Goal: Task Accomplishment & Management: Complete application form

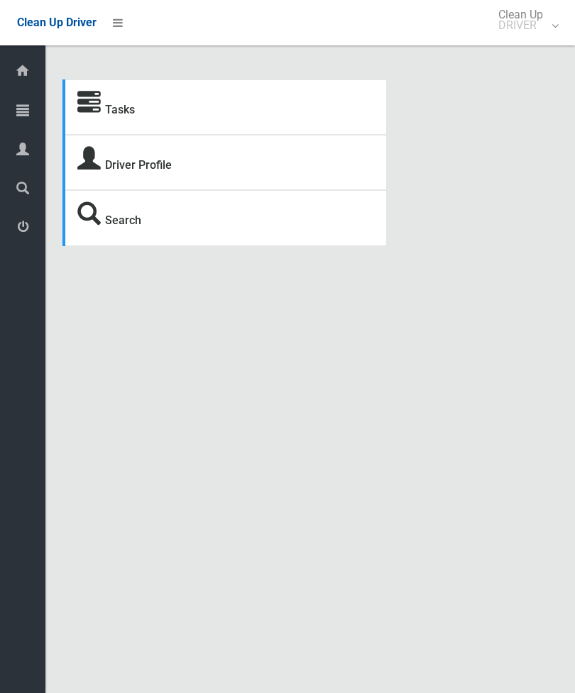
click at [113, 115] on link "Tasks" at bounding box center [120, 109] width 30 height 13
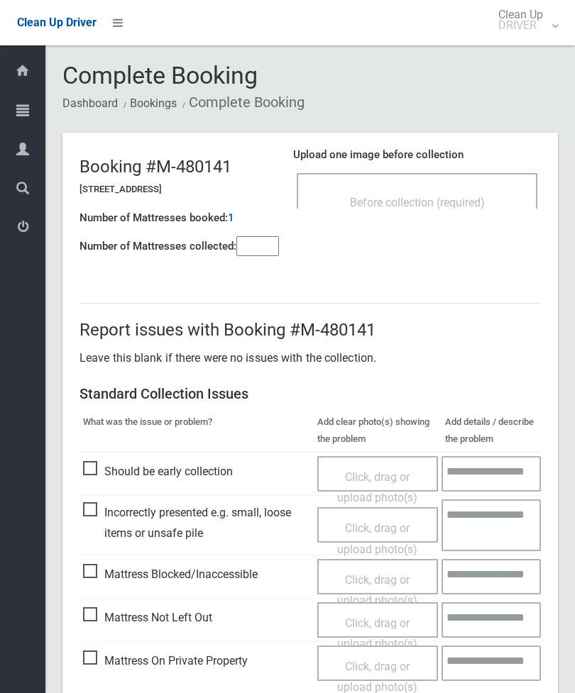
click at [447, 199] on span "Before collection (required)" at bounding box center [417, 202] width 135 height 13
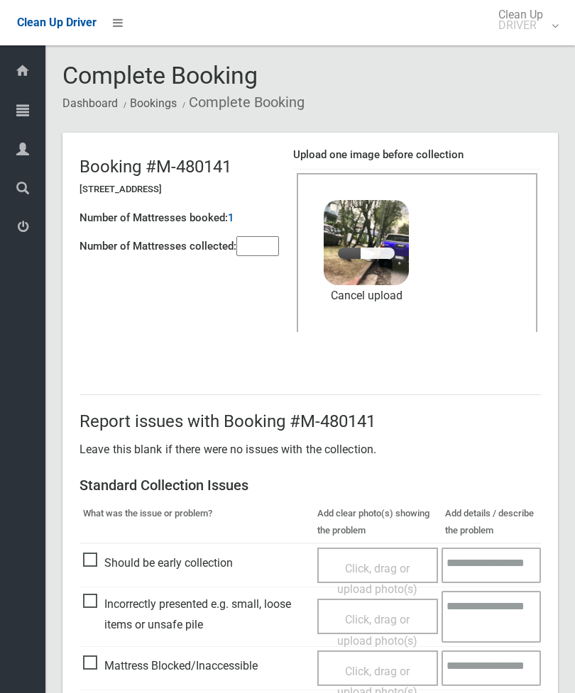
click at [257, 240] on input"] "number" at bounding box center [257, 246] width 43 height 20
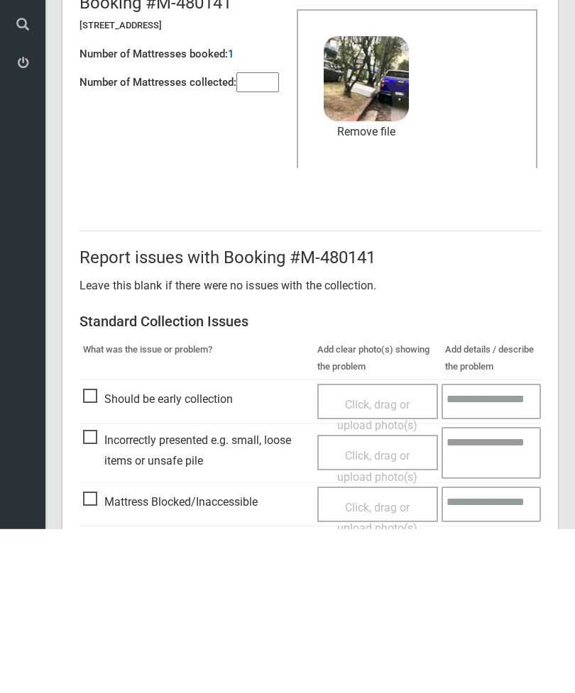
scroll to position [194, 0]
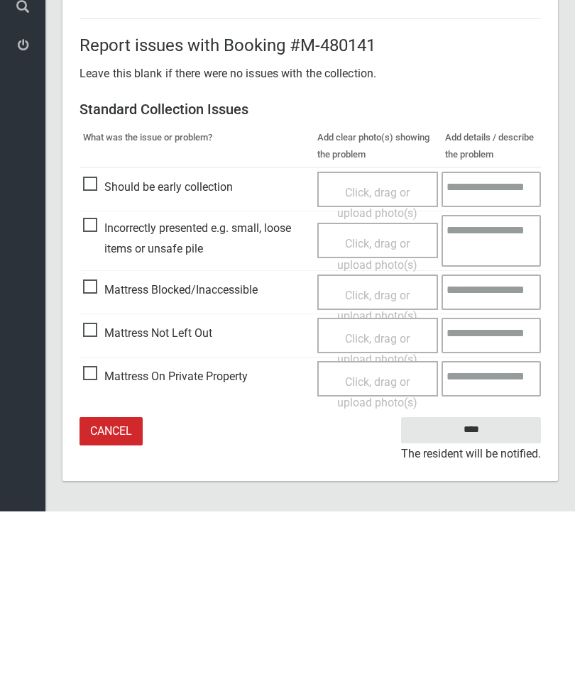
type input"] "*"
click at [490, 599] on input "****" at bounding box center [471, 612] width 140 height 26
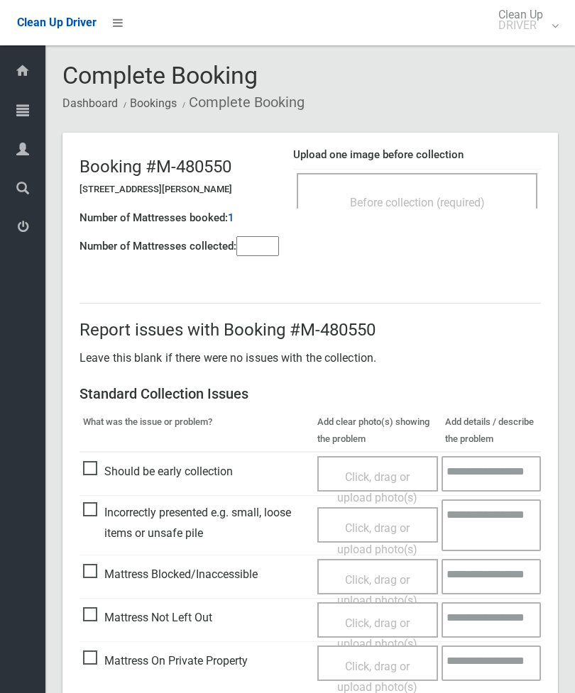
click at [454, 183] on div "Before collection (required)" at bounding box center [417, 190] width 241 height 35
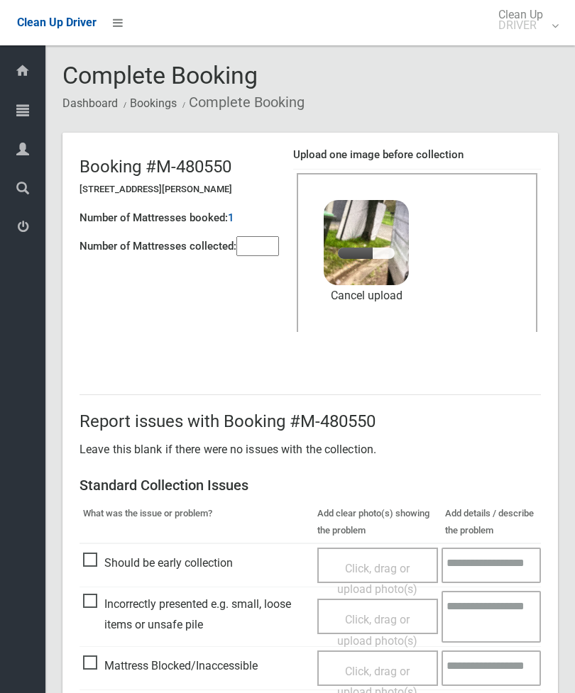
click at [262, 250] on input"] "number" at bounding box center [257, 246] width 43 height 20
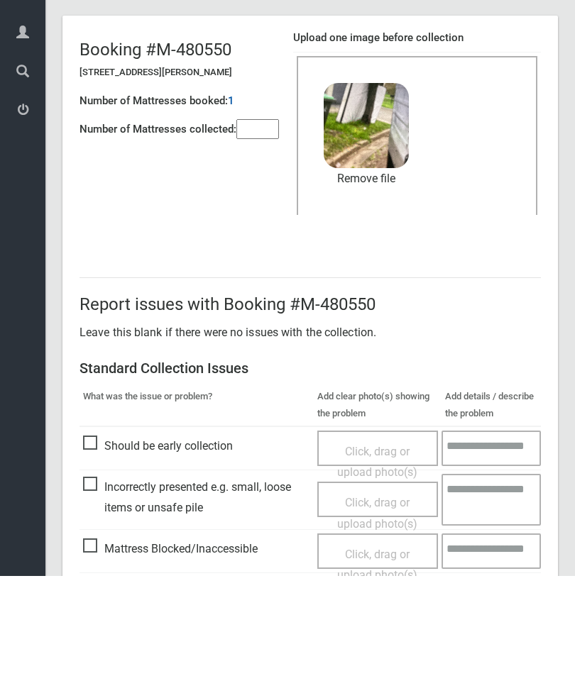
scroll to position [194, 0]
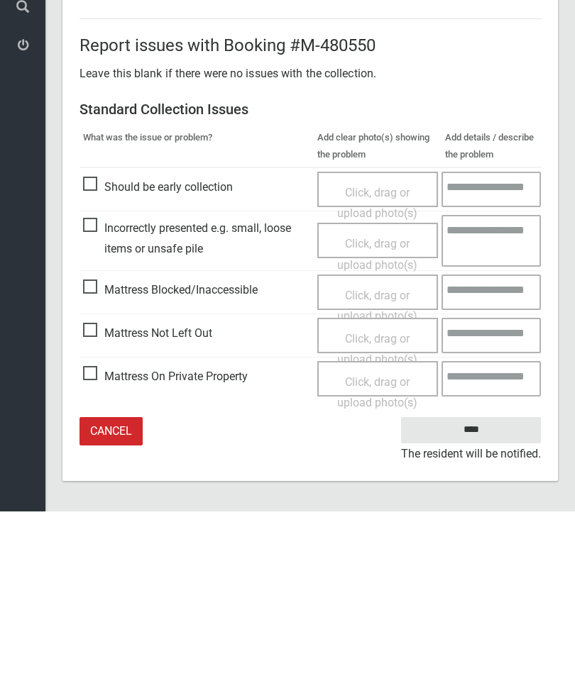
type input"] "*"
click at [476, 599] on input "****" at bounding box center [471, 612] width 140 height 26
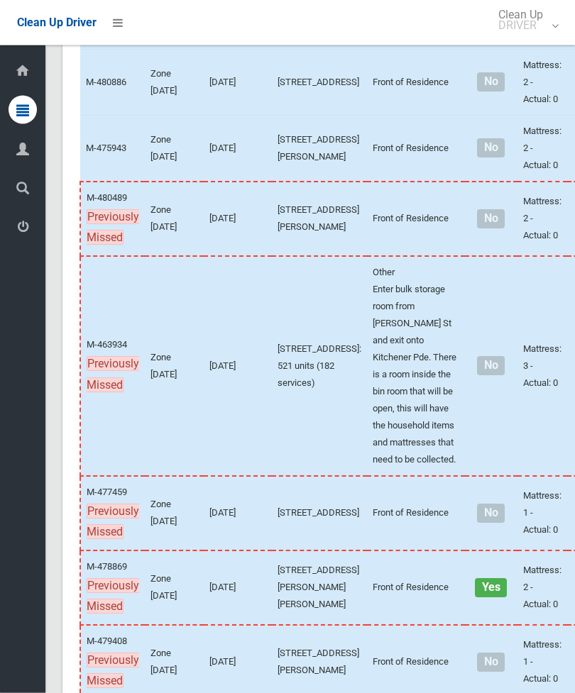
scroll to position [679, 0]
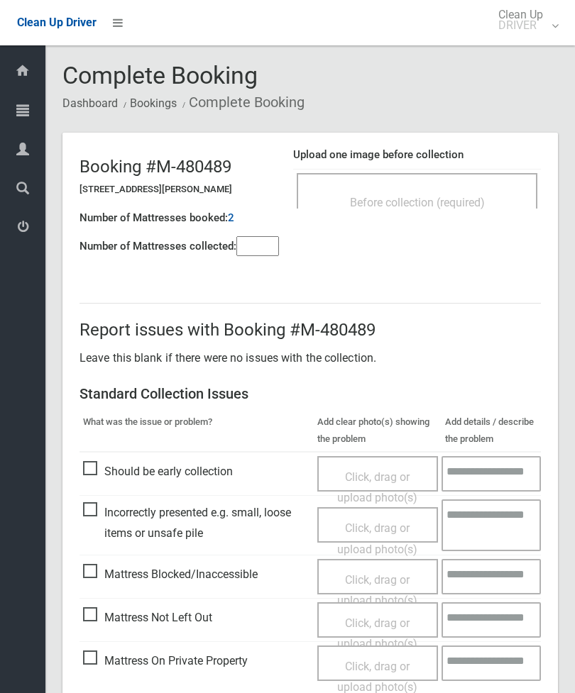
click at [473, 192] on div "Before collection (required)" at bounding box center [416, 202] width 209 height 26
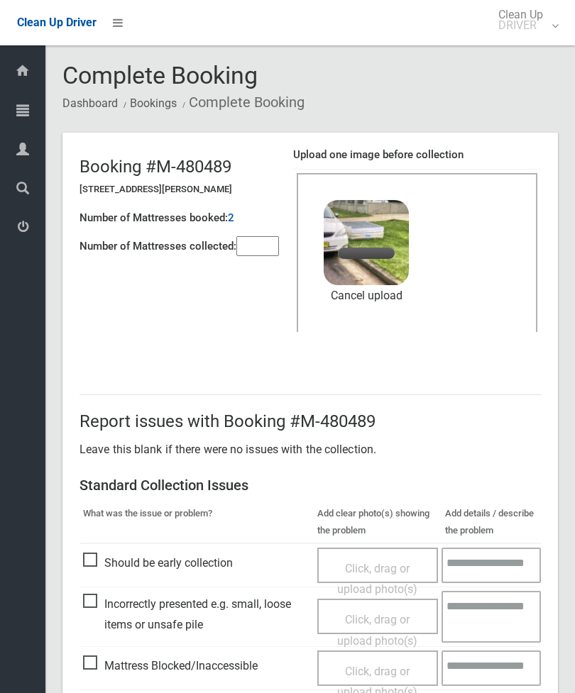
click at [267, 241] on input"] "number" at bounding box center [257, 246] width 43 height 20
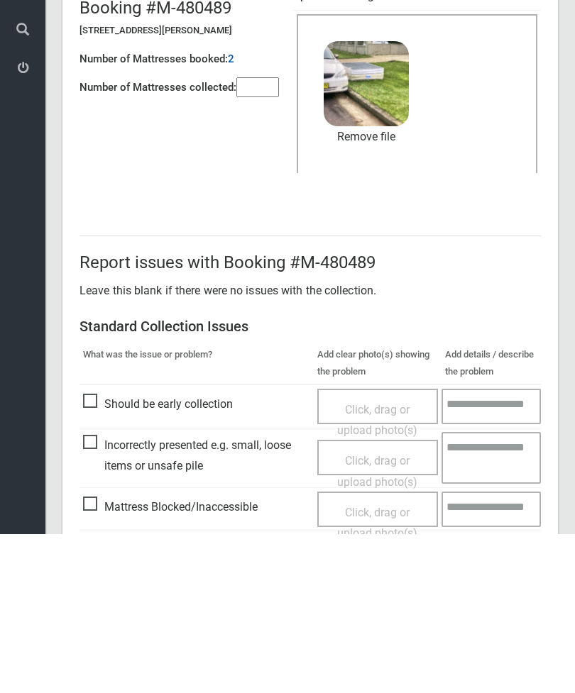
scroll to position [194, 0]
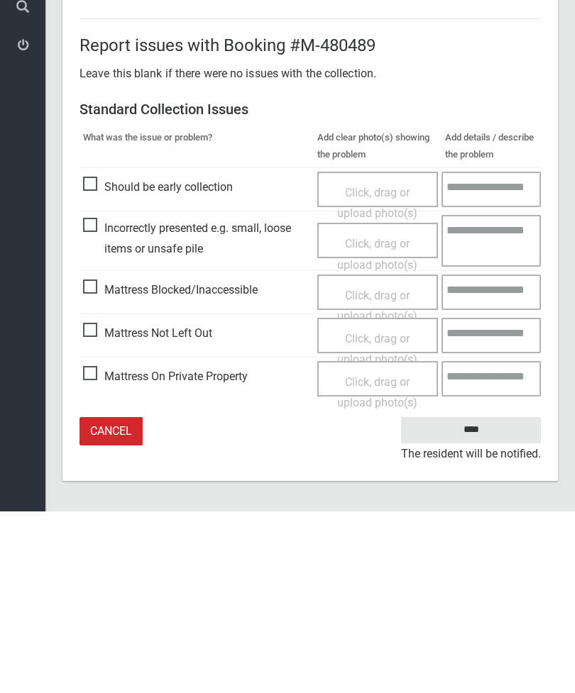
type input"] "*"
click at [485, 599] on input "****" at bounding box center [471, 612] width 140 height 26
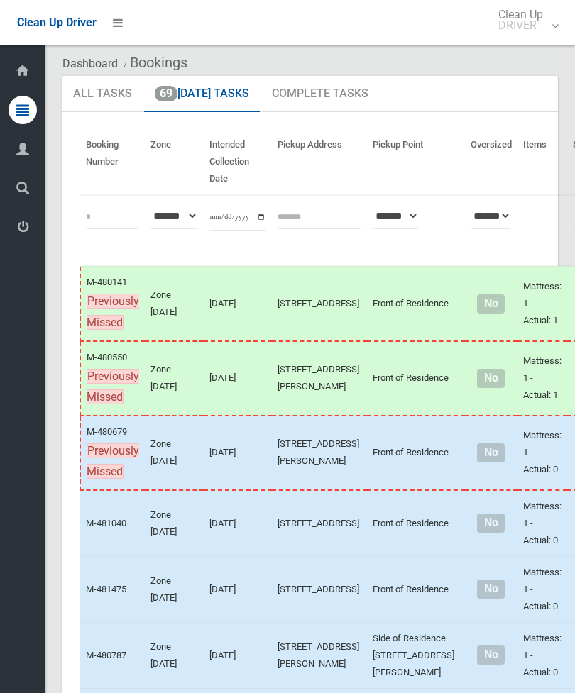
scroll to position [69, 0]
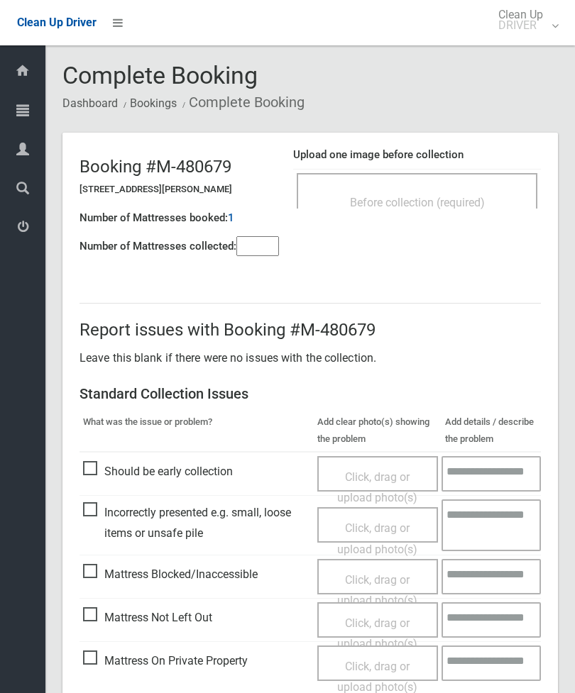
click at [473, 190] on div "Before collection (required)" at bounding box center [416, 202] width 209 height 26
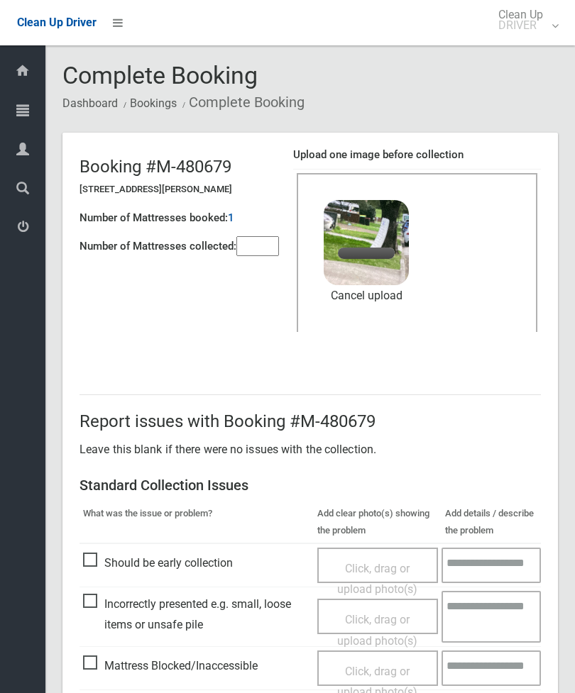
click at [268, 240] on input"] "number" at bounding box center [257, 246] width 43 height 20
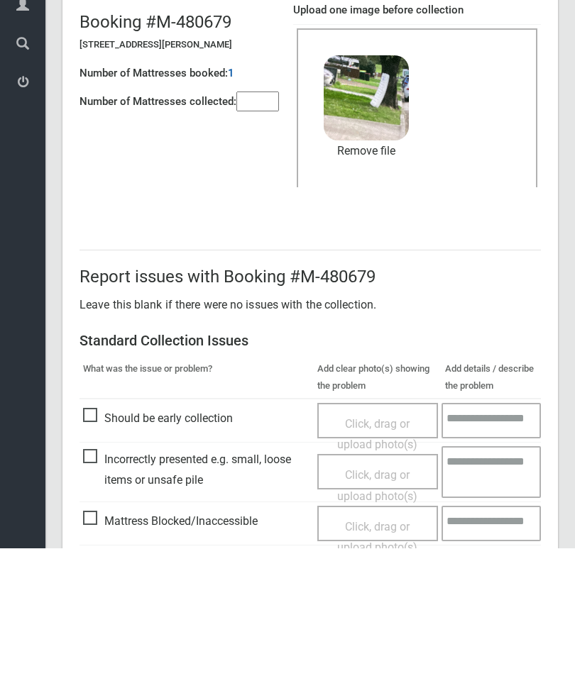
scroll to position [194, 0]
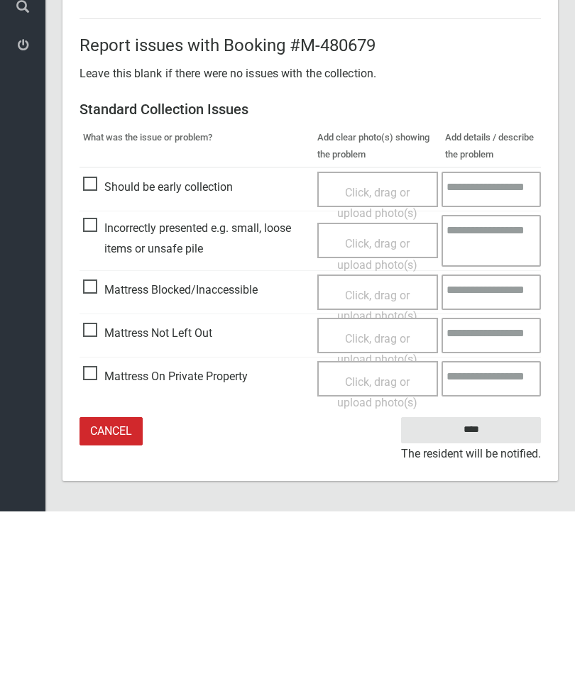
type input"] "*"
click at [481, 599] on input "****" at bounding box center [471, 612] width 140 height 26
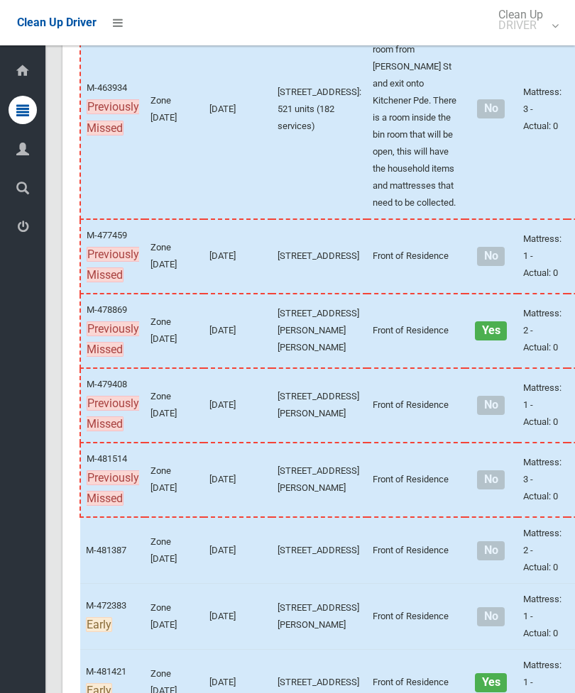
scroll to position [1041, 0]
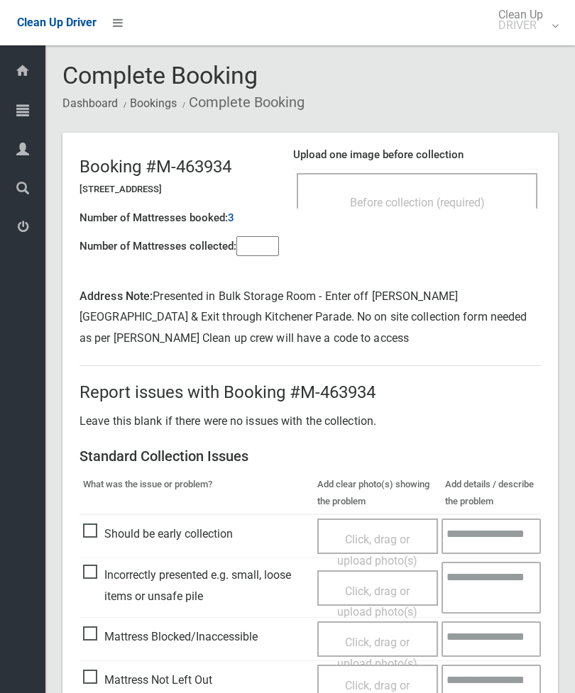
click at [265, 256] on input"] "number" at bounding box center [257, 246] width 43 height 20
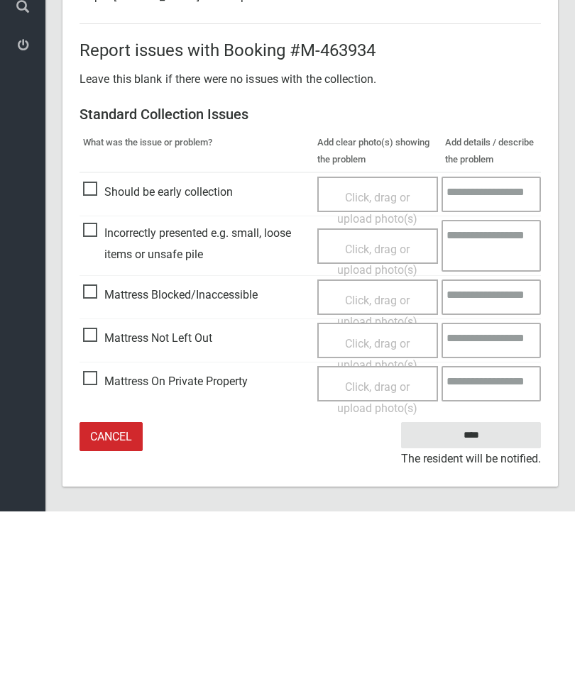
scroll to position [164, 0]
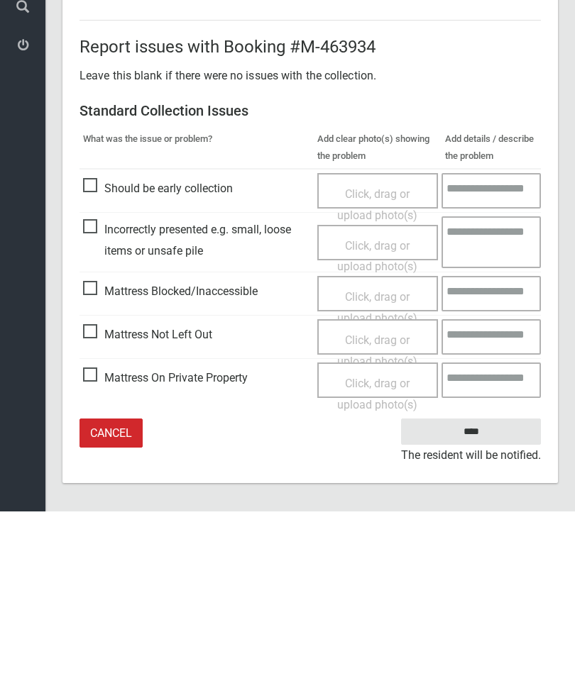
type input"] "*"
click at [103, 463] on span "Mattress Blocked/Inaccessible" at bounding box center [170, 473] width 175 height 21
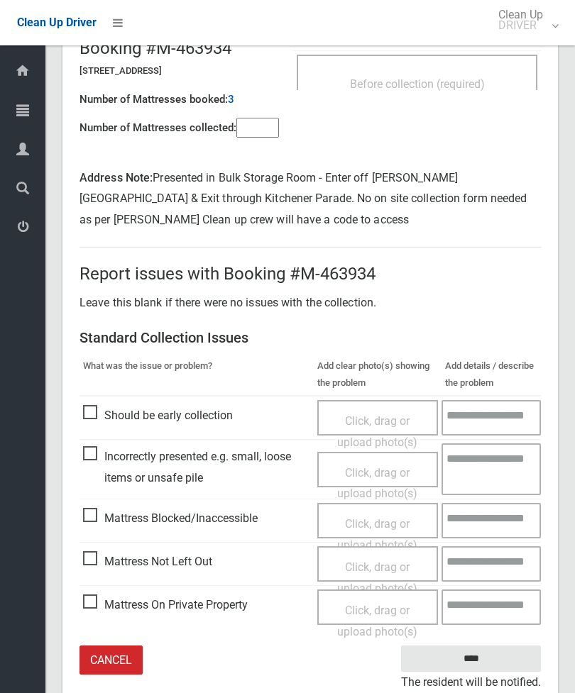
click at [387, 527] on div "Click, drag or upload photo(s)" at bounding box center [378, 535] width 100 height 42
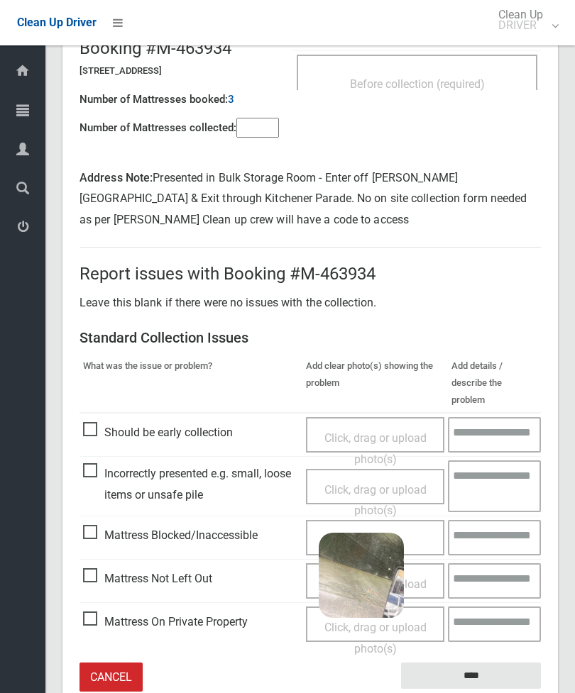
click at [99, 525] on span "Mattress Blocked/Inaccessible" at bounding box center [170, 535] width 175 height 21
click at [387, 569] on div "2 MB image.jpg" at bounding box center [361, 571] width 85 height 77
click at [392, 618] on div "Click, drag or upload photo(s)" at bounding box center [376, 639] width 118 height 42
click at [382, 576] on span "image.jpg" at bounding box center [361, 583] width 60 height 15
click at [387, 618] on link "Remove file" at bounding box center [361, 628] width 85 height 21
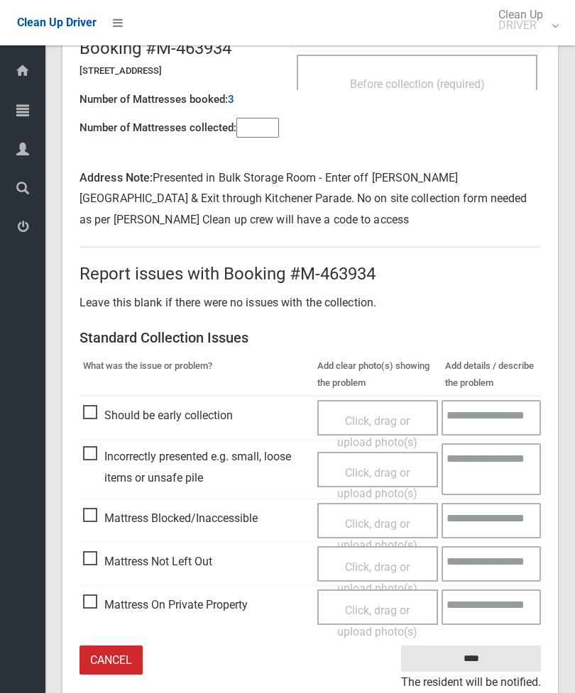
click at [434, 72] on div "Before collection (required)" at bounding box center [416, 83] width 209 height 26
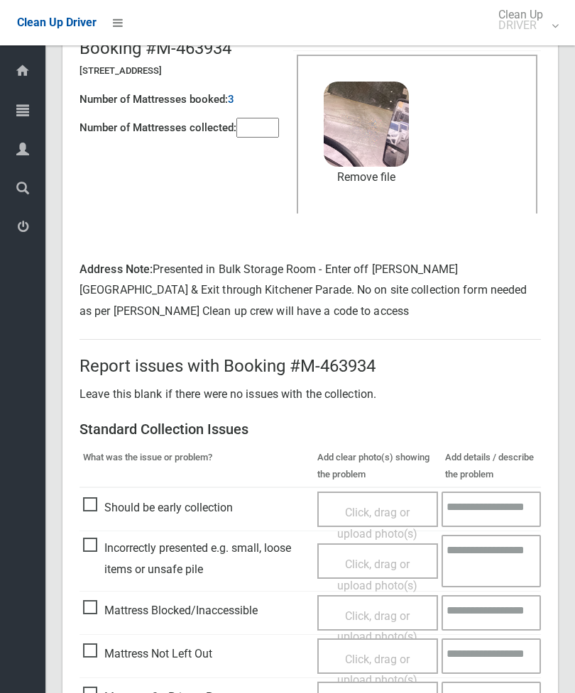
scroll to position [211, 0]
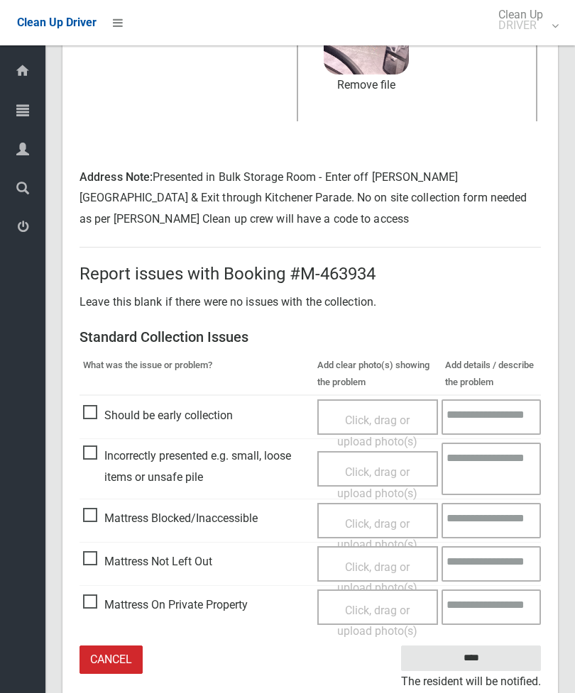
click at [492, 655] on input "****" at bounding box center [471, 659] width 140 height 26
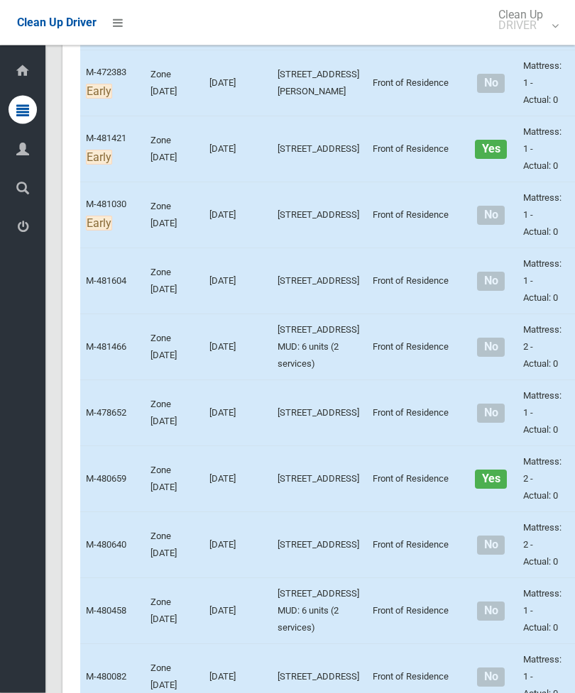
scroll to position [1470, 0]
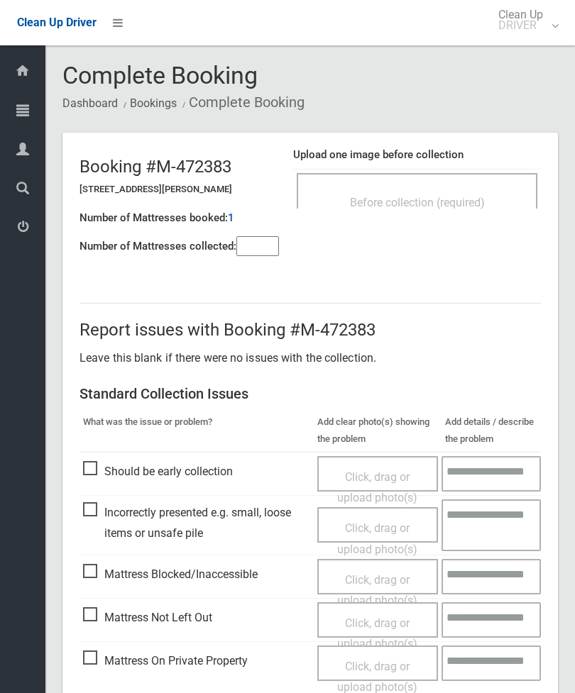
click at [475, 177] on div "Before collection (required)" at bounding box center [417, 190] width 241 height 35
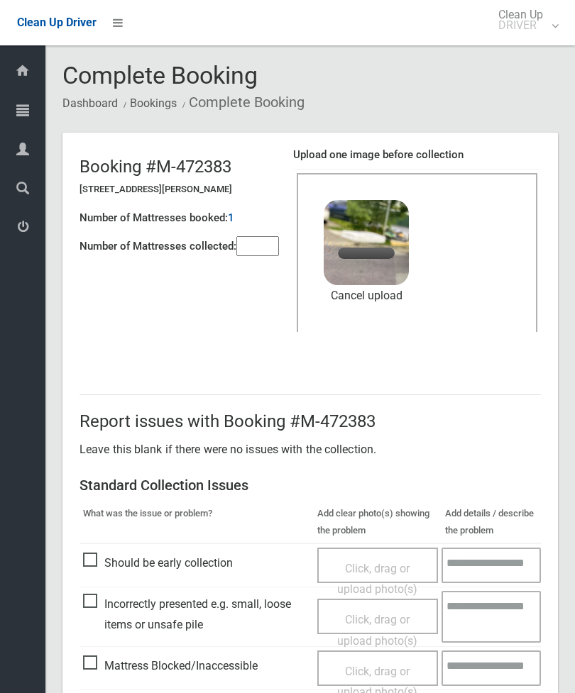
click at [263, 229] on div "Number of Mattresses booked: 1" at bounding box center [178, 218] width 199 height 29
click at [261, 250] on input"] "number" at bounding box center [257, 246] width 43 height 20
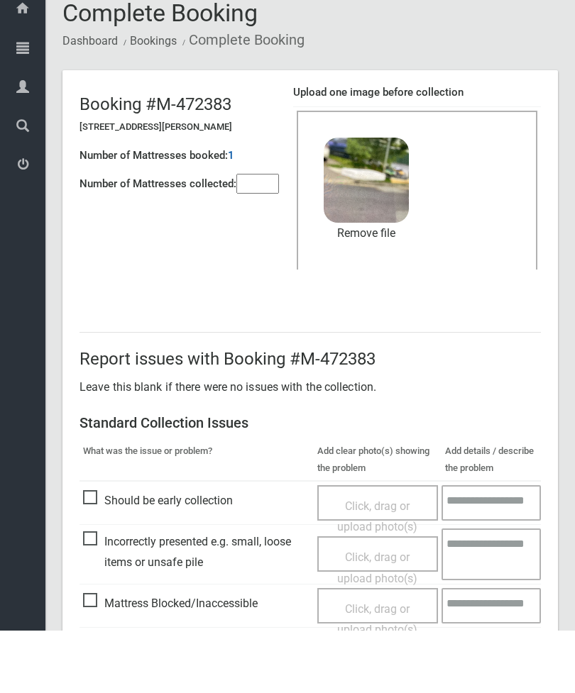
scroll to position [194, 0]
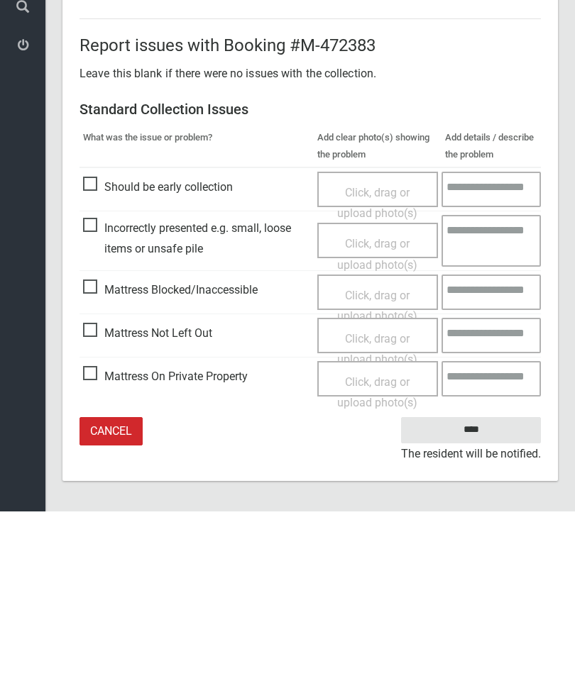
type input"] "*"
click at [477, 599] on input "****" at bounding box center [471, 612] width 140 height 26
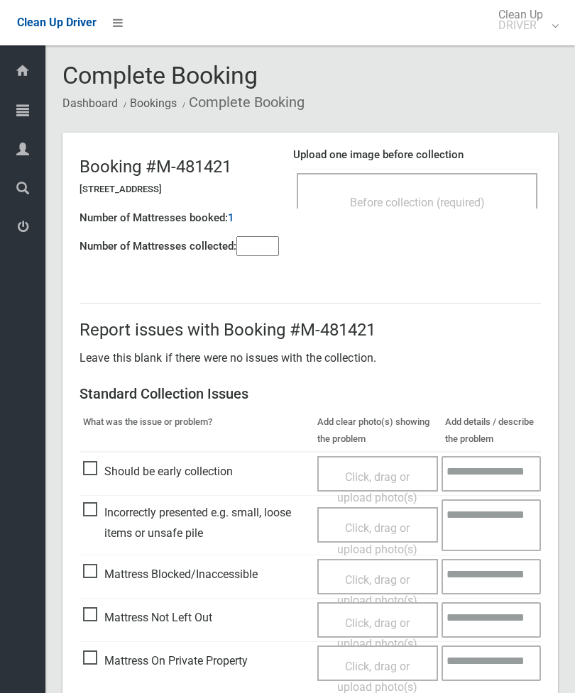
click at [256, 236] on input"] "number" at bounding box center [257, 246] width 43 height 20
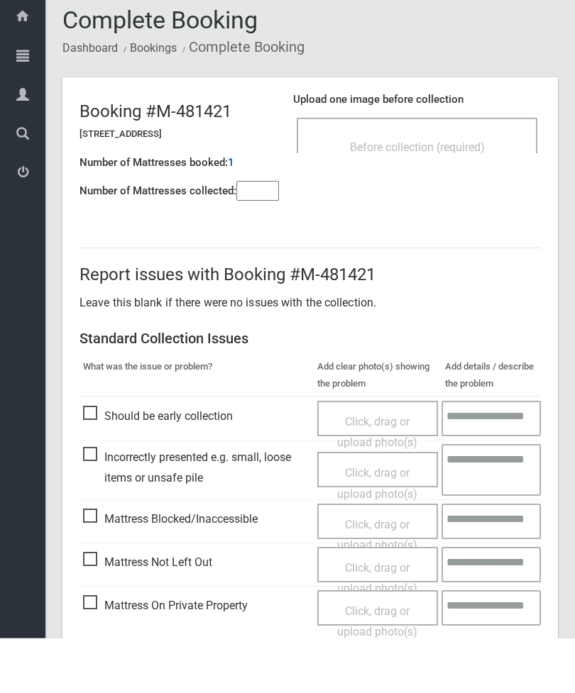
scroll to position [102, 0]
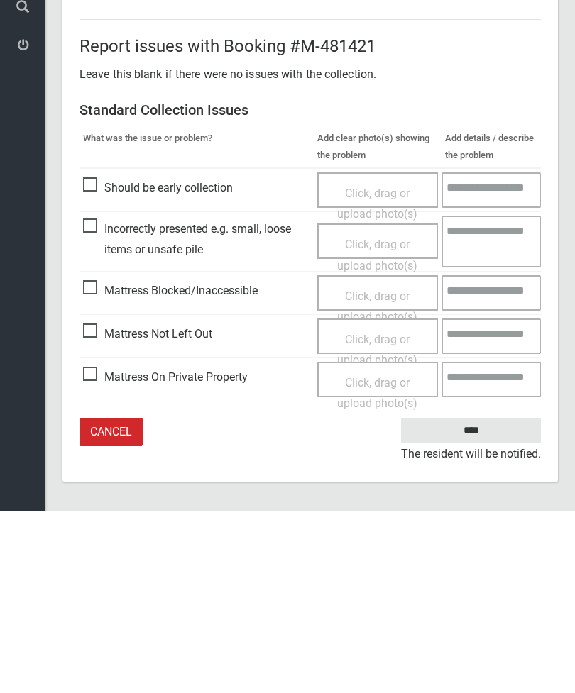
type input"] "*"
click at [97, 505] on span "Mattress Not Left Out" at bounding box center [147, 515] width 129 height 21
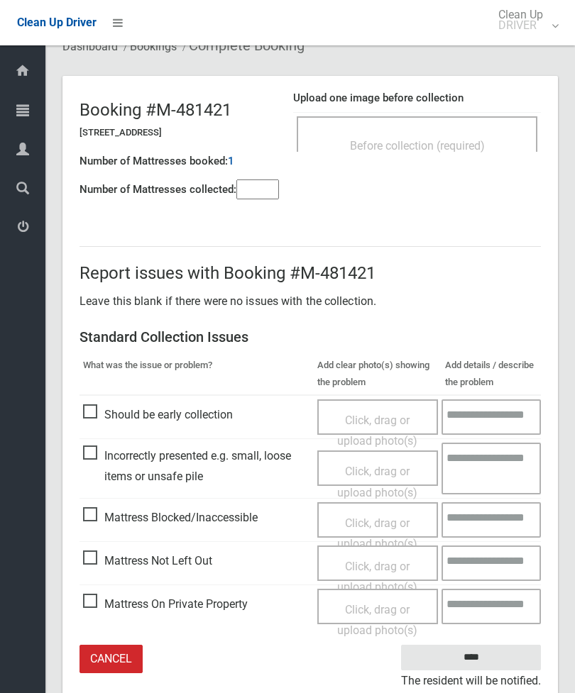
click at [380, 562] on span "Click, drag or upload photo(s)" at bounding box center [377, 577] width 80 height 35
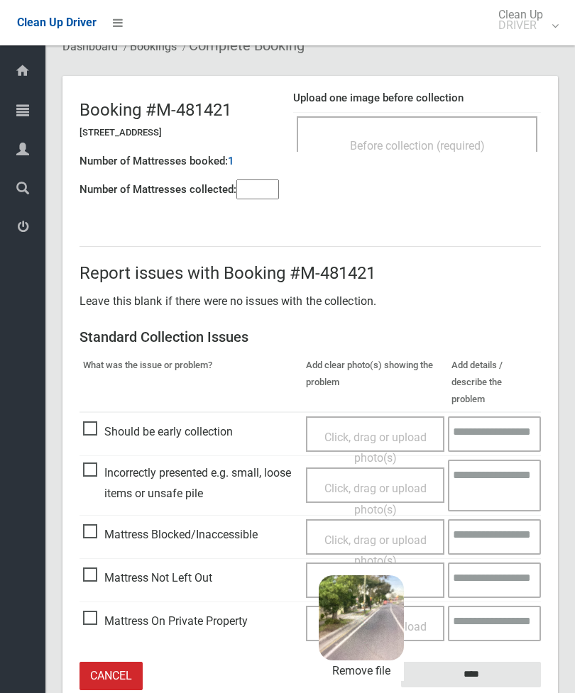
click at [502, 662] on input "****" at bounding box center [471, 675] width 140 height 26
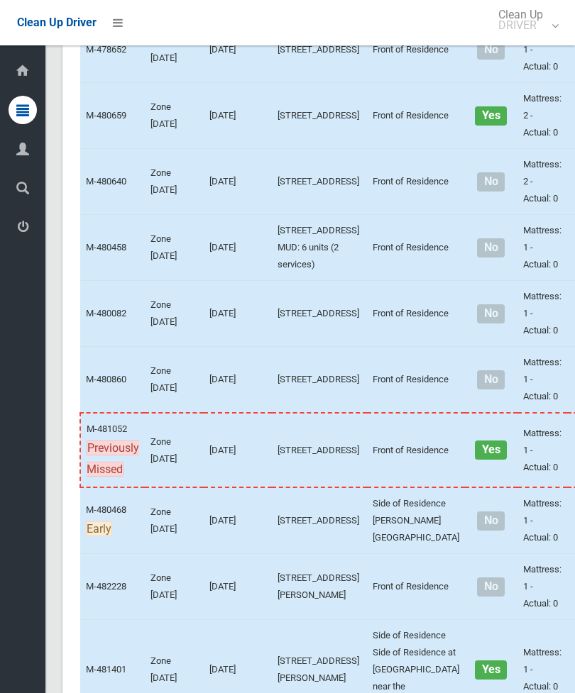
scroll to position [1833, 0]
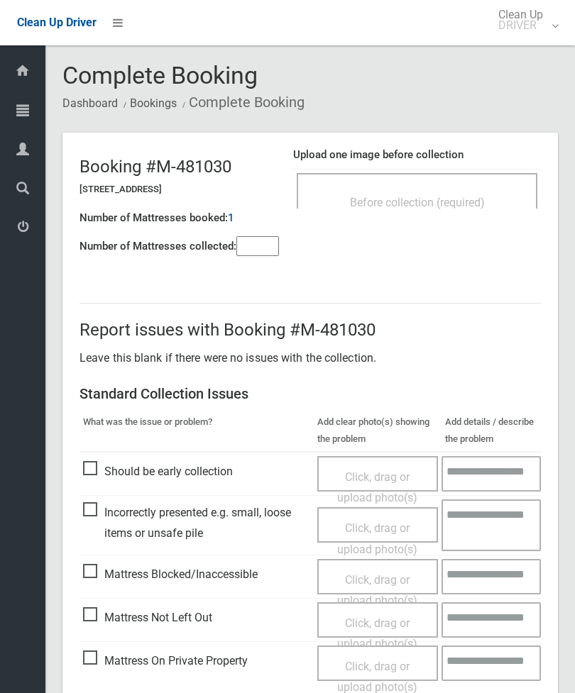
click at [456, 189] on div "Before collection (required)" at bounding box center [416, 202] width 209 height 26
click at [441, 187] on div "Before collection (required)" at bounding box center [417, 190] width 241 height 35
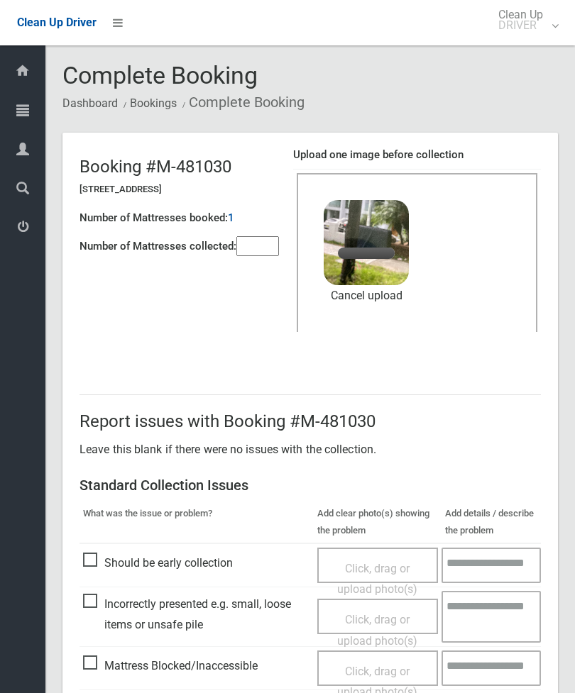
click at [257, 256] on input"] "number" at bounding box center [257, 246] width 43 height 20
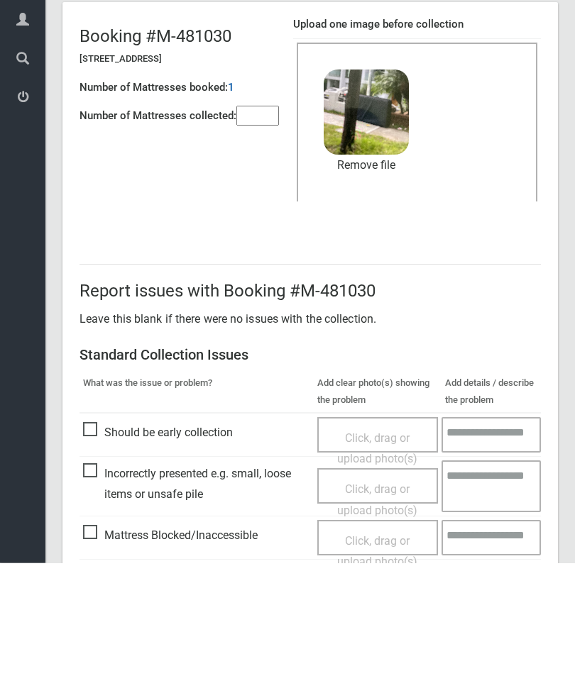
scroll to position [194, 0]
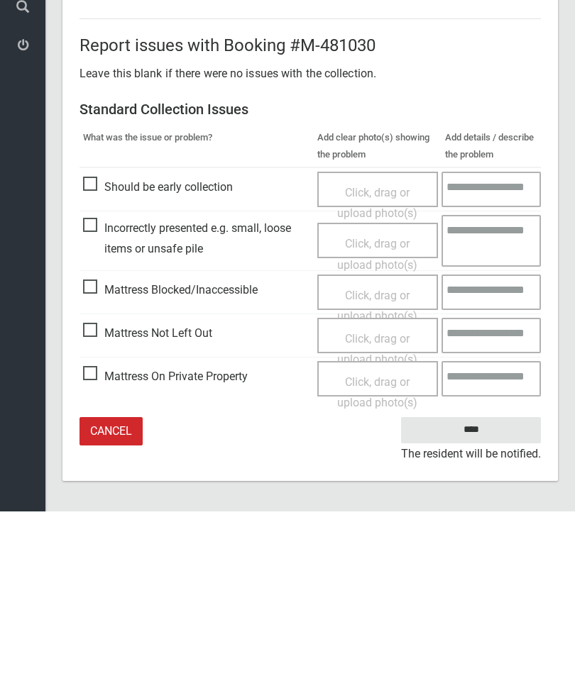
type input"] "*"
click at [490, 599] on input "****" at bounding box center [471, 612] width 140 height 26
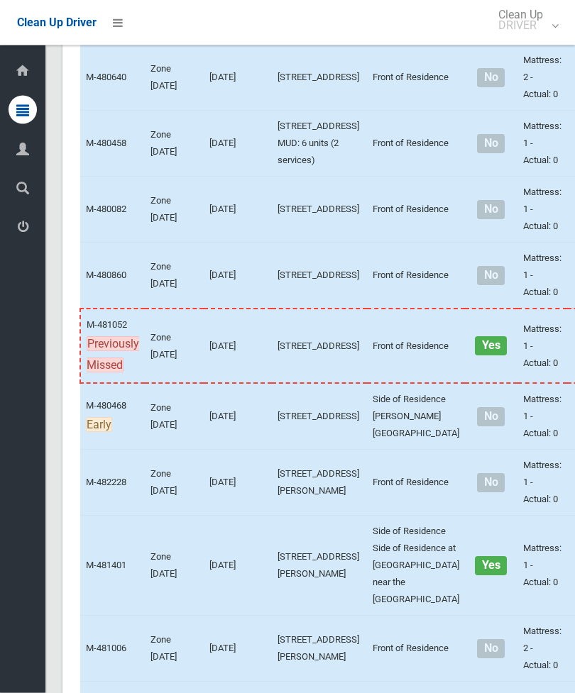
scroll to position [1947, 0]
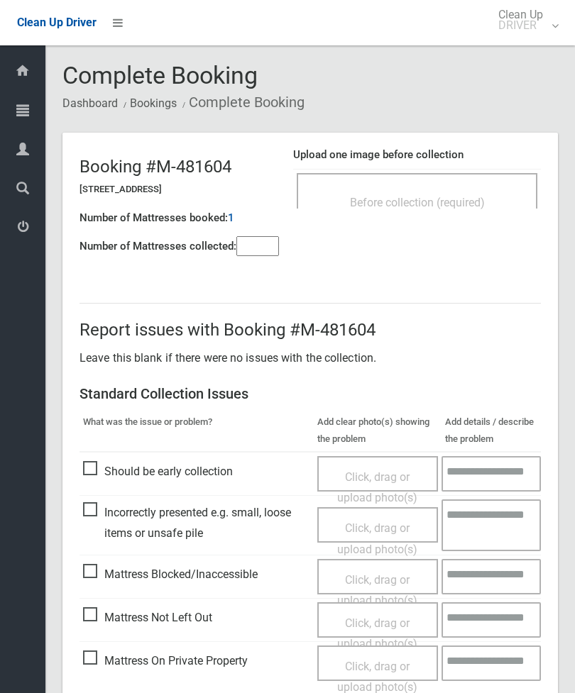
click at [256, 237] on input"] "number" at bounding box center [257, 246] width 43 height 20
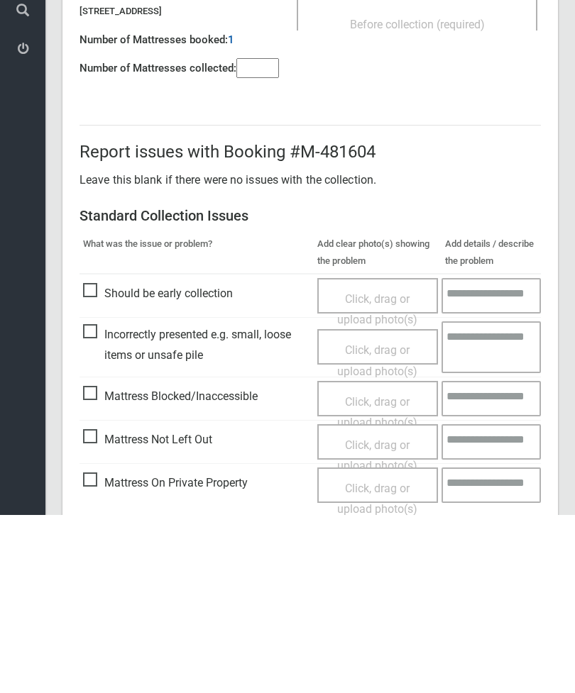
scroll to position [102, 0]
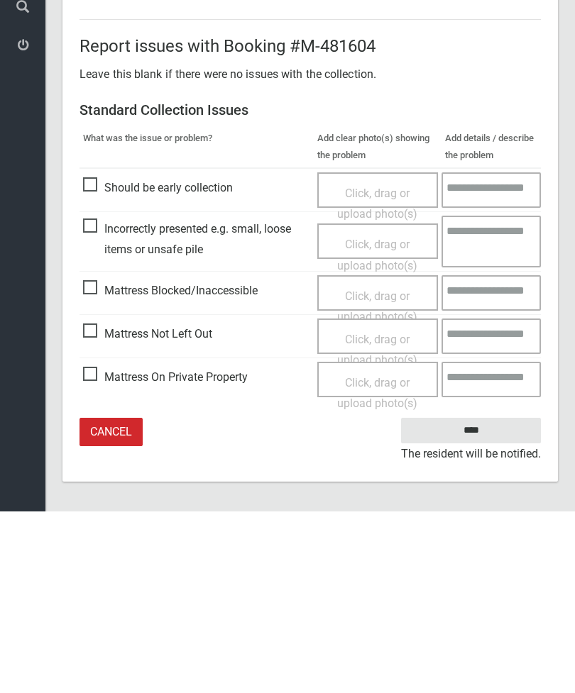
type input"] "*"
click at [95, 505] on span "Mattress Not Left Out" at bounding box center [147, 515] width 129 height 21
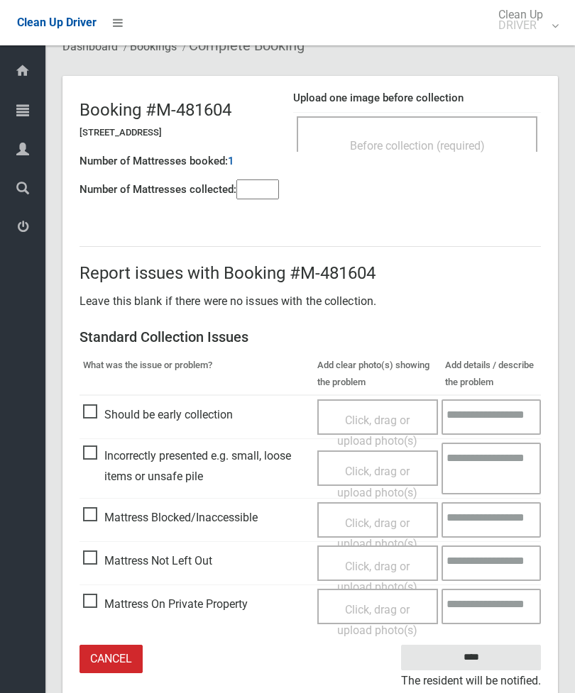
click at [382, 571] on div "Click, drag or upload photo(s)" at bounding box center [378, 577] width 100 height 42
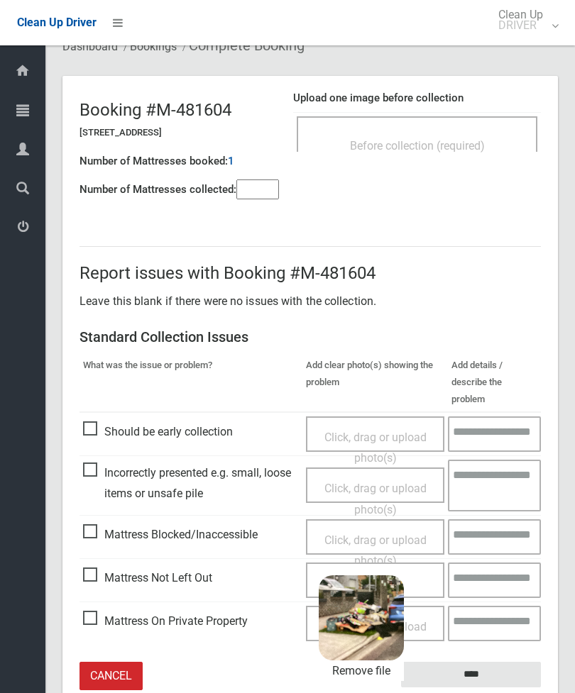
click at [501, 662] on input "****" at bounding box center [471, 675] width 140 height 26
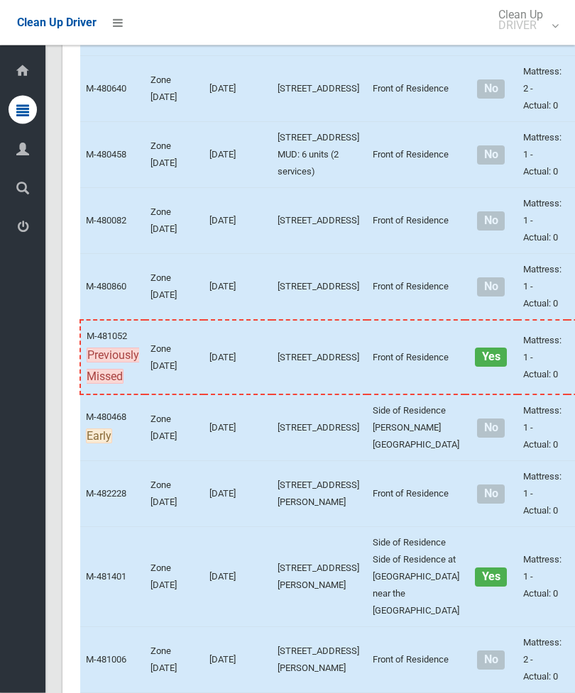
scroll to position [1926, 0]
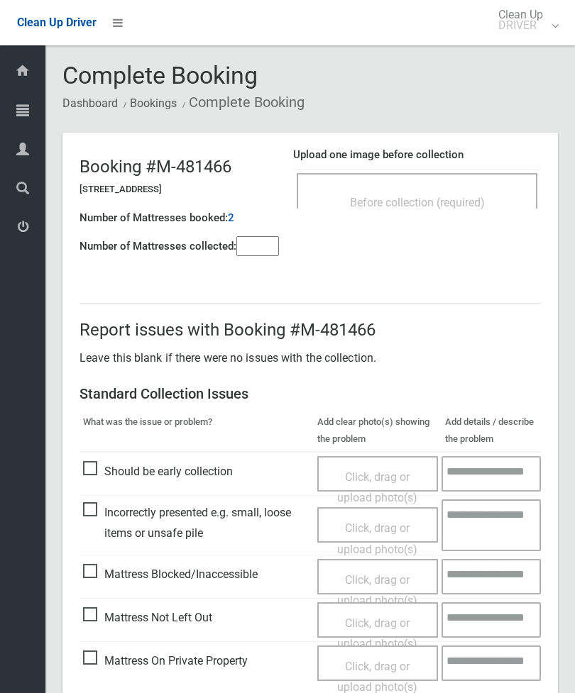
click at [457, 199] on span "Before collection (required)" at bounding box center [417, 202] width 135 height 13
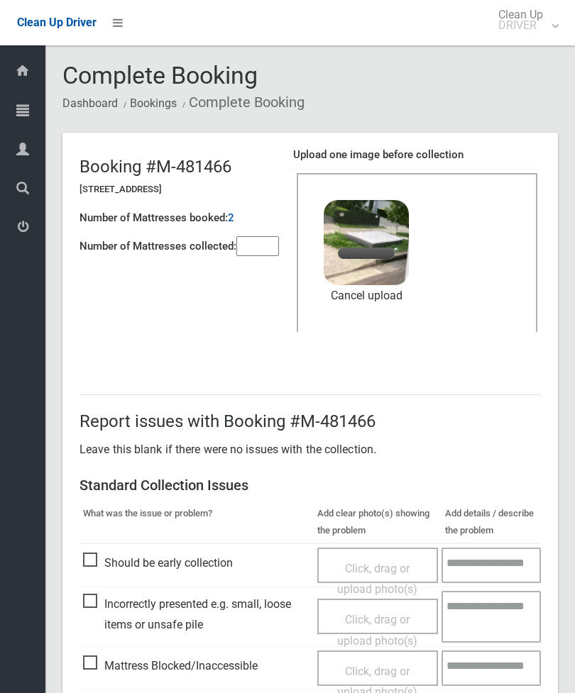
click at [258, 255] on input"] "number" at bounding box center [257, 246] width 43 height 20
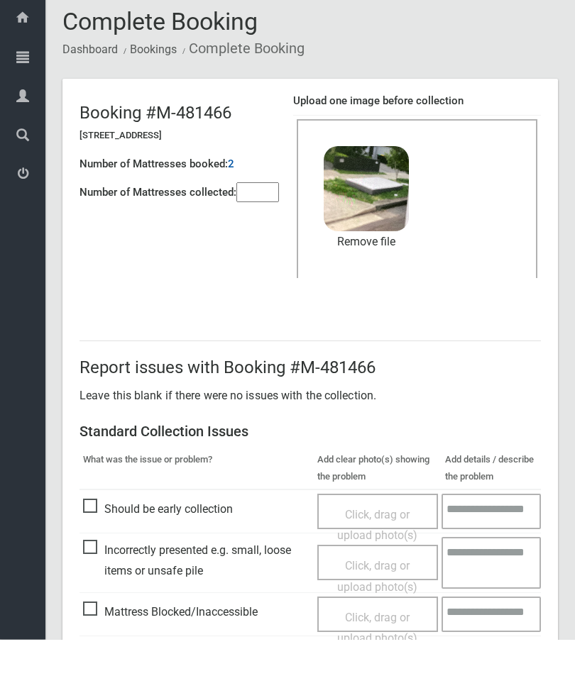
scroll to position [194, 0]
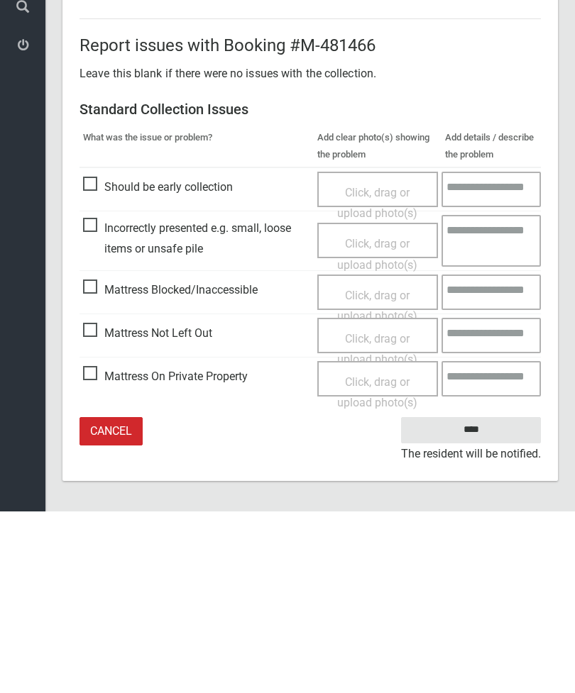
type input"] "*"
click at [480, 599] on input "****" at bounding box center [471, 612] width 140 height 26
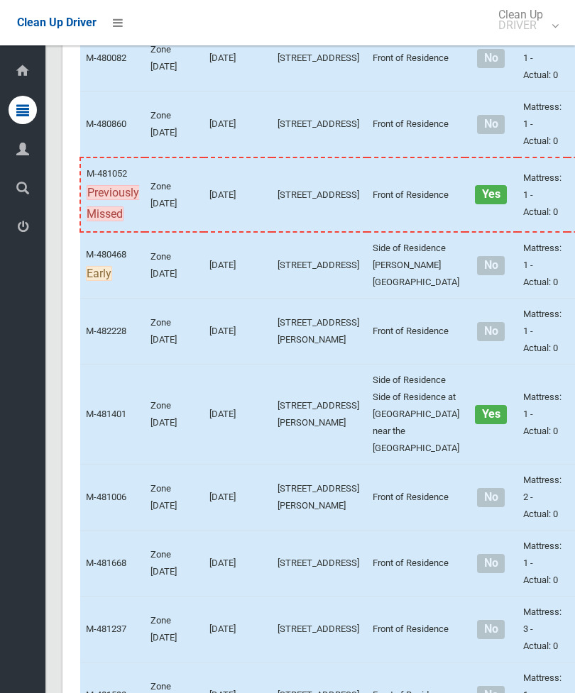
scroll to position [2172, 0]
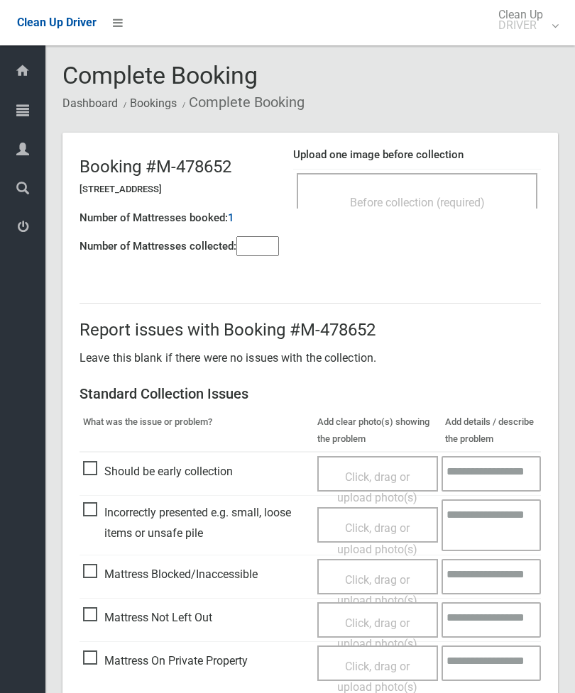
click at [464, 166] on div "Upload one image before collection Before collection (required)" at bounding box center [417, 185] width 248 height 89
click at [474, 194] on div "Before collection (required)" at bounding box center [416, 202] width 209 height 26
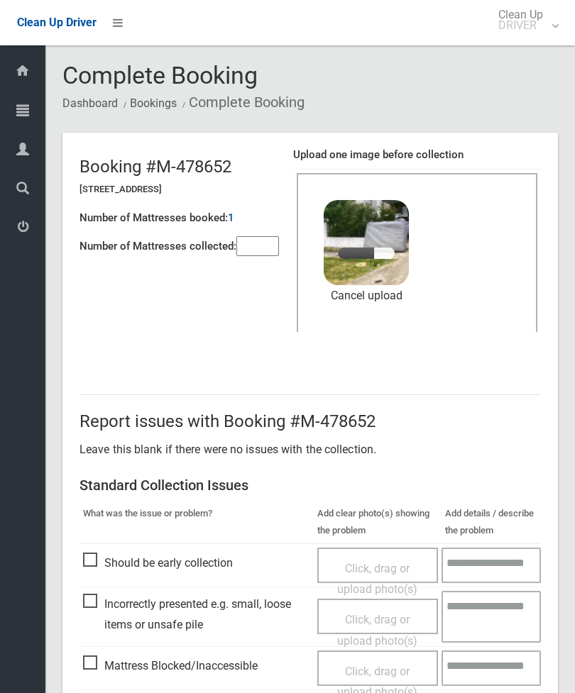
click at [265, 239] on input"] "number" at bounding box center [257, 246] width 43 height 20
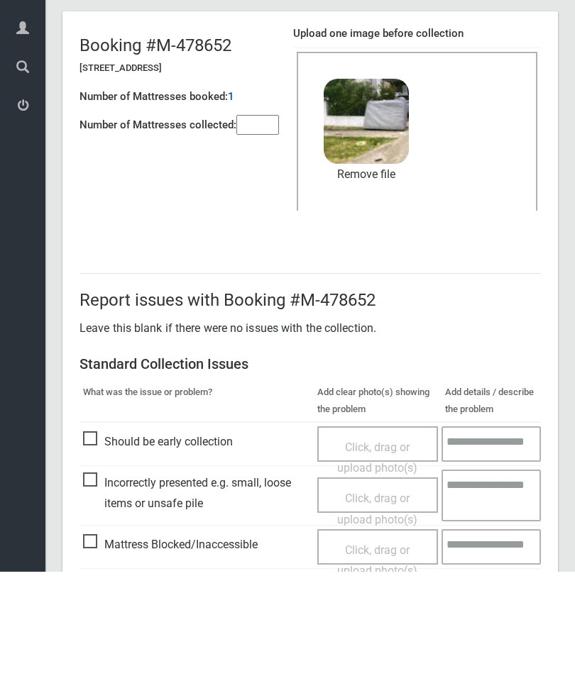
scroll to position [194, 0]
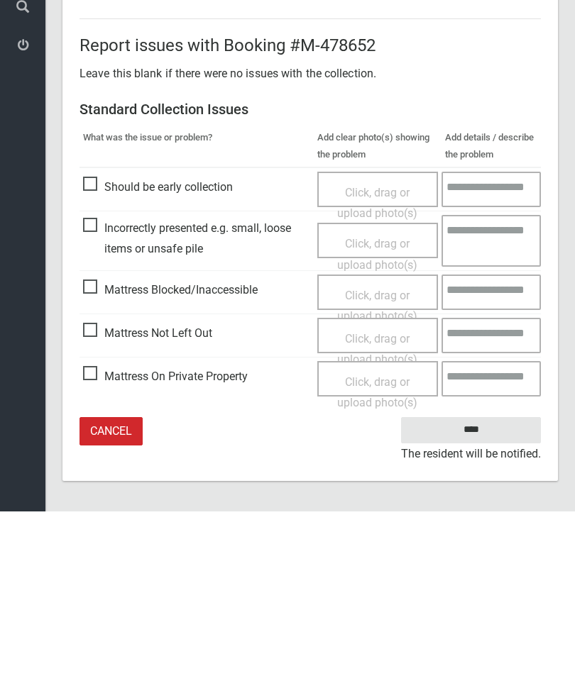
type input"] "*"
click at [488, 599] on input "****" at bounding box center [471, 612] width 140 height 26
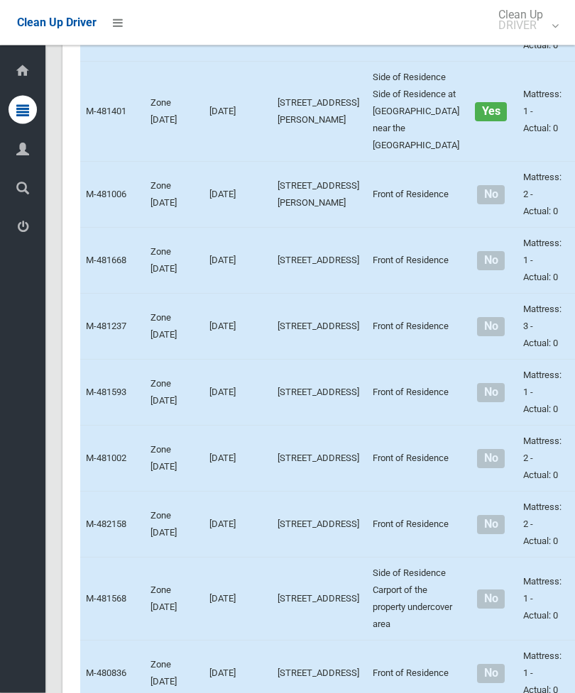
scroll to position [2392, 0]
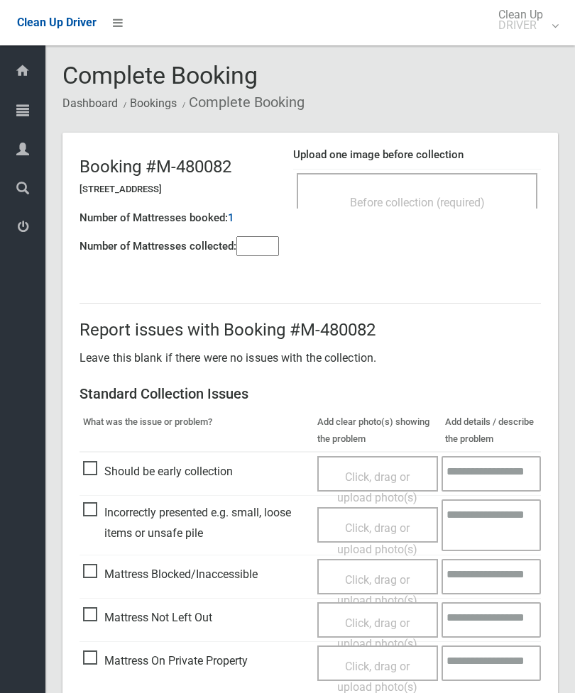
click at [454, 190] on div "Before collection (required)" at bounding box center [416, 202] width 209 height 26
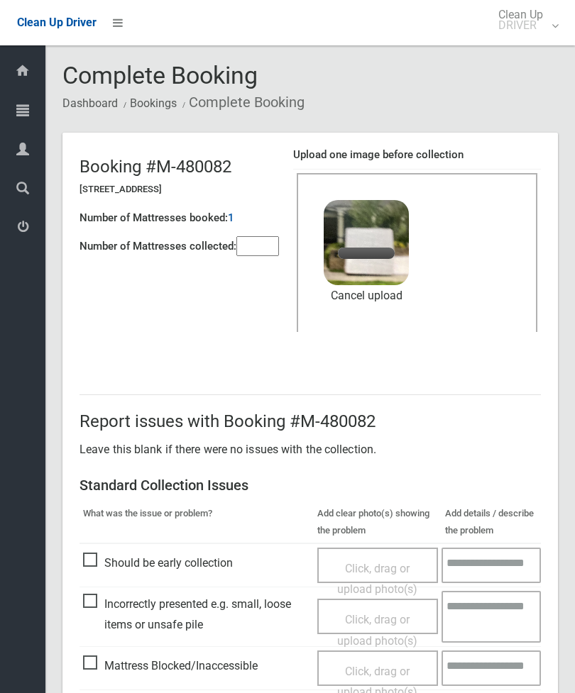
click at [251, 246] on input"] "number" at bounding box center [257, 246] width 43 height 20
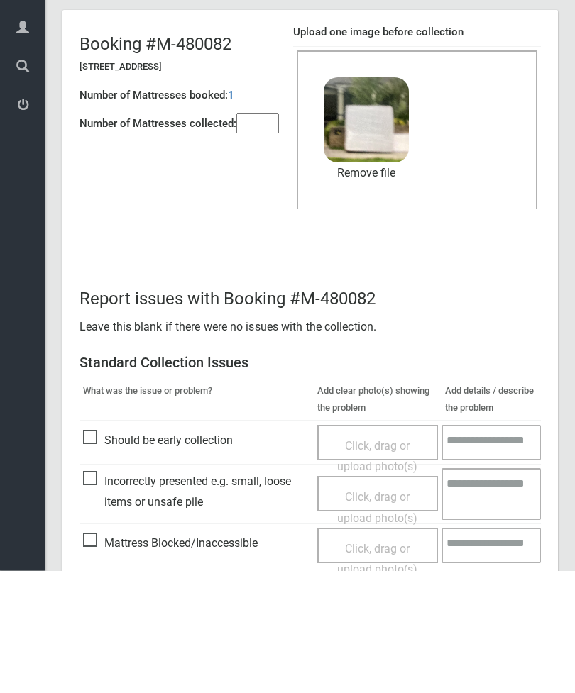
scroll to position [194, 0]
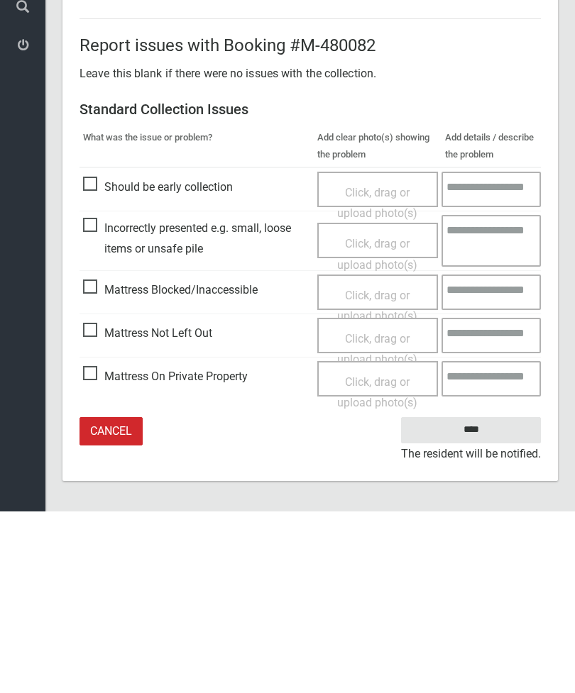
type input"] "*"
click at [481, 599] on input "****" at bounding box center [471, 612] width 140 height 26
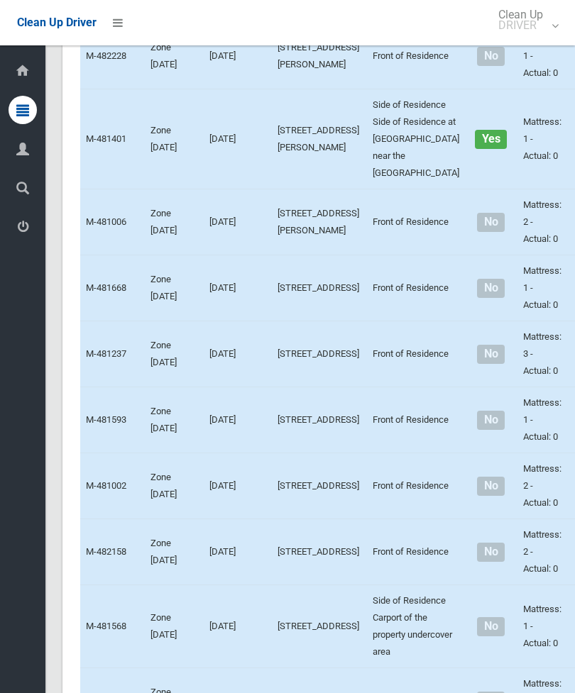
scroll to position [2364, 0]
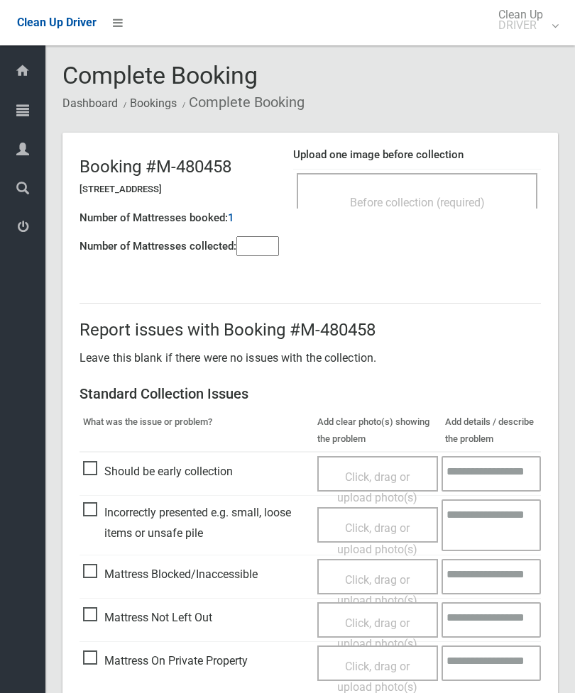
click at [498, 192] on div "Before collection (required)" at bounding box center [416, 202] width 209 height 26
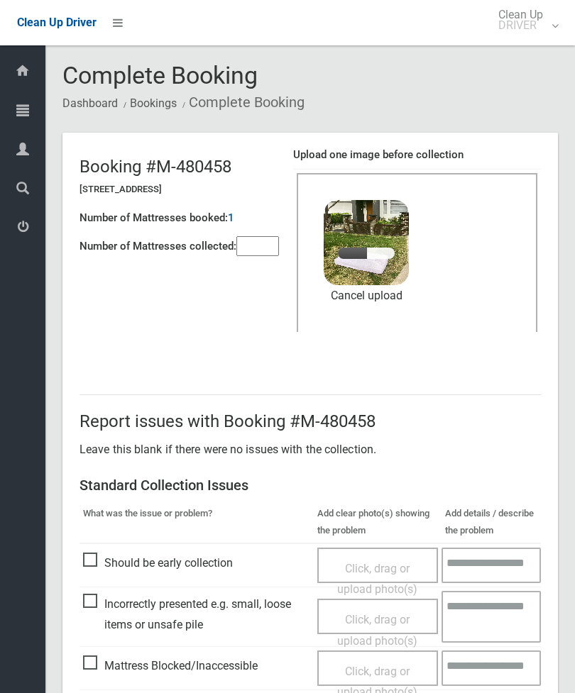
click at [253, 252] on input"] "number" at bounding box center [257, 246] width 43 height 20
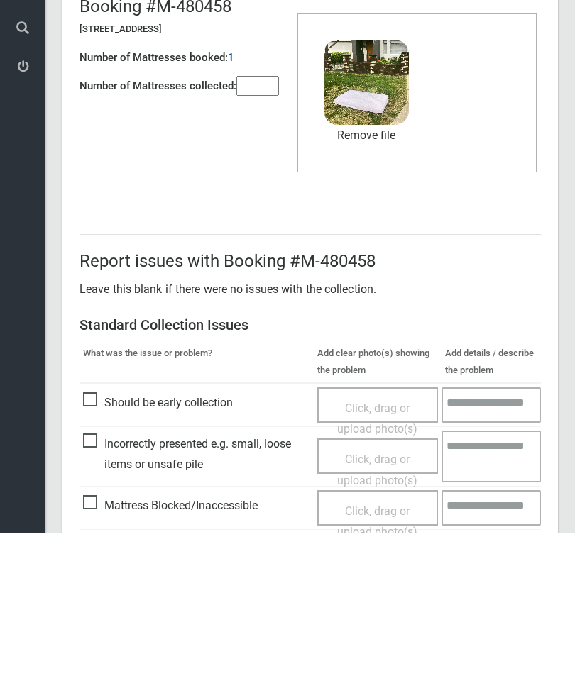
scroll to position [194, 0]
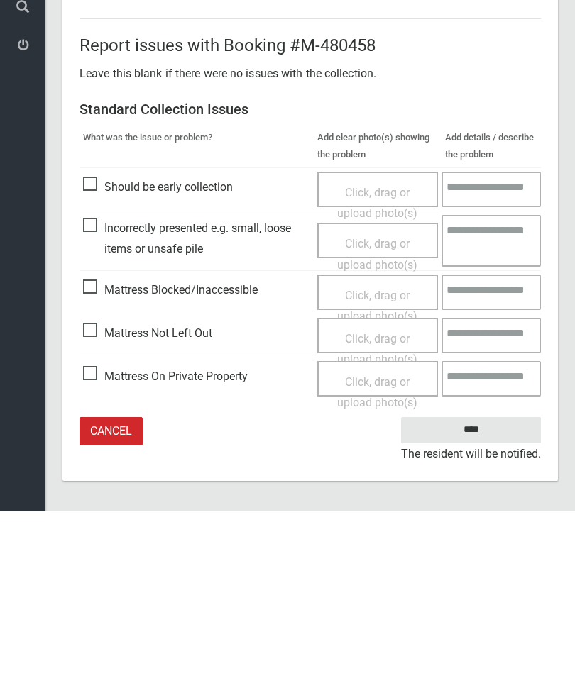
type input"] "*"
click at [493, 599] on input "****" at bounding box center [471, 612] width 140 height 26
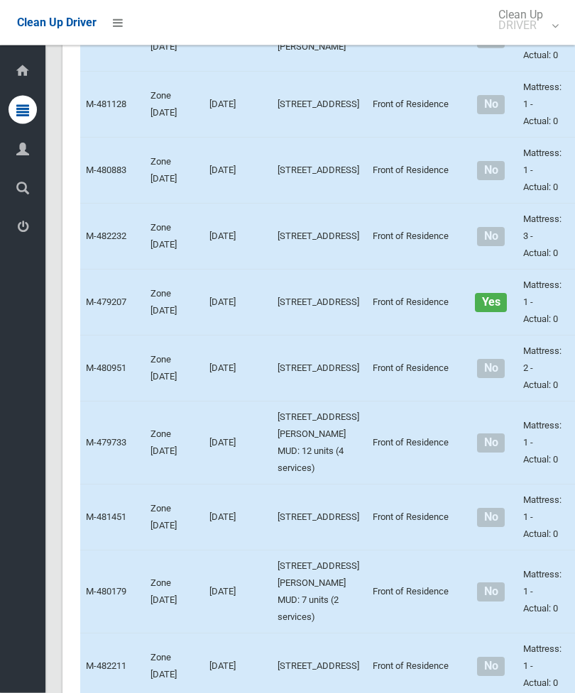
scroll to position [4005, 0]
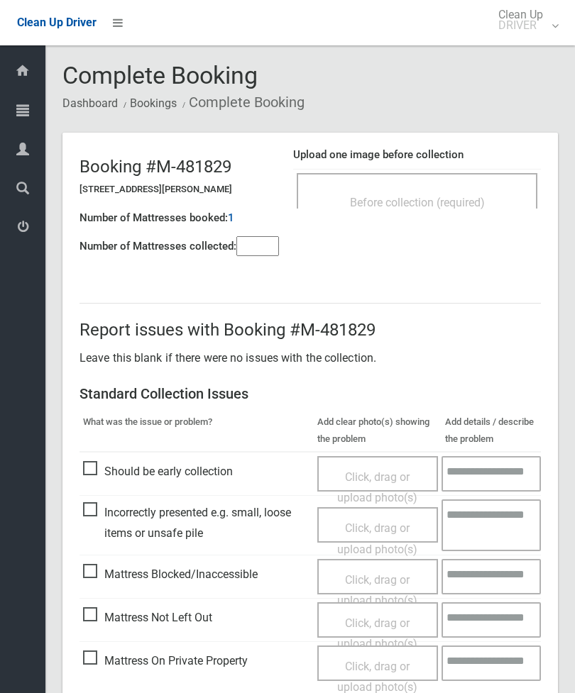
click at [472, 192] on div "Before collection (required)" at bounding box center [416, 202] width 209 height 26
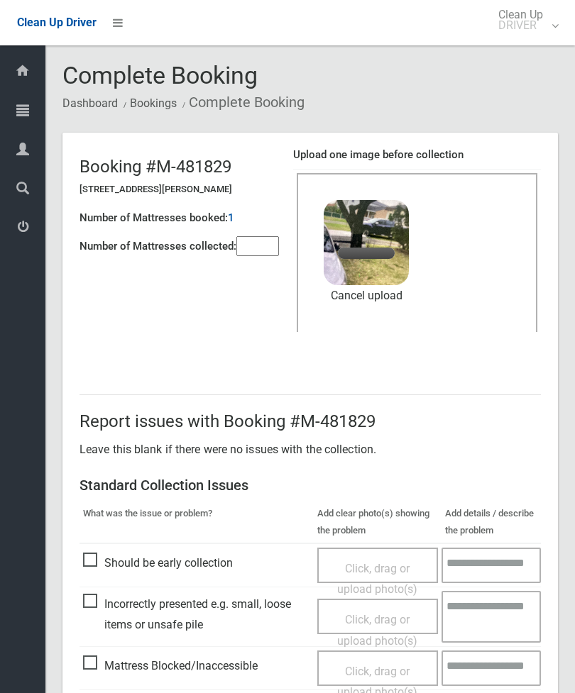
click at [270, 248] on input"] "number" at bounding box center [257, 246] width 43 height 20
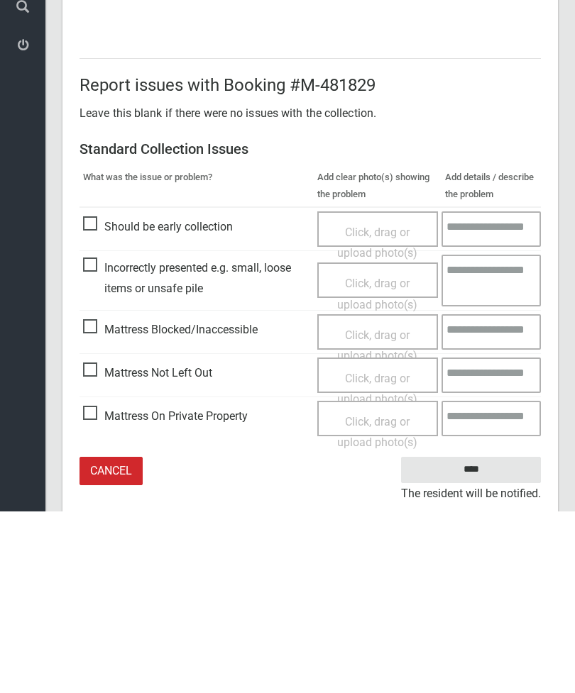
scroll to position [194, 0]
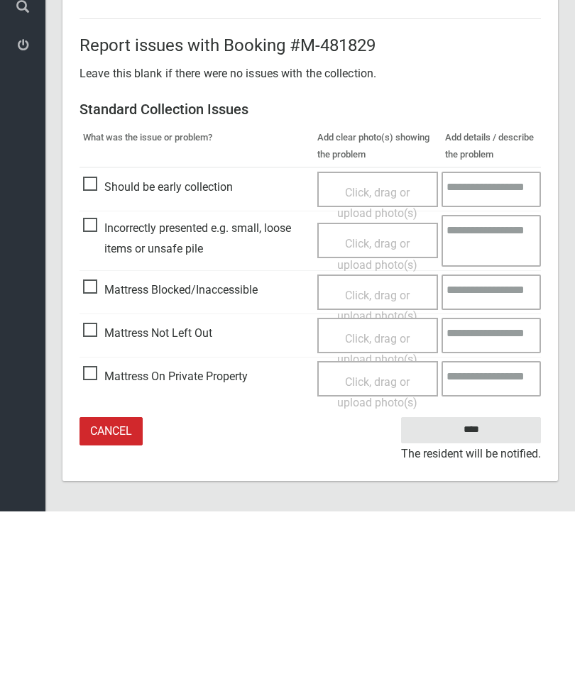
type input"] "*"
click at [476, 599] on input "****" at bounding box center [471, 612] width 140 height 26
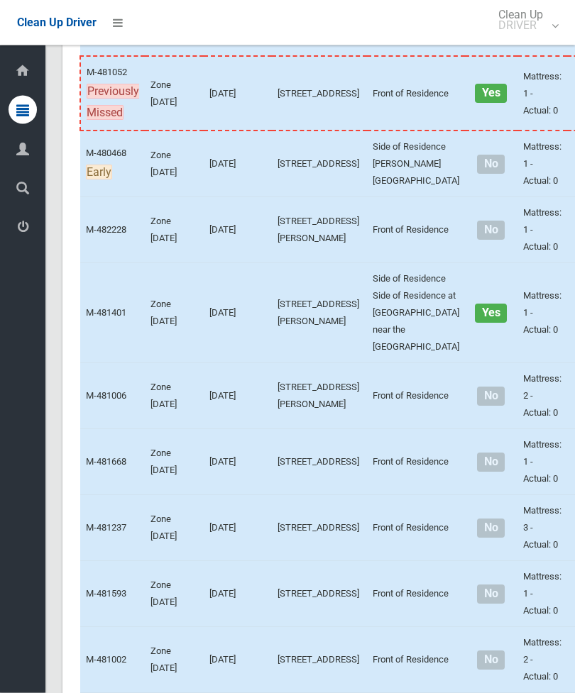
scroll to position [2191, 0]
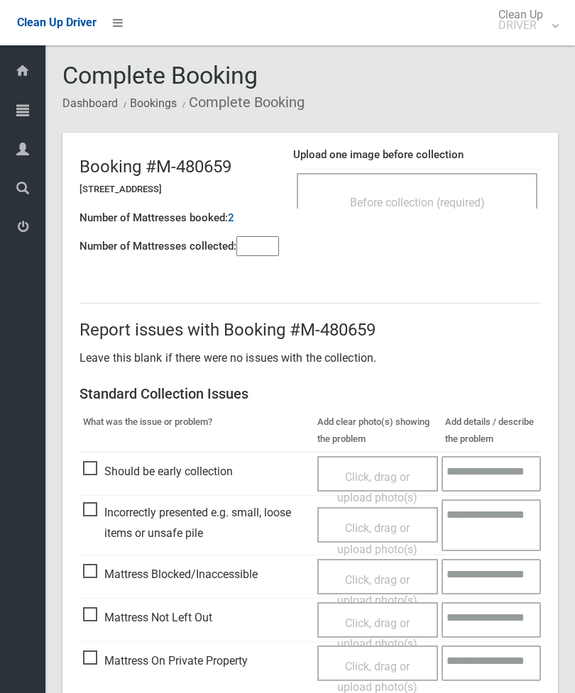
click at [270, 248] on input"] "number" at bounding box center [257, 246] width 43 height 20
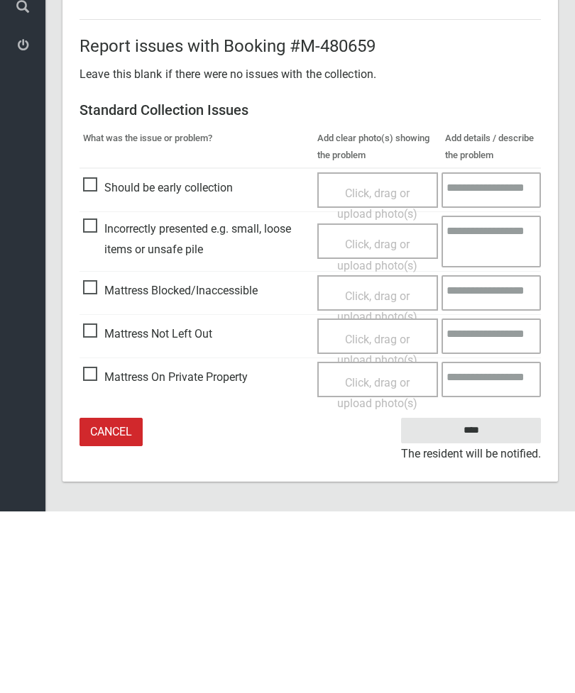
type input"] "*"
click at [96, 505] on span "Mattress Not Left Out" at bounding box center [147, 515] width 129 height 21
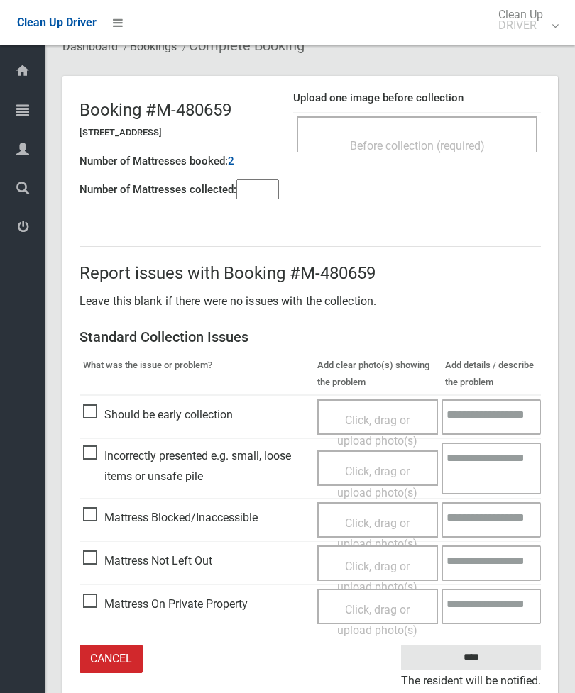
click at [390, 561] on span "Click, drag or upload photo(s)" at bounding box center [377, 577] width 80 height 35
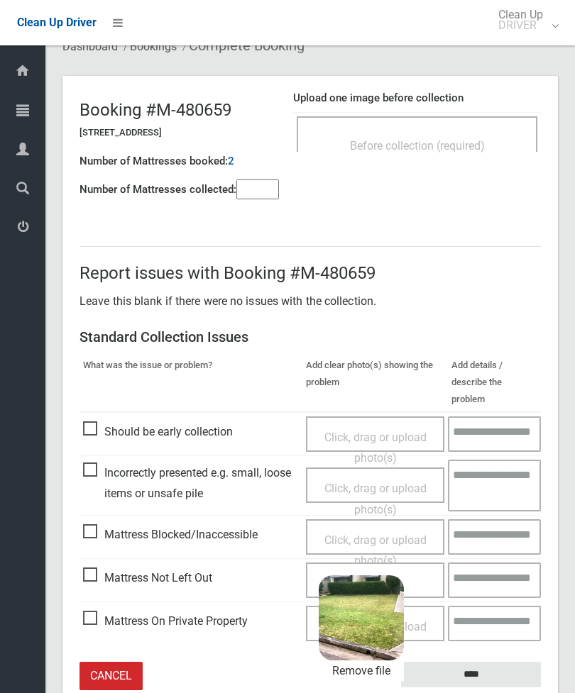
click at [492, 662] on input "****" at bounding box center [471, 675] width 140 height 26
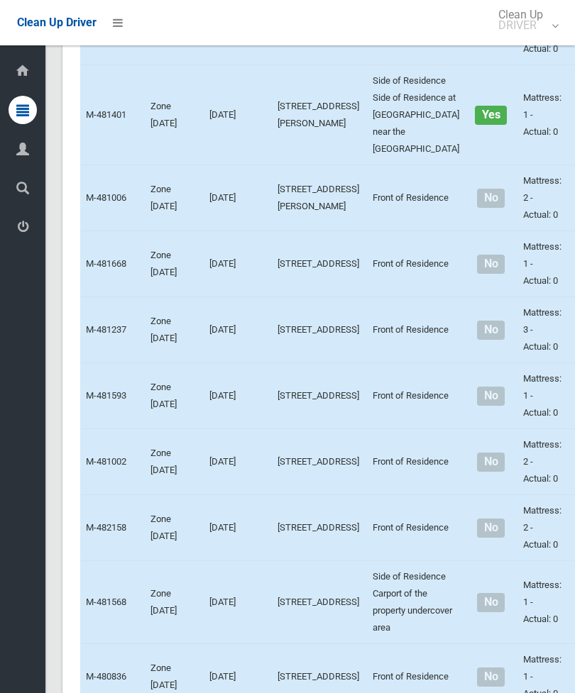
scroll to position [2389, 0]
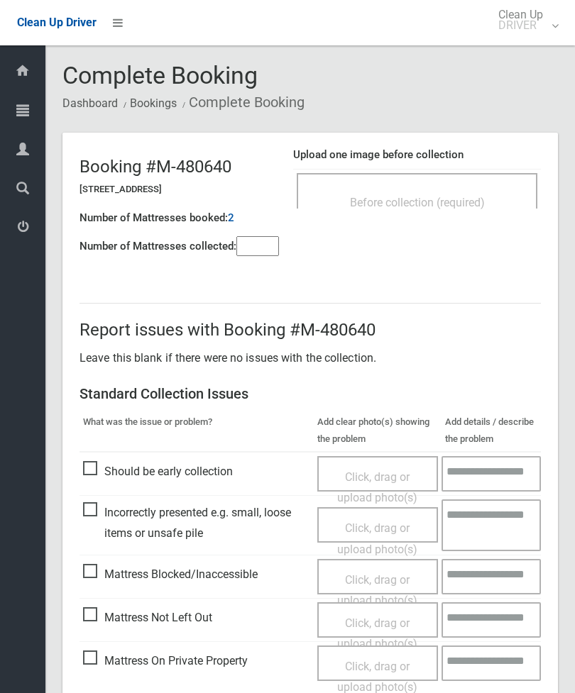
click at [257, 256] on input"] "number" at bounding box center [257, 246] width 43 height 20
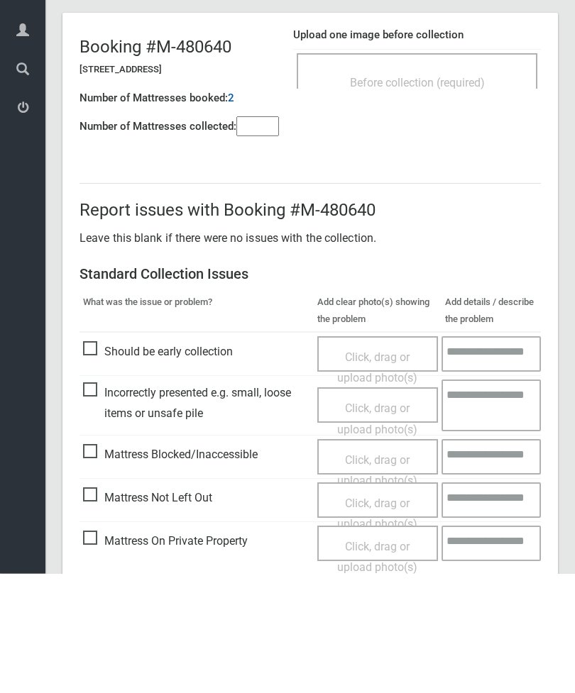
scroll to position [102, 0]
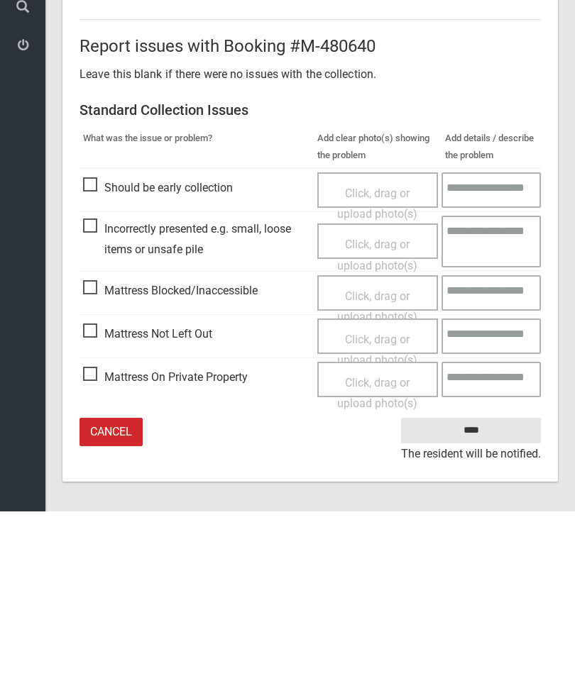
type input"] "*"
click at [91, 505] on span "Mattress Not Left Out" at bounding box center [147, 515] width 129 height 21
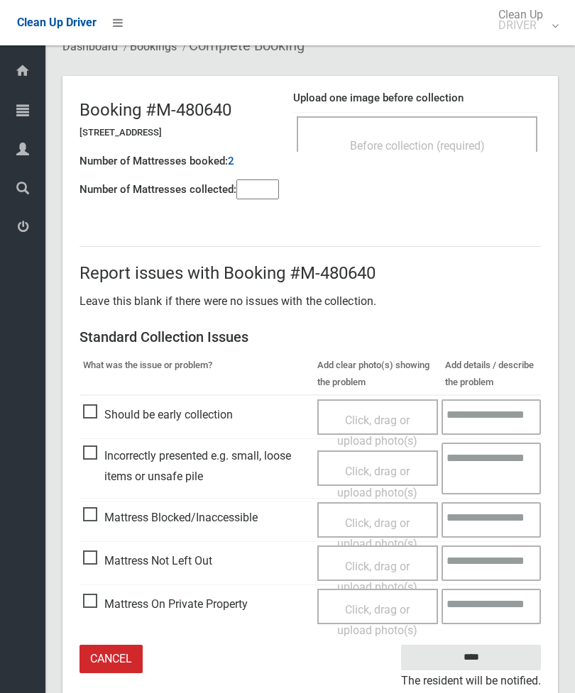
click at [373, 566] on span "Click, drag or upload photo(s)" at bounding box center [377, 577] width 80 height 35
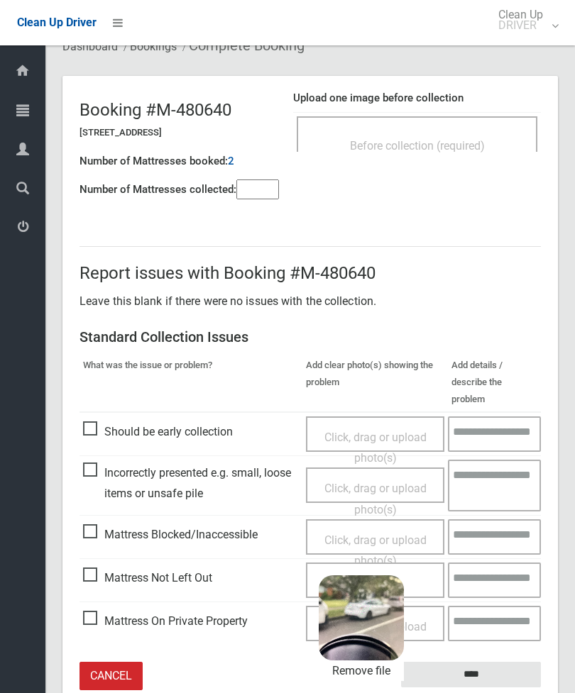
click at [515, 662] on input "****" at bounding box center [471, 675] width 140 height 26
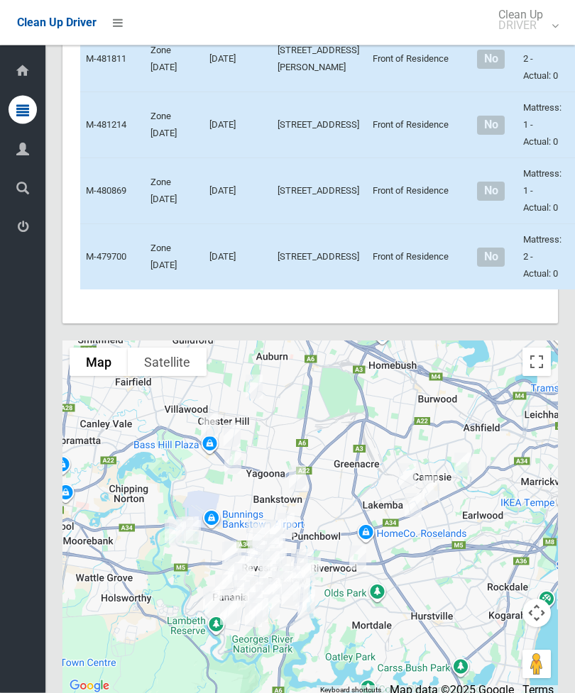
scroll to position [5032, 0]
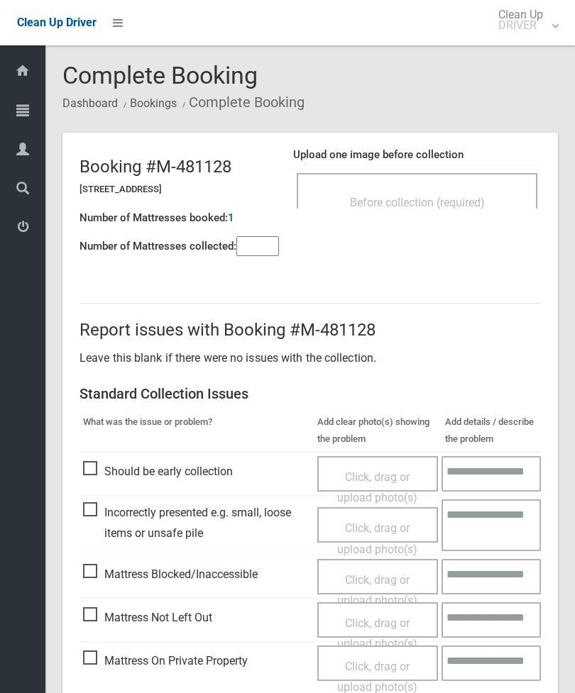
click at [471, 185] on div "Before collection (required)" at bounding box center [417, 190] width 241 height 35
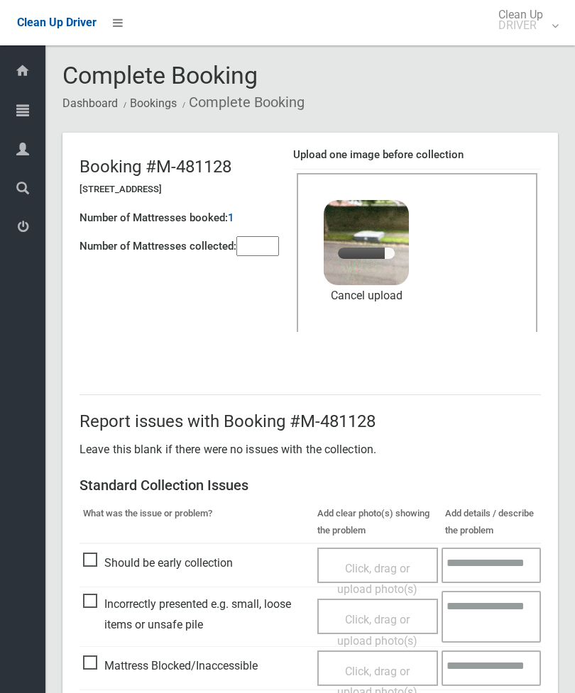
click at [273, 243] on input"] "number" at bounding box center [257, 246] width 43 height 20
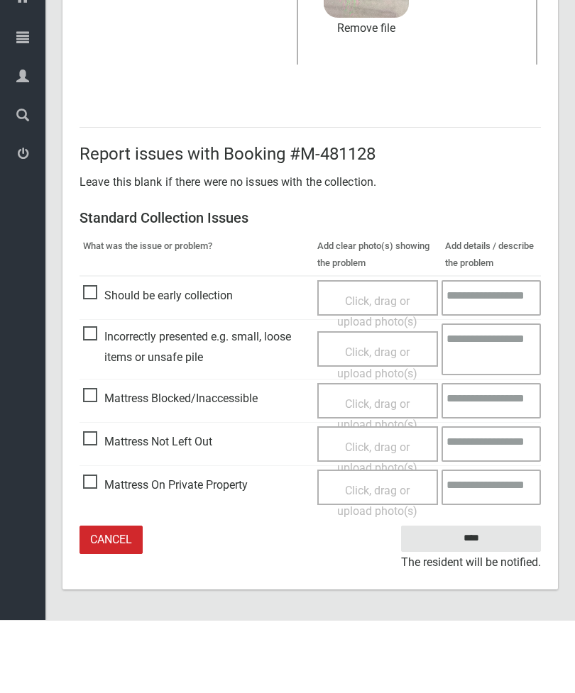
type input"] "*"
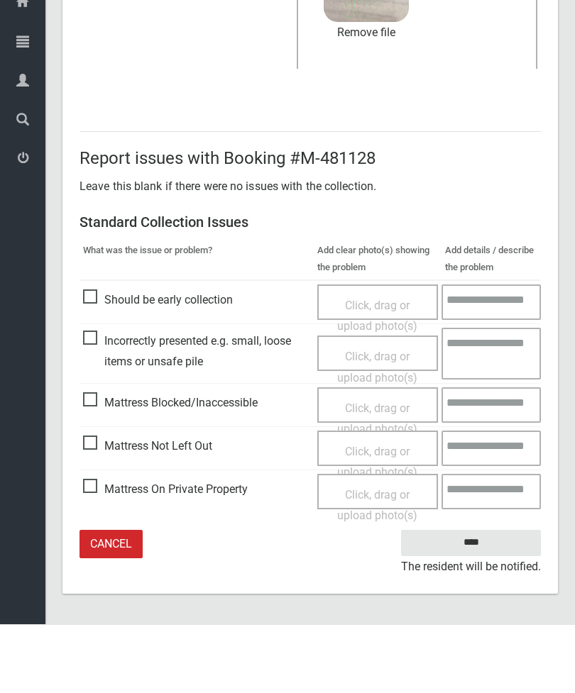
click at [483, 599] on input "****" at bounding box center [471, 612] width 140 height 26
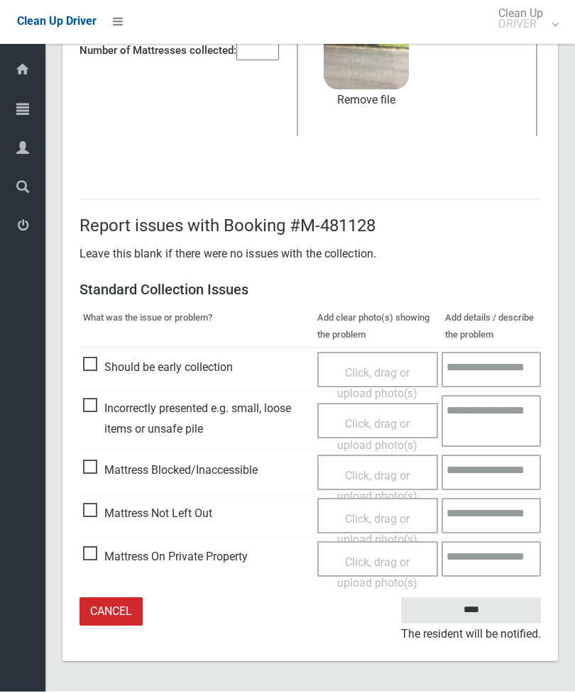
scroll to position [149, 0]
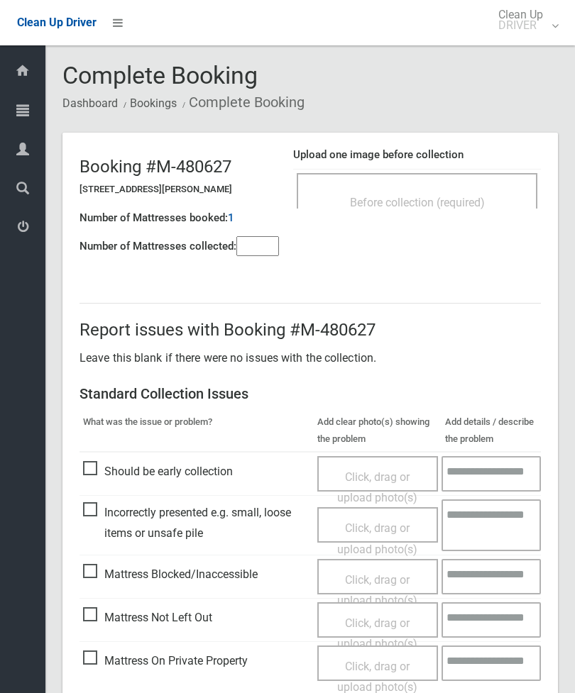
click at [463, 199] on span "Before collection (required)" at bounding box center [417, 202] width 135 height 13
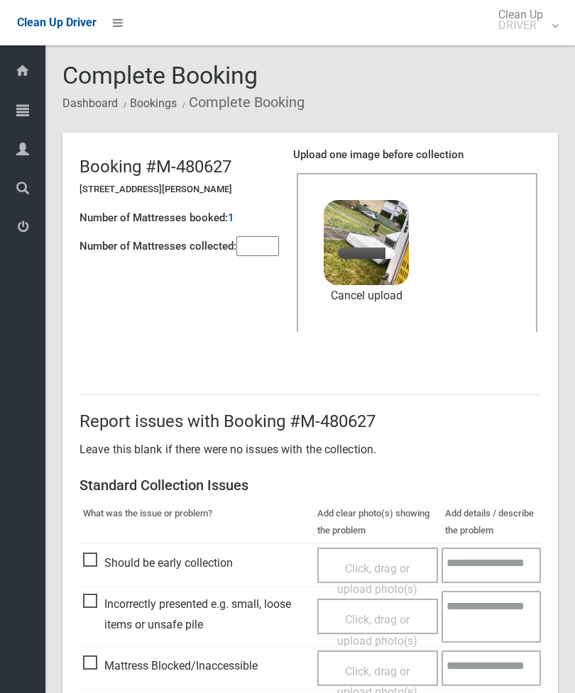
click at [256, 256] on input"] "number" at bounding box center [257, 246] width 43 height 20
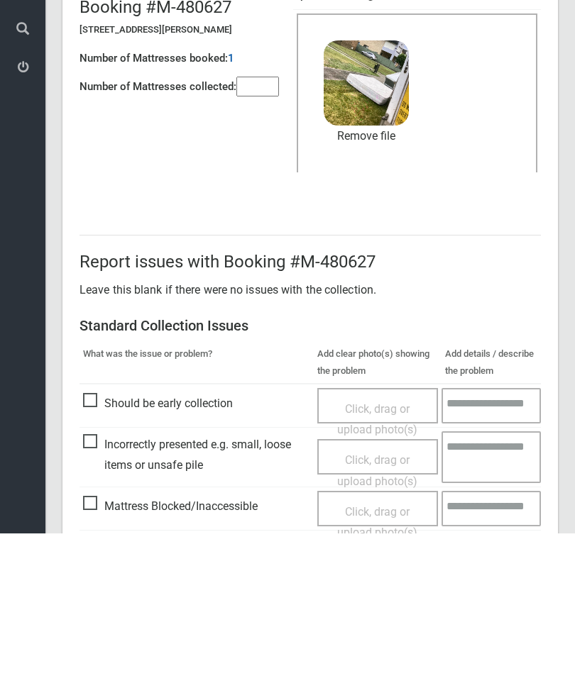
scroll to position [194, 0]
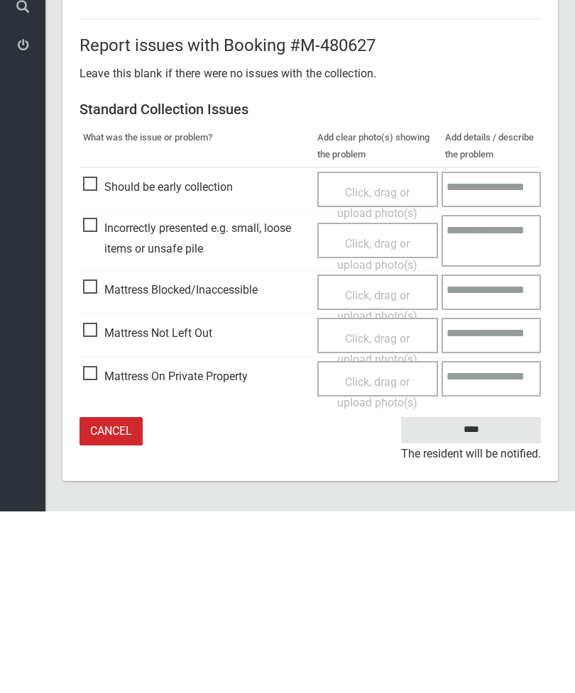
type input"] "*"
click at [488, 599] on input "****" at bounding box center [471, 612] width 140 height 26
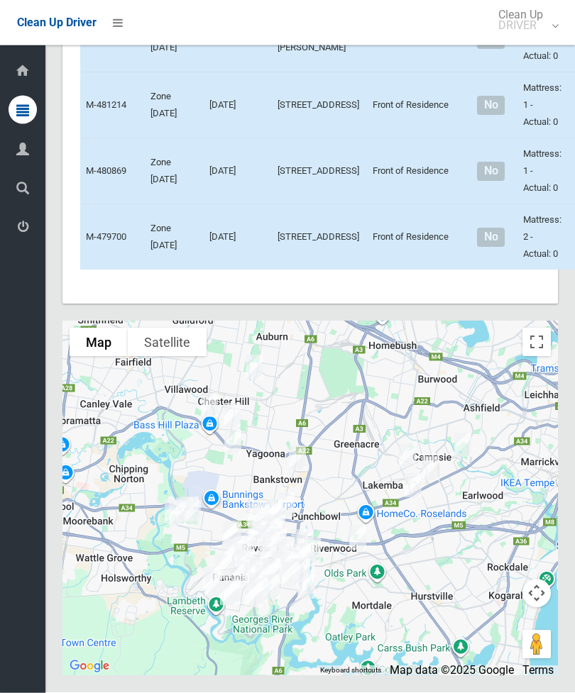
scroll to position [5704, 0]
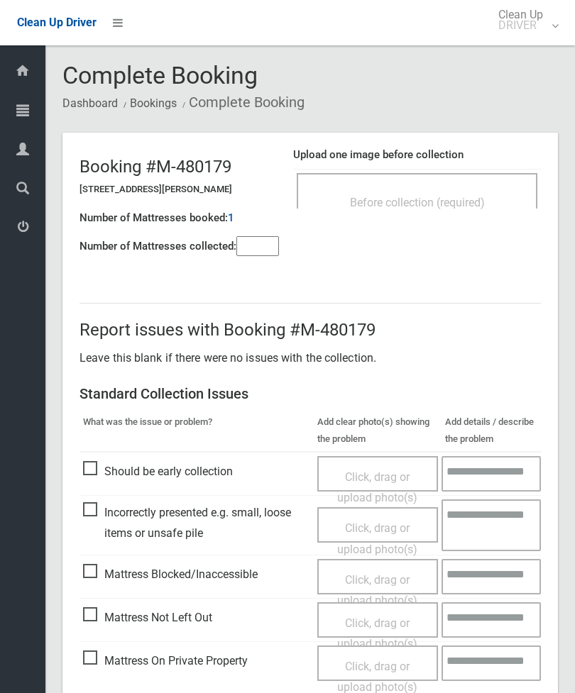
click at [253, 256] on input"] "number" at bounding box center [257, 246] width 43 height 20
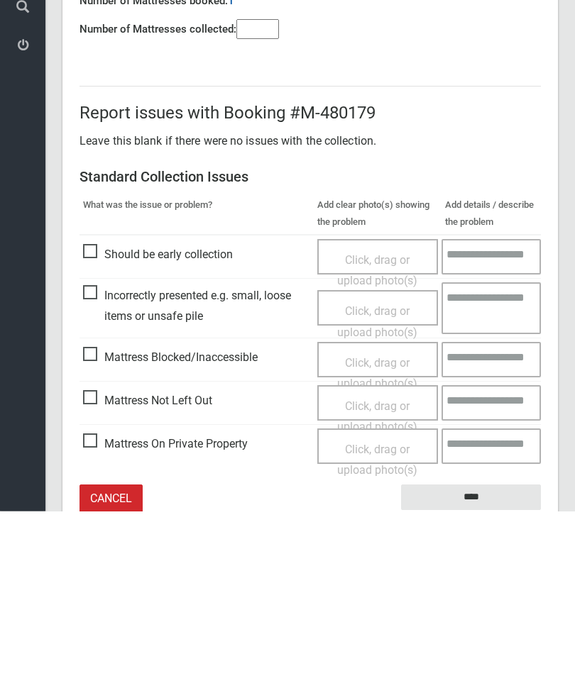
scroll to position [102, 0]
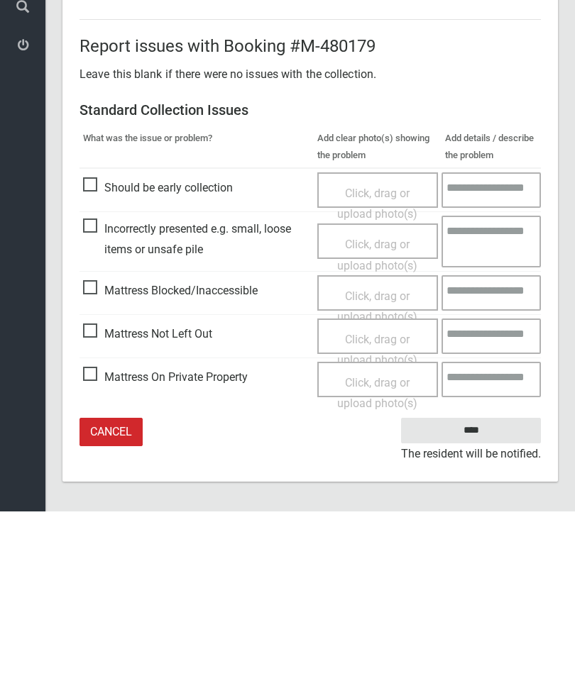
type input"] "*"
click at [87, 505] on span "Mattress Not Left Out" at bounding box center [147, 515] width 129 height 21
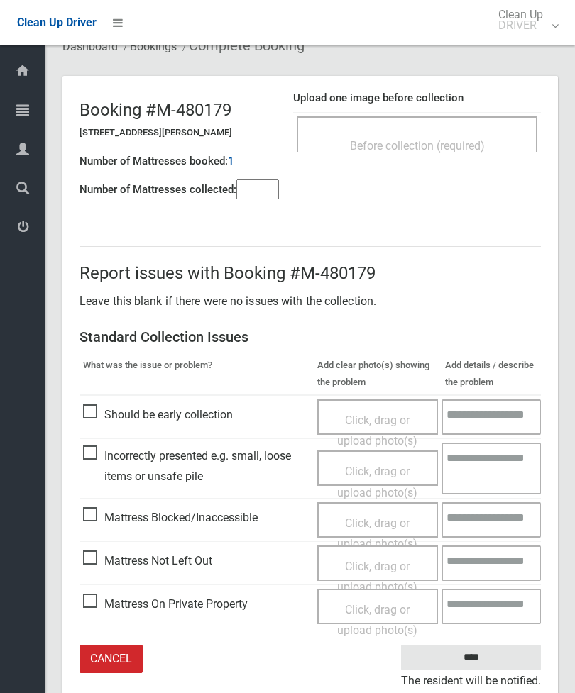
click at [379, 569] on span "Click, drag or upload photo(s)" at bounding box center [377, 577] width 80 height 35
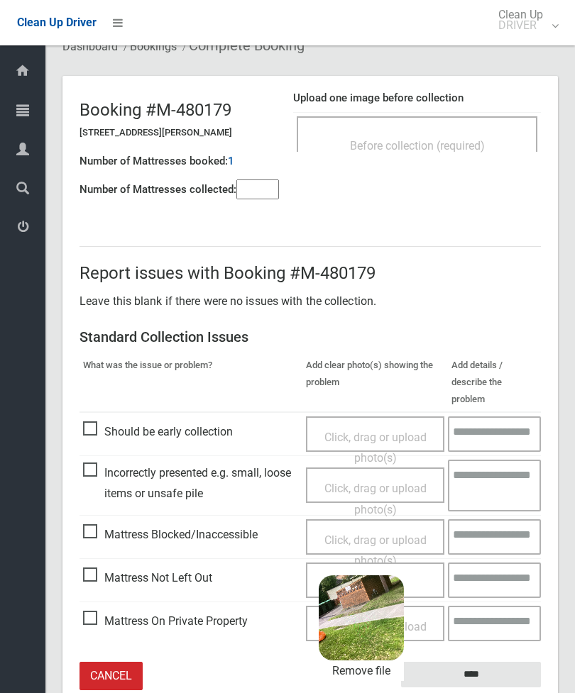
click at [510, 662] on input "****" at bounding box center [471, 675] width 140 height 26
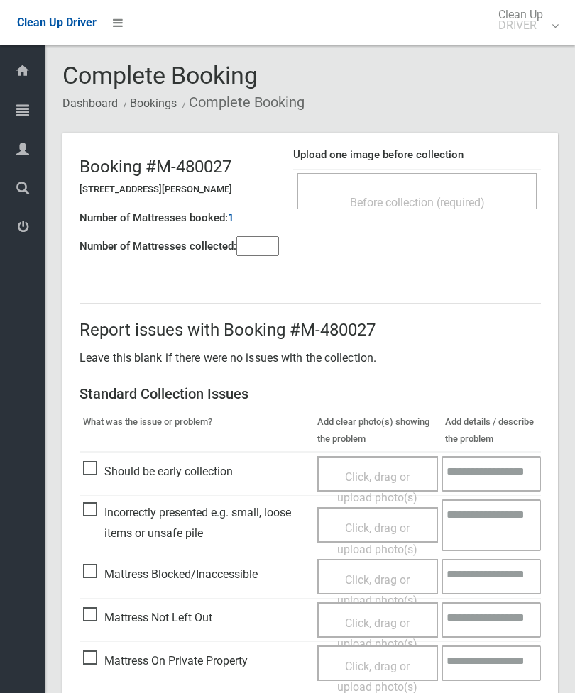
click at [480, 198] on span "Before collection (required)" at bounding box center [417, 202] width 135 height 13
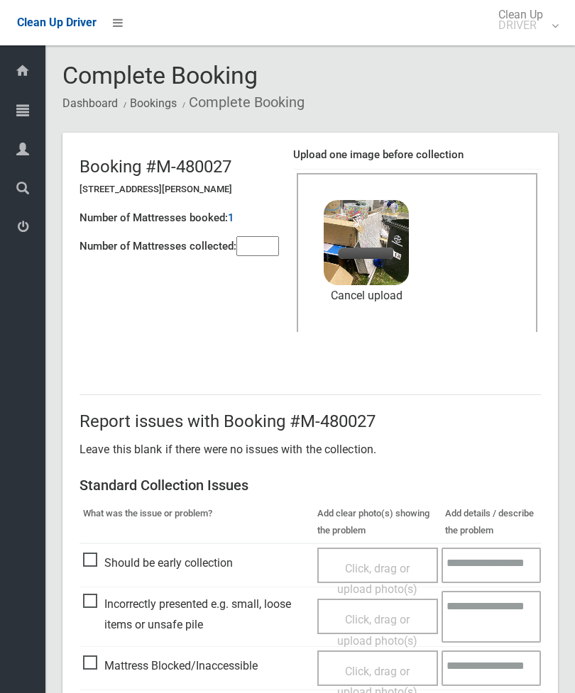
click at [270, 251] on input"] "number" at bounding box center [257, 246] width 43 height 20
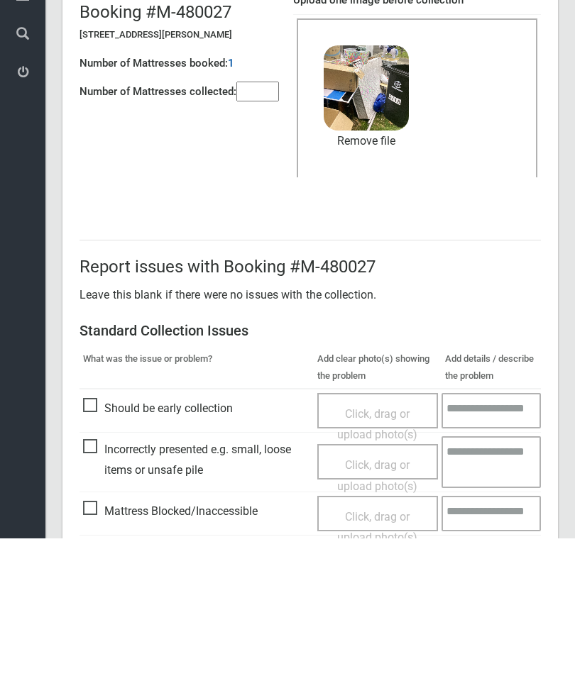
scroll to position [194, 0]
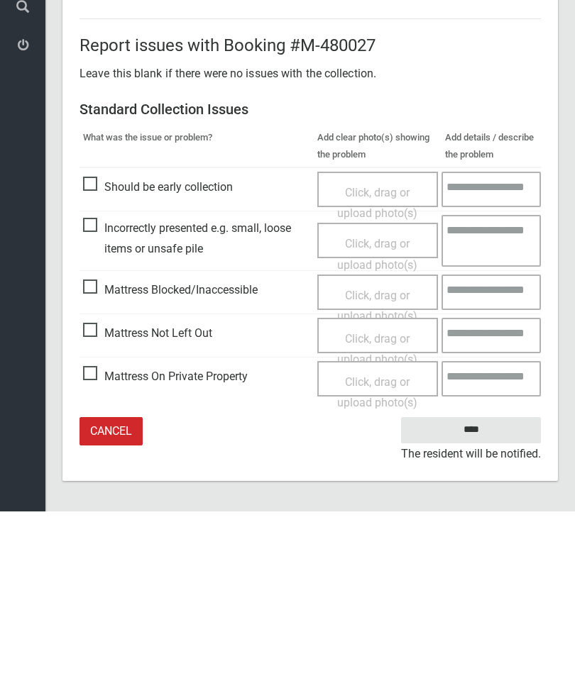
type input"] "*"
click at [472, 599] on input "****" at bounding box center [471, 612] width 140 height 26
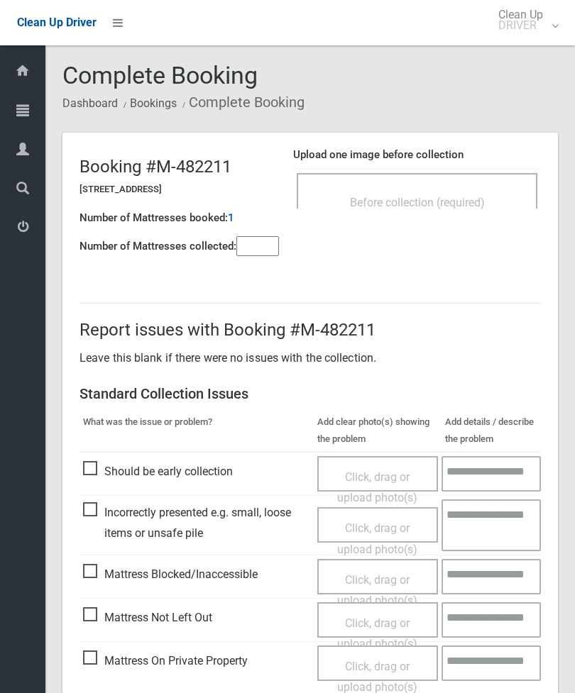
click at [454, 194] on div "Before collection (required)" at bounding box center [416, 202] width 209 height 26
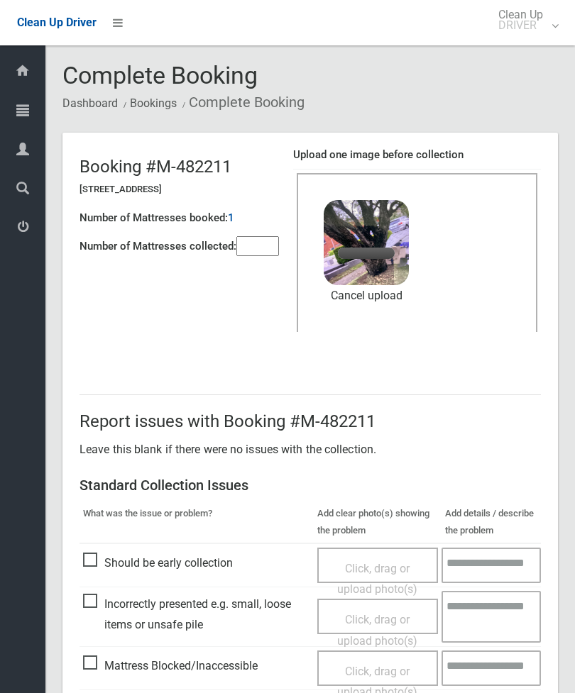
click at [262, 249] on input"] "number" at bounding box center [257, 246] width 43 height 20
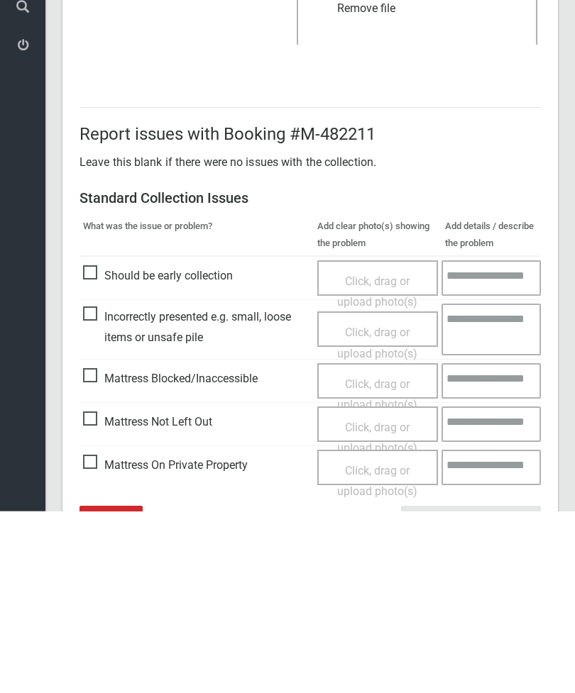
scroll to position [194, 0]
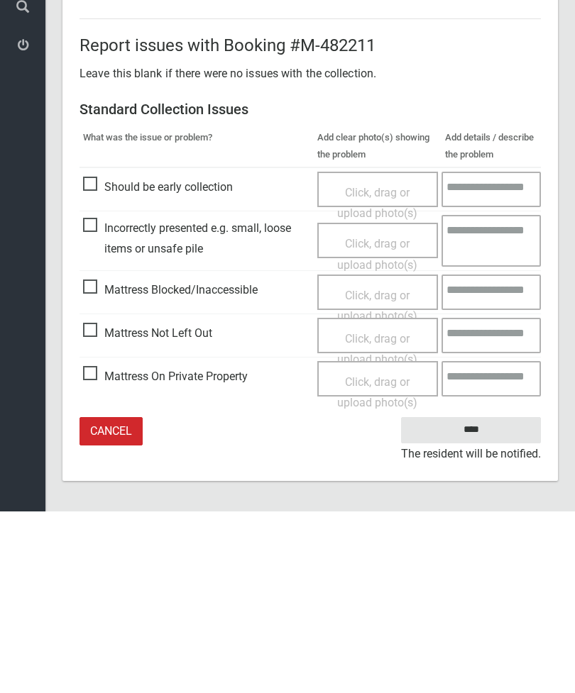
type input"] "*"
click at [483, 599] on input "****" at bounding box center [471, 612] width 140 height 26
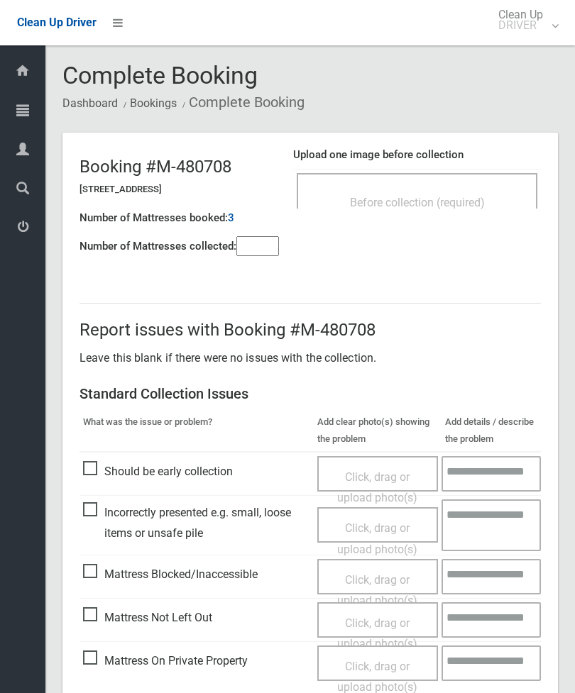
click at [447, 191] on div "Before collection (required)" at bounding box center [416, 202] width 209 height 26
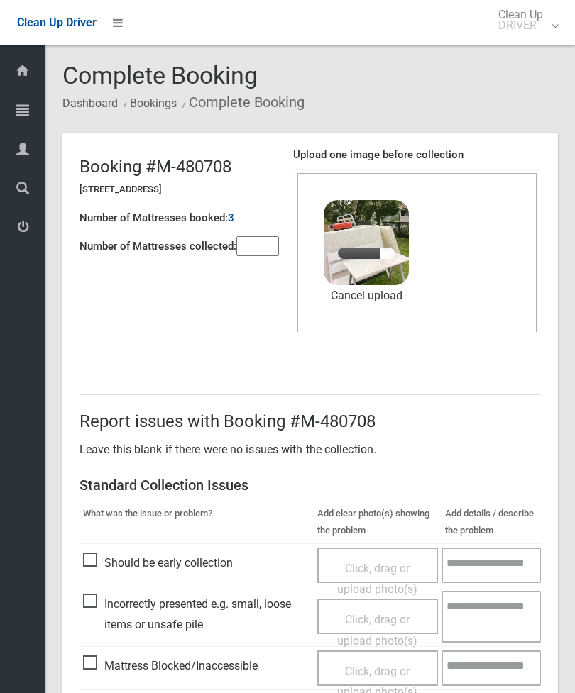
click at [265, 252] on input"] "number" at bounding box center [257, 246] width 43 height 20
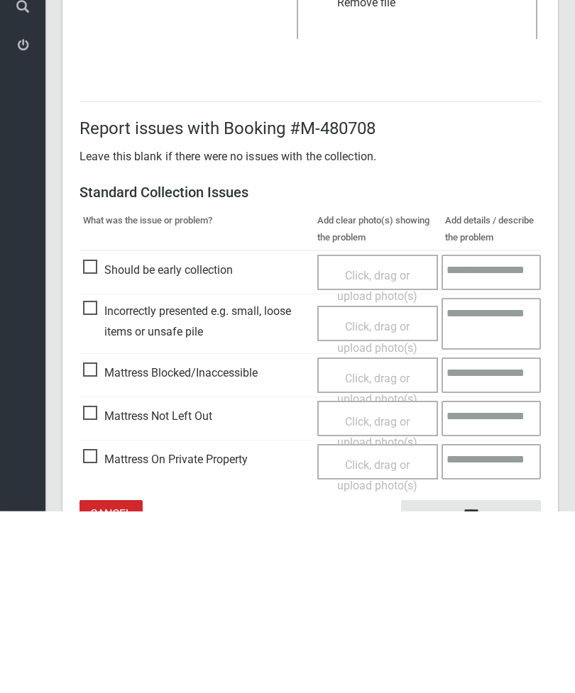
scroll to position [194, 0]
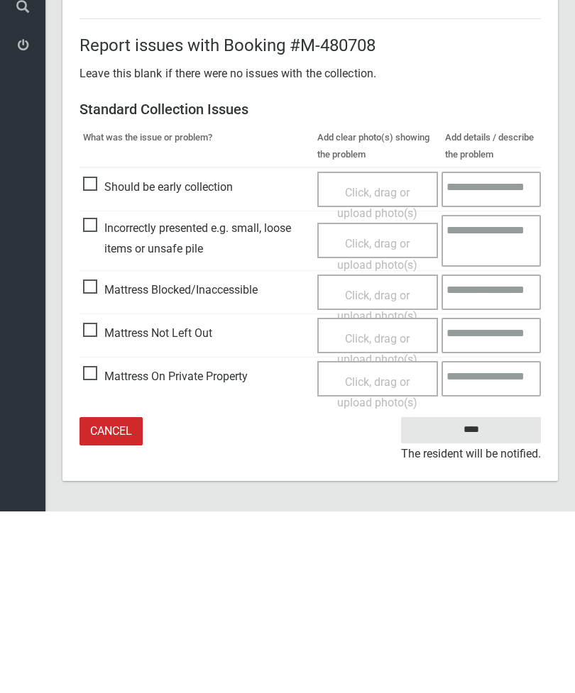
type input"] "*"
click at [483, 599] on input "****" at bounding box center [471, 612] width 140 height 26
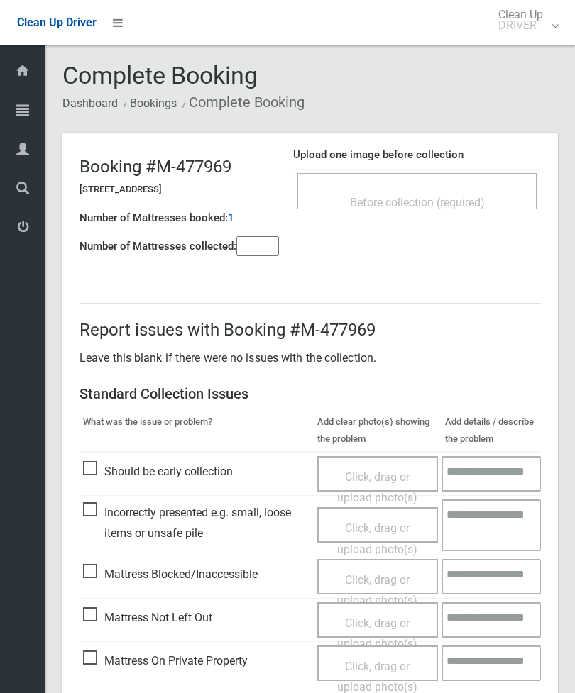
click at [450, 180] on div "Before collection (required)" at bounding box center [417, 190] width 241 height 35
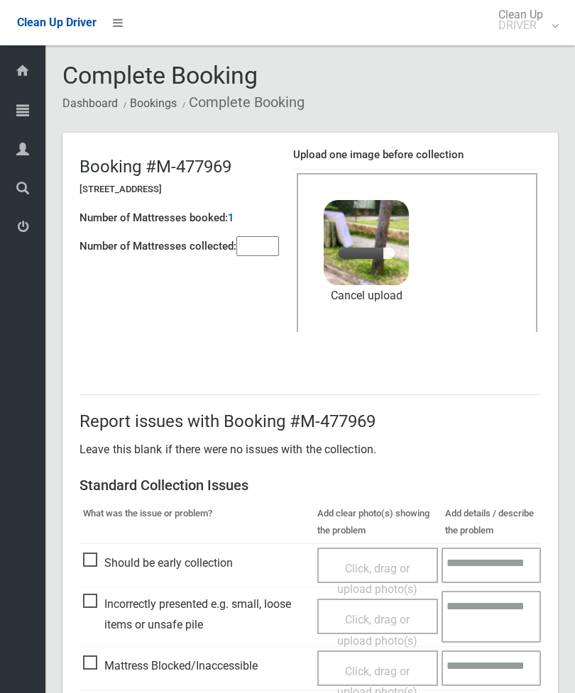
click at [253, 245] on input"] "number" at bounding box center [257, 246] width 43 height 20
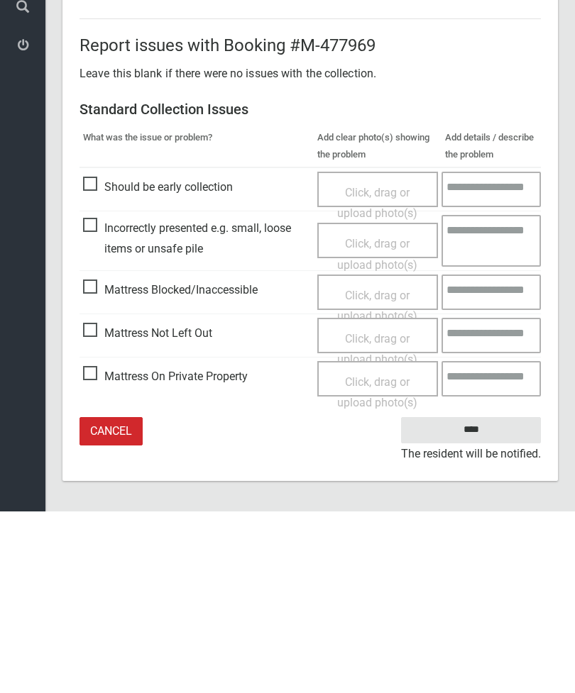
type input"] "*"
click at [482, 599] on input "****" at bounding box center [471, 612] width 140 height 26
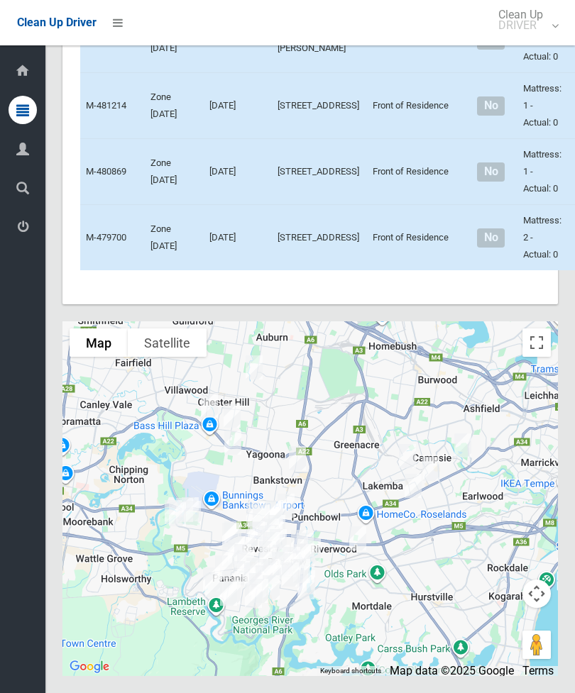
scroll to position [6475, 0]
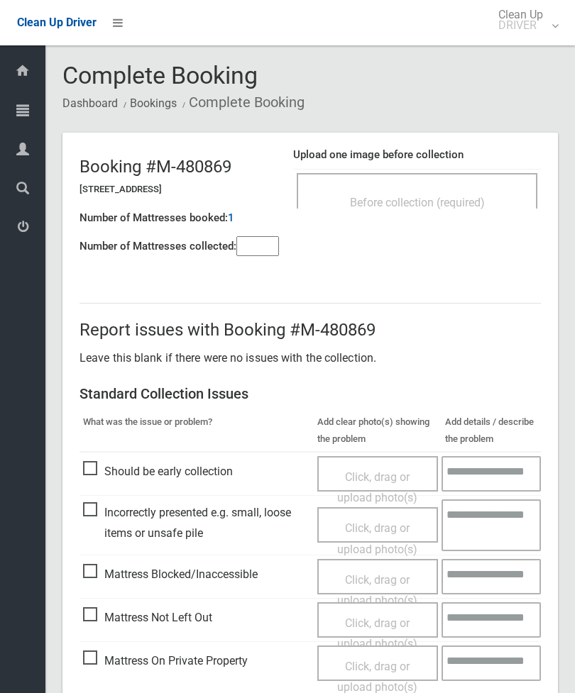
click at [458, 197] on span "Before collection (required)" at bounding box center [417, 202] width 135 height 13
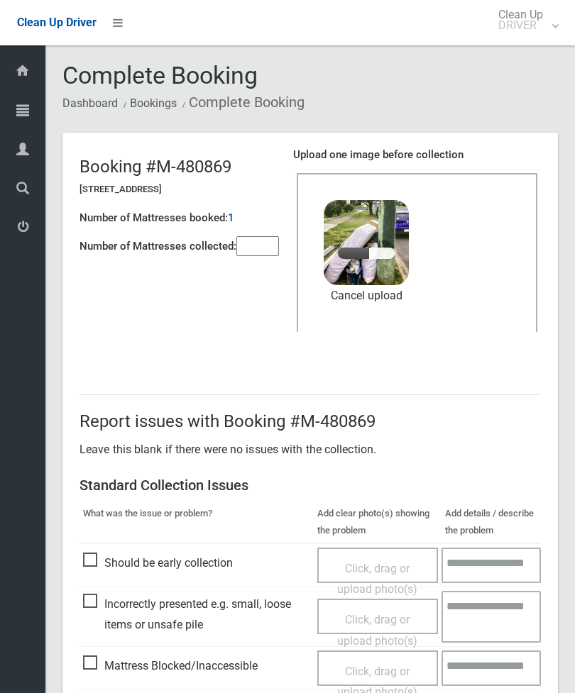
click at [255, 256] on input"] "number" at bounding box center [257, 246] width 43 height 20
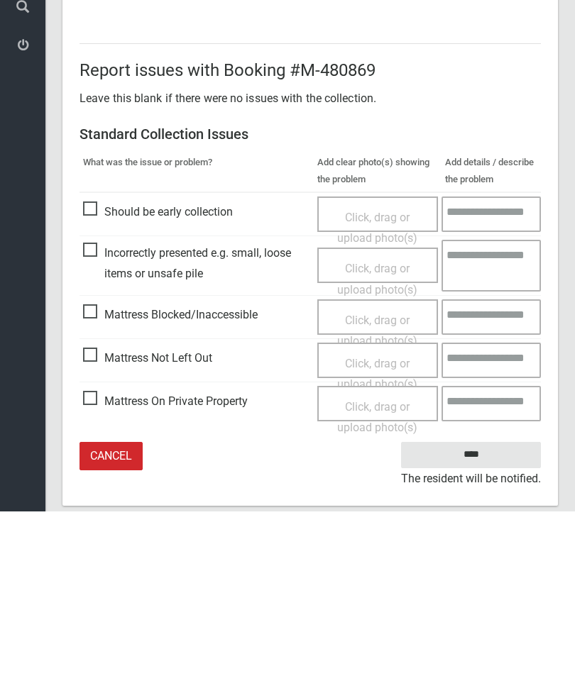
scroll to position [194, 0]
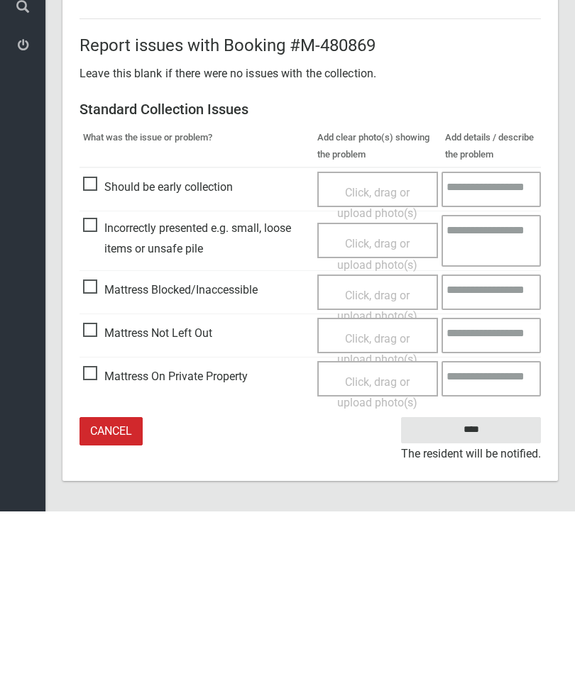
type input"] "*"
click at [478, 599] on input "****" at bounding box center [471, 612] width 140 height 26
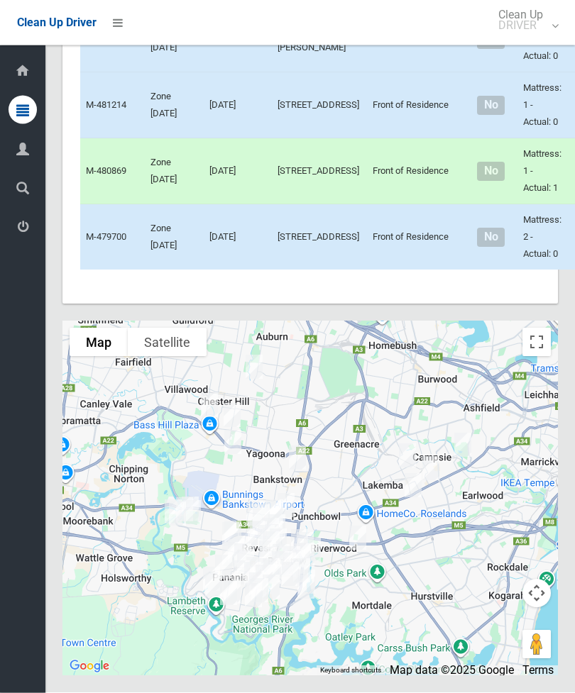
scroll to position [6096, 0]
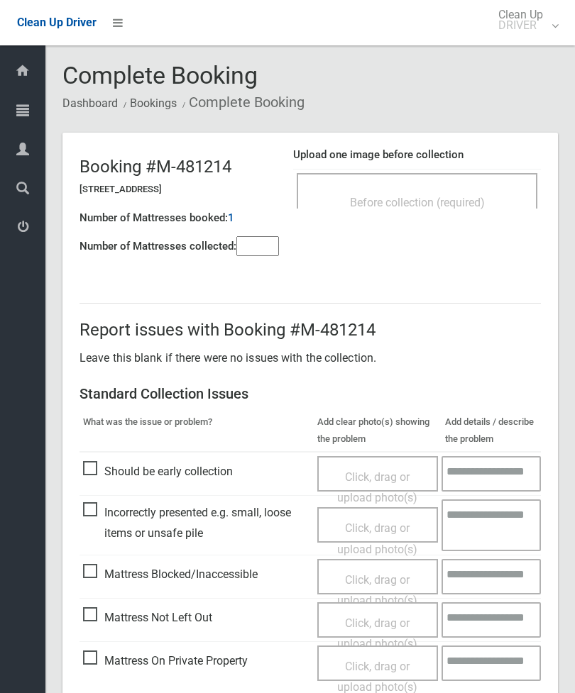
click at [483, 194] on div "Before collection (required)" at bounding box center [416, 202] width 209 height 26
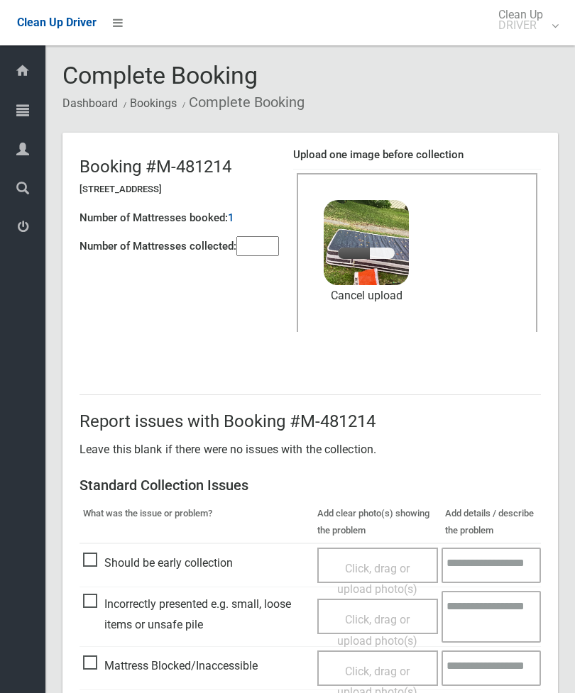
click at [258, 255] on input"] "number" at bounding box center [257, 246] width 43 height 20
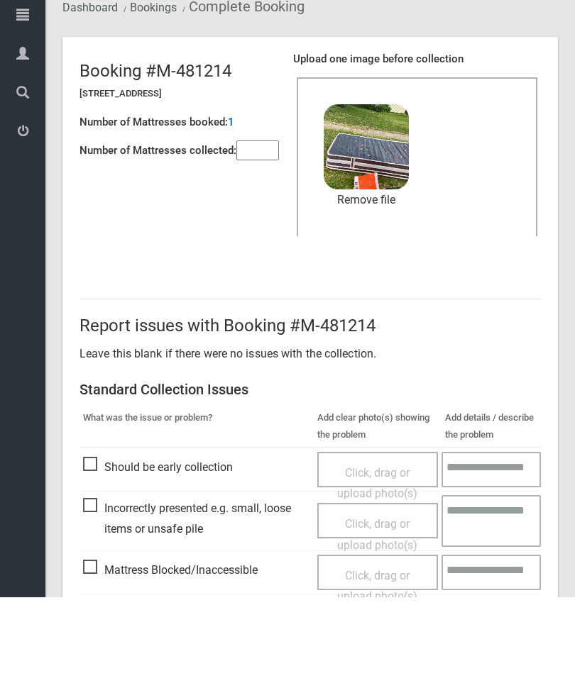
scroll to position [194, 0]
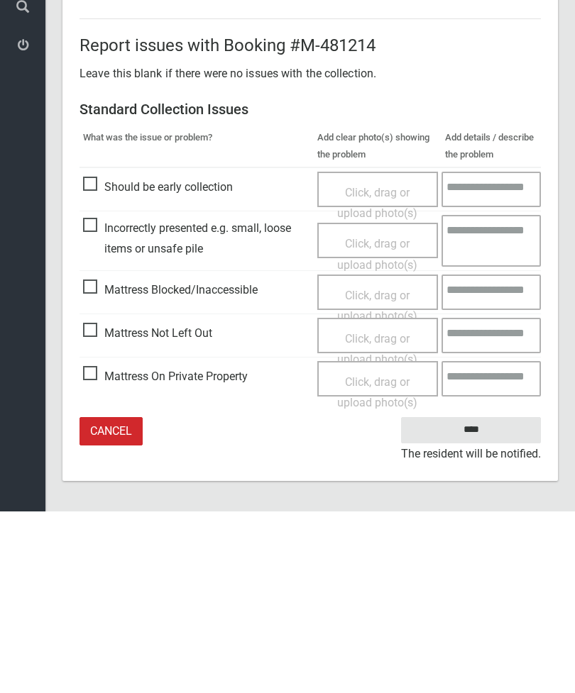
type input"] "*"
click at [485, 599] on input "****" at bounding box center [471, 612] width 140 height 26
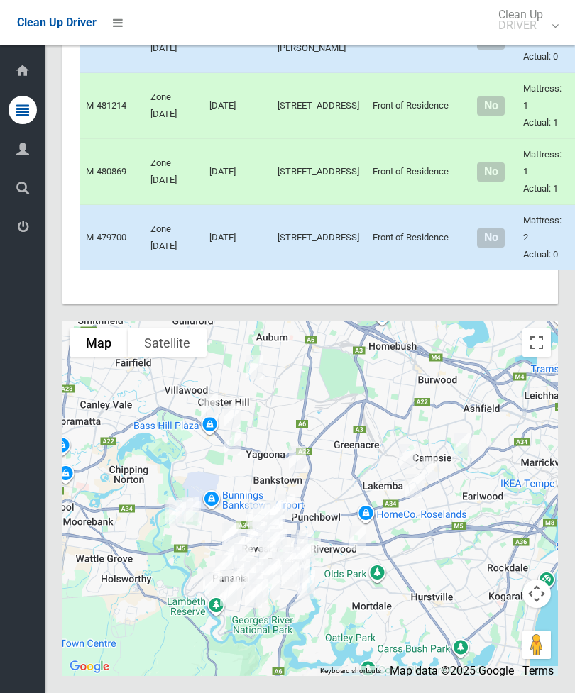
scroll to position [6452, 0]
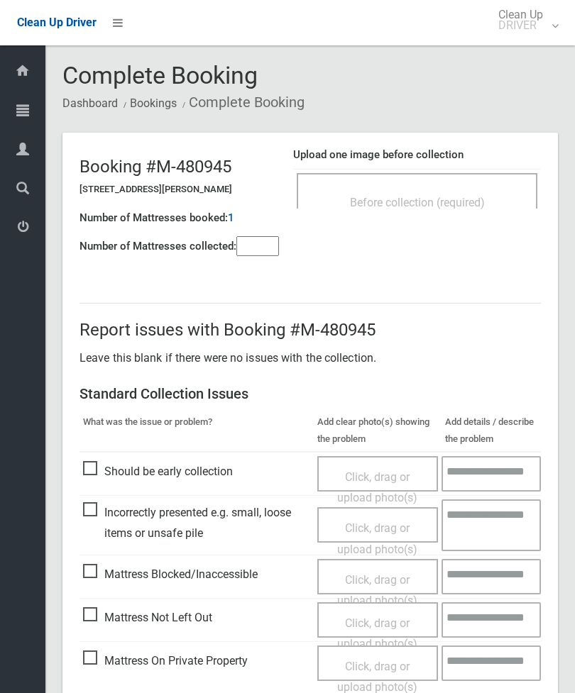
click at [482, 190] on div "Before collection (required)" at bounding box center [416, 202] width 209 height 26
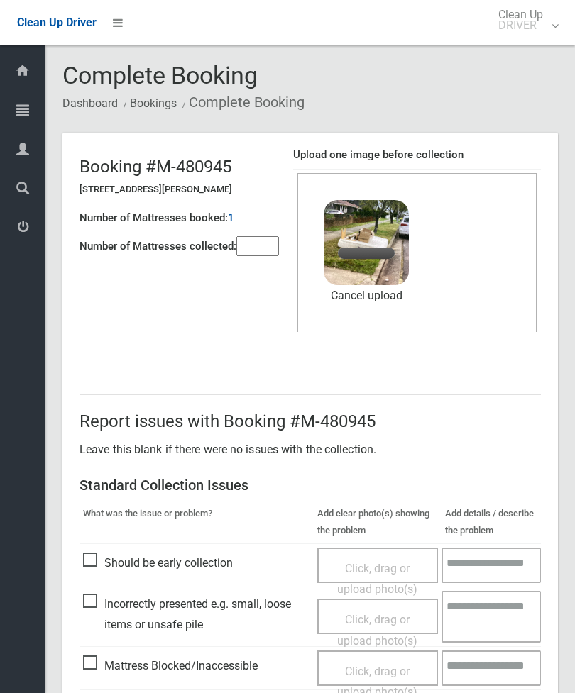
click at [259, 246] on input"] "number" at bounding box center [257, 246] width 43 height 20
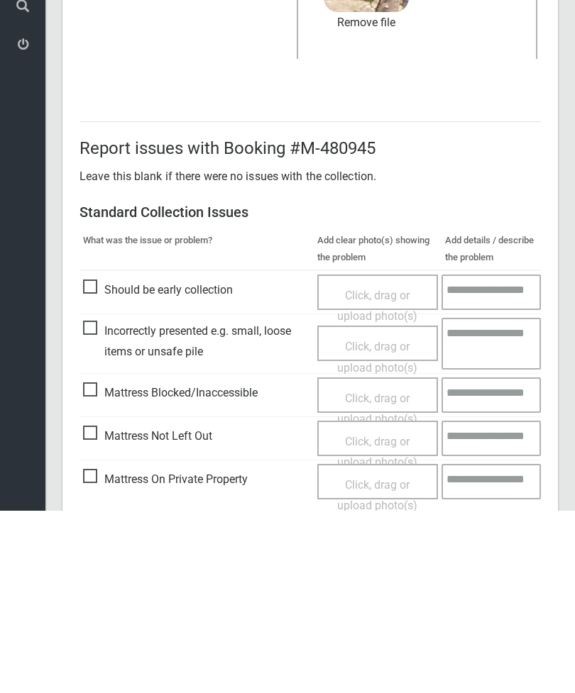
scroll to position [194, 0]
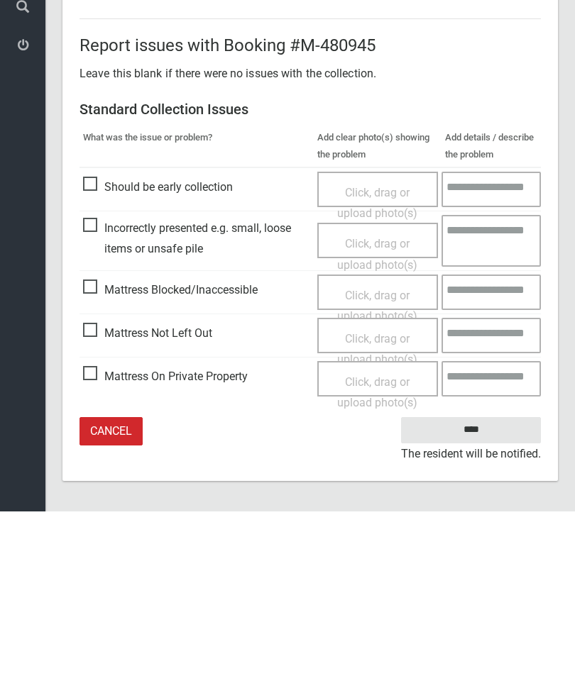
type input"] "*"
click at [484, 599] on input "****" at bounding box center [471, 612] width 140 height 26
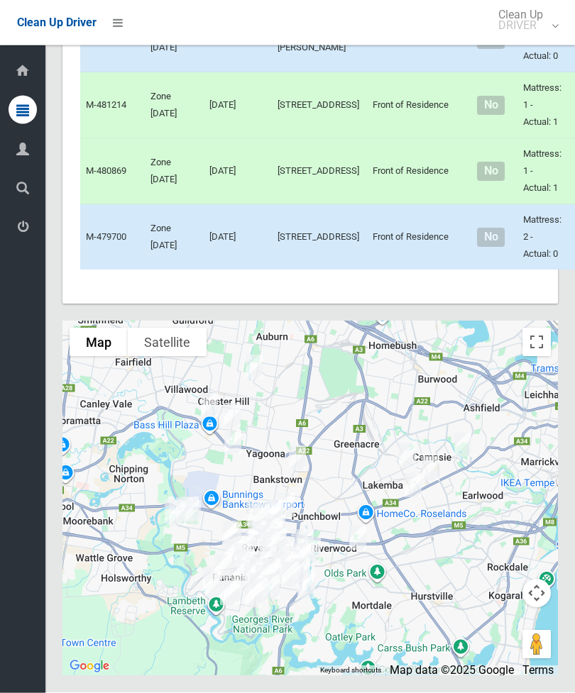
scroll to position [6693, 0]
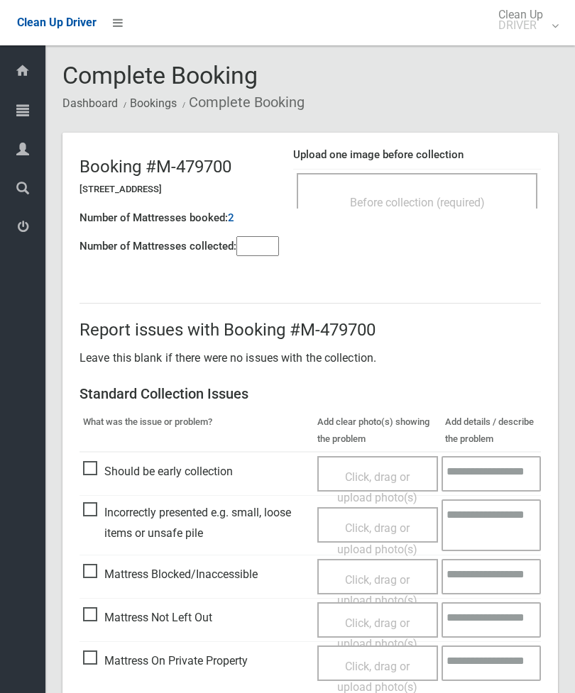
click at [465, 207] on span "Before collection (required)" at bounding box center [417, 202] width 135 height 13
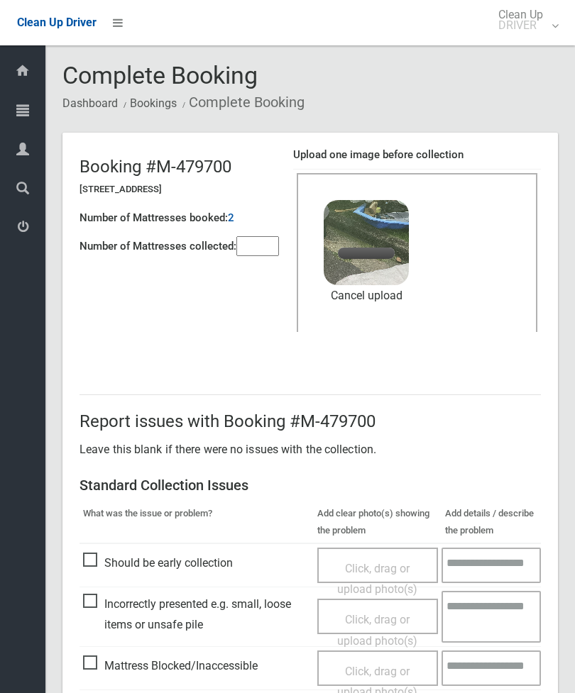
click at [257, 241] on input"] "number" at bounding box center [257, 246] width 43 height 20
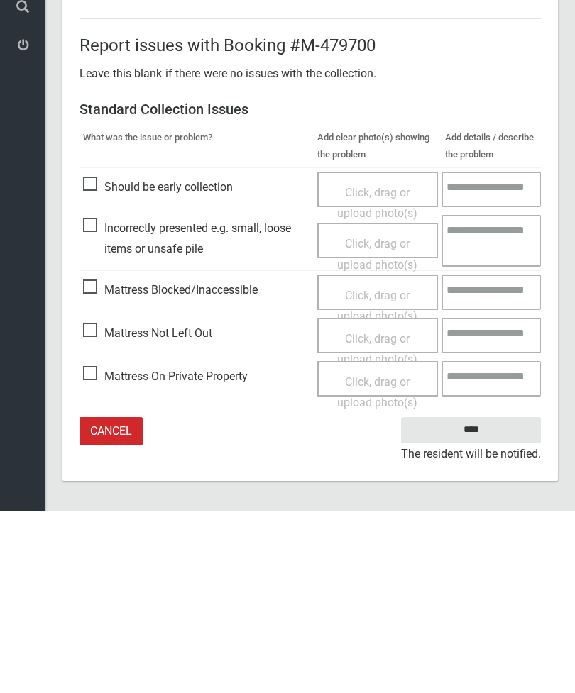
type input"] "*"
click at [471, 599] on input "****" at bounding box center [471, 612] width 140 height 26
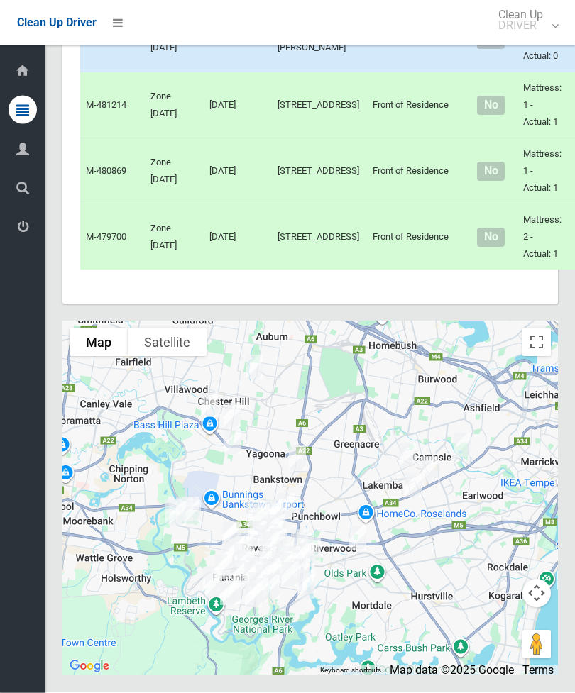
scroll to position [6218, 0]
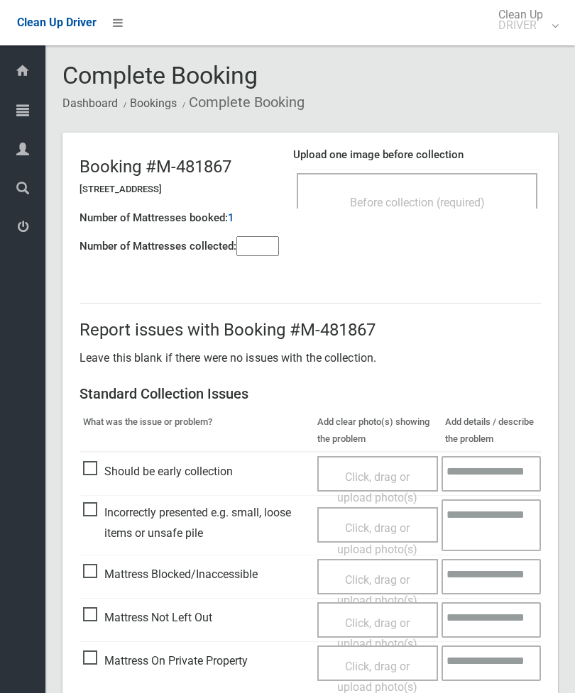
click at [448, 201] on span "Before collection (required)" at bounding box center [417, 202] width 135 height 13
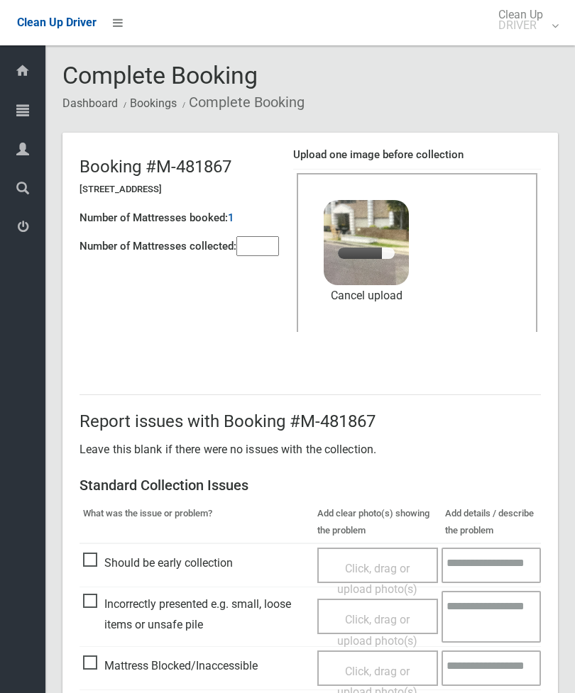
click at [257, 243] on input"] "number" at bounding box center [257, 246] width 43 height 20
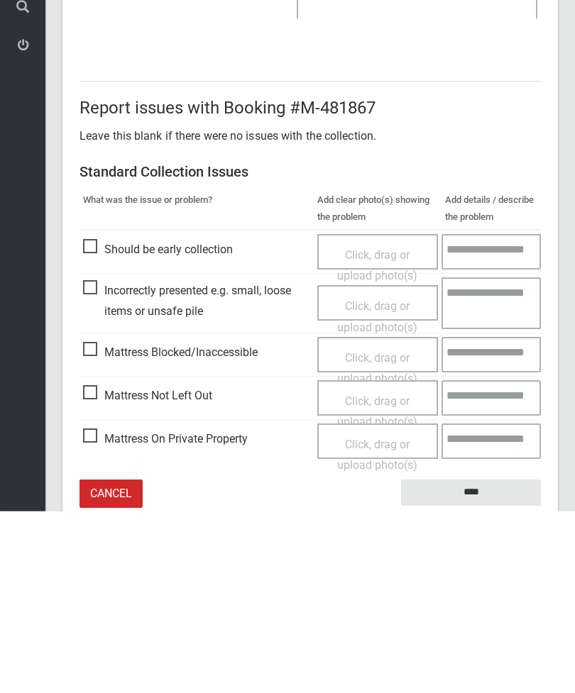
scroll to position [194, 0]
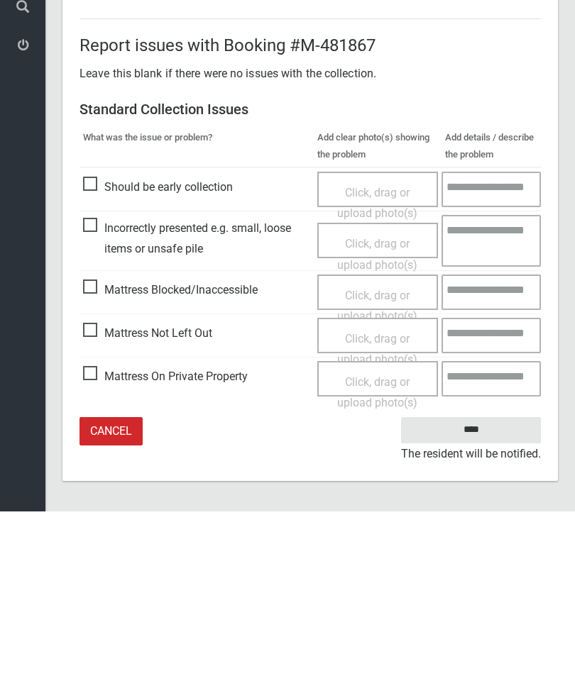
type input"] "*"
click at [475, 599] on input "****" at bounding box center [471, 612] width 140 height 26
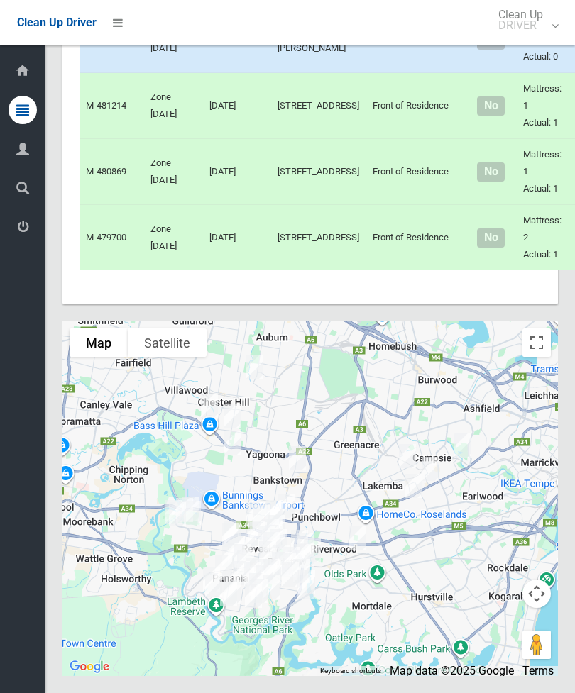
scroll to position [5693, 0]
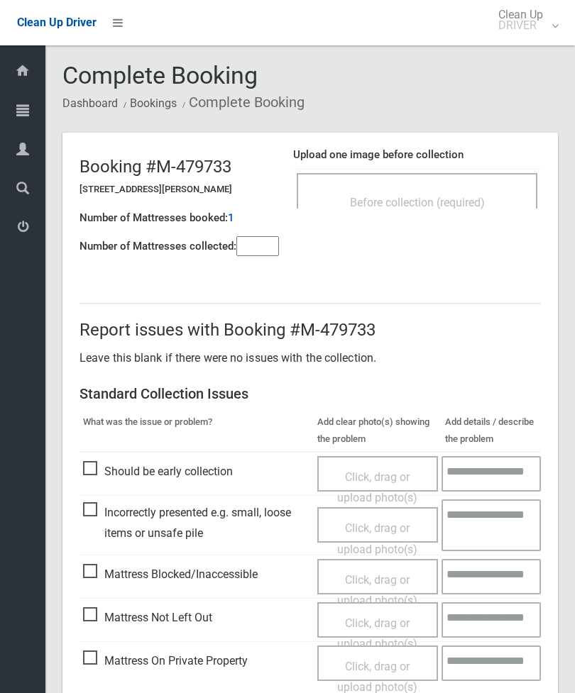
click at [263, 245] on input"] "number" at bounding box center [257, 246] width 43 height 20
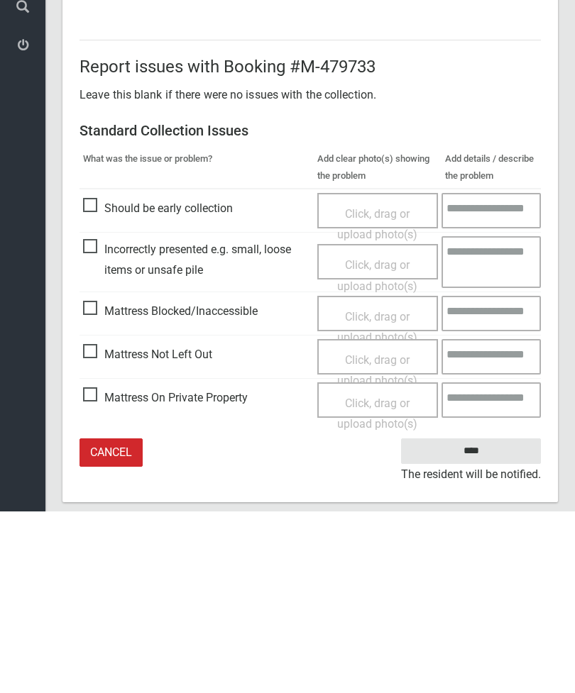
scroll to position [102, 0]
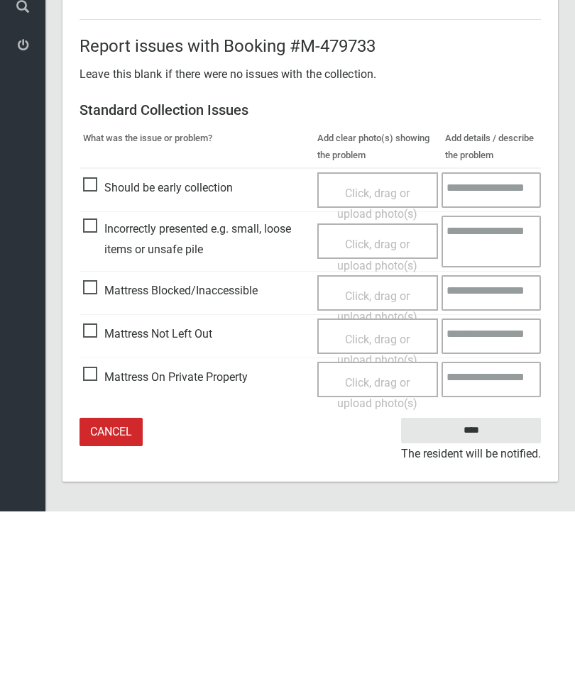
type input"] "*"
click at [98, 505] on span "Mattress Not Left Out" at bounding box center [147, 515] width 129 height 21
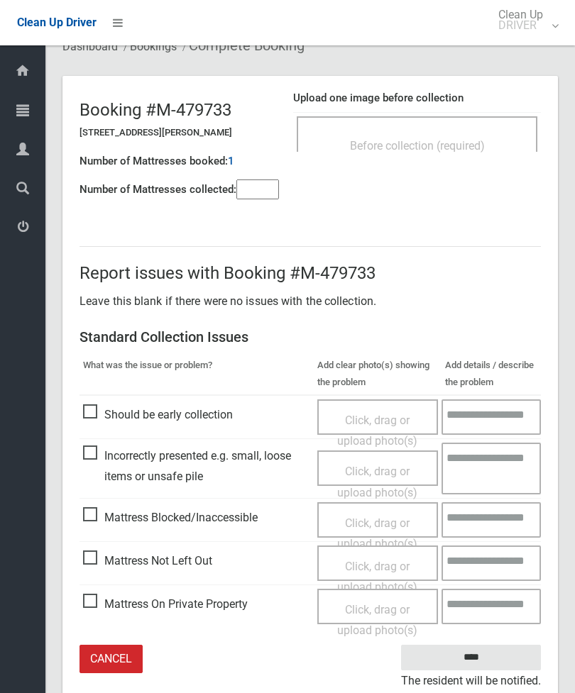
click at [389, 567] on span "Click, drag or upload photo(s)" at bounding box center [377, 577] width 80 height 35
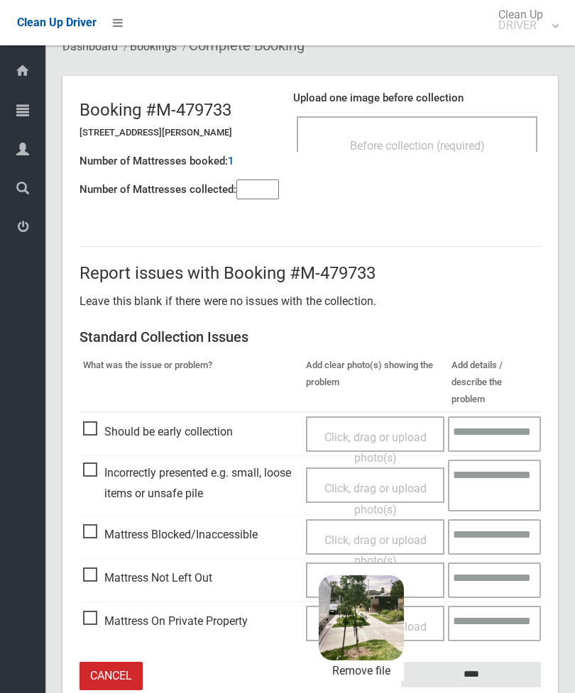
click at [516, 662] on input "****" at bounding box center [471, 675] width 140 height 26
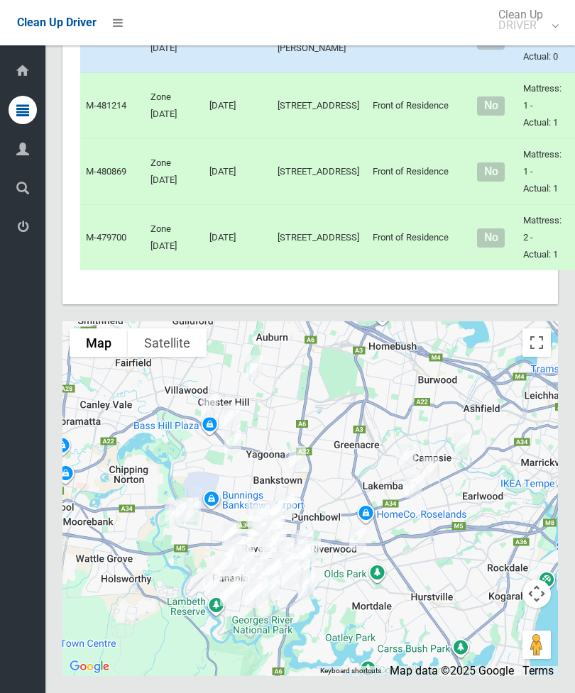
scroll to position [5482, 0]
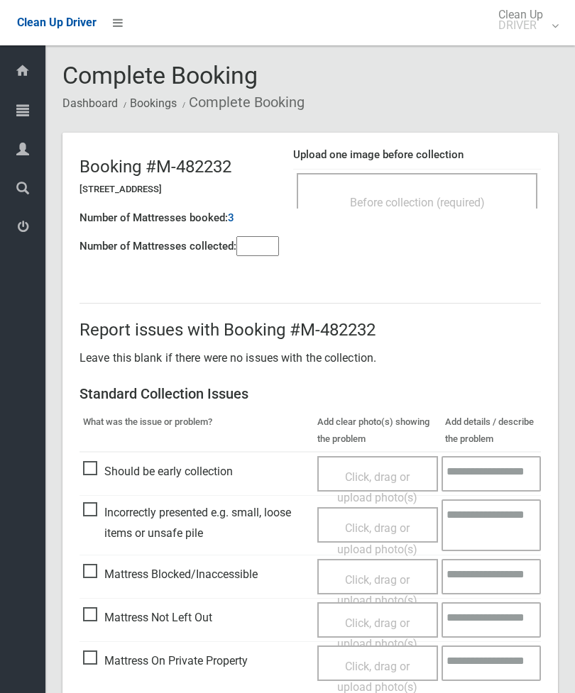
click at [467, 190] on div "Before collection (required)" at bounding box center [416, 202] width 209 height 26
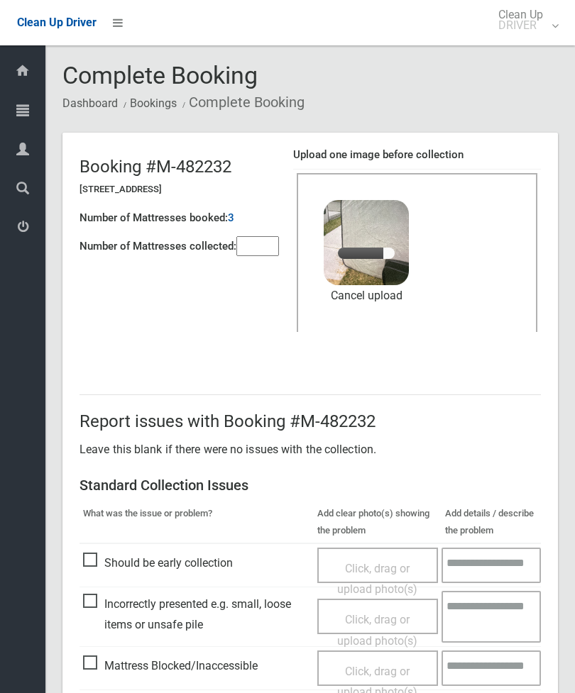
click at [258, 248] on input"] "number" at bounding box center [257, 246] width 43 height 20
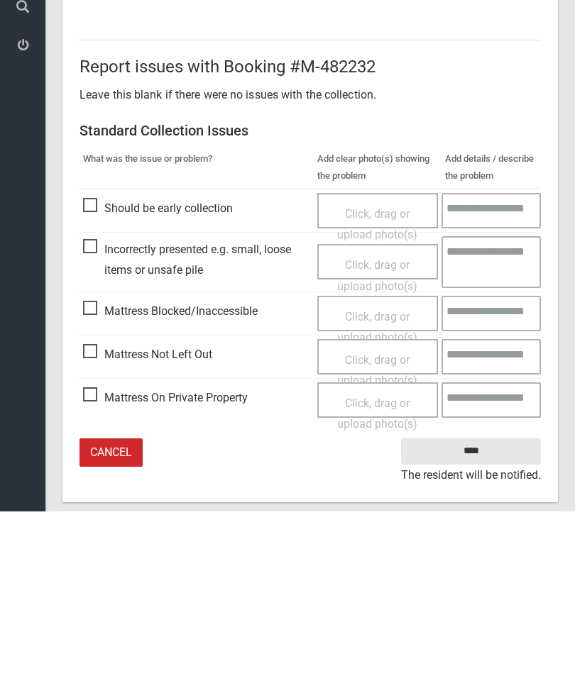
scroll to position [194, 0]
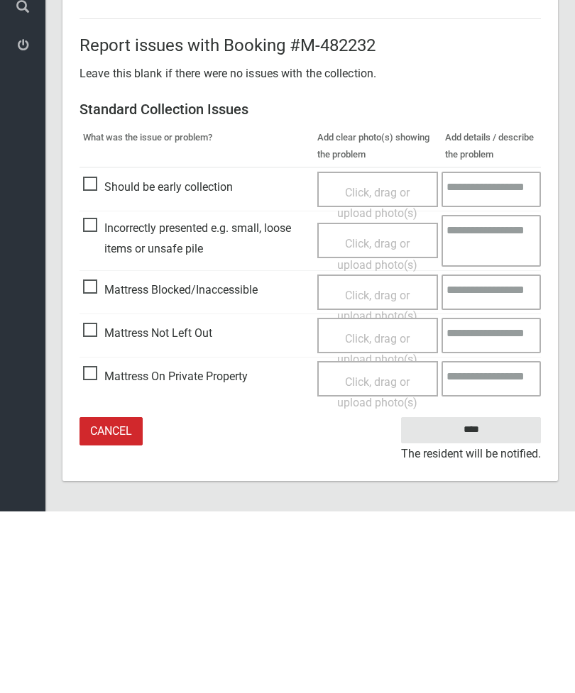
type input"] "*"
click at [481, 599] on input "****" at bounding box center [471, 612] width 140 height 26
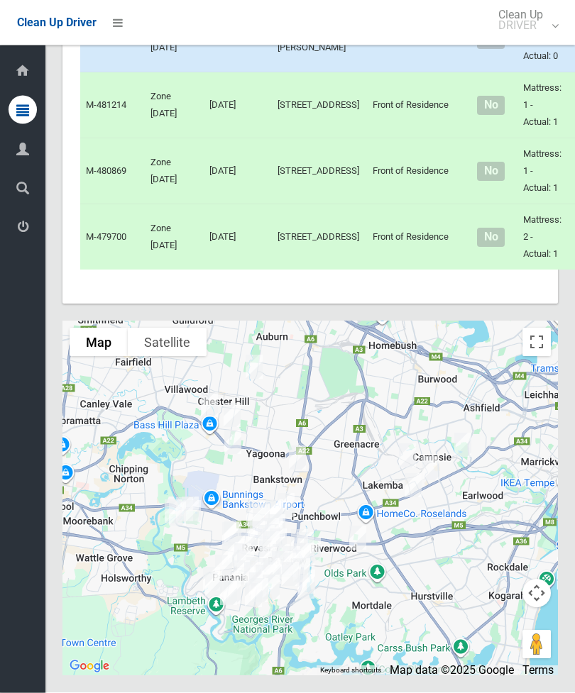
scroll to position [5100, 0]
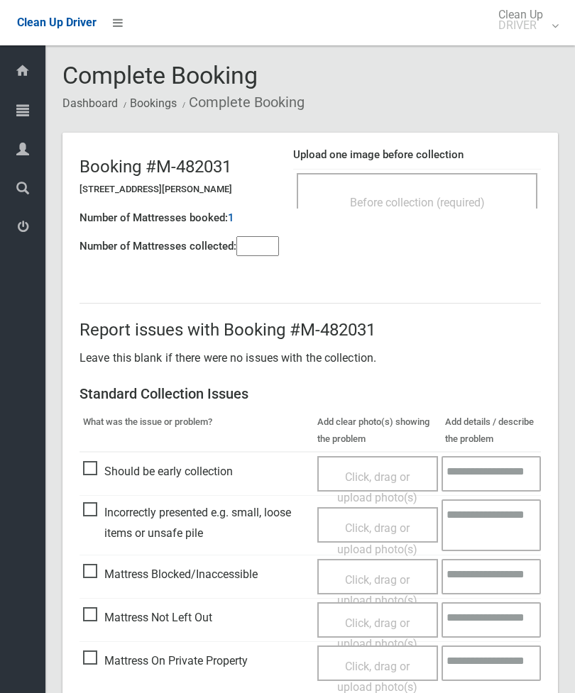
click at [473, 194] on div "Before collection (required)" at bounding box center [416, 202] width 209 height 26
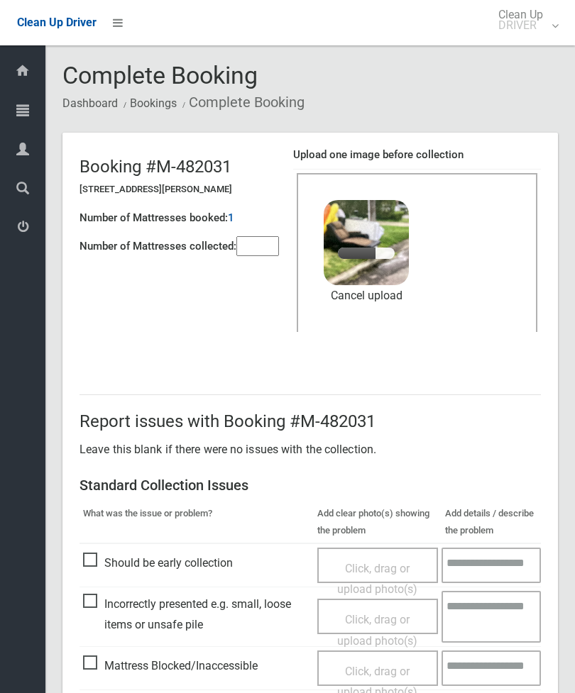
click at [252, 245] on input"] "number" at bounding box center [257, 246] width 43 height 20
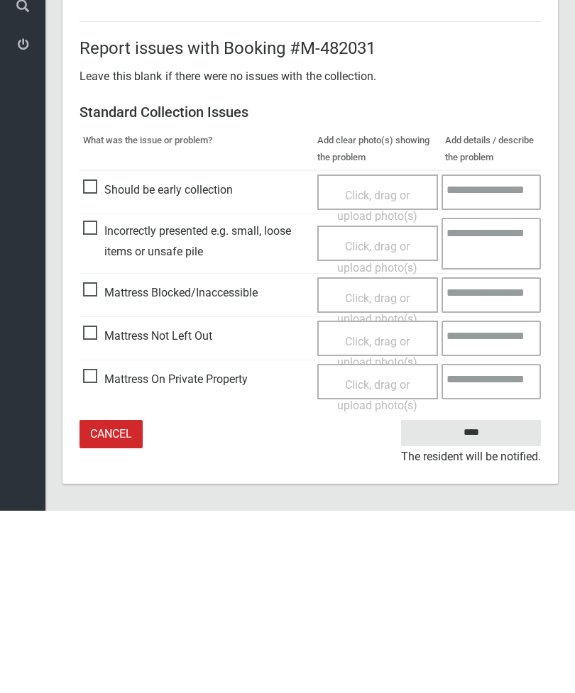
scroll to position [194, 0]
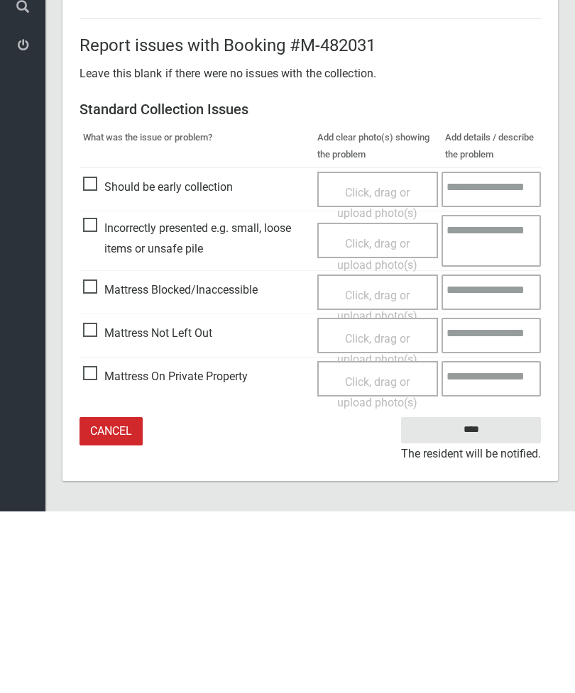
type input"] "*"
click at [486, 599] on input "****" at bounding box center [471, 612] width 140 height 26
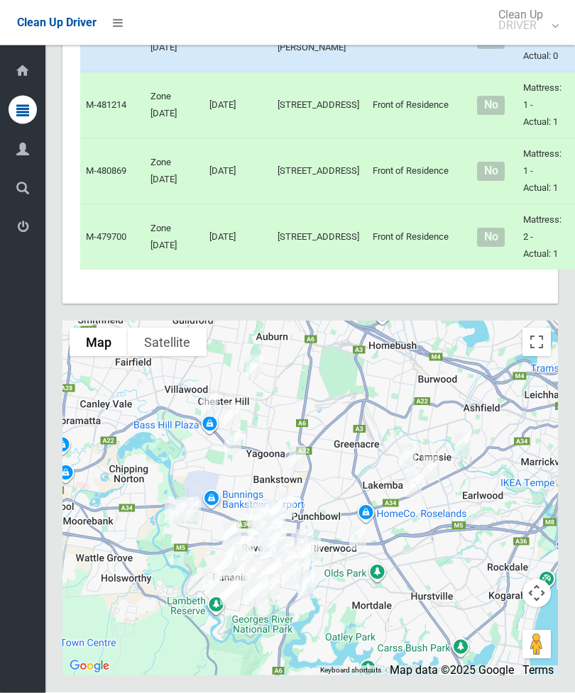
scroll to position [5610, 0]
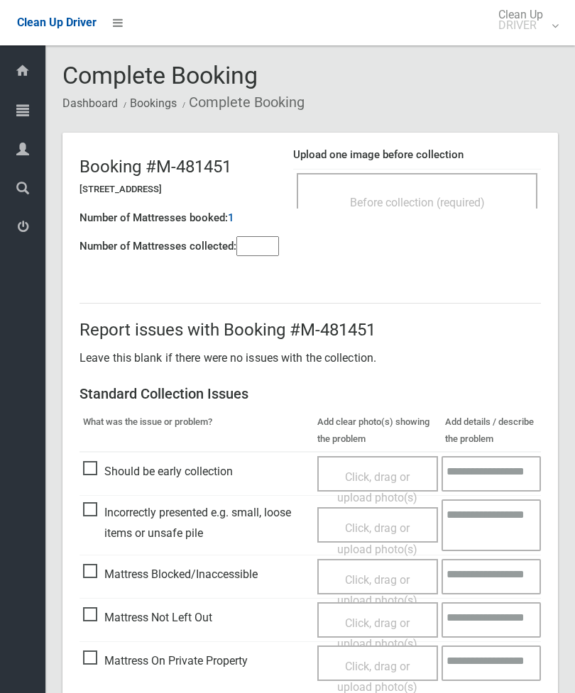
click at [461, 185] on div "Before collection (required)" at bounding box center [417, 190] width 241 height 35
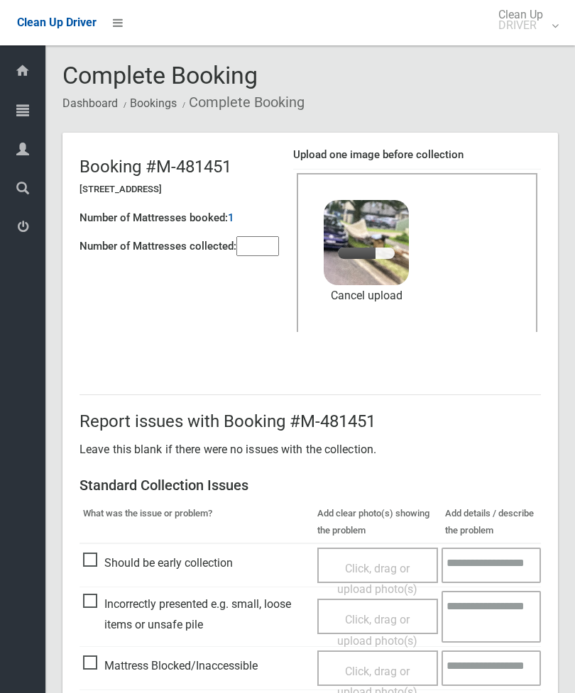
click at [264, 243] on input"] "number" at bounding box center [257, 246] width 43 height 20
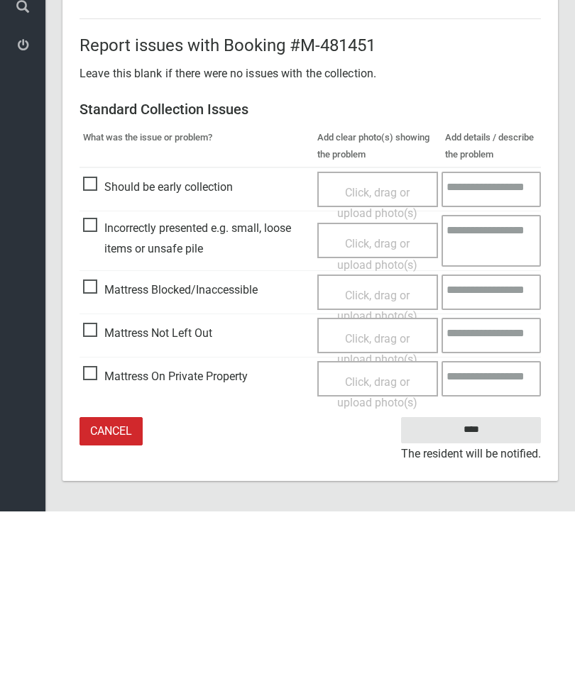
type input"] "*"
click at [476, 599] on input "****" at bounding box center [471, 612] width 140 height 26
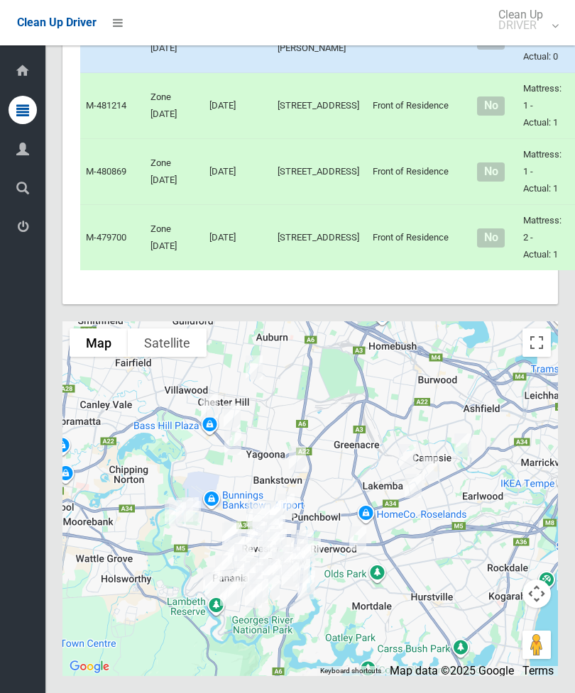
scroll to position [6428, 0]
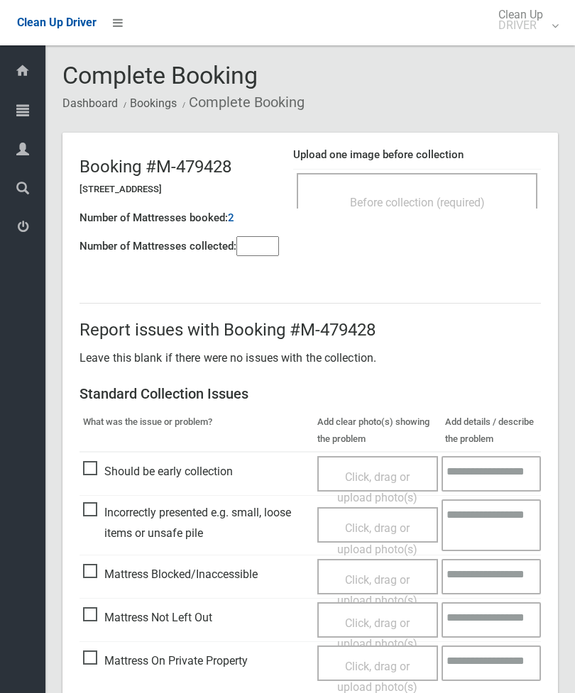
click at [483, 173] on div "Before collection (required)" at bounding box center [417, 190] width 241 height 35
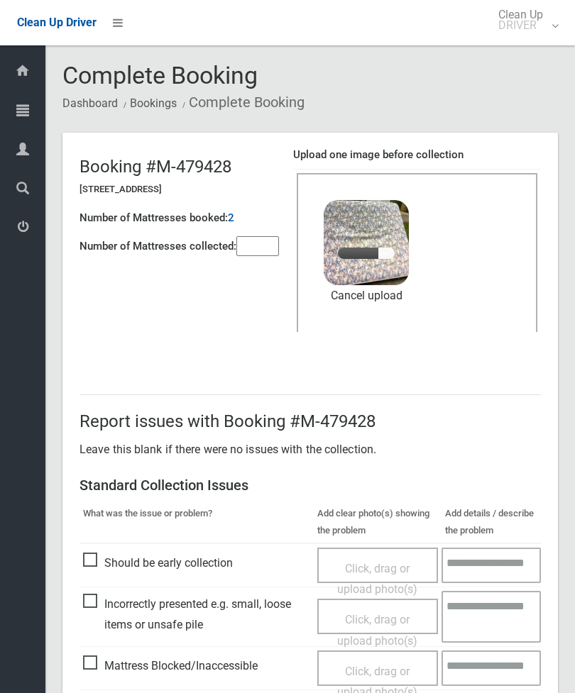
click at [265, 243] on input"] "number" at bounding box center [257, 246] width 43 height 20
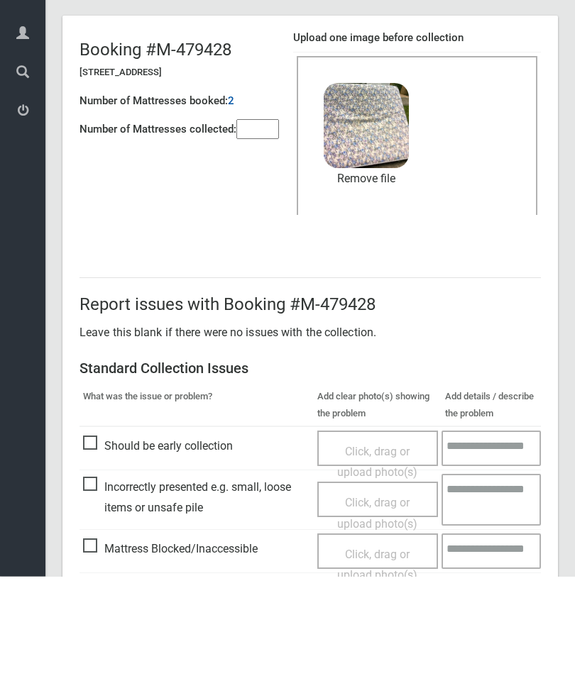
scroll to position [194, 0]
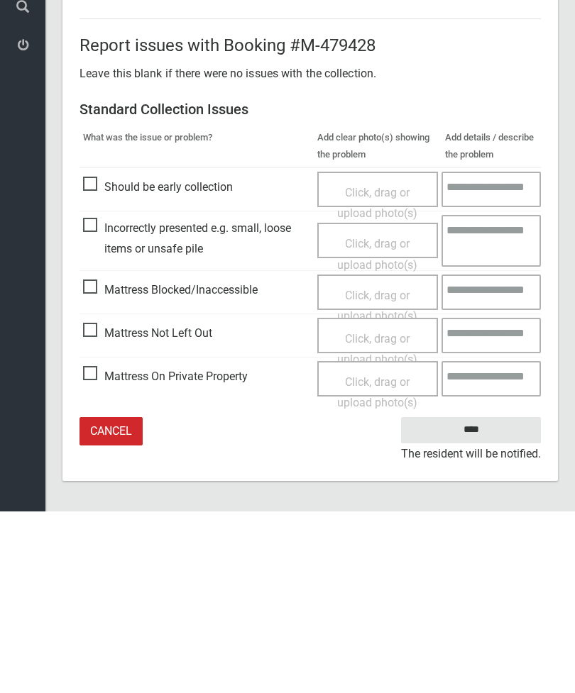
type input"] "*"
click at [480, 599] on input "****" at bounding box center [471, 612] width 140 height 26
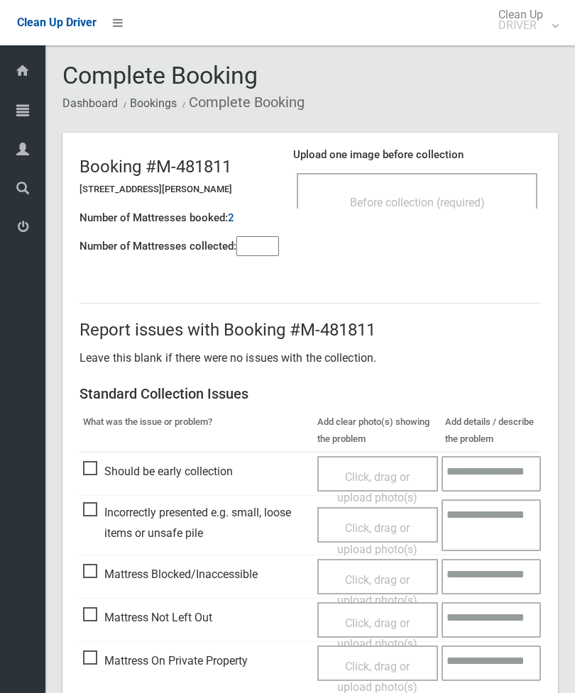
click at [498, 180] on div "Before collection (required)" at bounding box center [417, 190] width 241 height 35
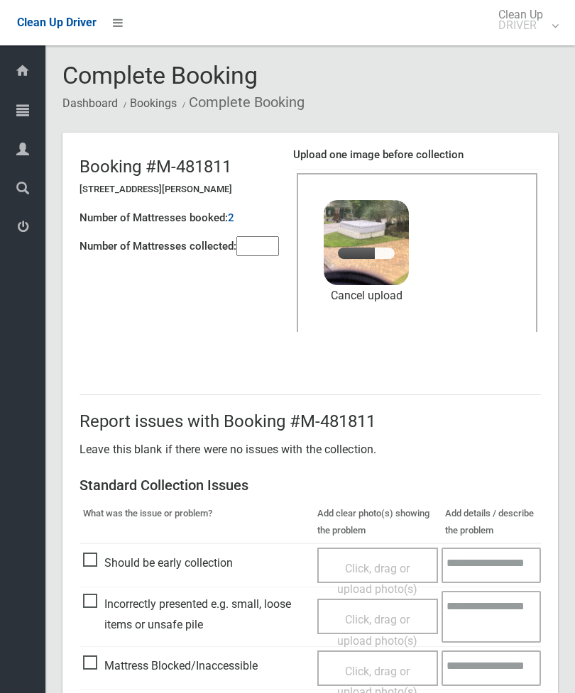
click at [260, 238] on input"] "number" at bounding box center [257, 246] width 43 height 20
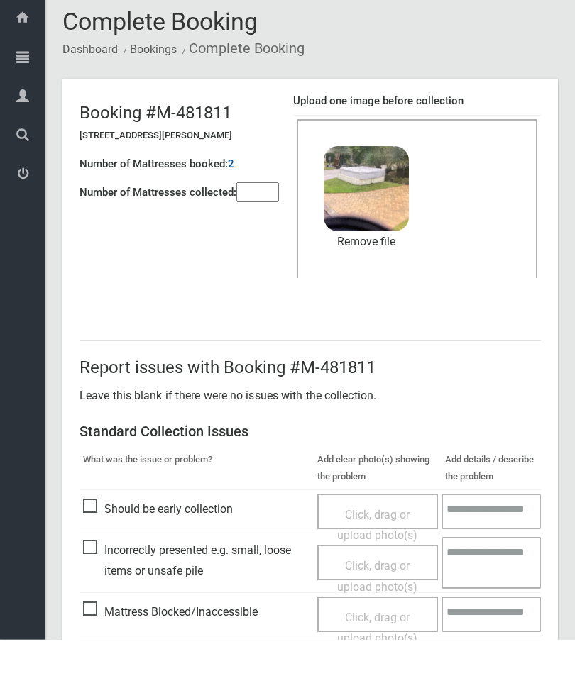
scroll to position [194, 0]
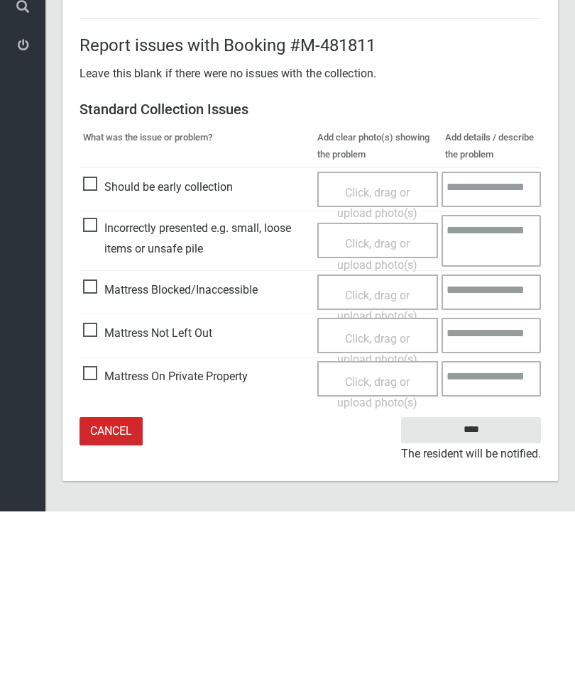
type input"] "*"
click at [490, 599] on input "****" at bounding box center [471, 612] width 140 height 26
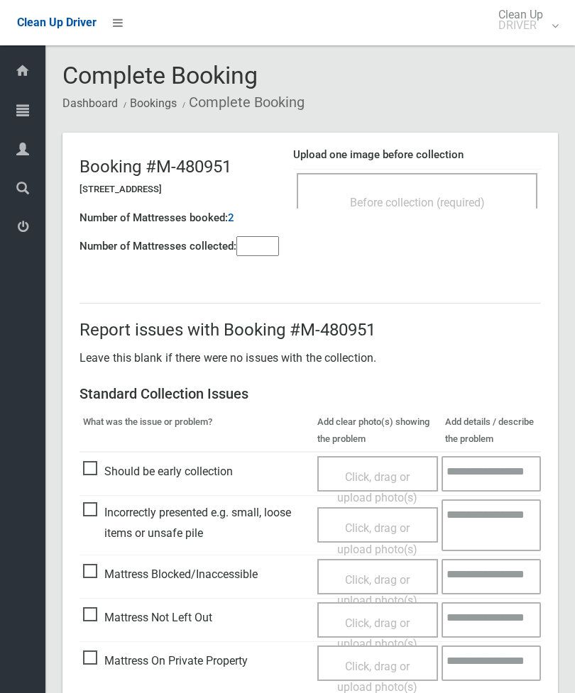
click at [483, 202] on span "Before collection (required)" at bounding box center [417, 202] width 135 height 13
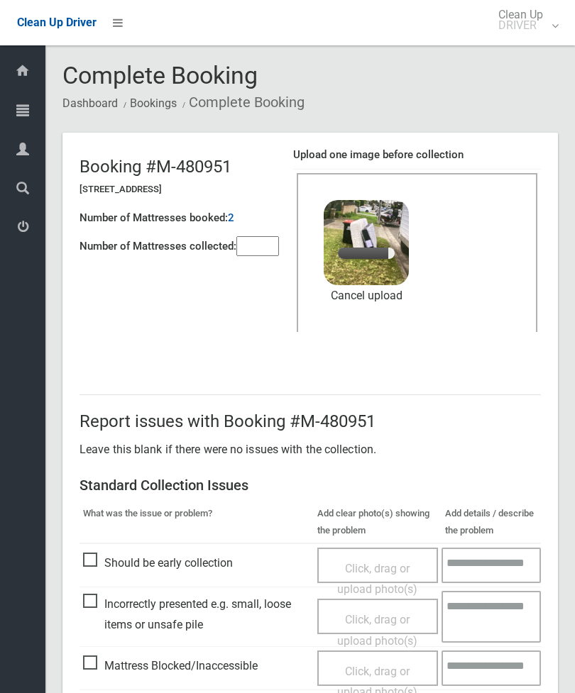
click at [264, 236] on input"] "number" at bounding box center [257, 246] width 43 height 20
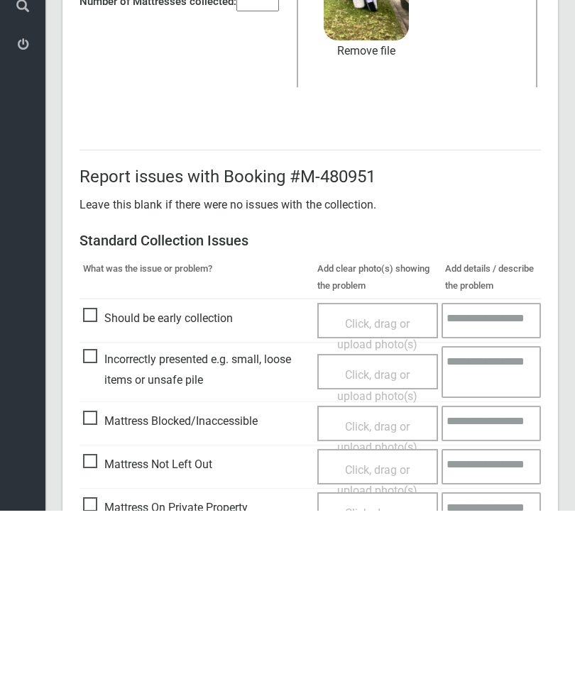
scroll to position [194, 0]
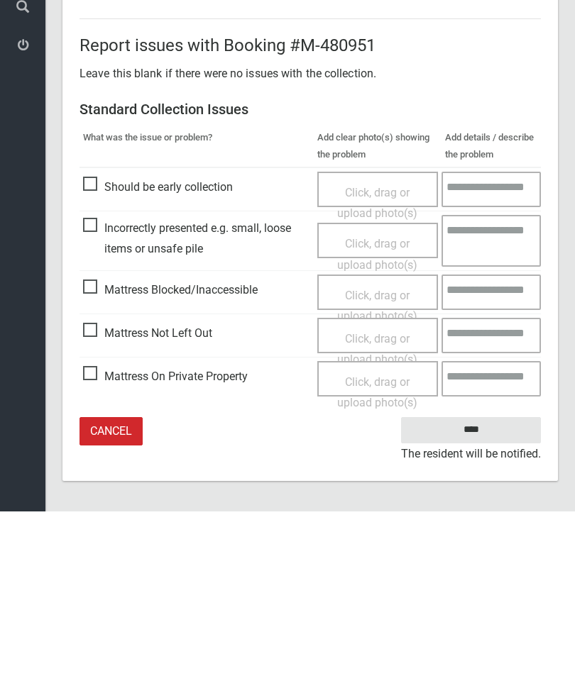
type input"] "*"
click at [478, 599] on input "****" at bounding box center [471, 612] width 140 height 26
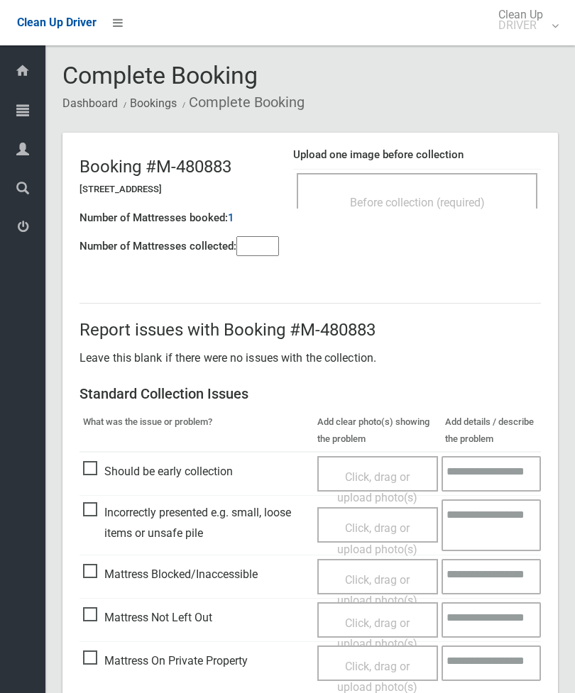
click at [471, 194] on div "Before collection (required)" at bounding box center [416, 202] width 209 height 26
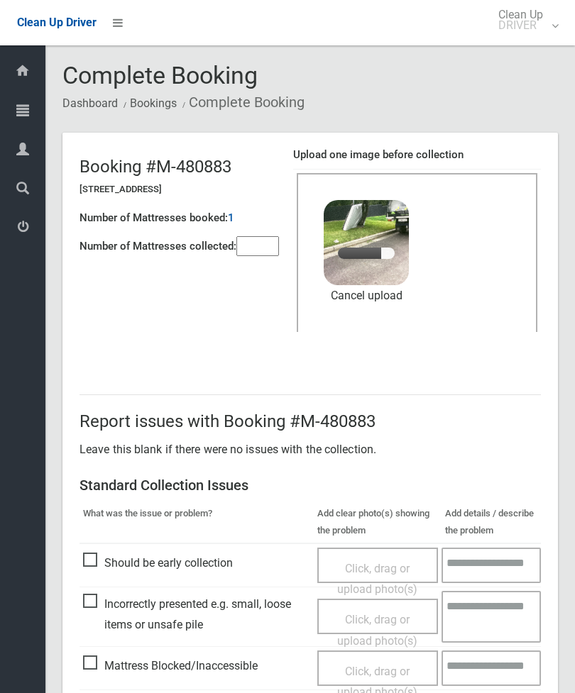
click at [258, 247] on input"] "number" at bounding box center [257, 246] width 43 height 20
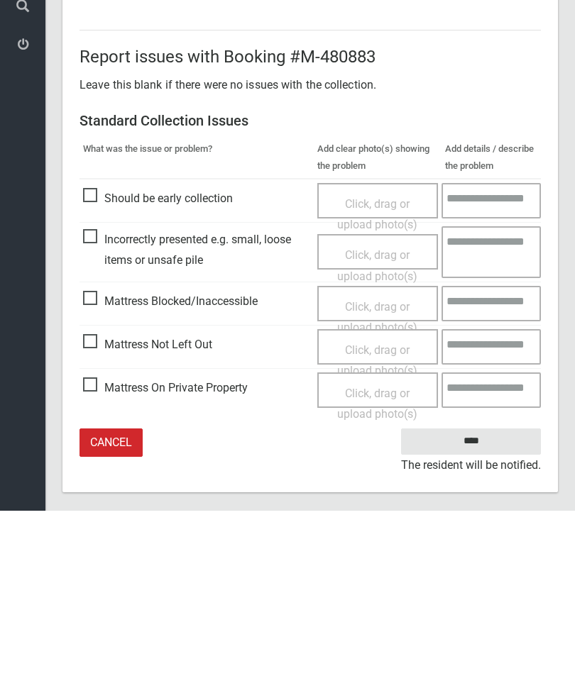
scroll to position [194, 0]
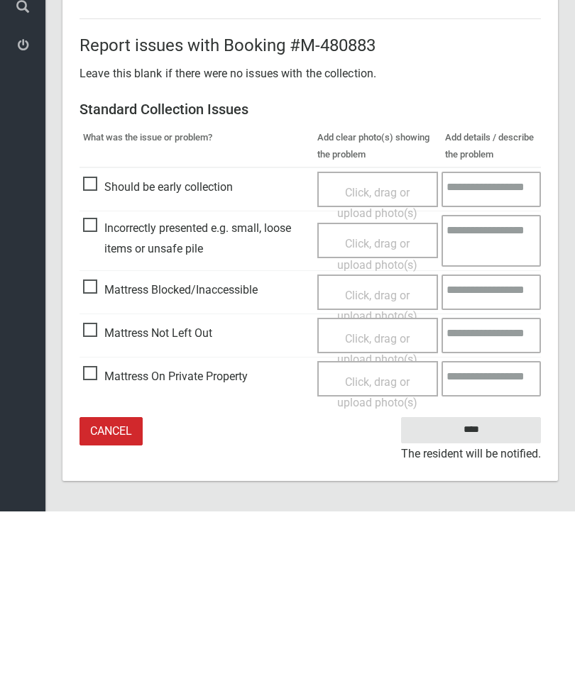
type input"] "*"
click at [482, 599] on input "****" at bounding box center [471, 612] width 140 height 26
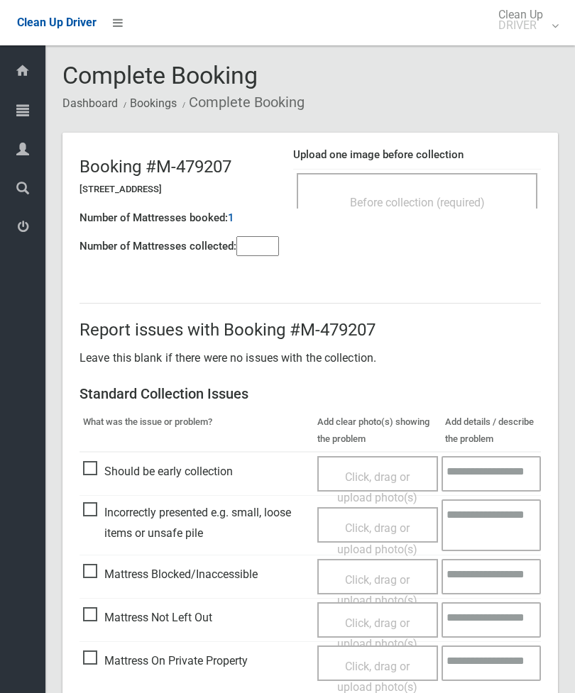
click at [259, 252] on input"] "number" at bounding box center [257, 246] width 43 height 20
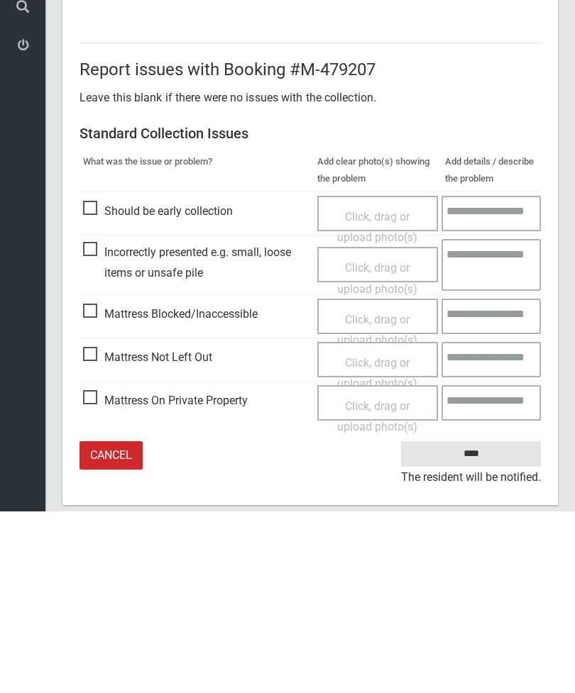
scroll to position [102, 0]
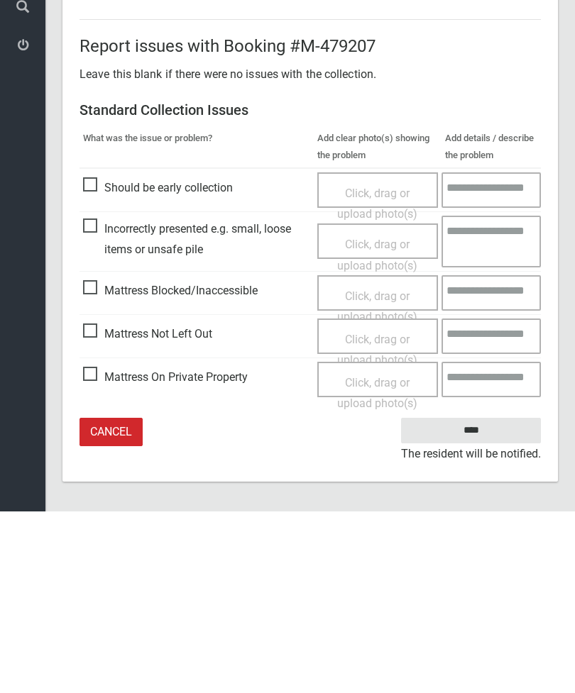
type input"] "*"
click at [96, 505] on span "Mattress Not Left Out" at bounding box center [147, 515] width 129 height 21
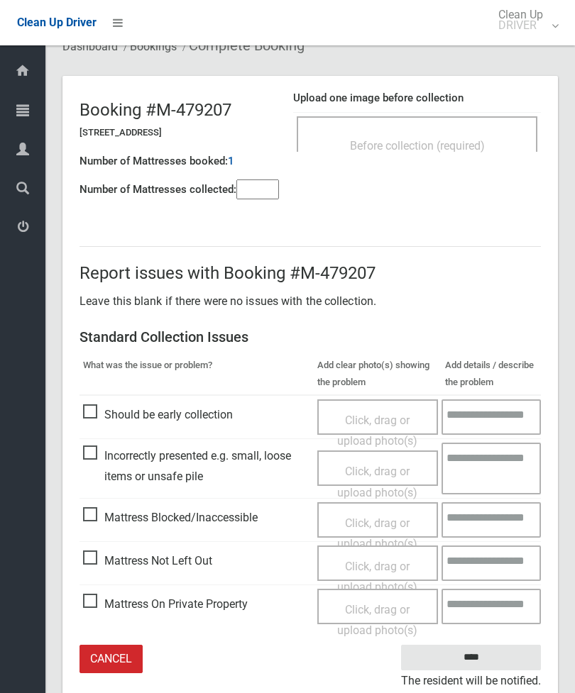
click at [385, 566] on span "Click, drag or upload photo(s)" at bounding box center [377, 577] width 80 height 35
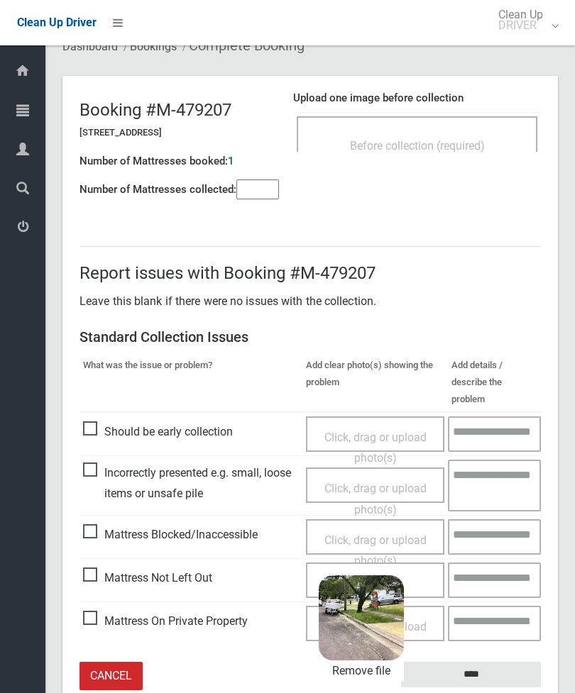
click at [507, 662] on input "****" at bounding box center [471, 675] width 140 height 26
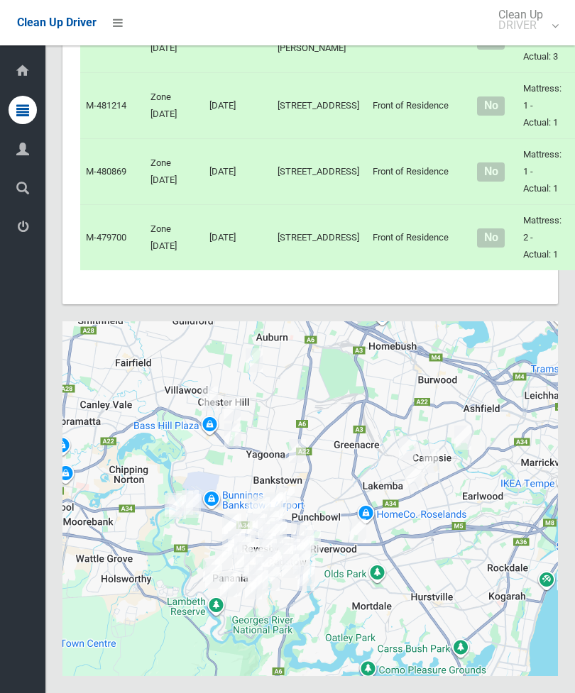
scroll to position [5210, 0]
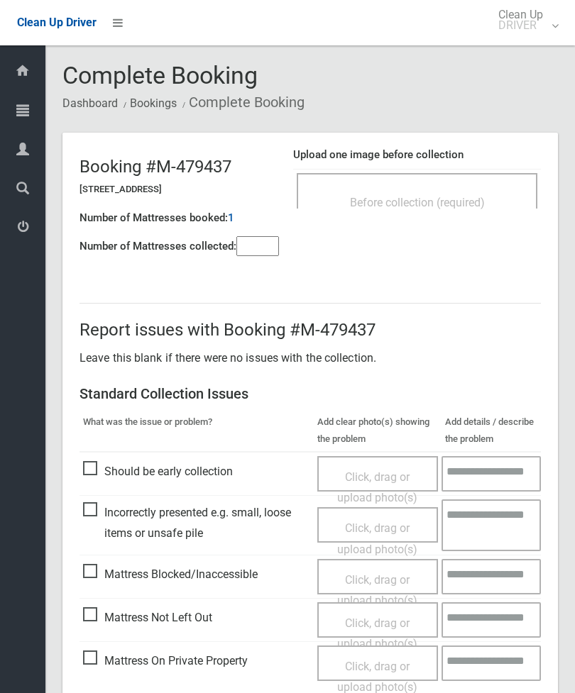
click at [271, 251] on input"] "number" at bounding box center [257, 246] width 43 height 20
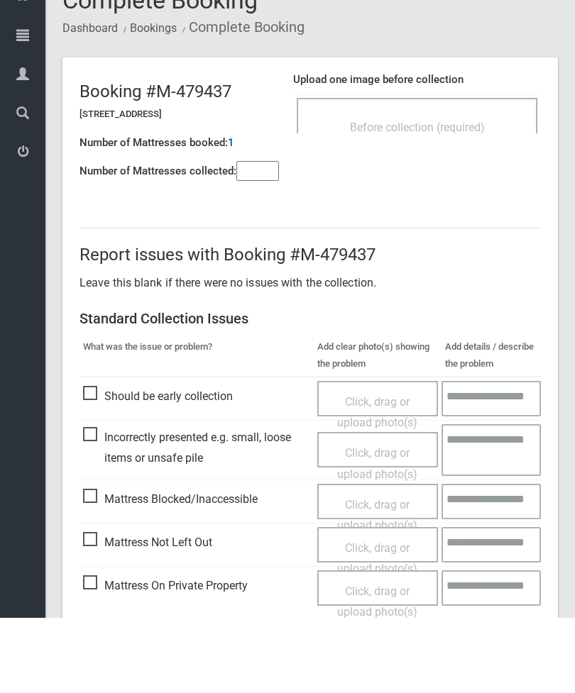
scroll to position [102, 0]
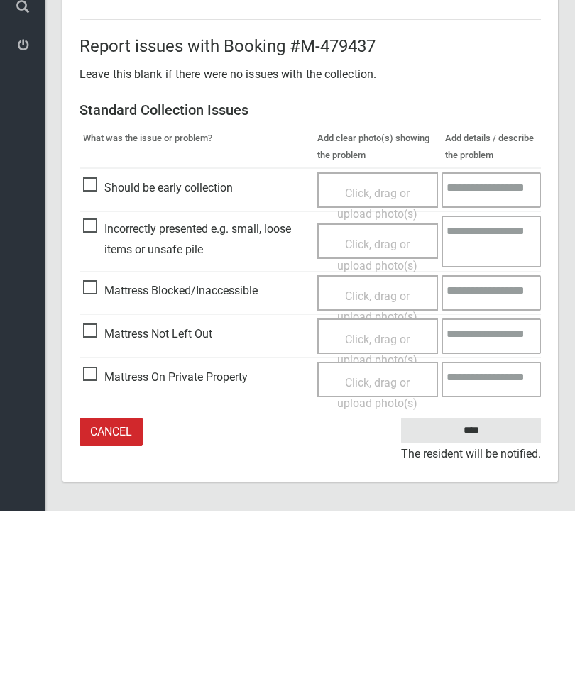
type input"] "*"
click at [97, 505] on span "Mattress Not Left Out" at bounding box center [147, 515] width 129 height 21
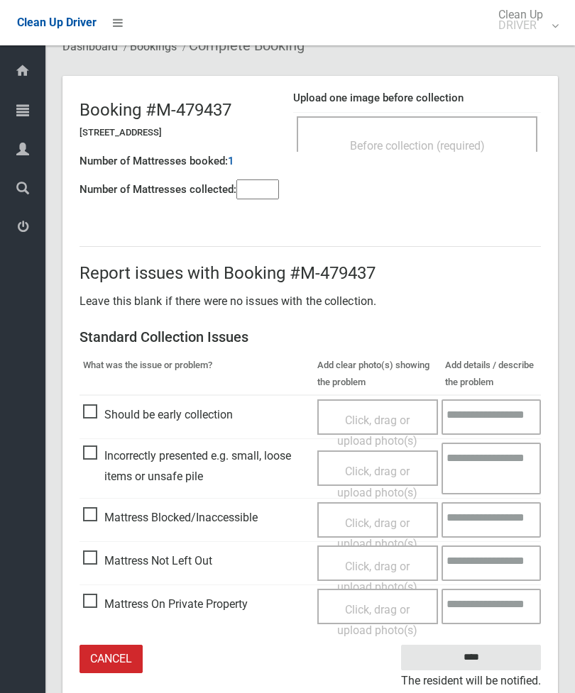
click at [388, 569] on div "Click, drag or upload photo(s)" at bounding box center [378, 577] width 100 height 42
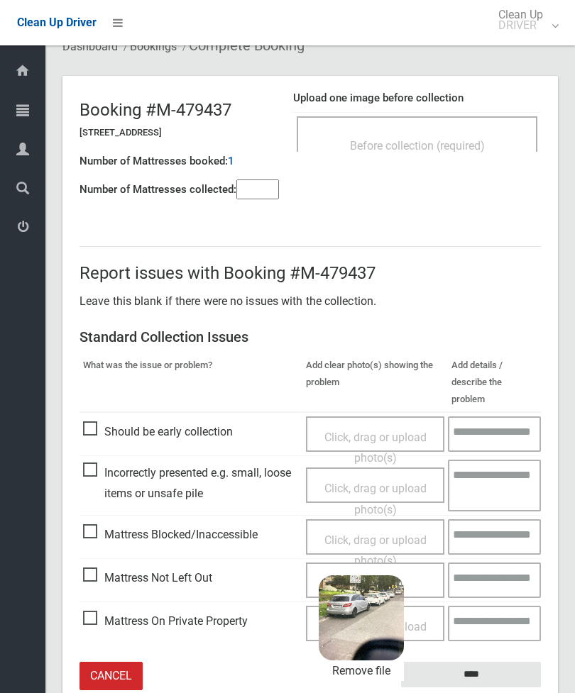
click at [505, 662] on input "****" at bounding box center [471, 675] width 140 height 26
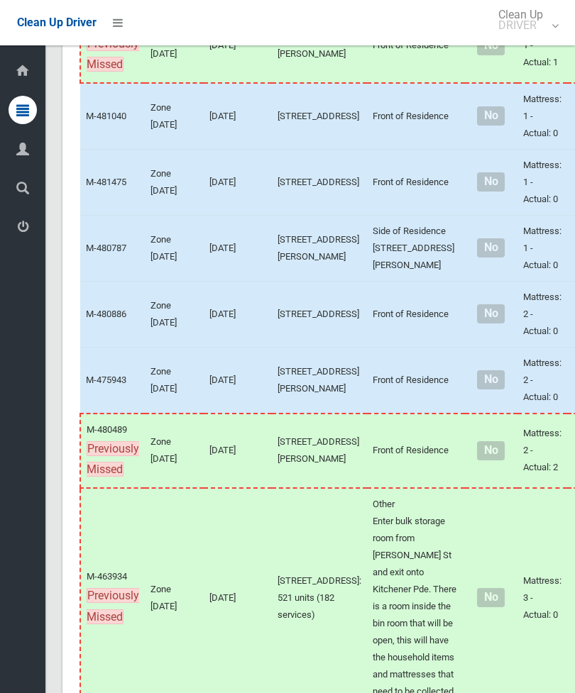
scroll to position [445, 0]
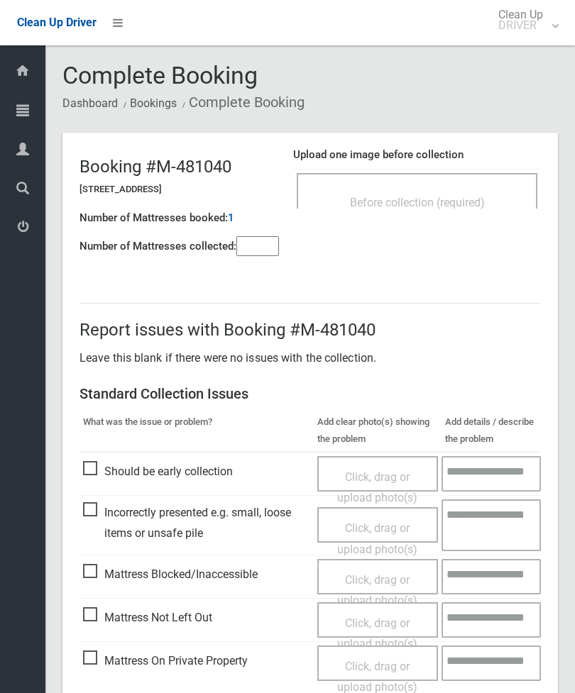
click at [460, 191] on div "Before collection (required)" at bounding box center [416, 202] width 209 height 26
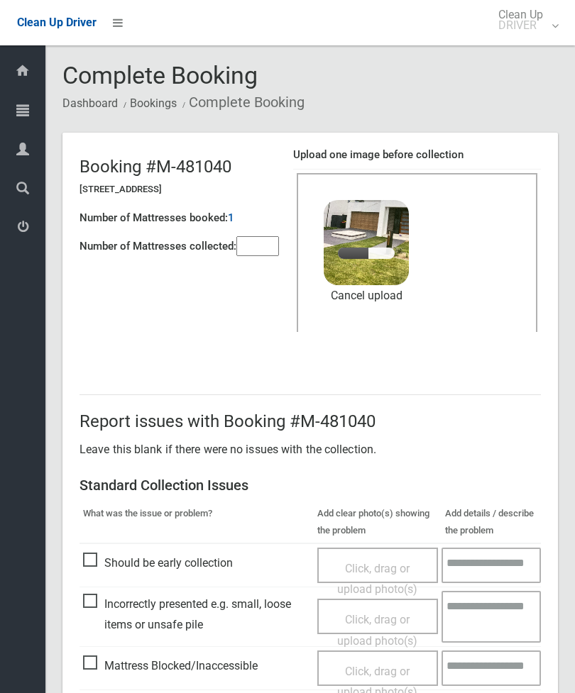
click at [260, 243] on input"] "number" at bounding box center [257, 246] width 43 height 20
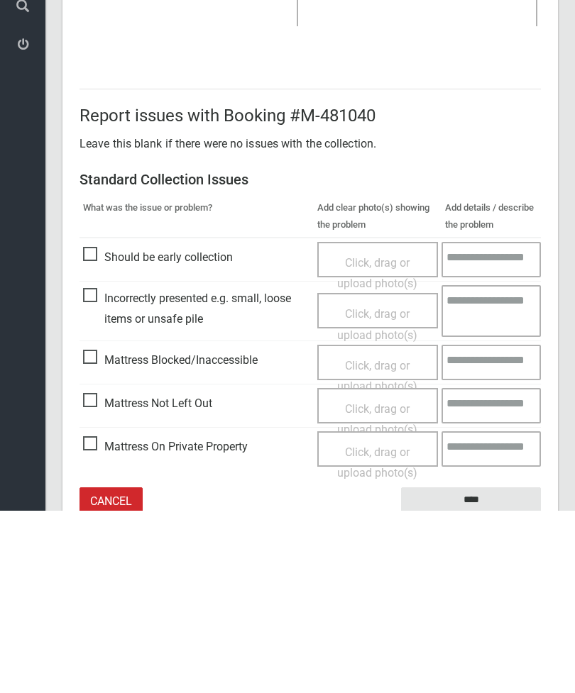
scroll to position [194, 0]
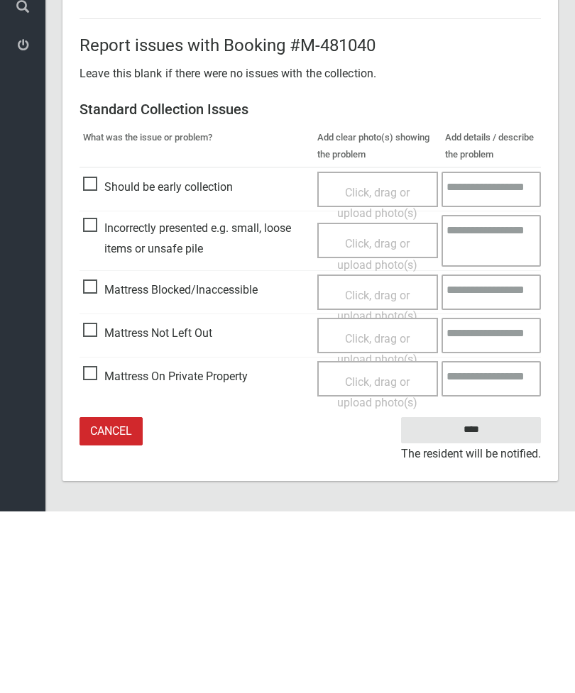
type input"] "*"
click at [485, 599] on input "****" at bounding box center [471, 612] width 140 height 26
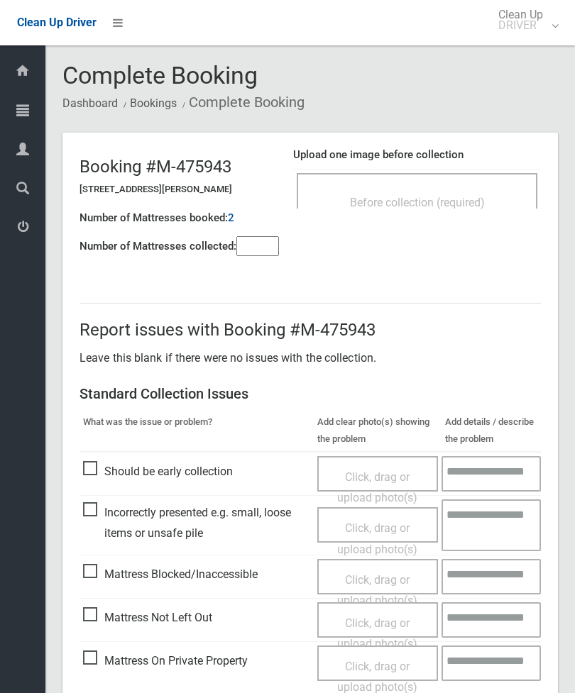
click at [257, 248] on input"] "number" at bounding box center [257, 246] width 43 height 20
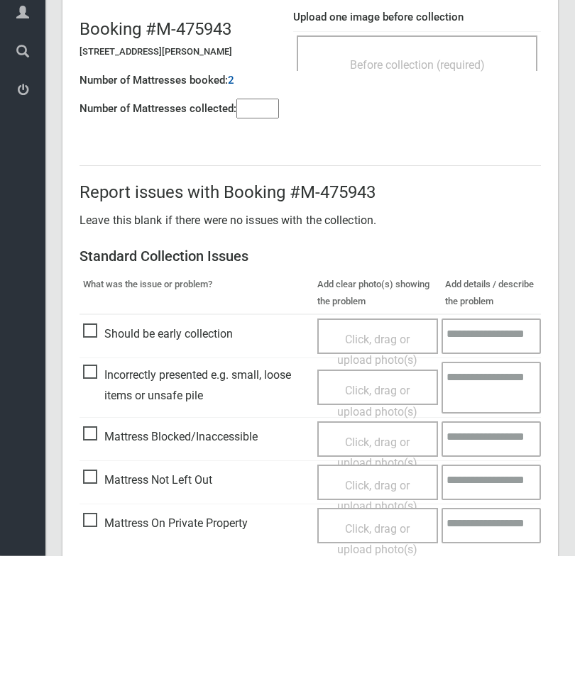
scroll to position [102, 0]
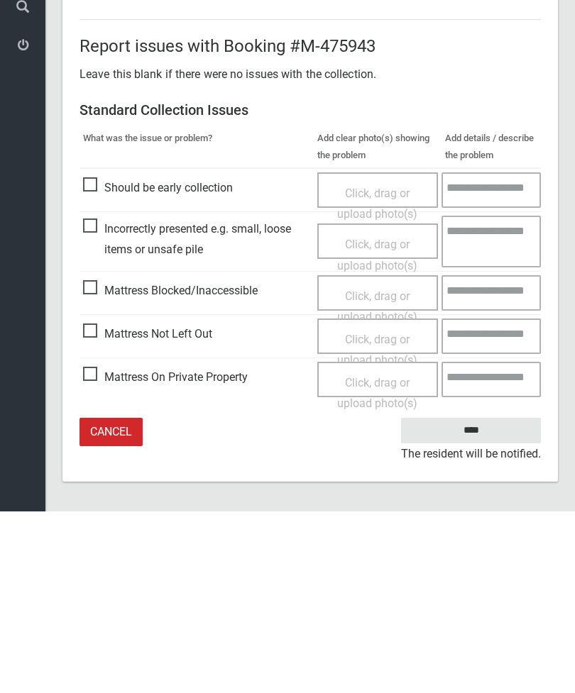
type input"] "*"
click at [99, 505] on span "Mattress Not Left Out" at bounding box center [147, 515] width 129 height 21
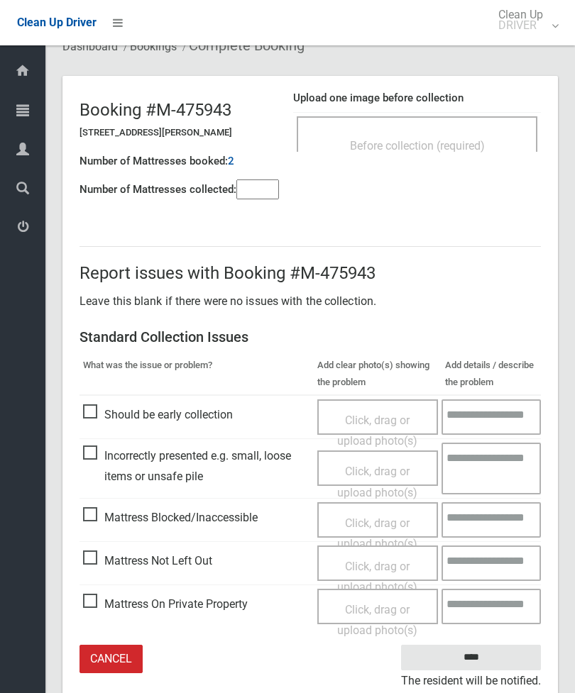
click at [389, 560] on span "Click, drag or upload photo(s)" at bounding box center [377, 577] width 80 height 35
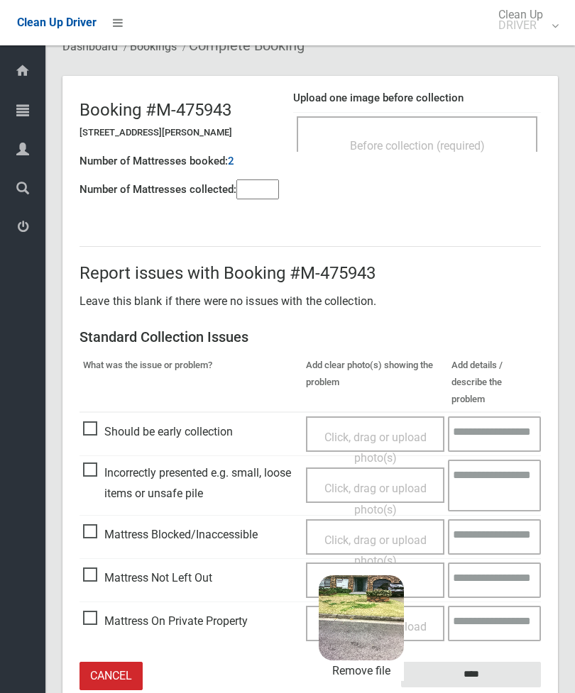
click at [507, 662] on input "****" at bounding box center [471, 675] width 140 height 26
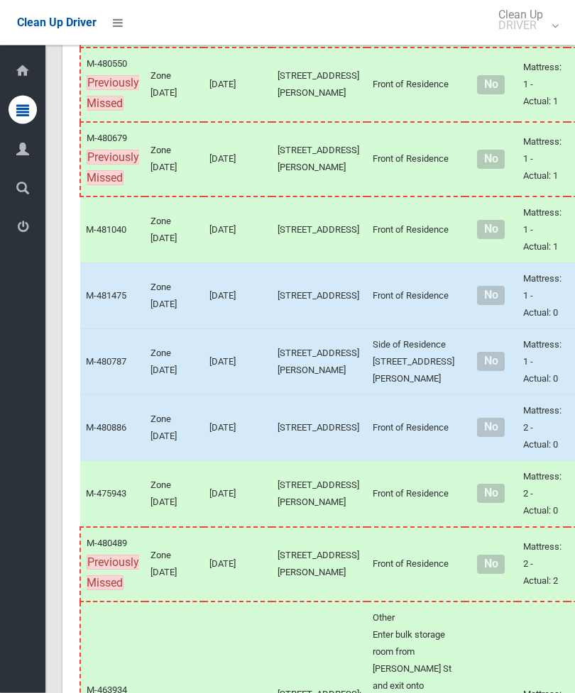
scroll to position [334, 0]
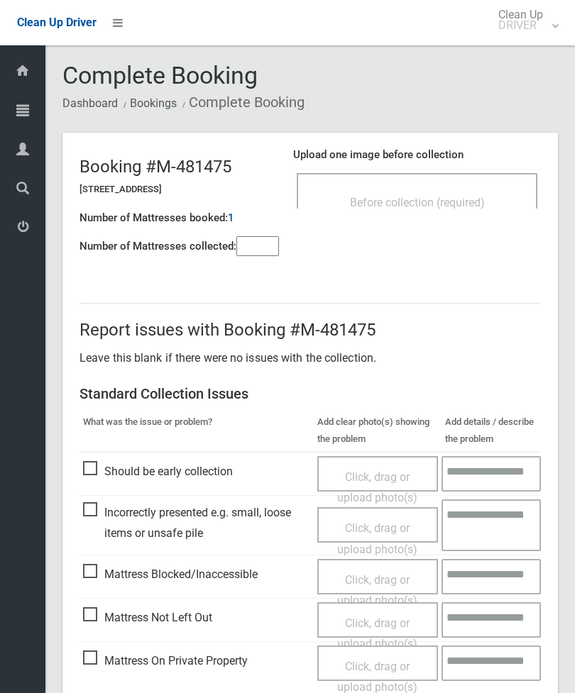
click at [464, 201] on span "Before collection (required)" at bounding box center [417, 202] width 135 height 13
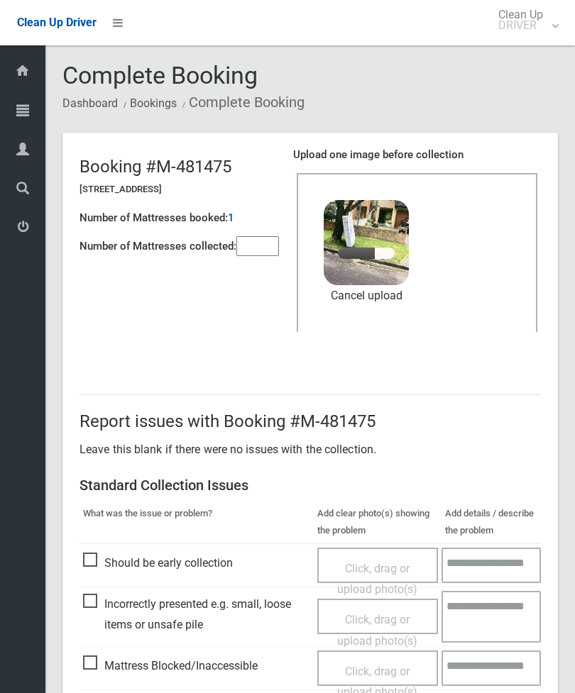
click at [265, 248] on input"] "number" at bounding box center [257, 246] width 43 height 20
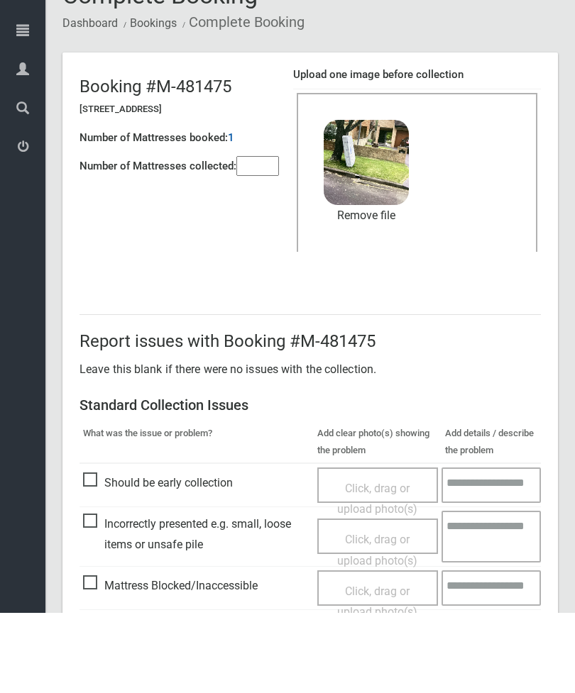
scroll to position [194, 0]
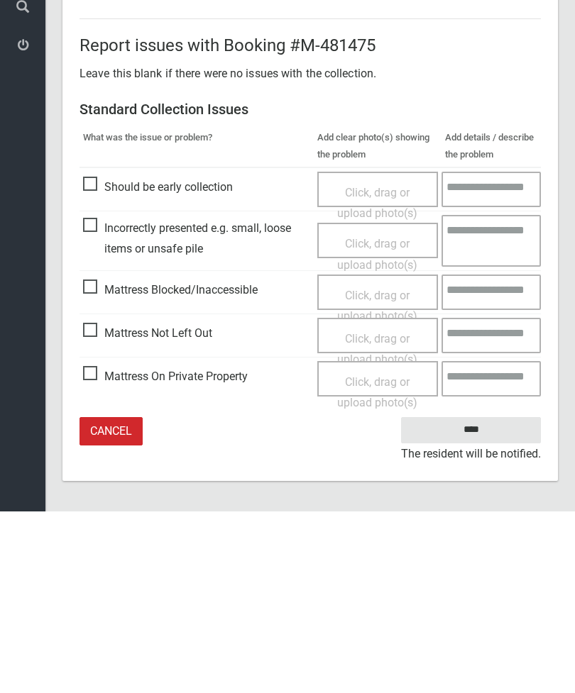
type input"] "*"
click at [476, 599] on input "****" at bounding box center [471, 612] width 140 height 26
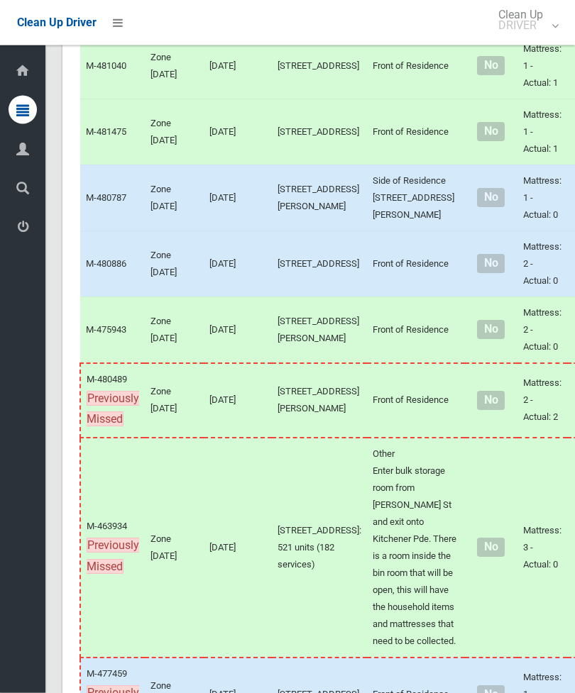
scroll to position [497, 0]
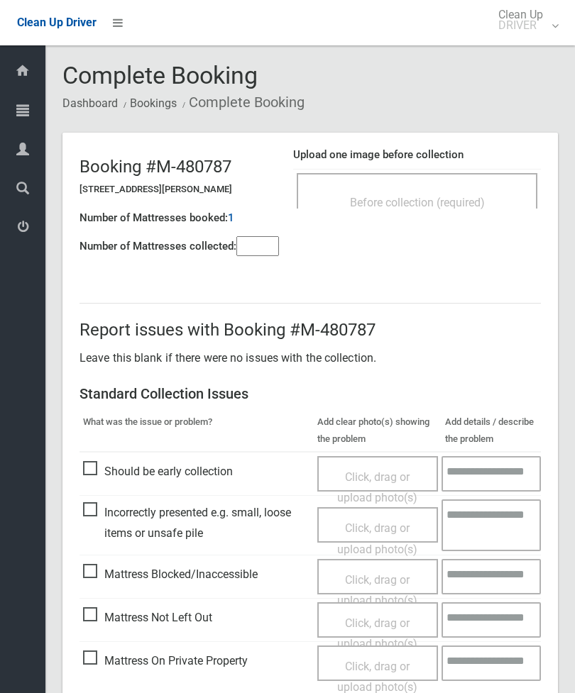
click at [440, 187] on div "Before collection (required)" at bounding box center [417, 190] width 241 height 35
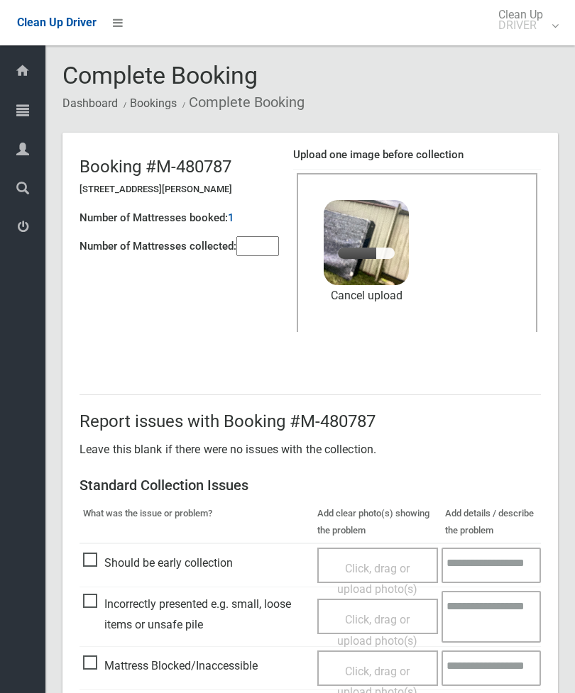
click at [252, 252] on input"] "number" at bounding box center [257, 246] width 43 height 20
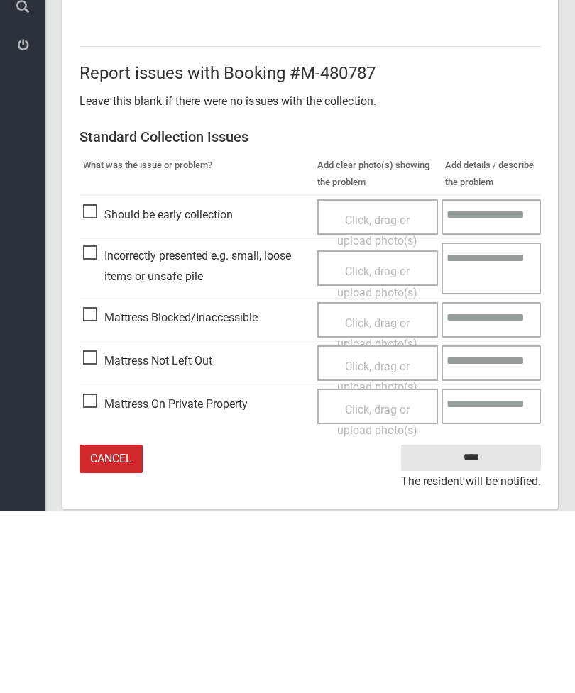
scroll to position [194, 0]
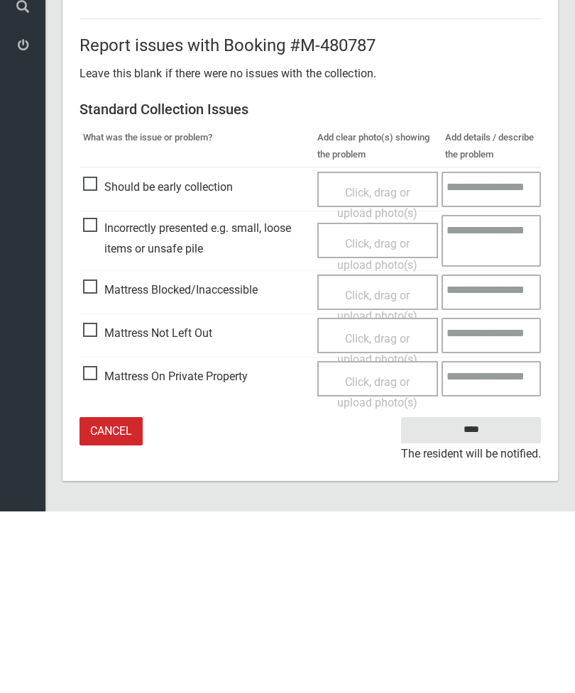
type input"] "*"
click at [481, 599] on input "****" at bounding box center [471, 612] width 140 height 26
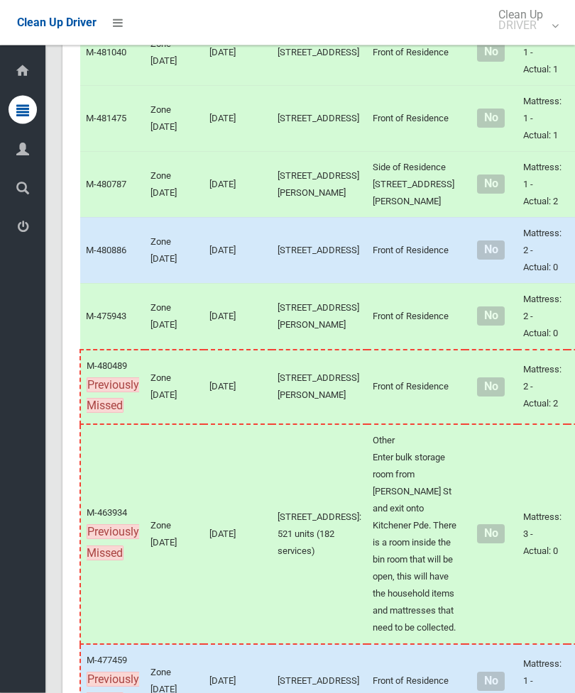
scroll to position [511, 0]
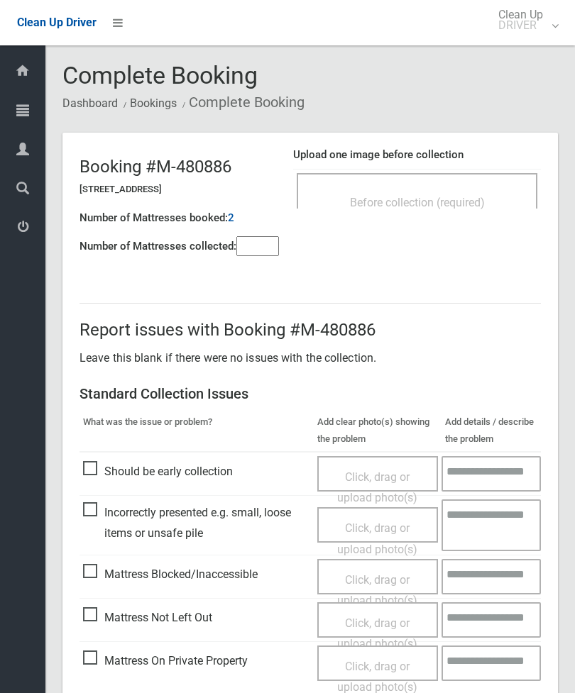
click at [461, 204] on span "Before collection (required)" at bounding box center [417, 202] width 135 height 13
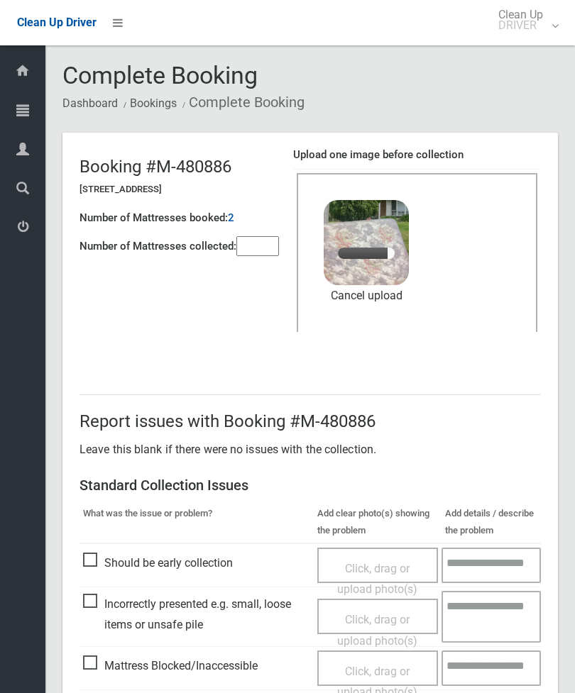
click at [240, 254] on input"] "number" at bounding box center [257, 246] width 43 height 20
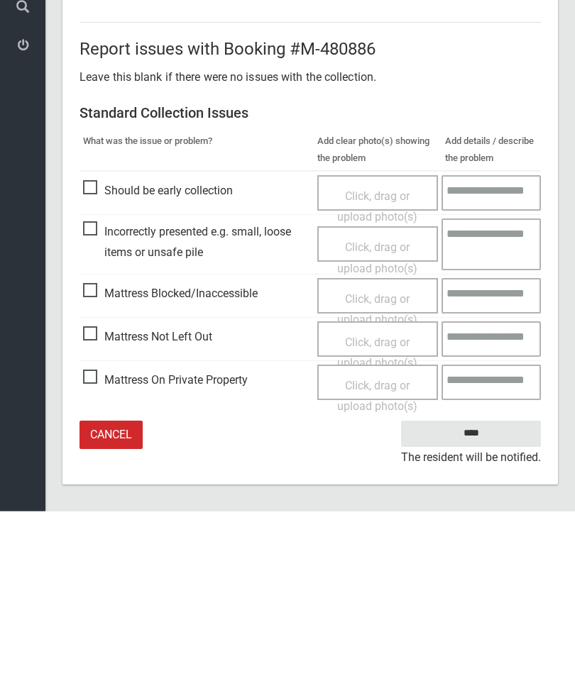
scroll to position [194, 0]
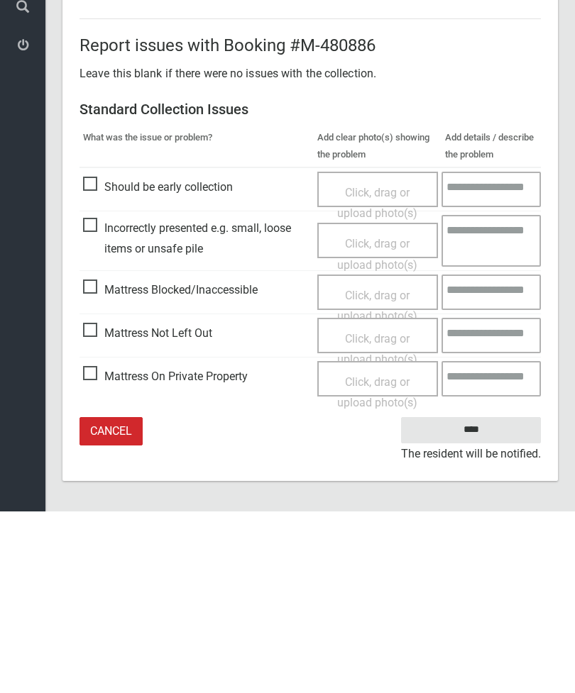
type input"] "*"
click at [474, 599] on input "****" at bounding box center [471, 612] width 140 height 26
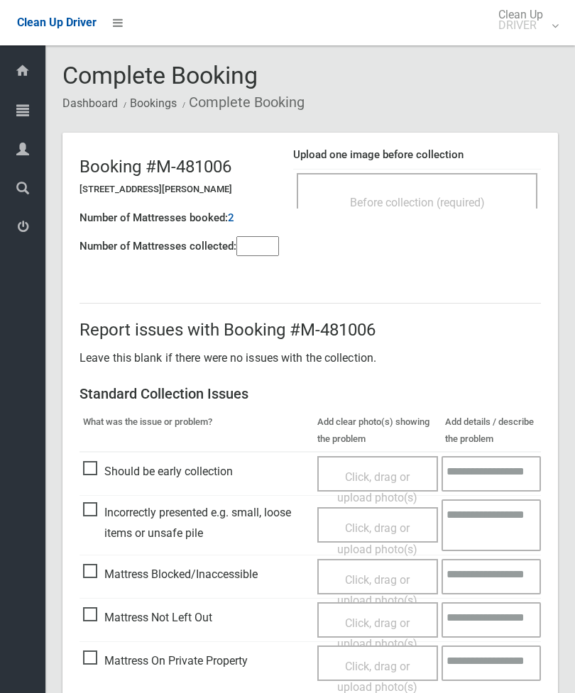
click at [479, 201] on span "Before collection (required)" at bounding box center [417, 202] width 135 height 13
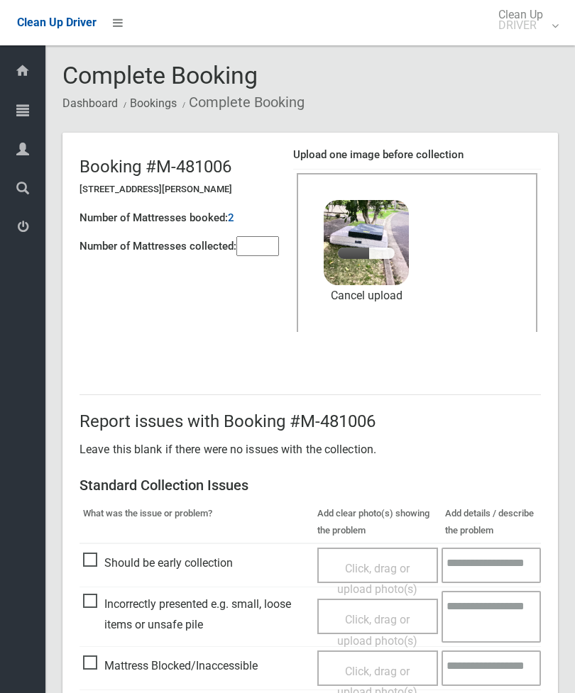
click at [255, 242] on input"] "number" at bounding box center [257, 246] width 43 height 20
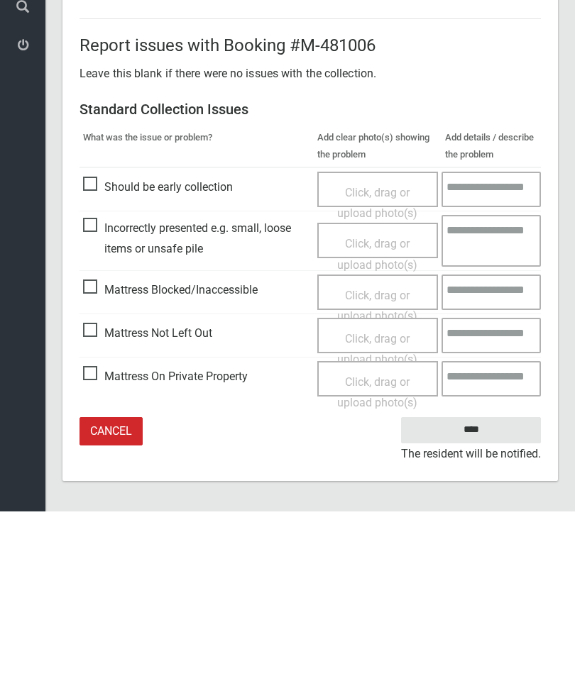
type input"] "*"
click at [479, 599] on input "****" at bounding box center [471, 612] width 140 height 26
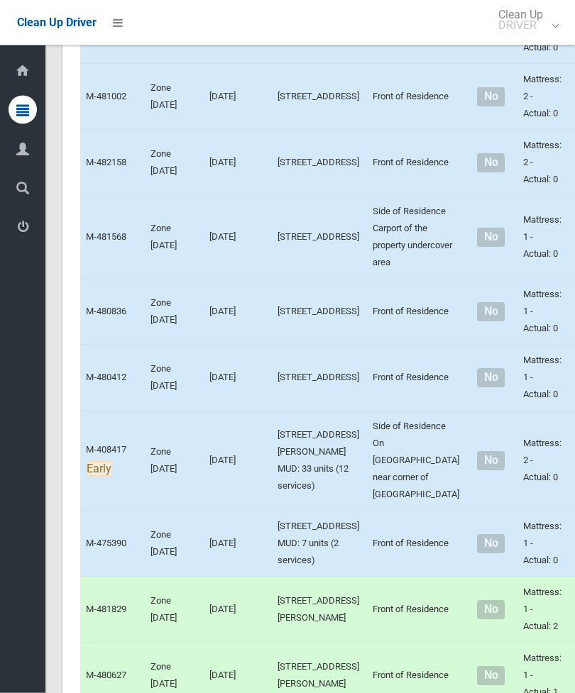
scroll to position [2765, 0]
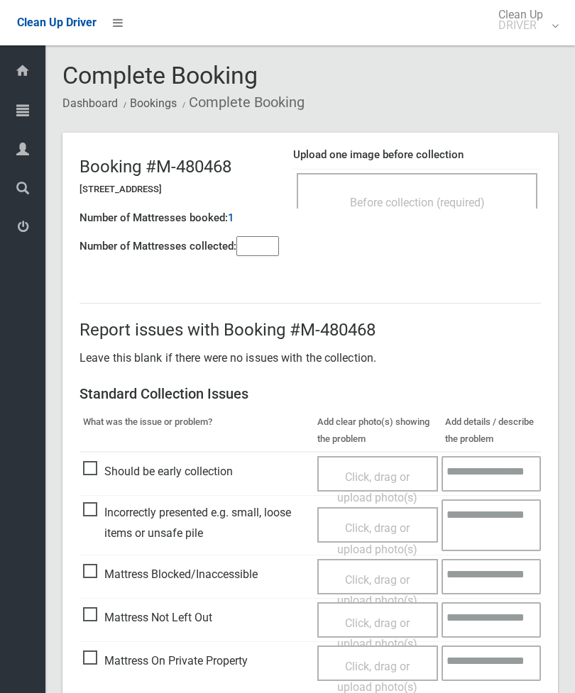
click at [462, 192] on div "Before collection (required)" at bounding box center [416, 202] width 209 height 26
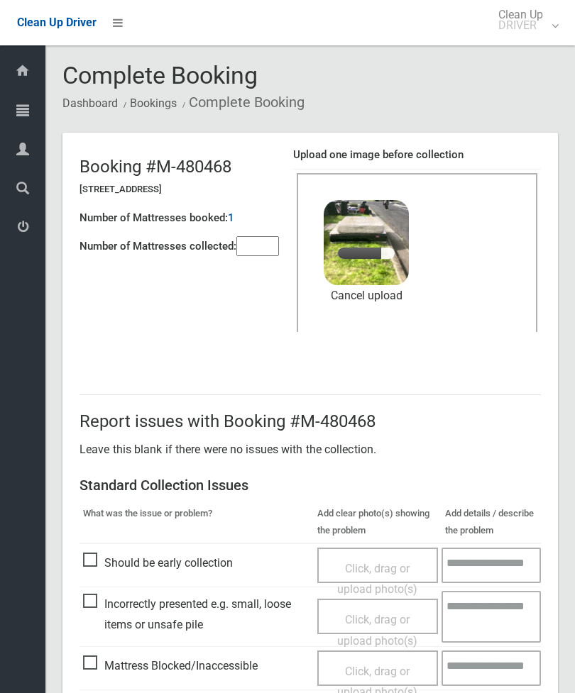
click at [249, 248] on input"] "number" at bounding box center [257, 246] width 43 height 20
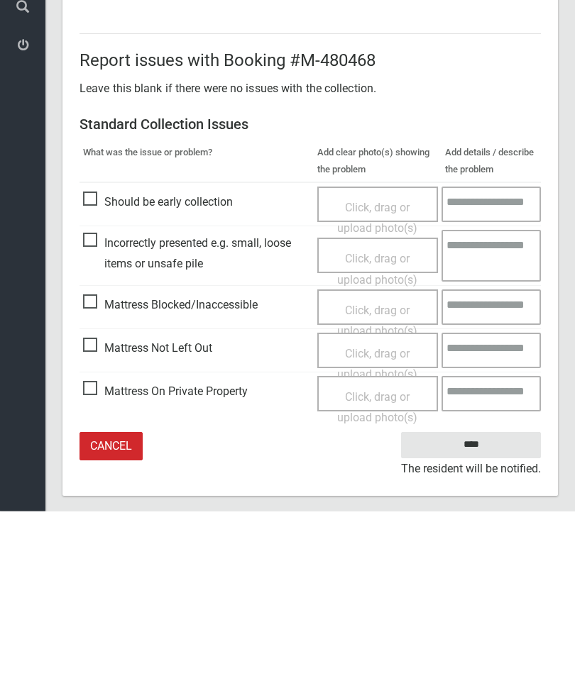
scroll to position [194, 0]
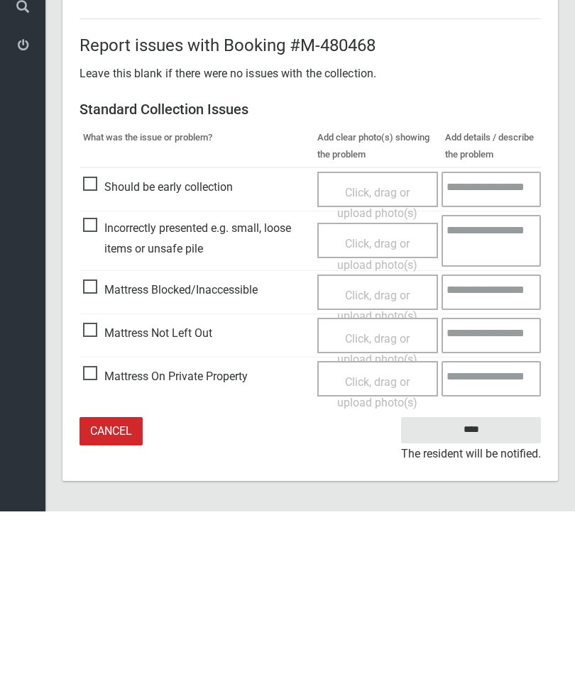
type input"] "*"
click at [485, 599] on input "****" at bounding box center [471, 612] width 140 height 26
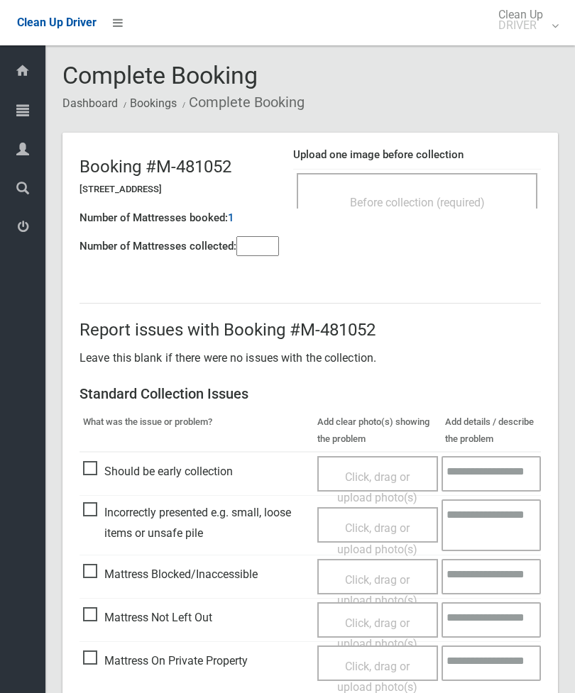
click at [459, 189] on div "Before collection (required)" at bounding box center [416, 202] width 209 height 26
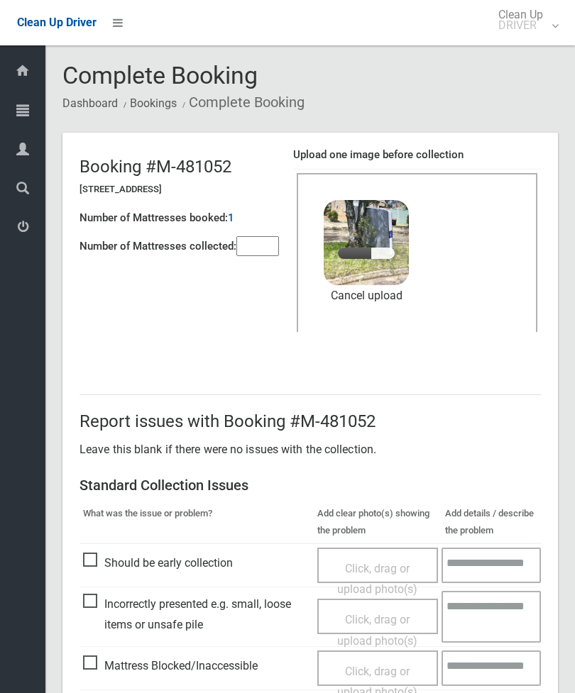
click at [261, 243] on input"] "number" at bounding box center [257, 246] width 43 height 20
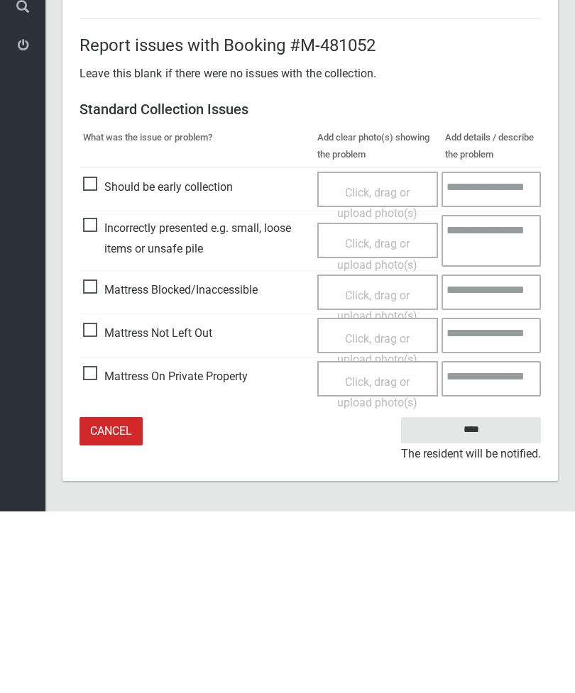
type input"] "*"
click at [485, 599] on input "****" at bounding box center [471, 612] width 140 height 26
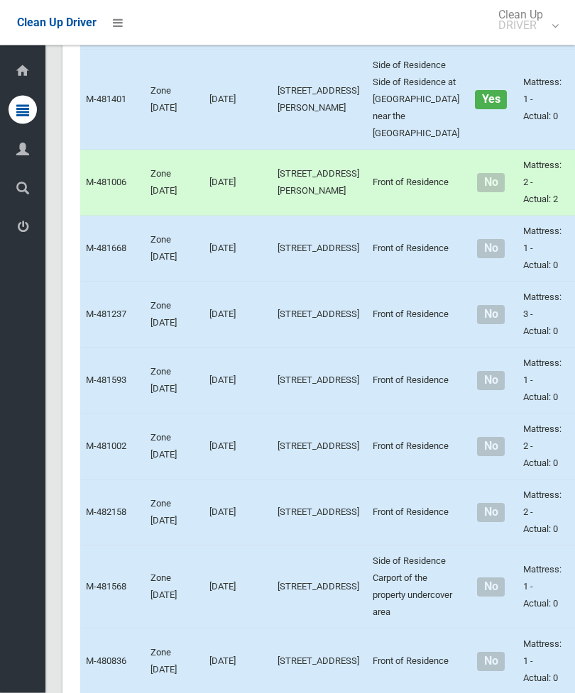
scroll to position [2404, 0]
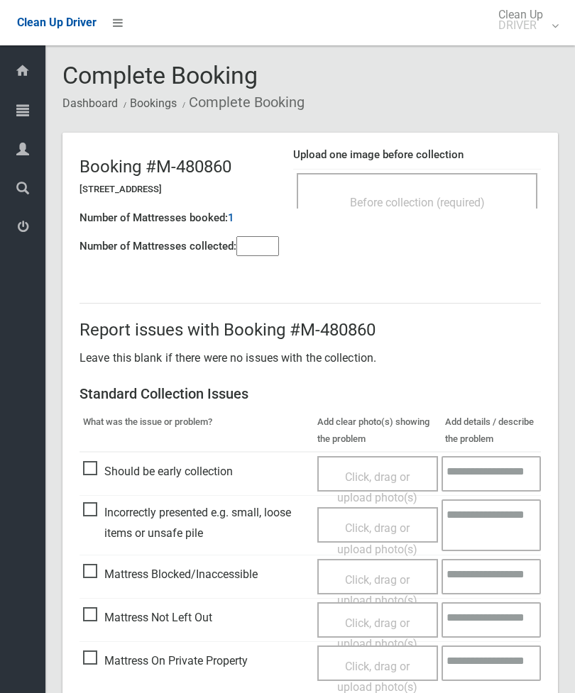
click at [475, 177] on div "Before collection (required)" at bounding box center [417, 190] width 241 height 35
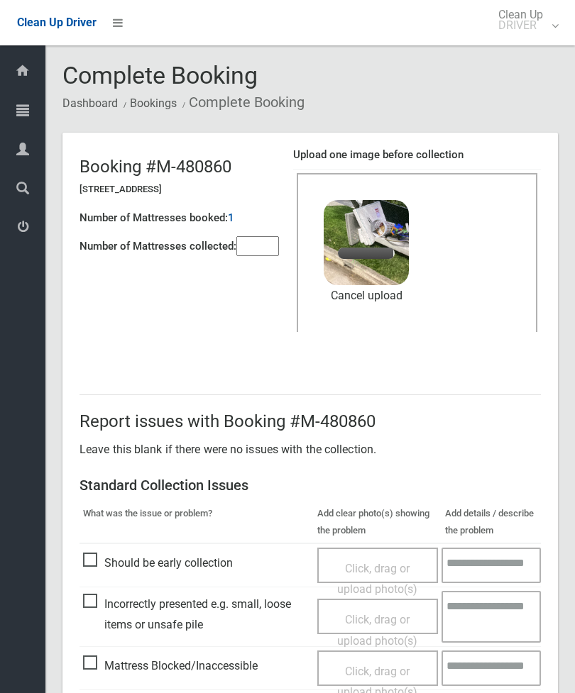
click at [268, 238] on input"] "number" at bounding box center [257, 246] width 43 height 20
type input"] "*"
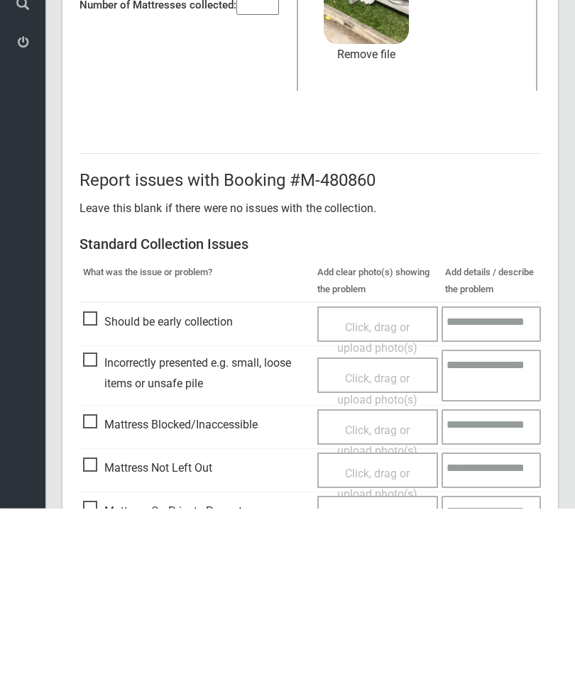
scroll to position [194, 0]
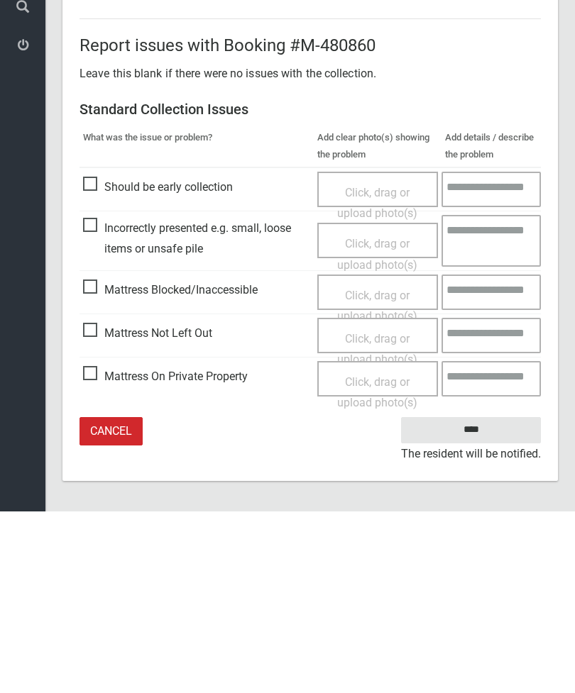
type input"] "*"
click at [493, 599] on input "****" at bounding box center [471, 612] width 140 height 26
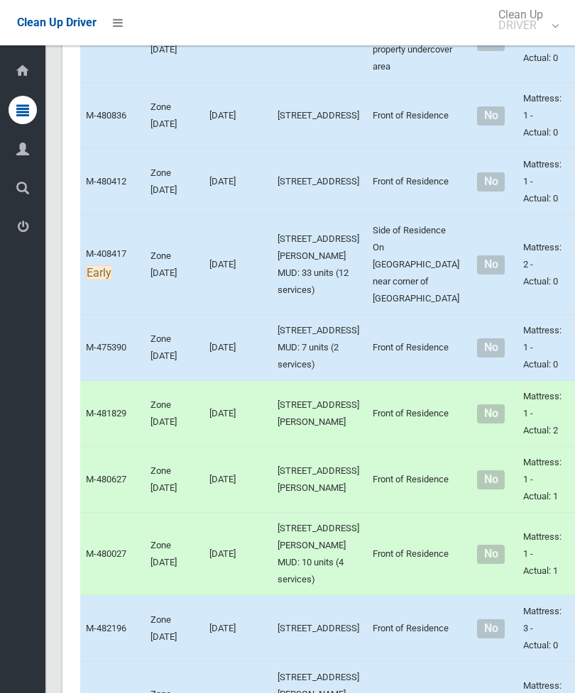
scroll to position [2969, 0]
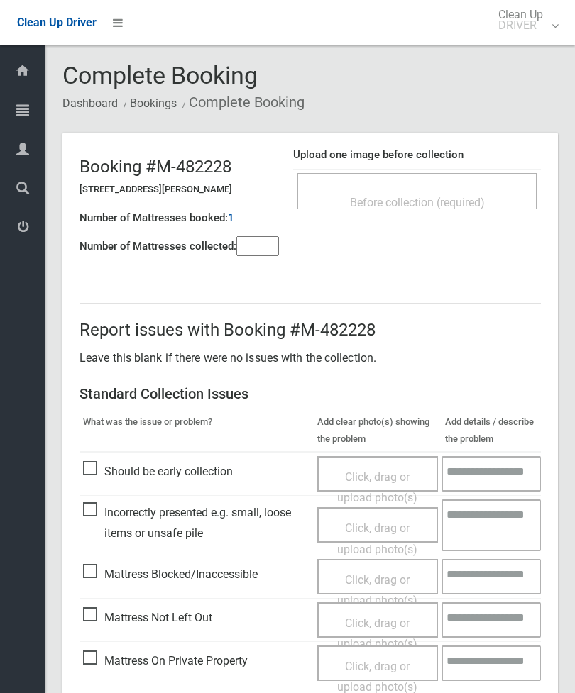
click at [262, 250] on input"] "number" at bounding box center [257, 246] width 43 height 20
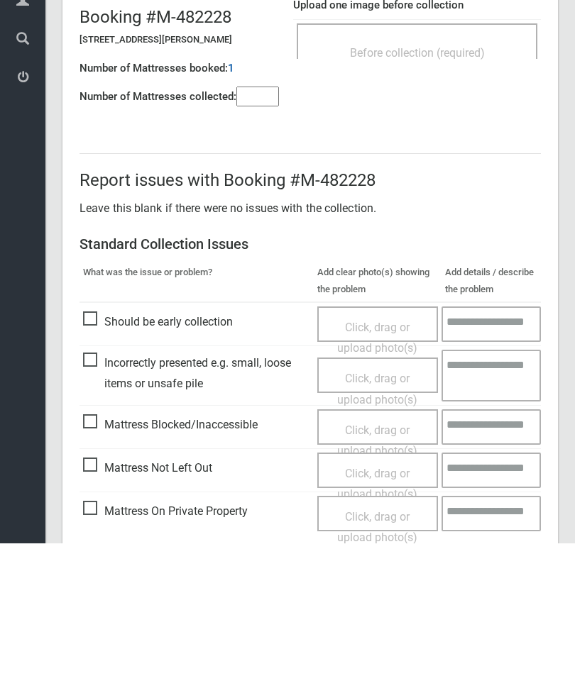
scroll to position [102, 0]
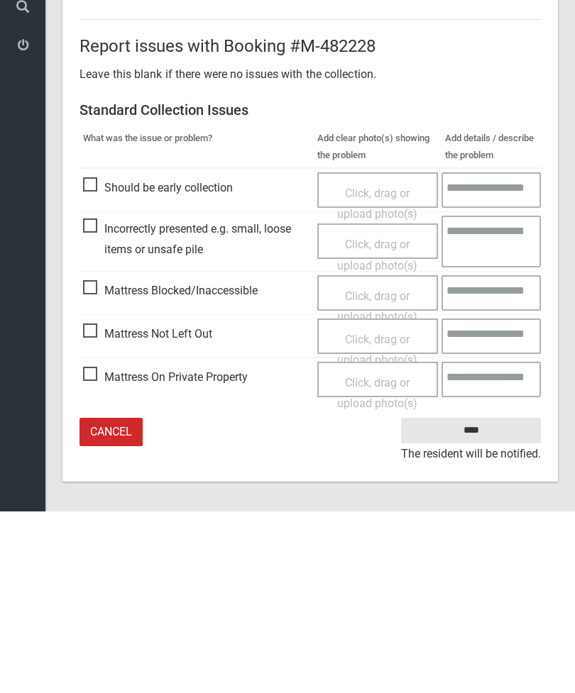
type input"] "*"
click at [94, 505] on span "Mattress Not Left Out" at bounding box center [147, 515] width 129 height 21
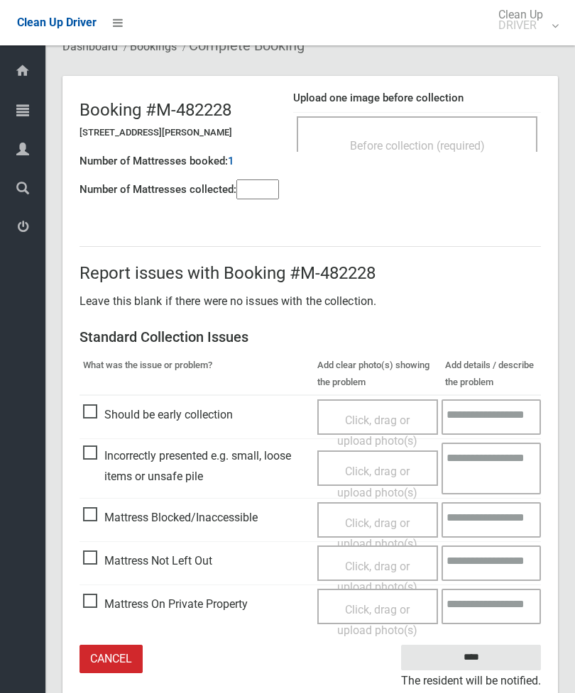
click at [385, 568] on span "Click, drag or upload photo(s)" at bounding box center [377, 577] width 80 height 35
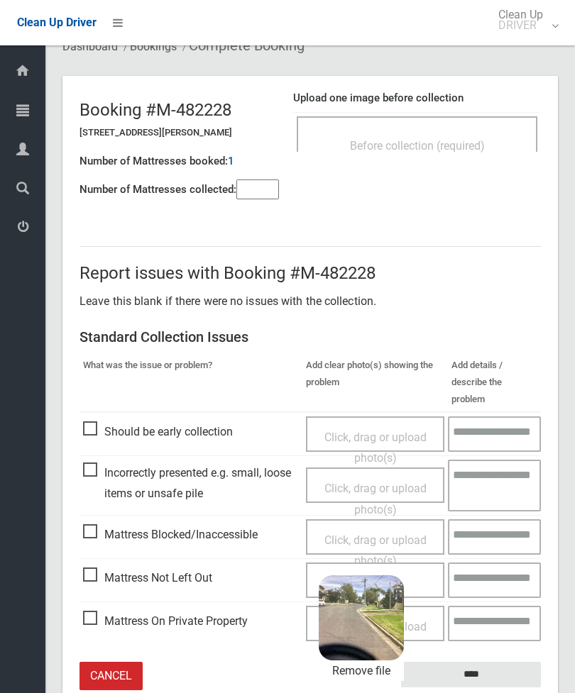
click at [510, 662] on input "****" at bounding box center [471, 675] width 140 height 26
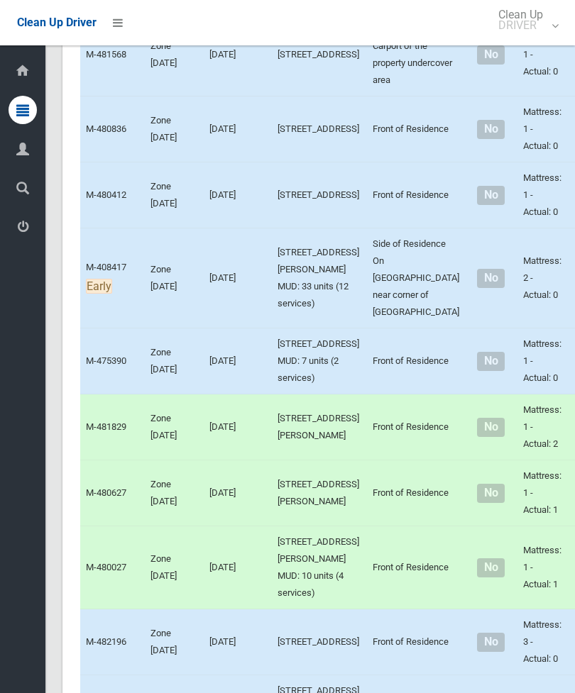
scroll to position [2936, 0]
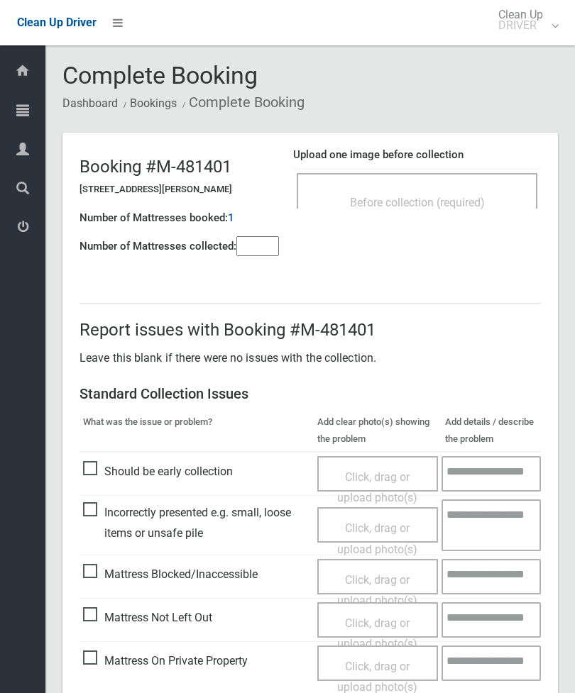
click at [483, 189] on div "Before collection (required)" at bounding box center [416, 202] width 209 height 26
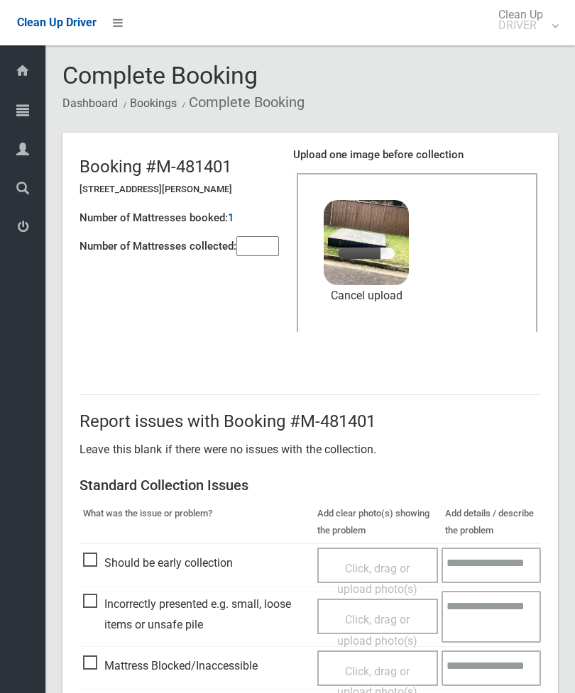
click at [264, 256] on input"] "number" at bounding box center [257, 246] width 43 height 20
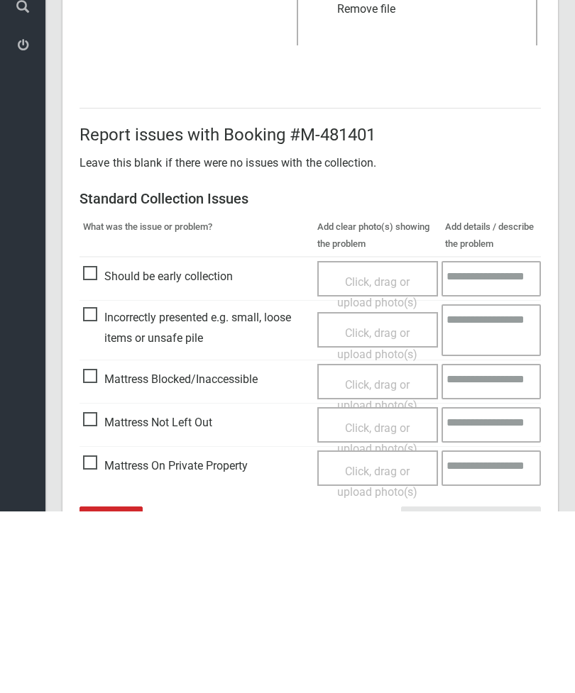
scroll to position [194, 0]
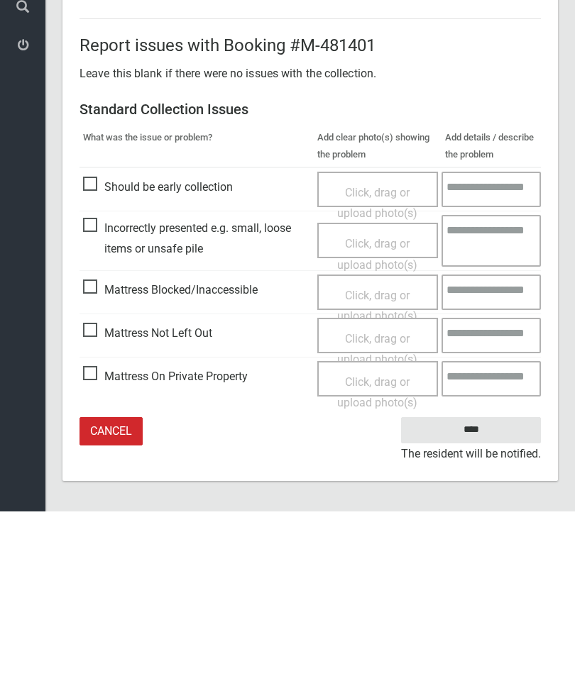
type input"] "*"
click at [482, 599] on input "****" at bounding box center [471, 612] width 140 height 26
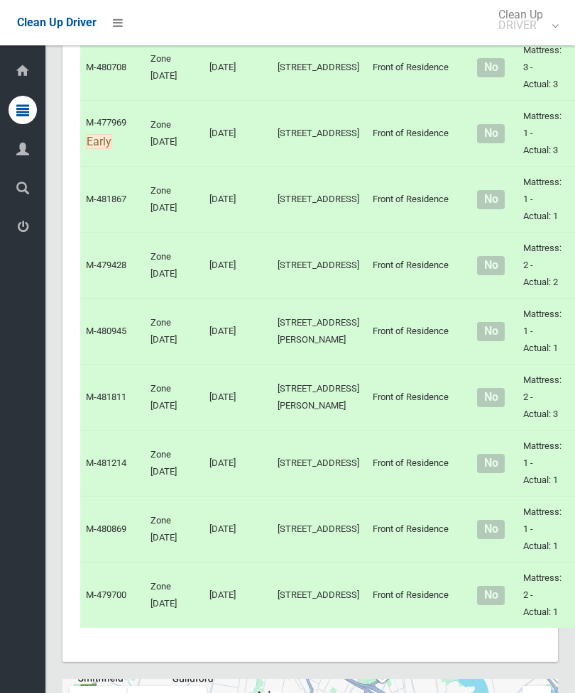
scroll to position [4585, 0]
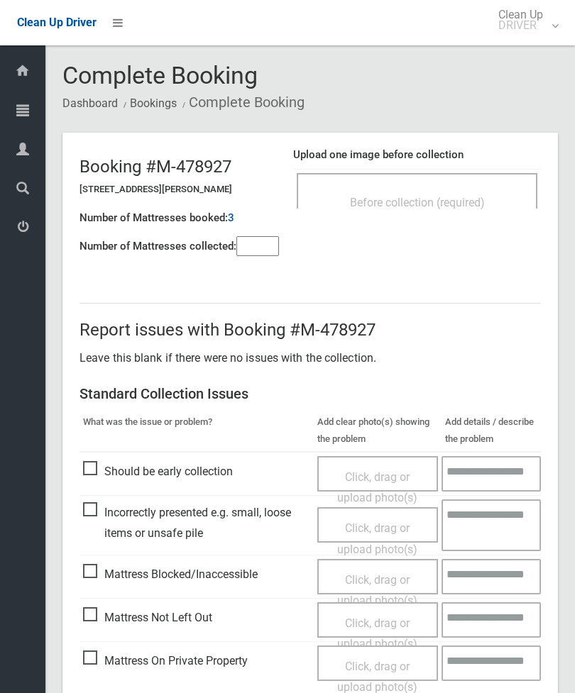
click at [260, 246] on input"] "number" at bounding box center [257, 246] width 43 height 20
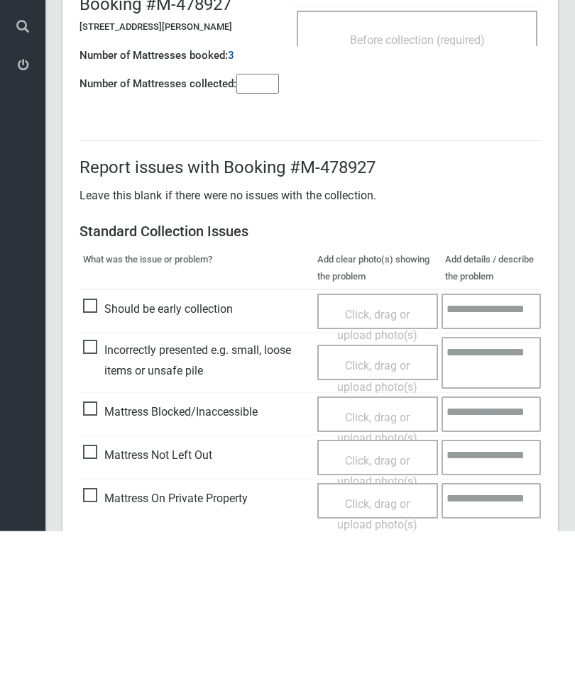
scroll to position [102, 0]
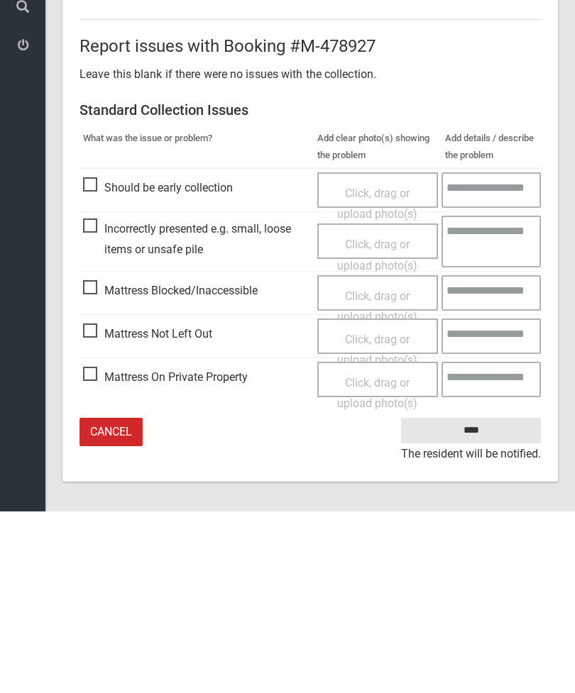
type input"] "*"
click at [88, 505] on span "Mattress Not Left Out" at bounding box center [147, 515] width 129 height 21
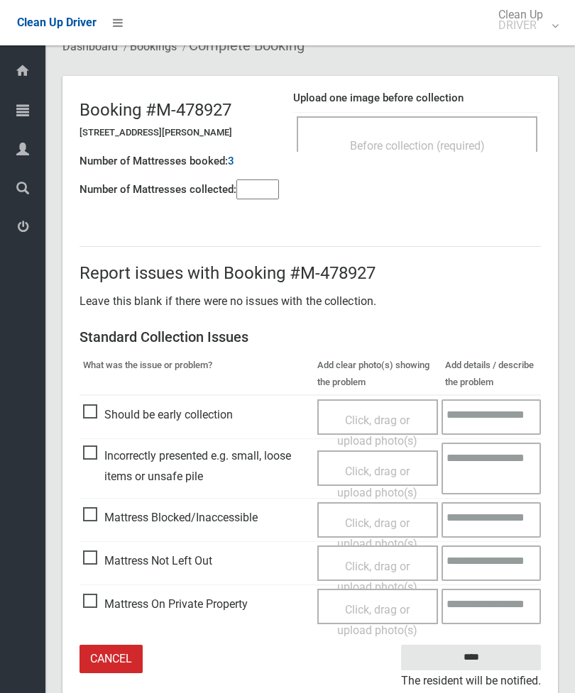
click at [393, 568] on span "Click, drag or upload photo(s)" at bounding box center [377, 577] width 80 height 35
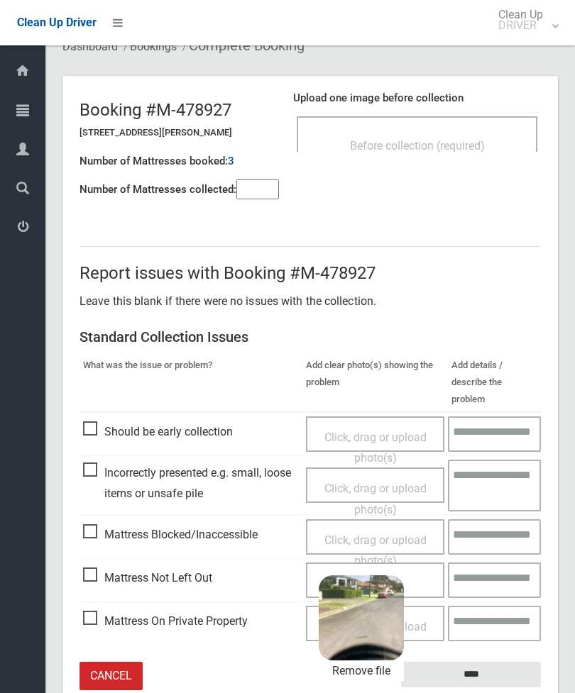
click at [512, 662] on input "****" at bounding box center [471, 675] width 140 height 26
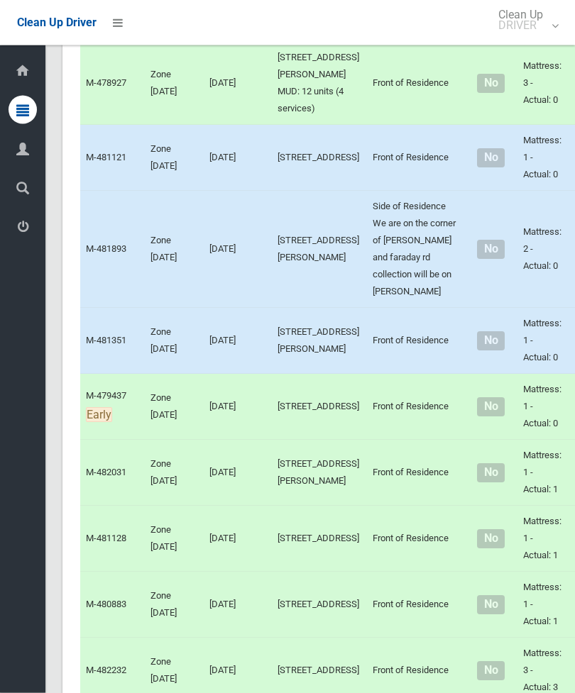
scroll to position [3570, 0]
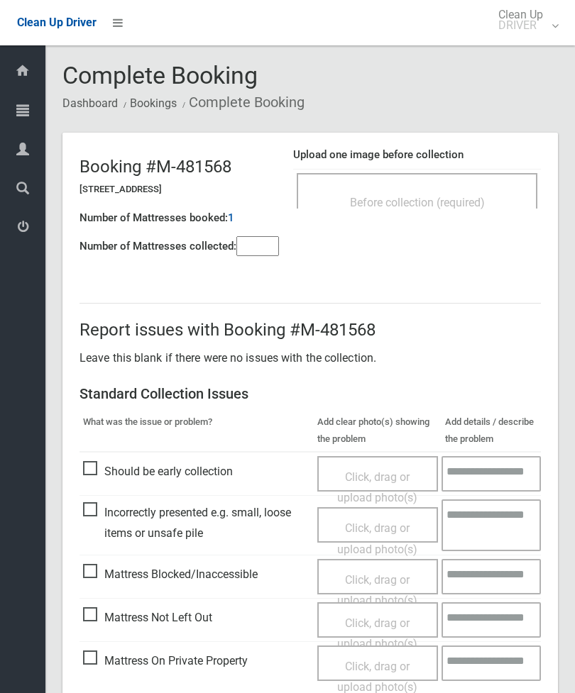
click at [460, 190] on div "Before collection (required)" at bounding box center [416, 202] width 209 height 26
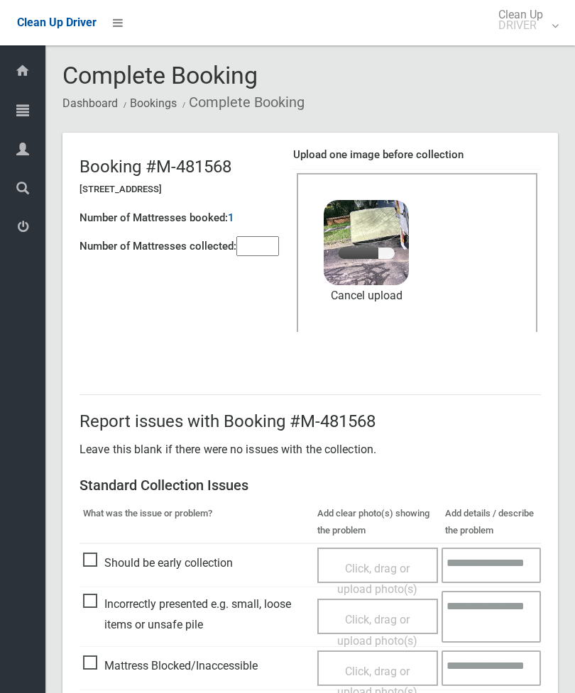
click at [262, 241] on input"] "number" at bounding box center [257, 246] width 43 height 20
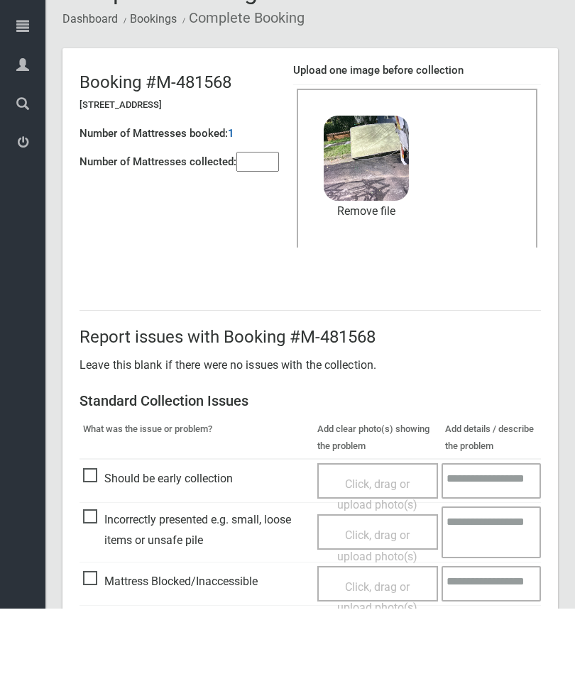
scroll to position [194, 0]
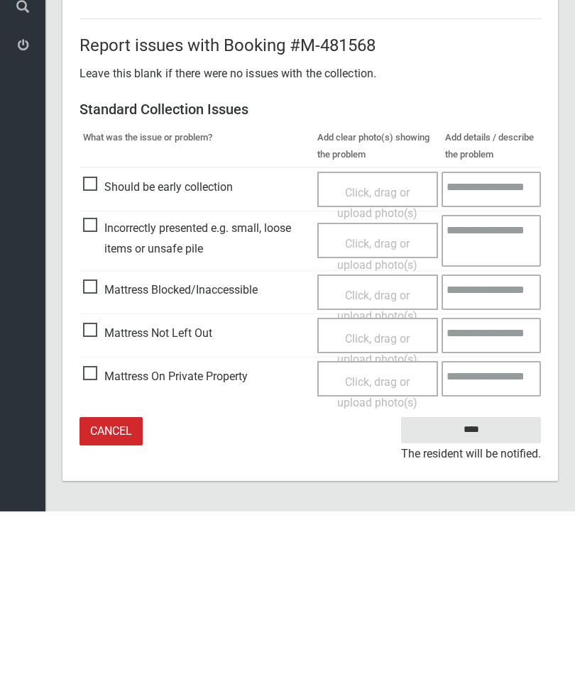
type input"] "*"
click at [483, 599] on input "****" at bounding box center [471, 612] width 140 height 26
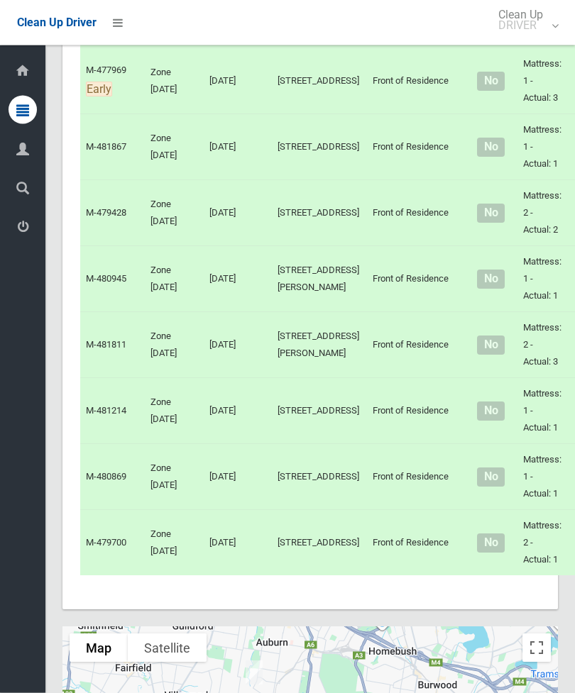
scroll to position [4728, 0]
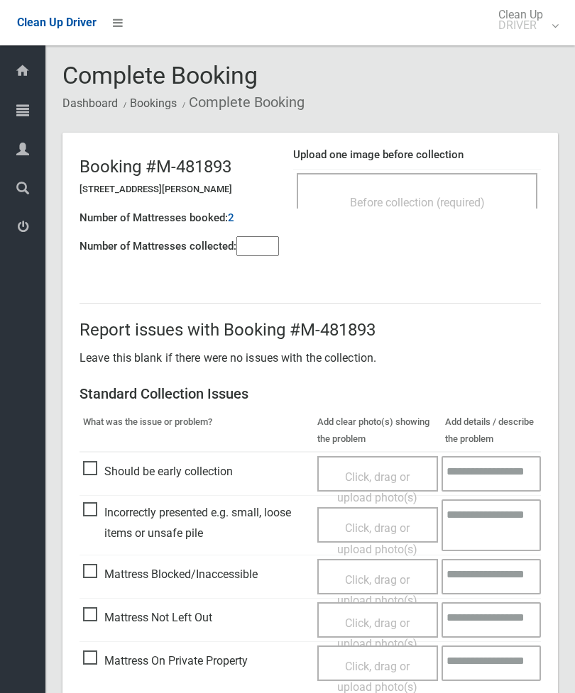
click at [478, 193] on div "Before collection (required)" at bounding box center [416, 202] width 209 height 26
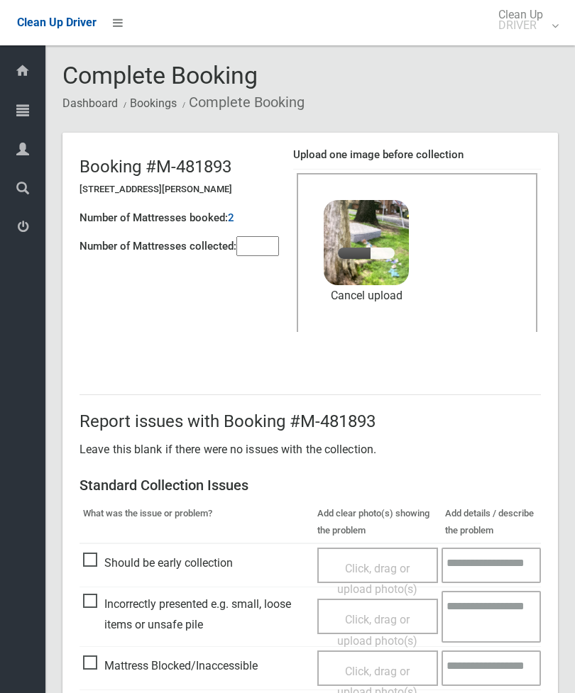
click at [259, 236] on input"] "number" at bounding box center [257, 246] width 43 height 20
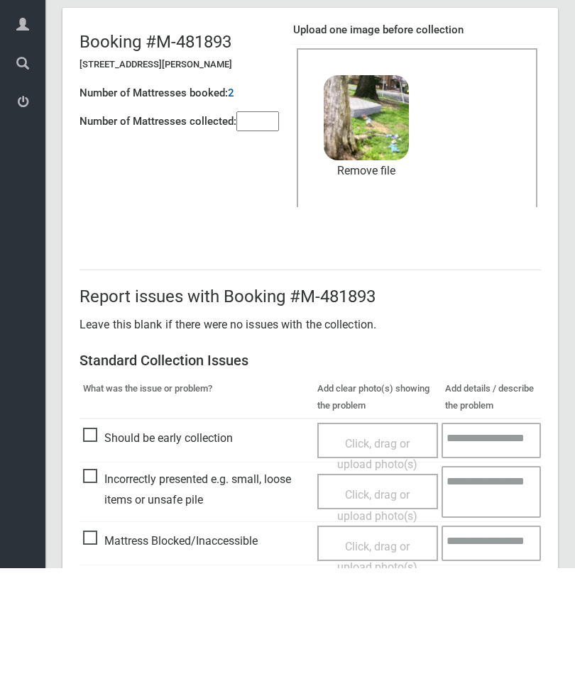
scroll to position [194, 0]
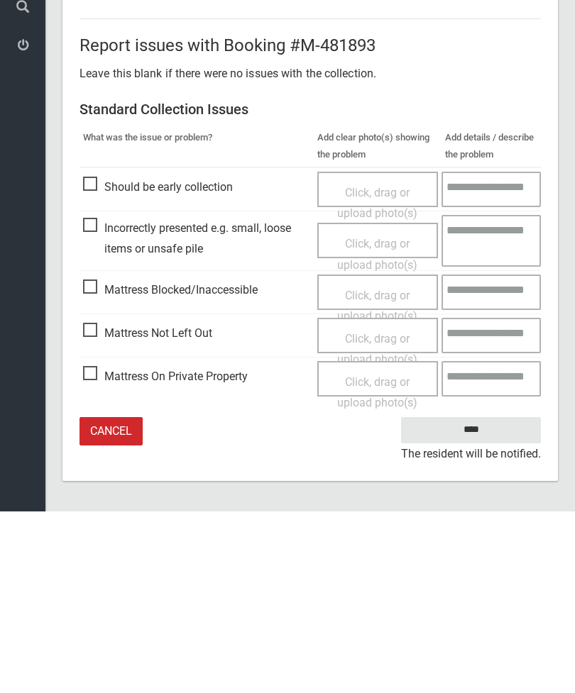
type input"] "*"
click at [488, 599] on input "****" at bounding box center [471, 612] width 140 height 26
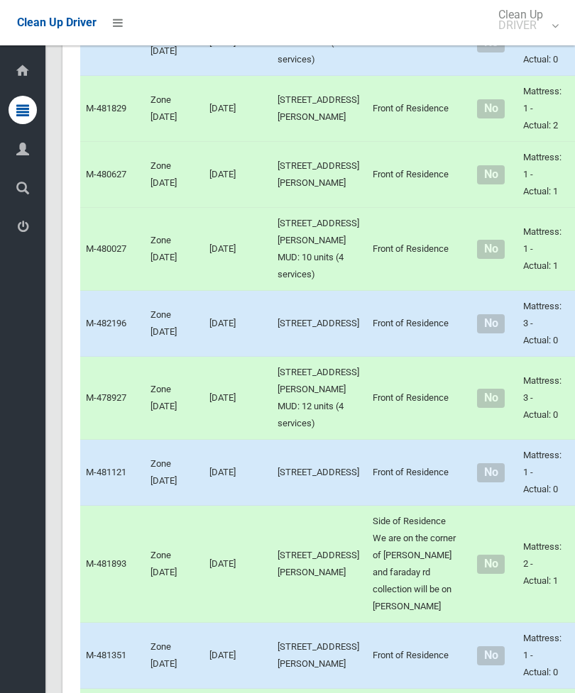
scroll to position [3355, 0]
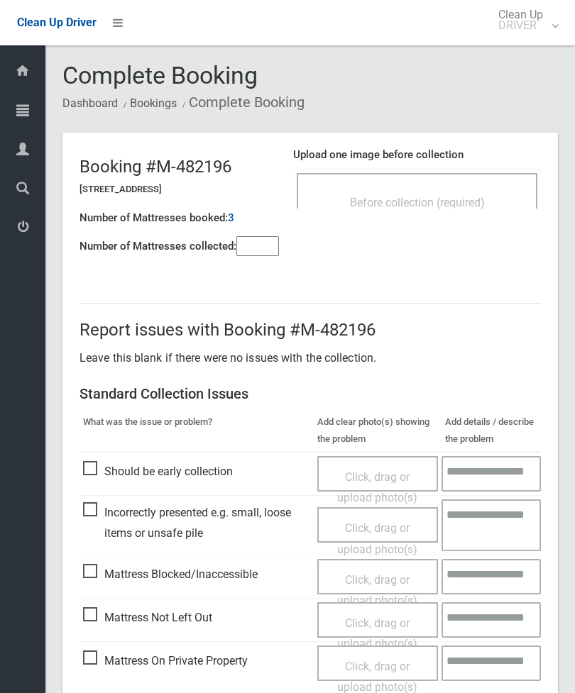
click at [462, 208] on span "Before collection (required)" at bounding box center [417, 202] width 135 height 13
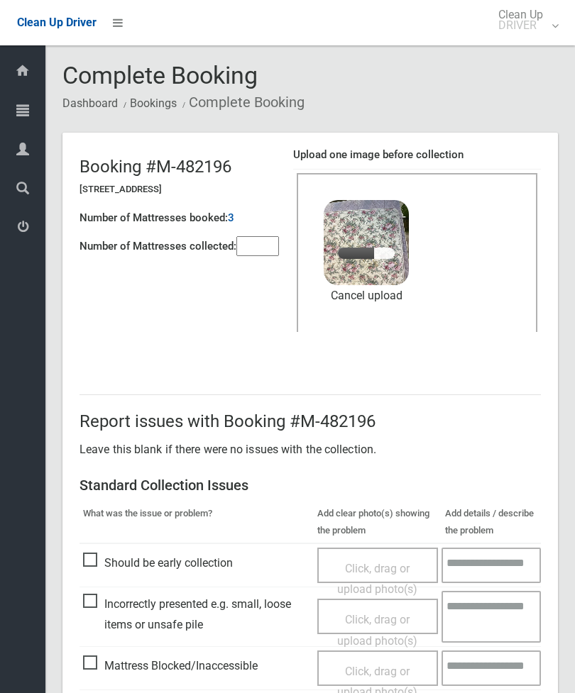
click at [258, 254] on input"] "number" at bounding box center [257, 246] width 43 height 20
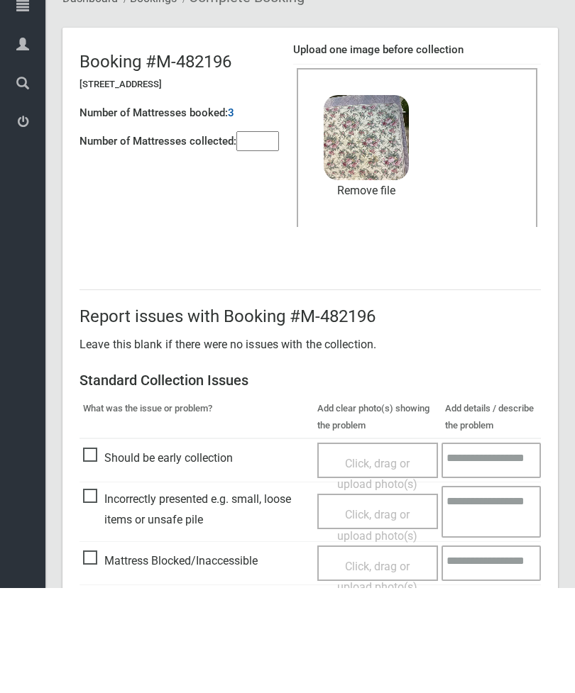
scroll to position [194, 0]
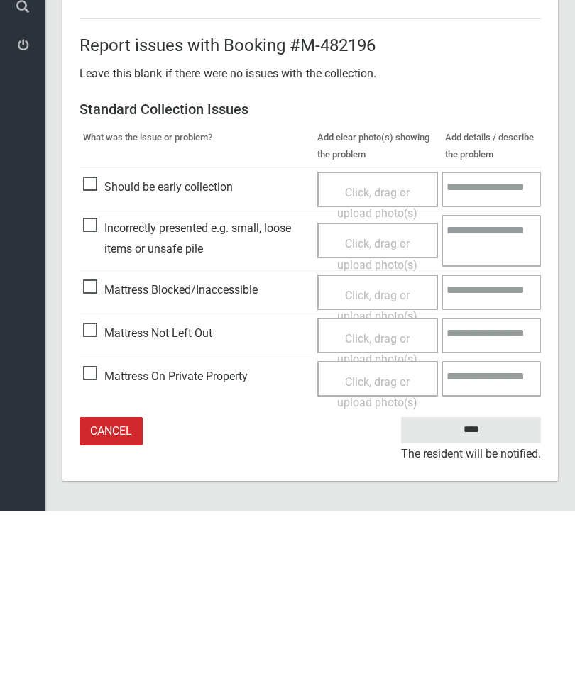
type input"] "*"
click at [488, 599] on input "****" at bounding box center [471, 612] width 140 height 26
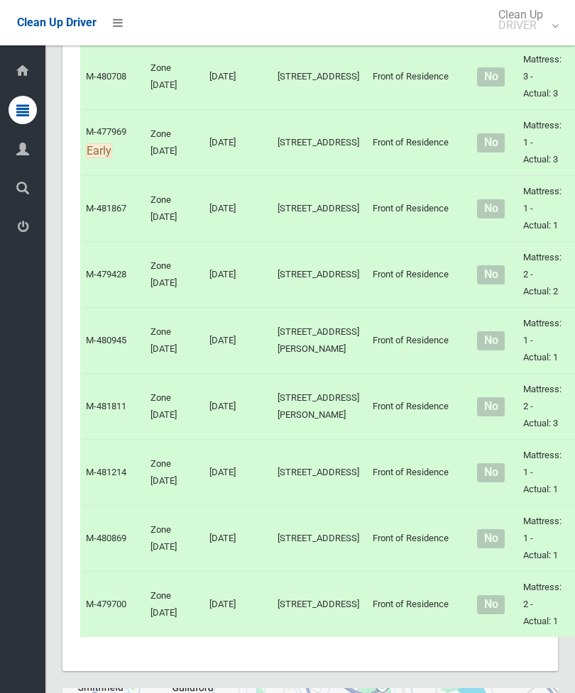
scroll to position [4708, 0]
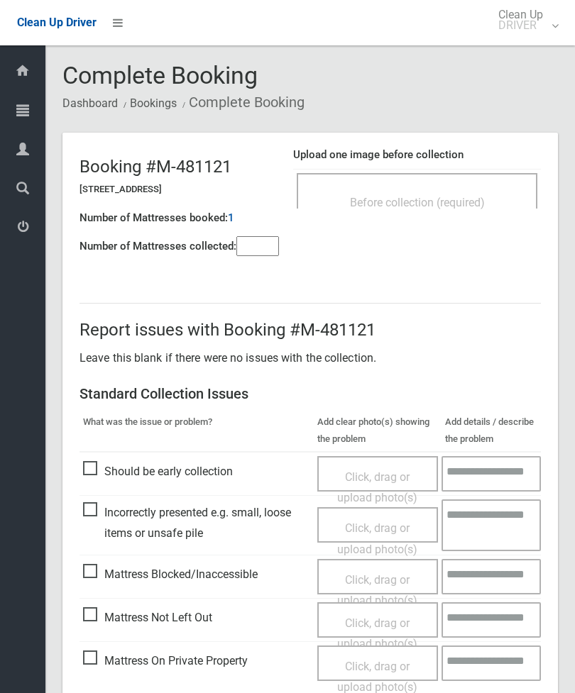
click at [469, 196] on span "Before collection (required)" at bounding box center [417, 202] width 135 height 13
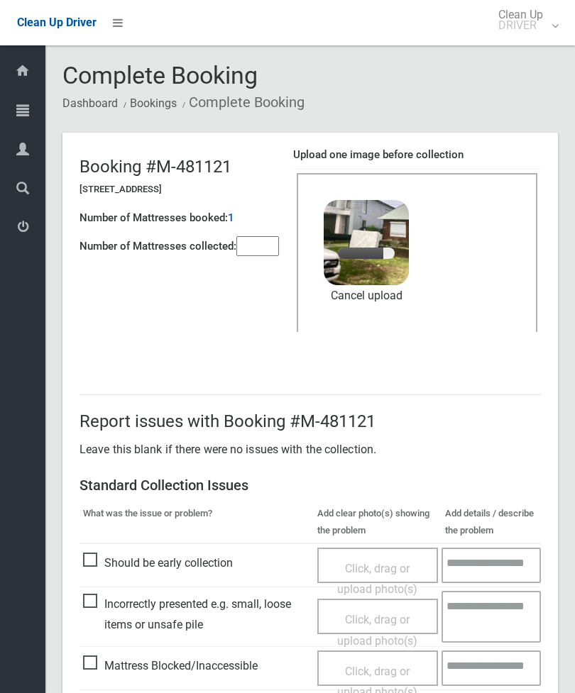
click at [255, 250] on input"] "number" at bounding box center [257, 246] width 43 height 20
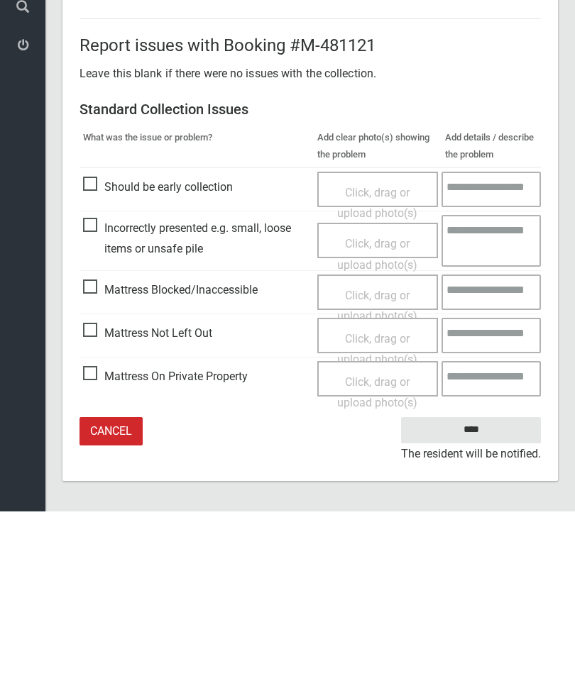
type input"] "*"
click at [483, 599] on input "****" at bounding box center [471, 612] width 140 height 26
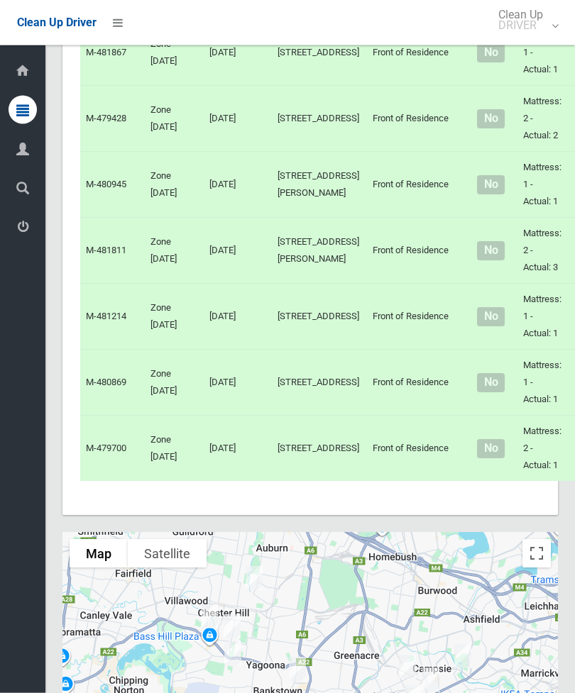
scroll to position [4848, 0]
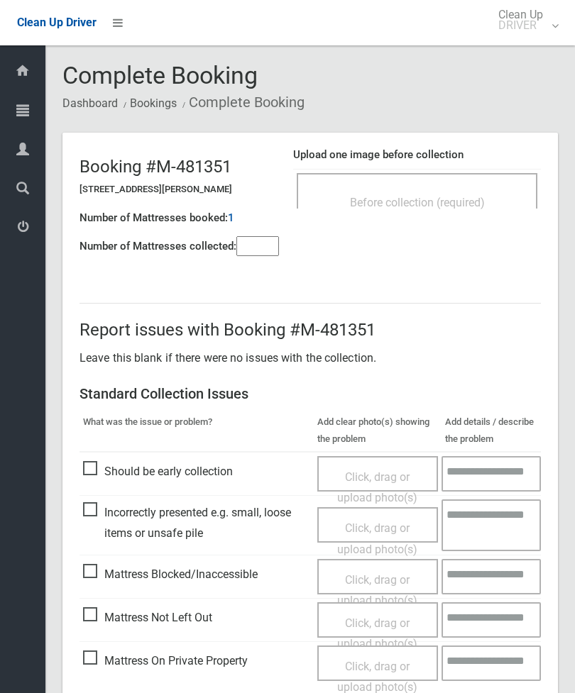
click at [476, 190] on div "Before collection (required)" at bounding box center [416, 202] width 209 height 26
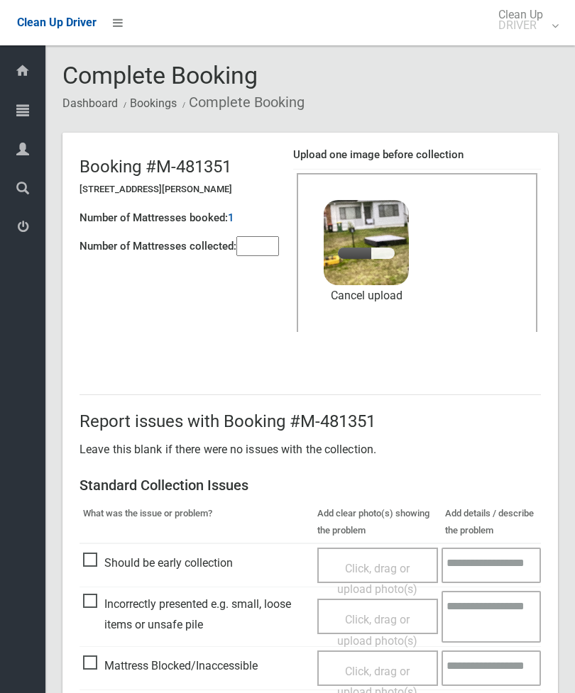
click at [265, 236] on input"] "number" at bounding box center [257, 246] width 43 height 20
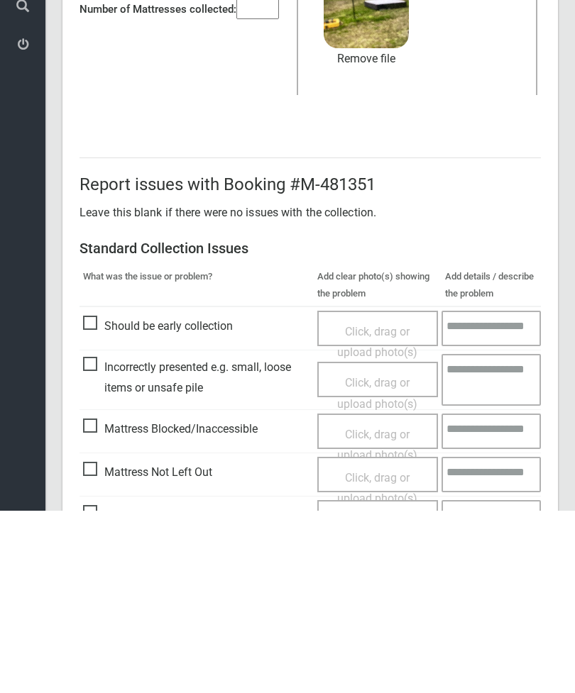
scroll to position [194, 0]
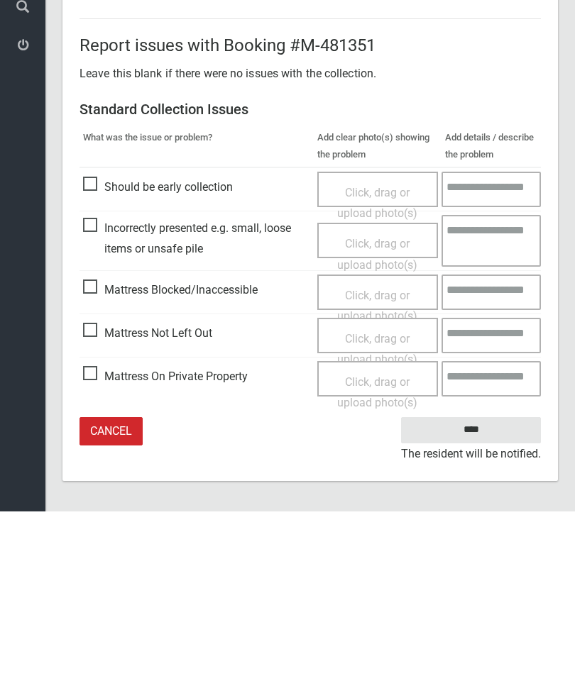
type input"] "*"
click at [484, 599] on input "****" at bounding box center [471, 612] width 140 height 26
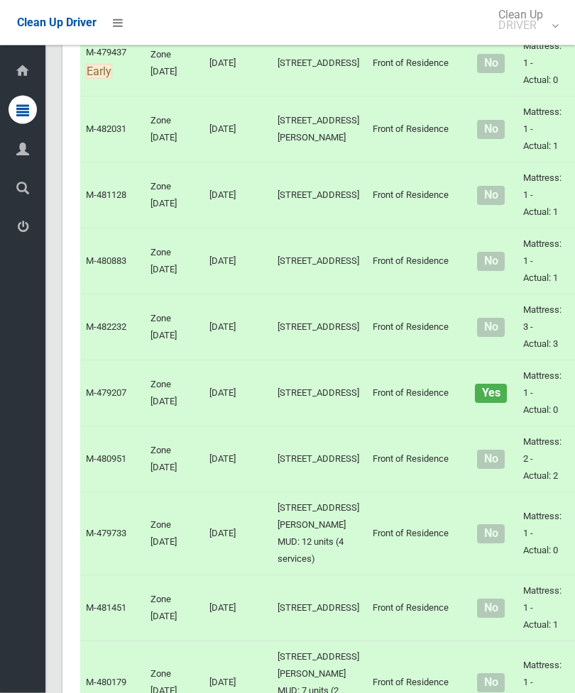
scroll to position [3905, 0]
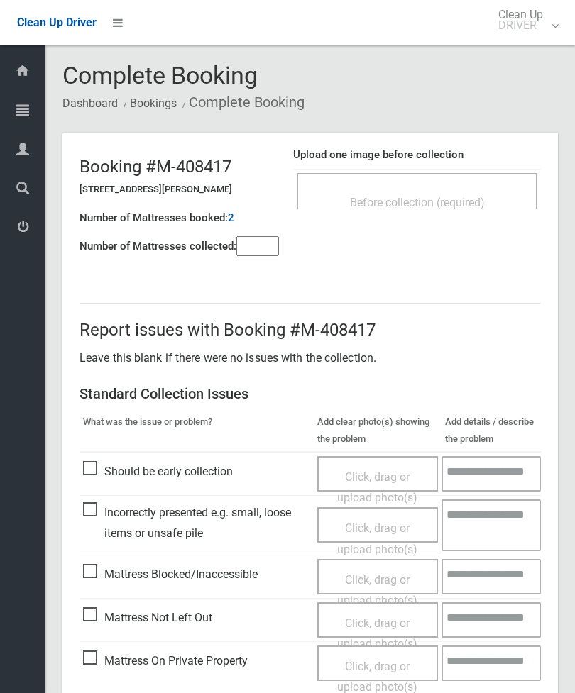
click at [469, 179] on div "Before collection (required)" at bounding box center [417, 190] width 241 height 35
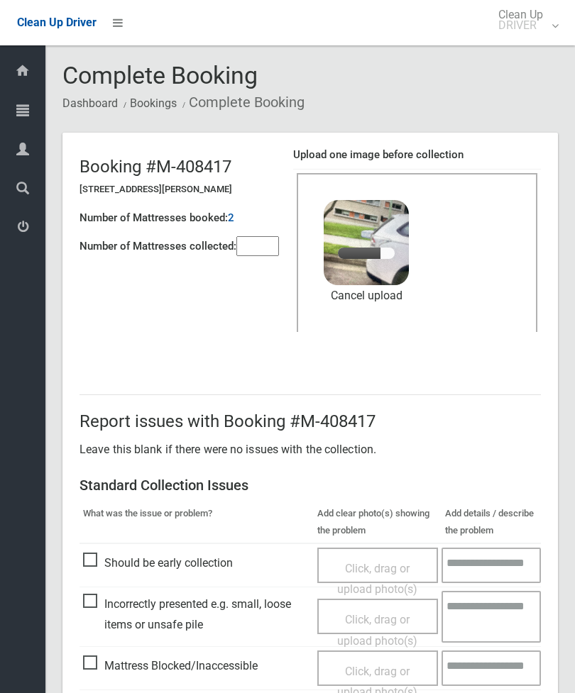
click at [268, 249] on input"] "number" at bounding box center [257, 246] width 43 height 20
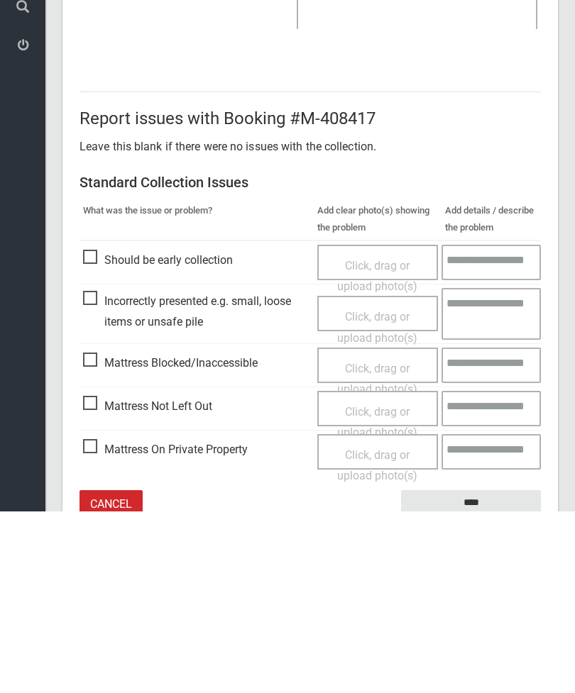
scroll to position [194, 0]
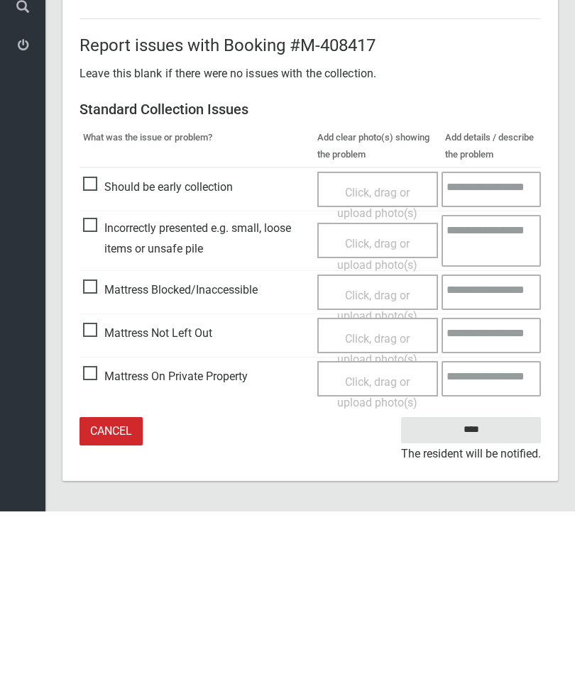
type input"] "*"
click at [482, 599] on input "****" at bounding box center [471, 612] width 140 height 26
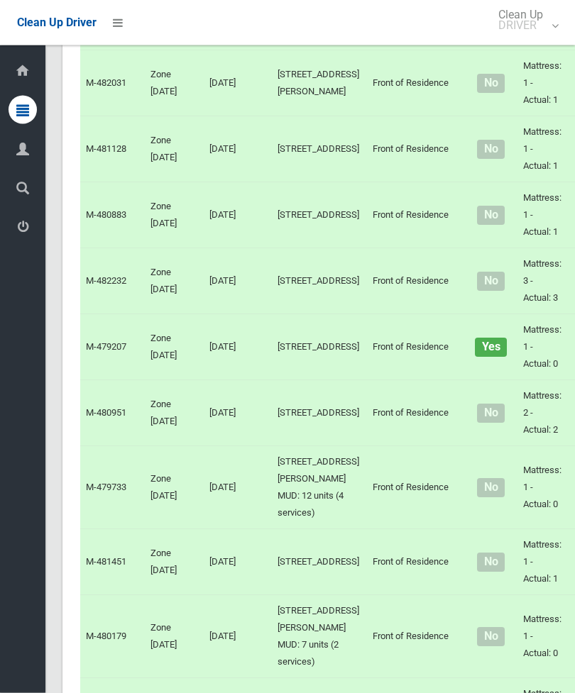
scroll to position [3960, 0]
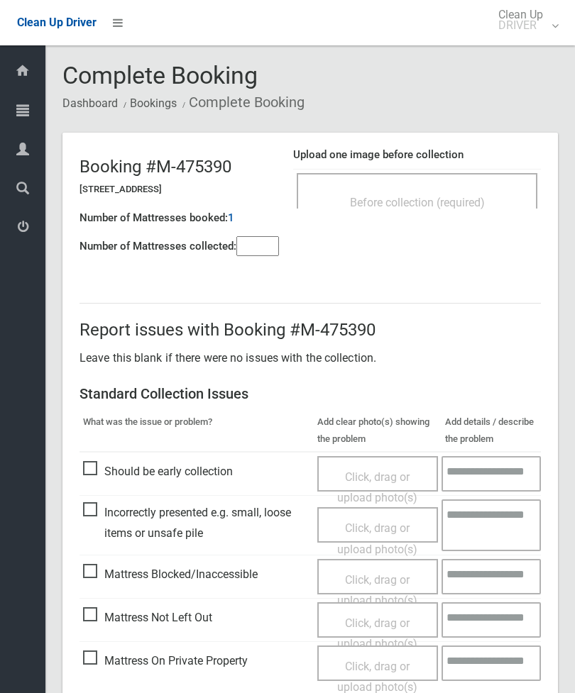
click at [278, 238] on input"] "number" at bounding box center [257, 246] width 43 height 20
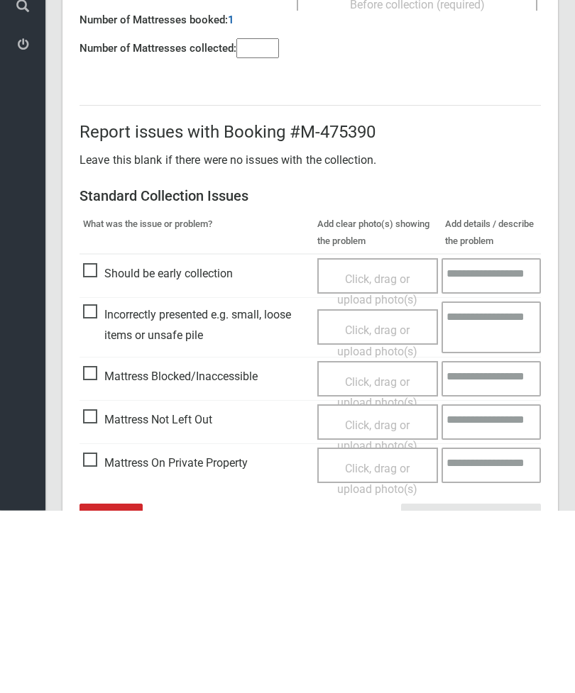
scroll to position [102, 0]
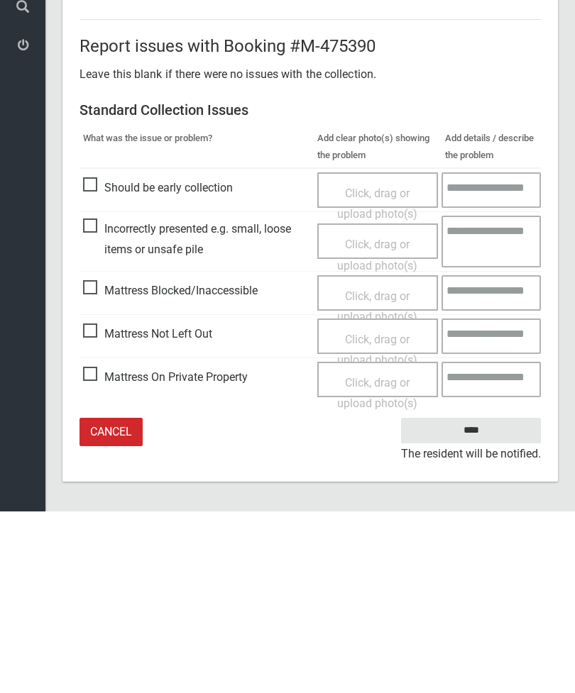
type input"] "*"
click at [89, 505] on span "Mattress Not Left Out" at bounding box center [147, 515] width 129 height 21
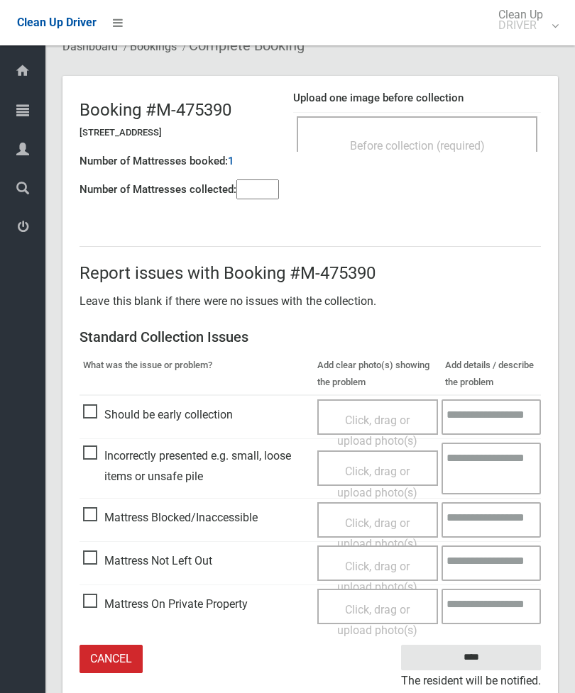
click at [392, 570] on div "Click, drag or upload photo(s)" at bounding box center [378, 577] width 100 height 42
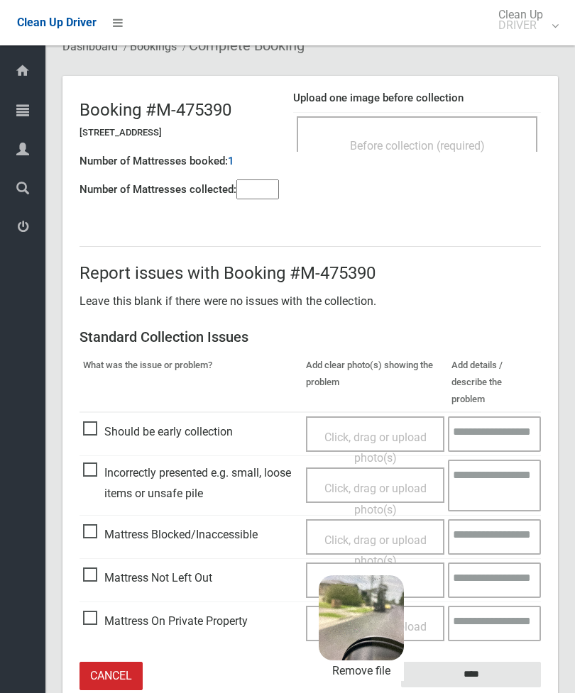
click at [494, 662] on input "****" at bounding box center [471, 675] width 140 height 26
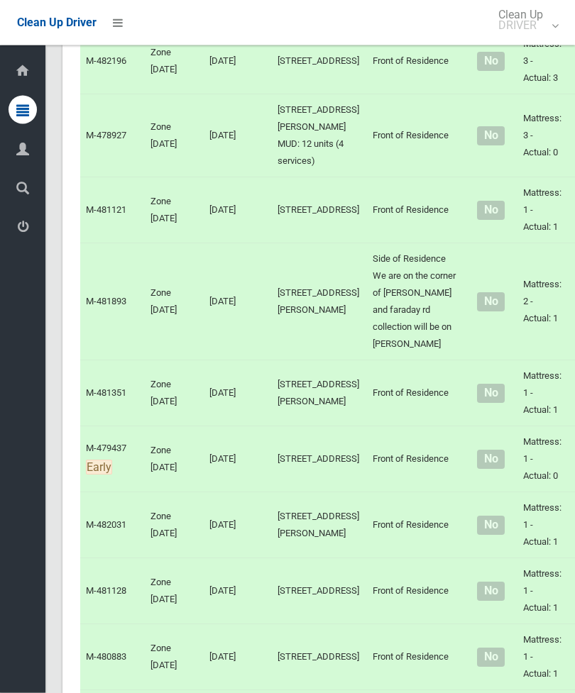
scroll to position [3787, 0]
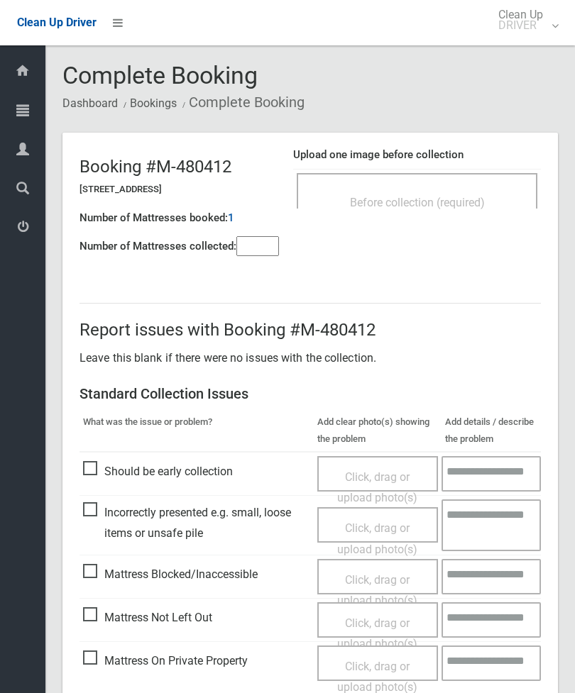
click at [271, 243] on input"] "number" at bounding box center [257, 246] width 43 height 20
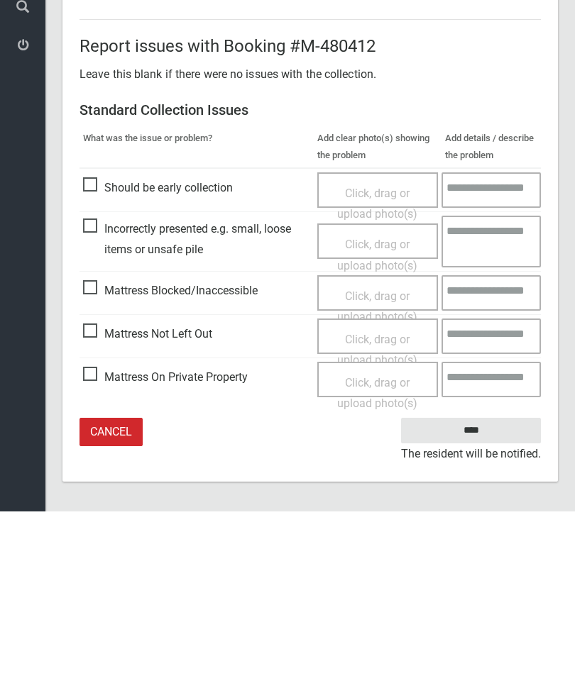
type input"] "*"
click at [85, 505] on span "Mattress Not Left Out" at bounding box center [147, 515] width 129 height 21
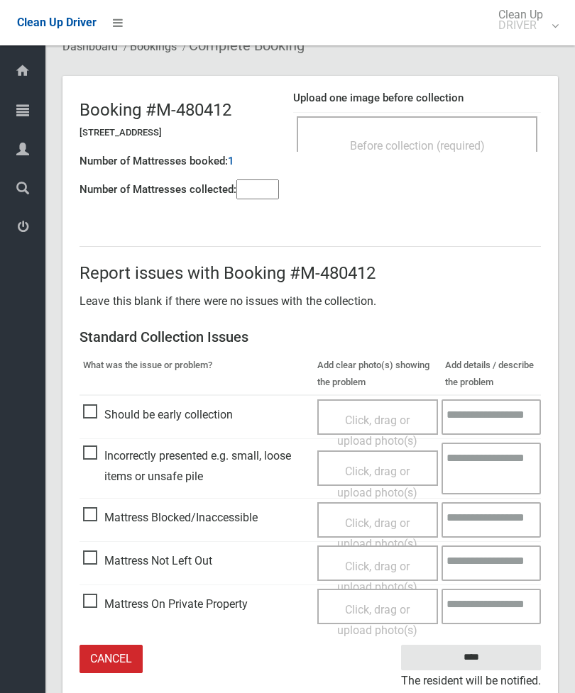
click at [388, 565] on span "Click, drag or upload photo(s)" at bounding box center [377, 577] width 80 height 35
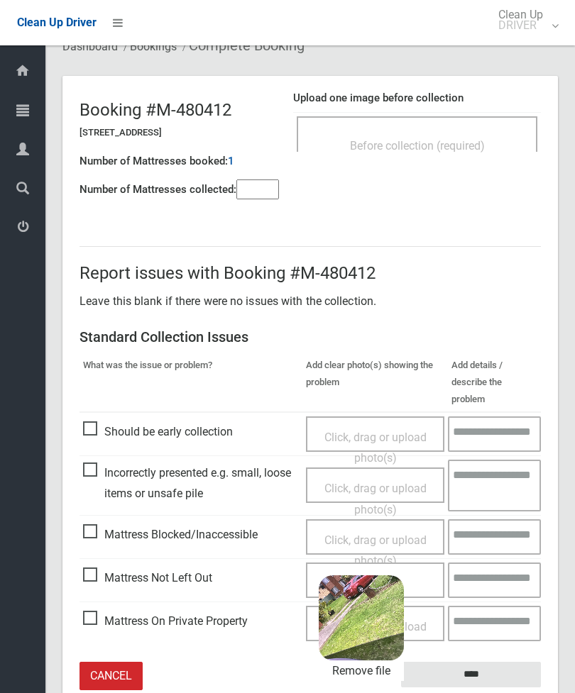
click at [510, 662] on input "****" at bounding box center [471, 675] width 140 height 26
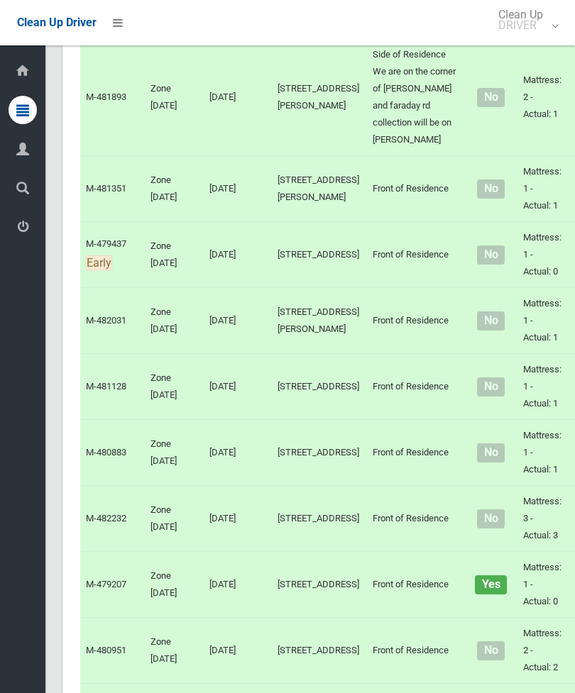
scroll to position [3721, 0]
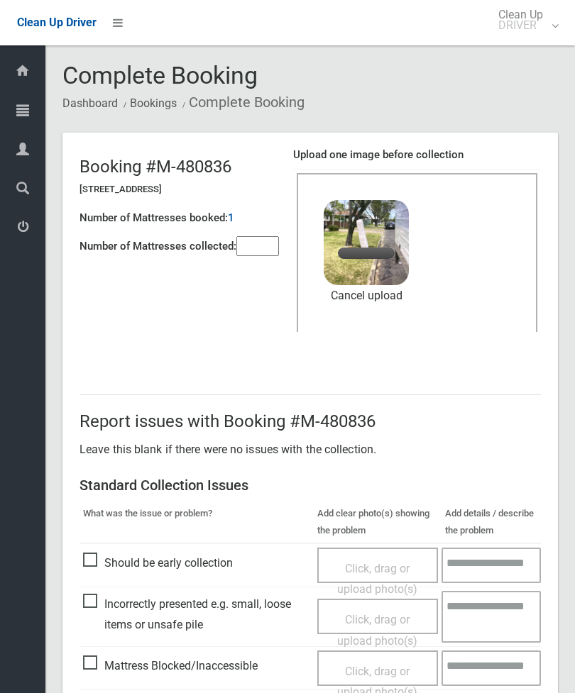
click at [270, 256] on input"] "number" at bounding box center [257, 246] width 43 height 20
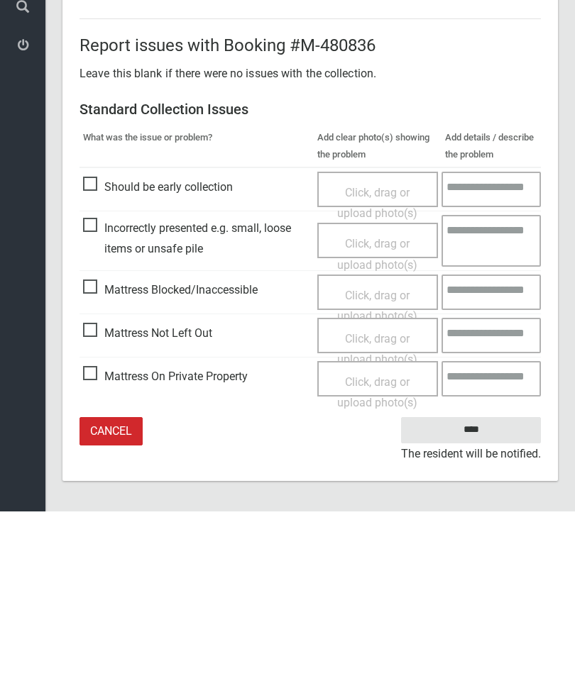
type input"] "*"
click at [491, 599] on input "****" at bounding box center [471, 612] width 140 height 26
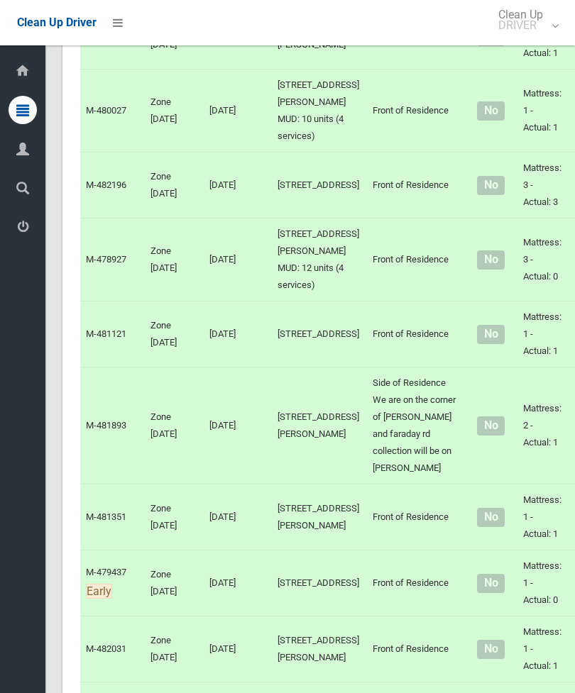
scroll to position [3393, 0]
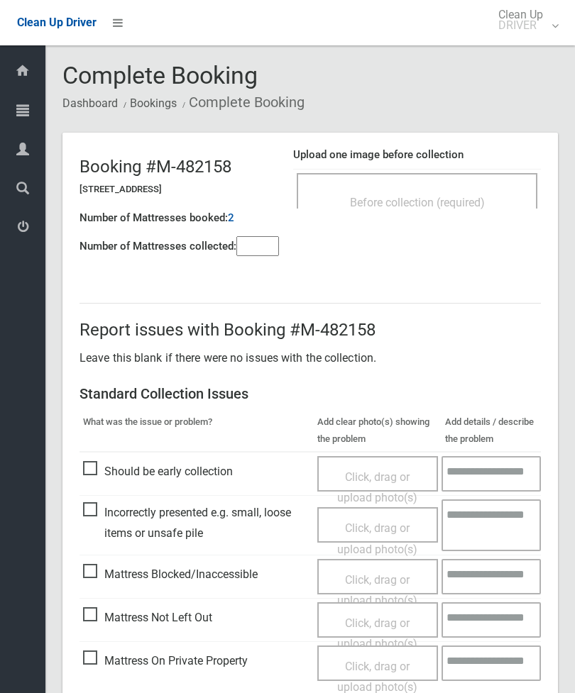
click at [257, 256] on input"] "number" at bounding box center [257, 246] width 43 height 20
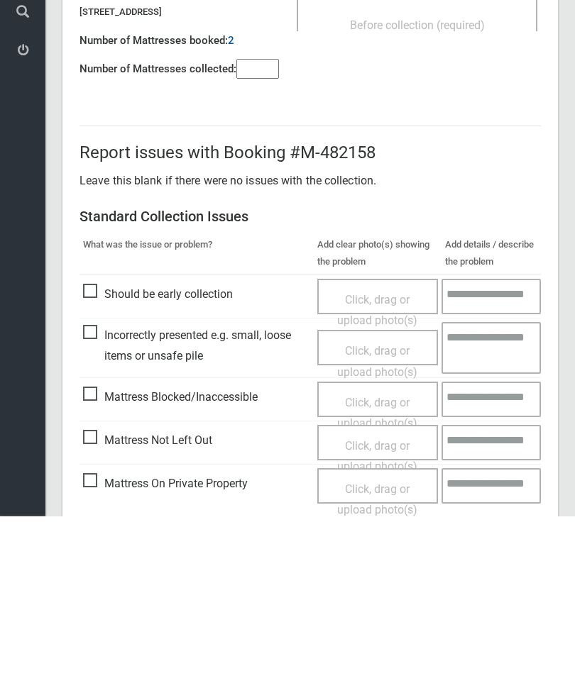
scroll to position [102, 0]
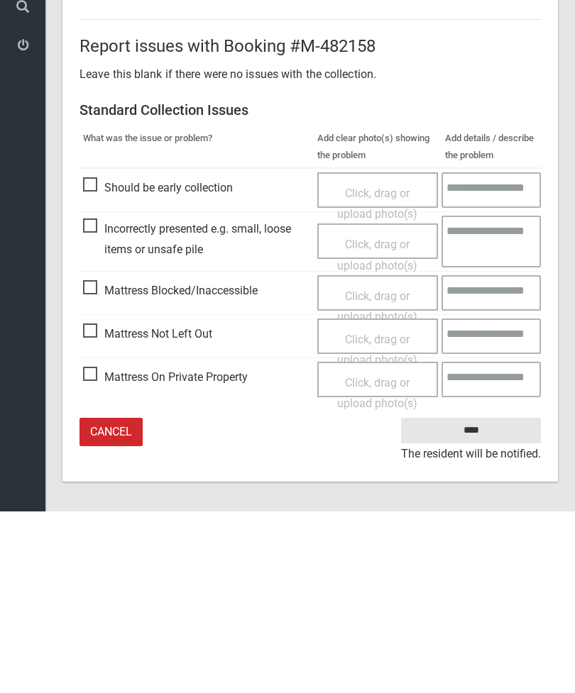
type input"] "*"
click at [105, 505] on span "Mattress Not Left Out" at bounding box center [147, 515] width 129 height 21
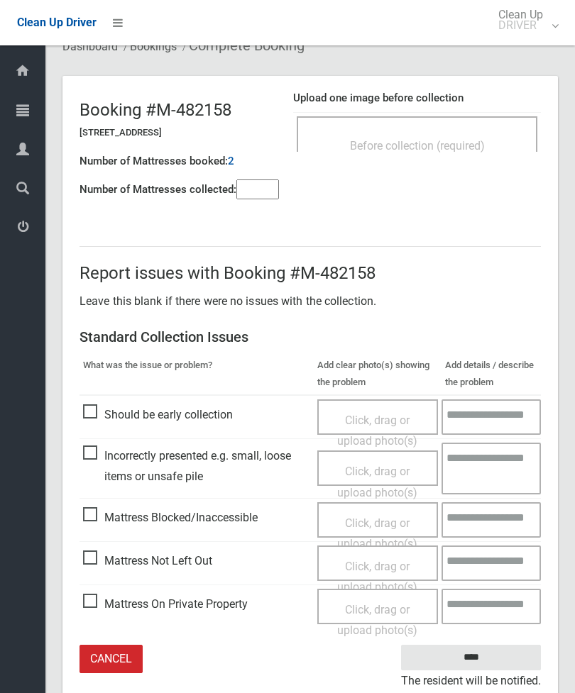
click at [386, 567] on span "Click, drag or upload photo(s)" at bounding box center [377, 577] width 80 height 35
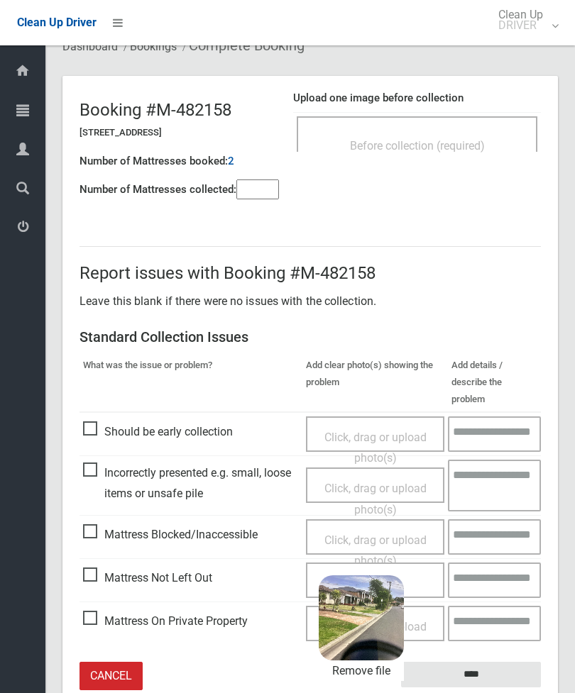
click at [517, 662] on input "****" at bounding box center [471, 675] width 140 height 26
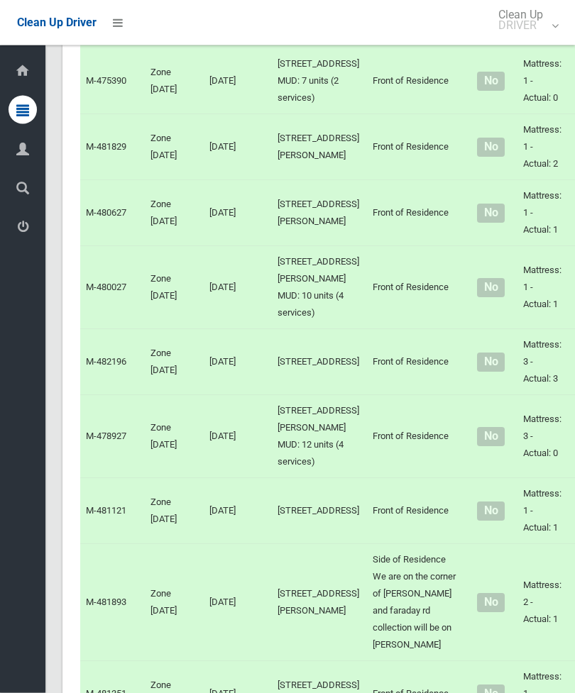
scroll to position [3233, 0]
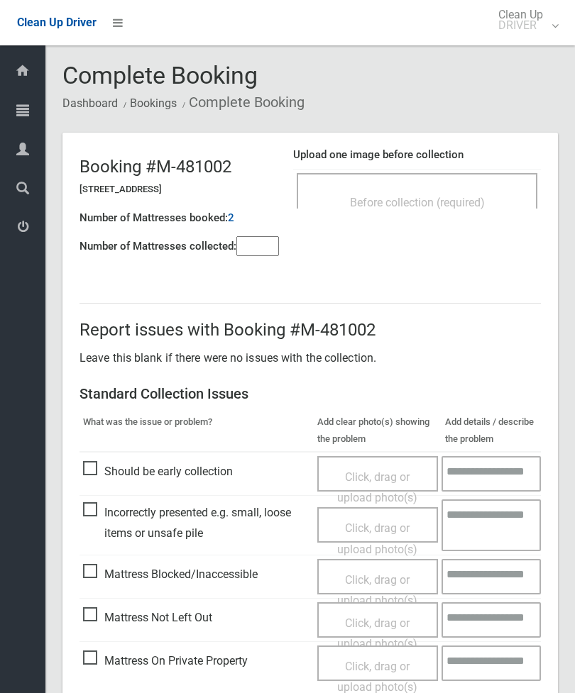
click at [265, 248] on input"] "number" at bounding box center [257, 246] width 43 height 20
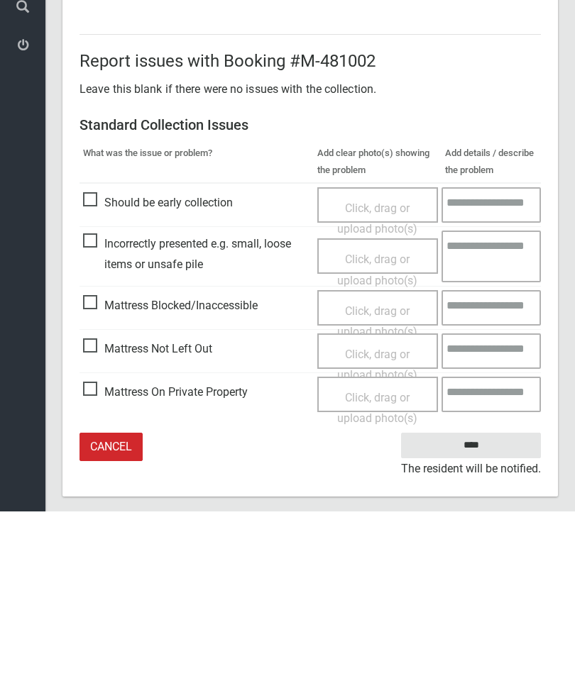
scroll to position [102, 0]
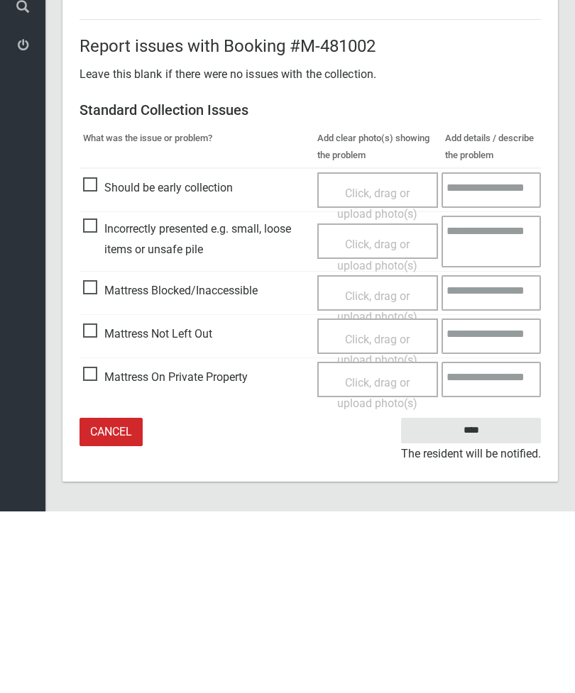
type input"] "*"
click at [95, 505] on span "Mattress Not Left Out" at bounding box center [147, 515] width 129 height 21
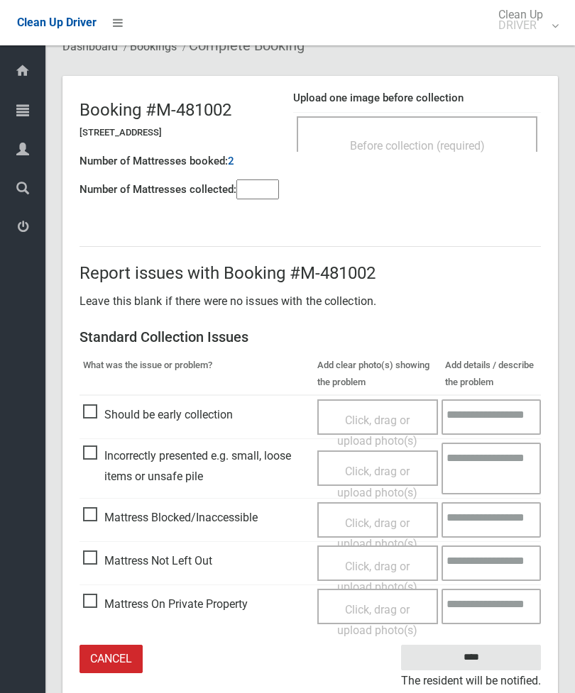
click at [392, 565] on span "Click, drag or upload photo(s)" at bounding box center [377, 577] width 80 height 35
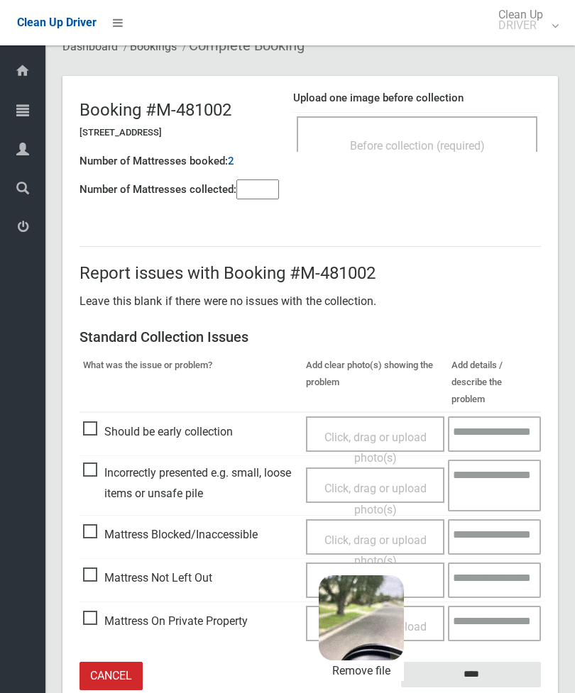
click at [496, 662] on input "****" at bounding box center [471, 675] width 140 height 26
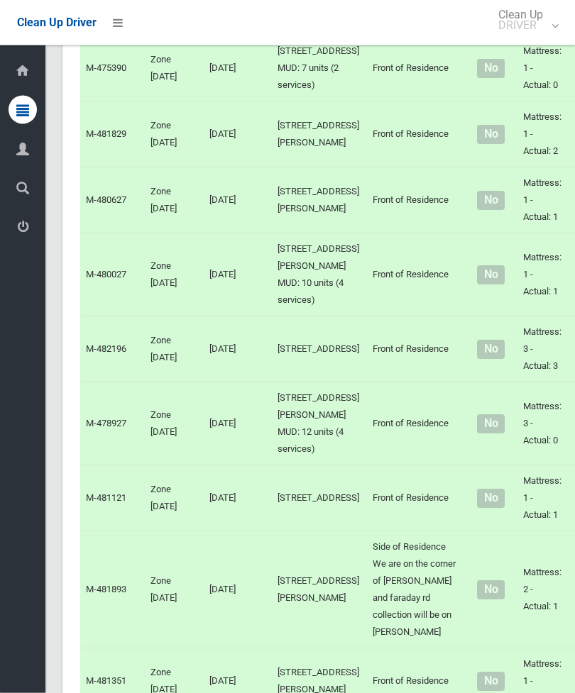
scroll to position [3229, 0]
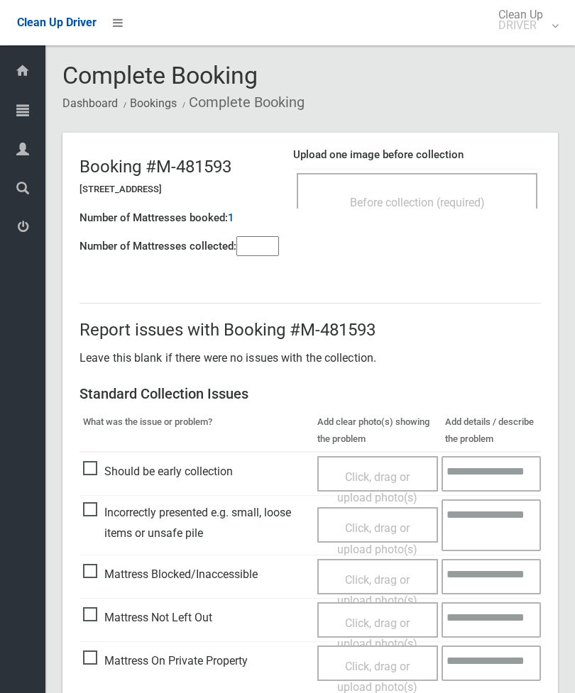
click at [457, 191] on div "Before collection (required)" at bounding box center [416, 202] width 209 height 26
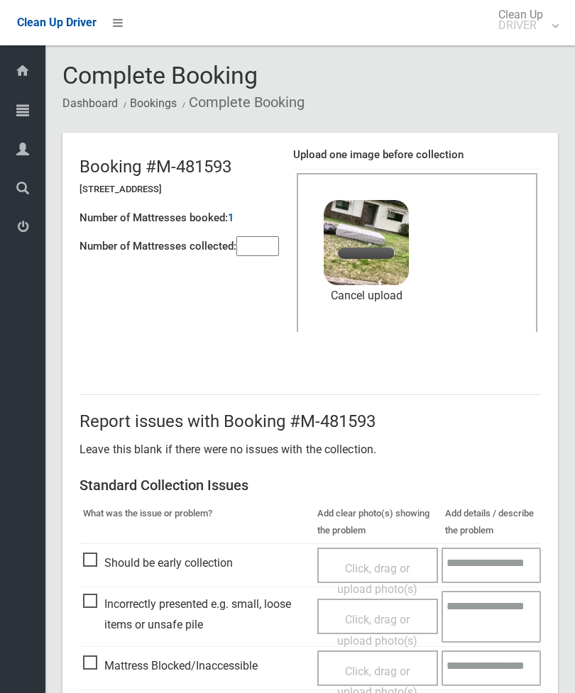
click at [263, 242] on input"] "number" at bounding box center [257, 246] width 43 height 20
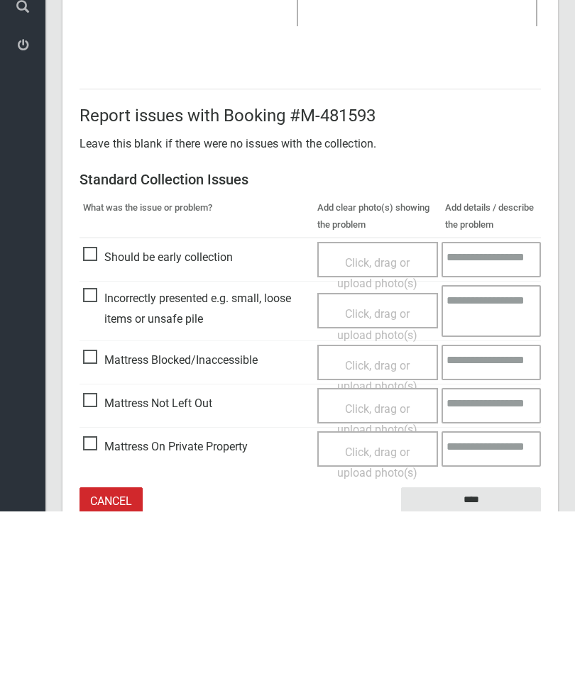
scroll to position [194, 0]
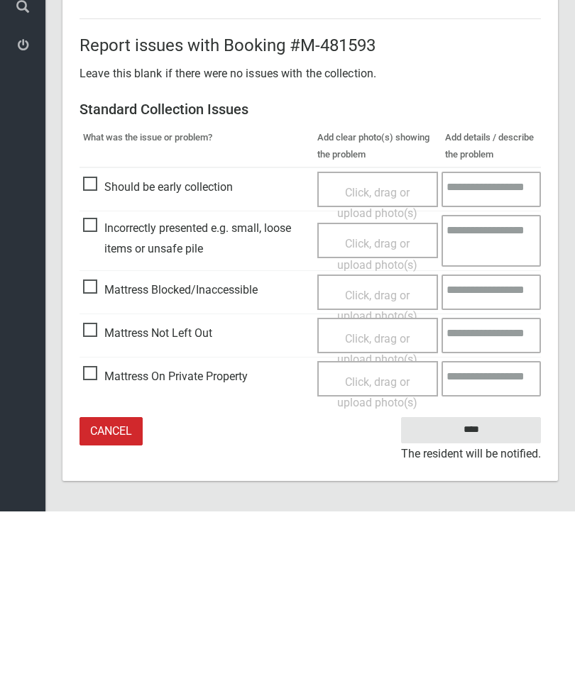
type input"] "*"
click at [482, 599] on input "****" at bounding box center [471, 612] width 140 height 26
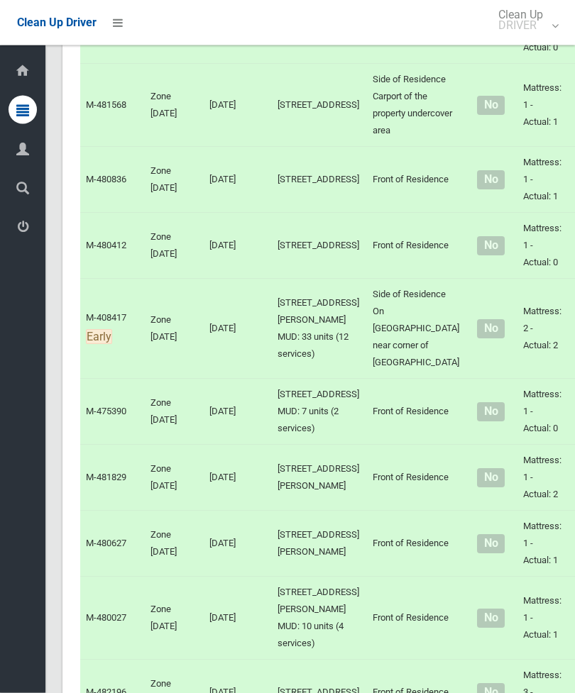
scroll to position [3303, 0]
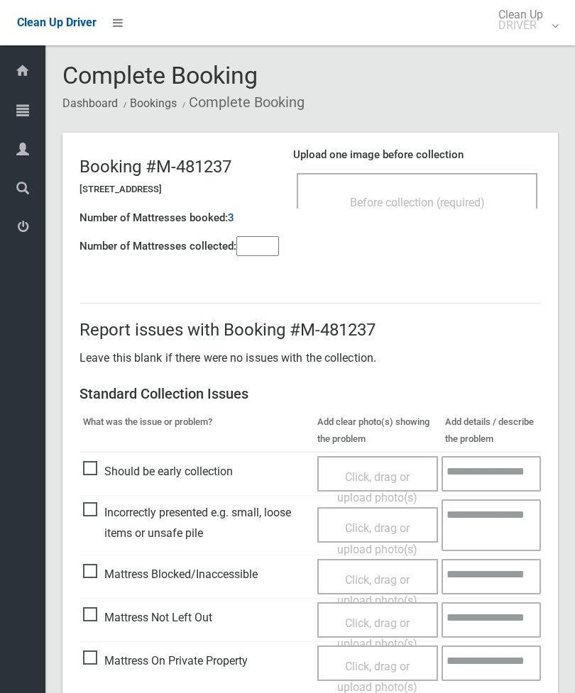
click at [461, 213] on div "Before collection (required)" at bounding box center [416, 202] width 209 height 26
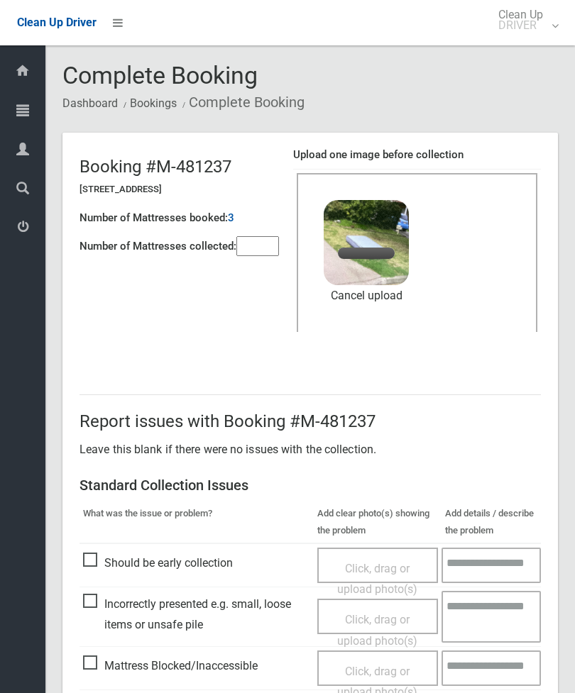
click at [260, 249] on input"] "number" at bounding box center [257, 246] width 43 height 20
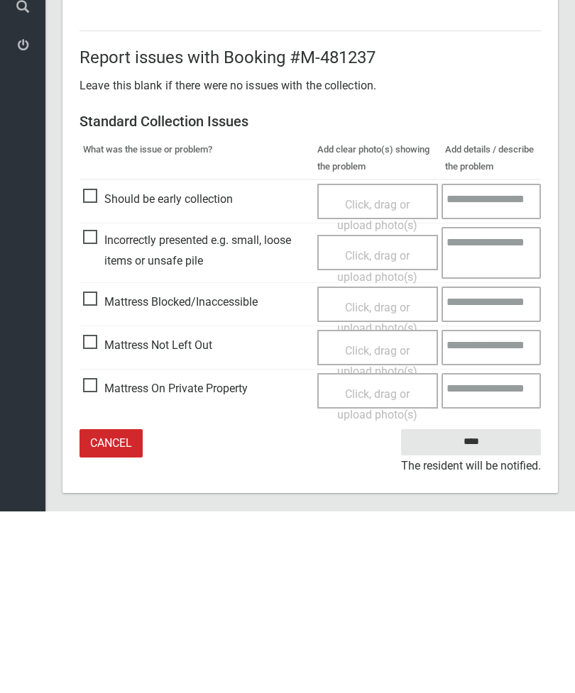
scroll to position [194, 0]
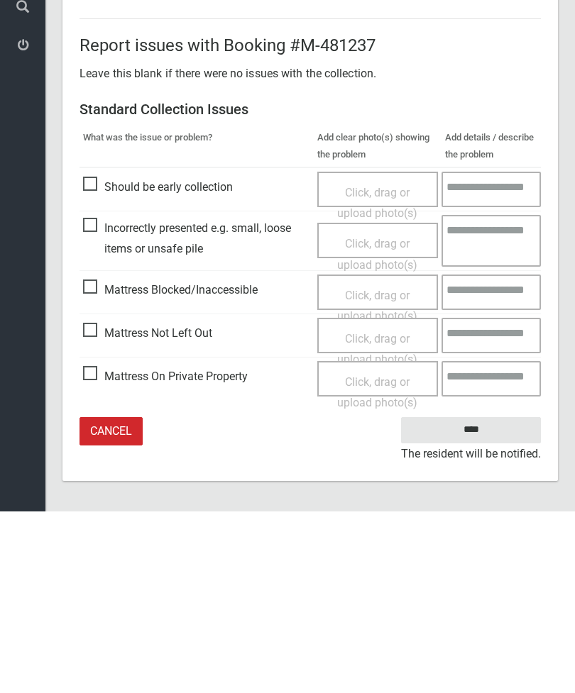
type input"] "*"
click at [483, 599] on input "****" at bounding box center [471, 612] width 140 height 26
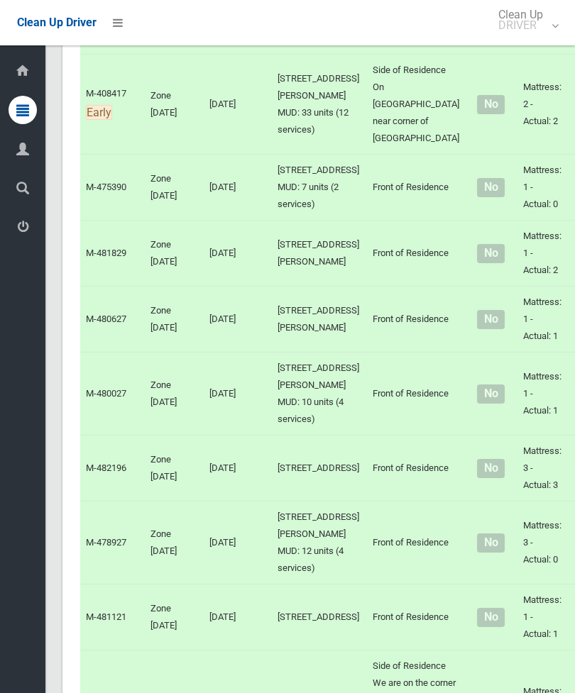
scroll to position [3112, 0]
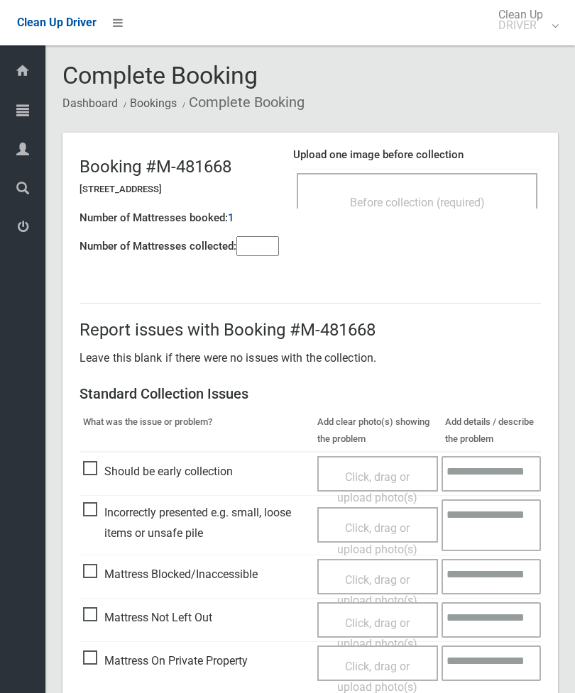
click at [476, 196] on span "Before collection (required)" at bounding box center [417, 202] width 135 height 13
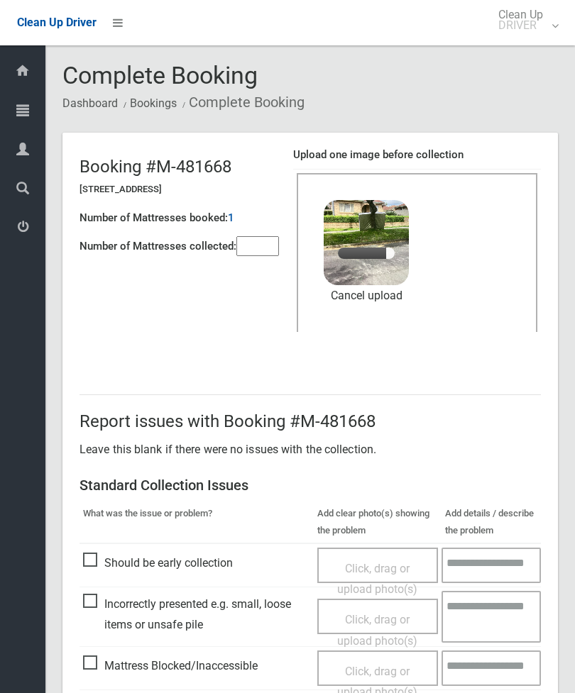
click at [255, 248] on input"] "number" at bounding box center [257, 246] width 43 height 20
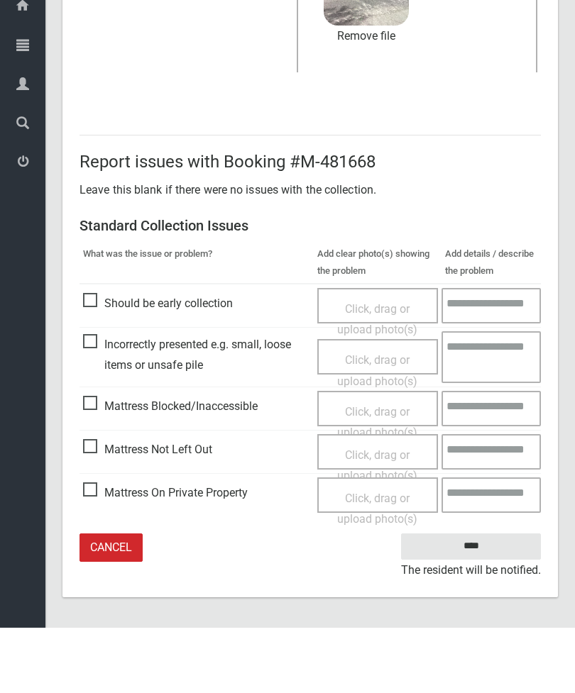
type input"] "*"
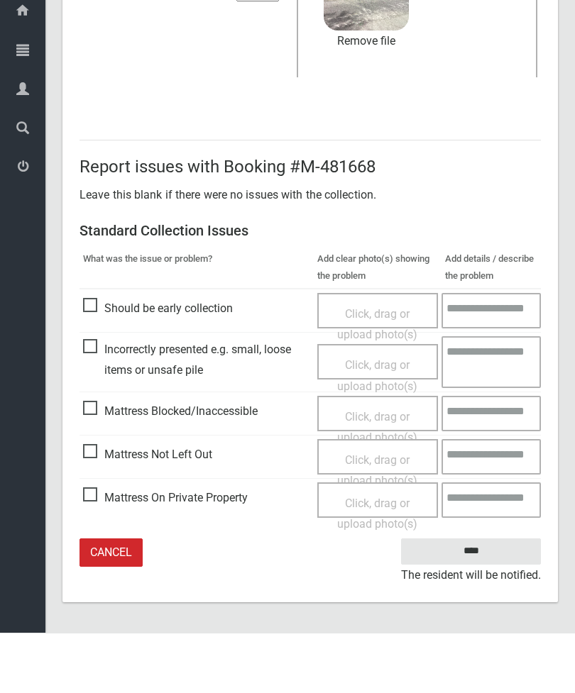
click at [485, 599] on input "****" at bounding box center [471, 612] width 140 height 26
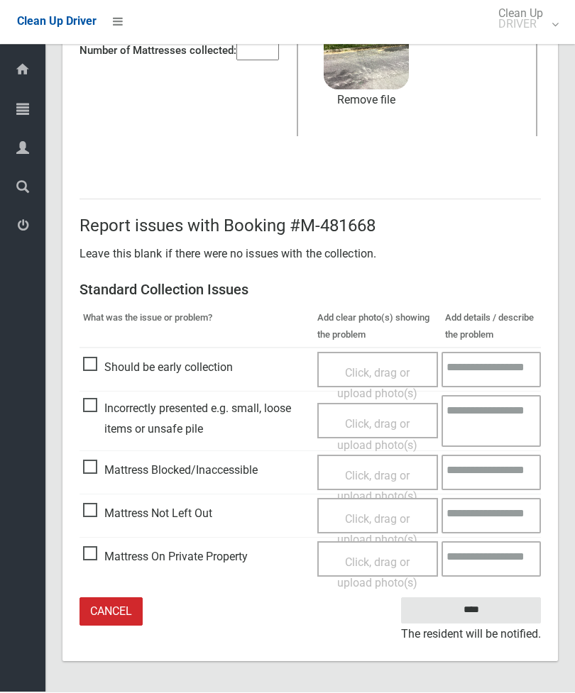
scroll to position [149, 0]
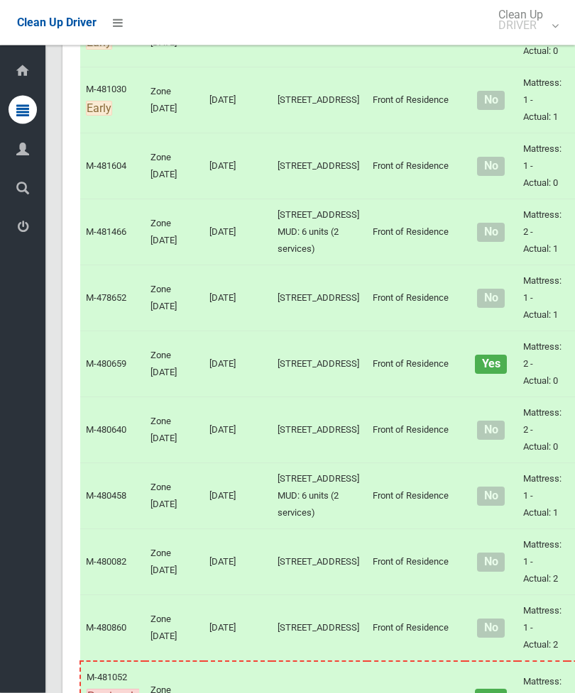
scroll to position [1585, 0]
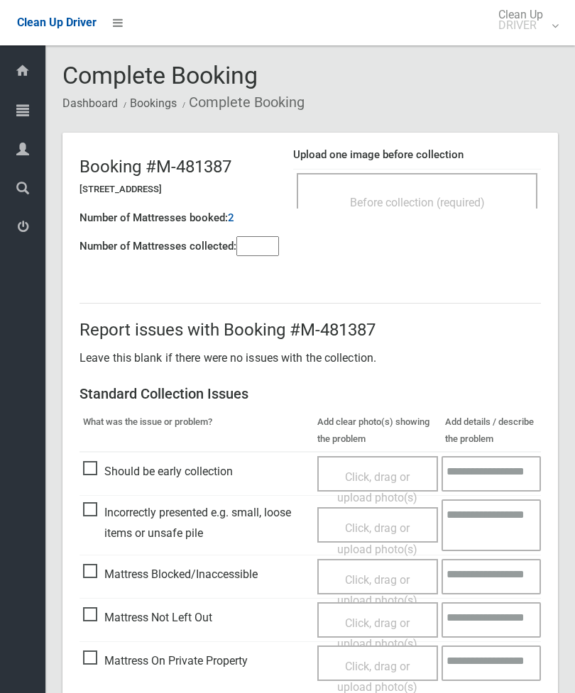
click at [449, 187] on div "Before collection (required)" at bounding box center [417, 190] width 241 height 35
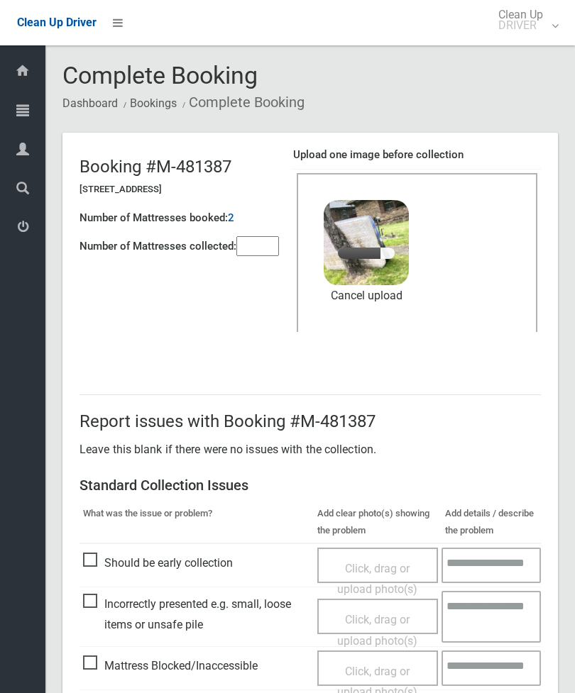
click at [268, 242] on input"] "number" at bounding box center [257, 246] width 43 height 20
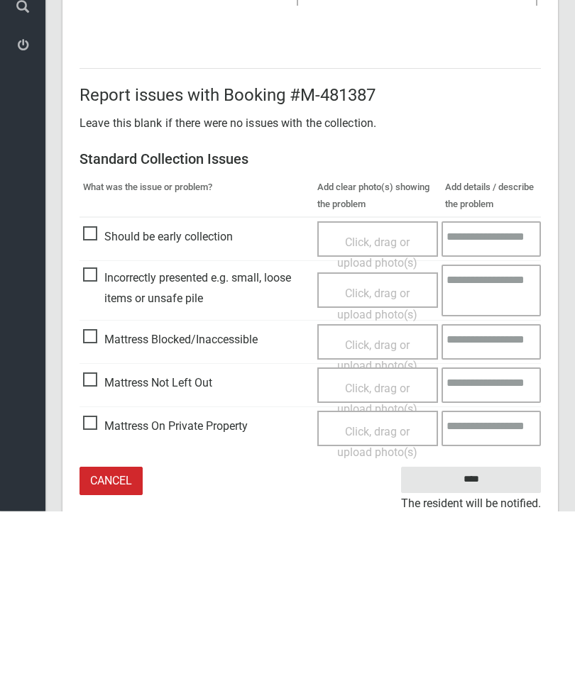
scroll to position [194, 0]
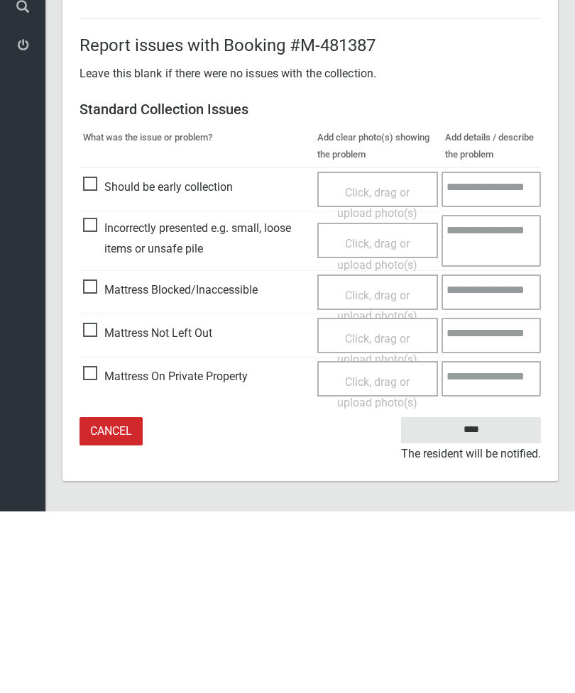
type input"] "*"
click at [494, 599] on input "****" at bounding box center [471, 612] width 140 height 26
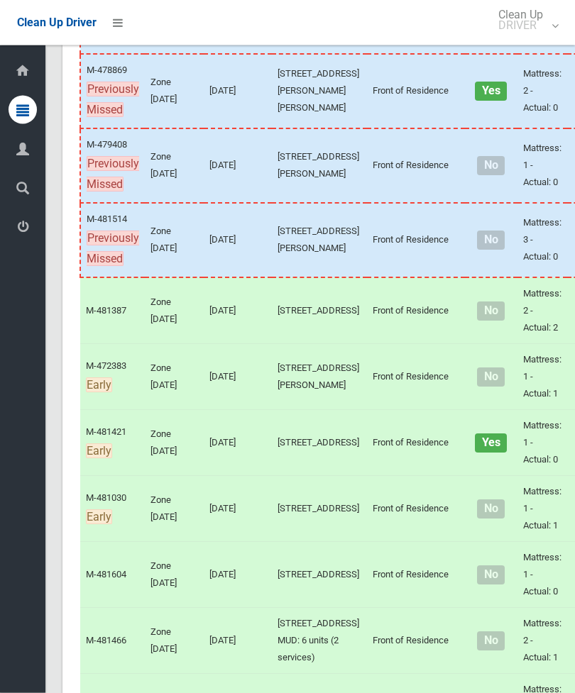
scroll to position [1297, 0]
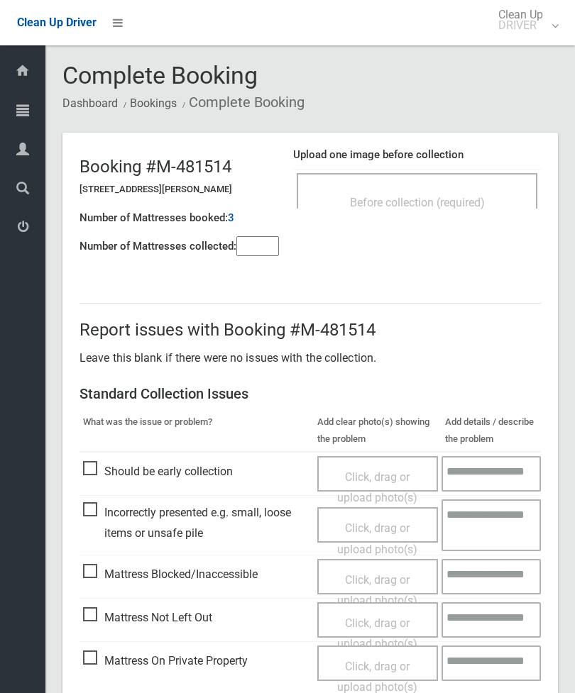
click at [482, 191] on div "Before collection (required)" at bounding box center [416, 202] width 209 height 26
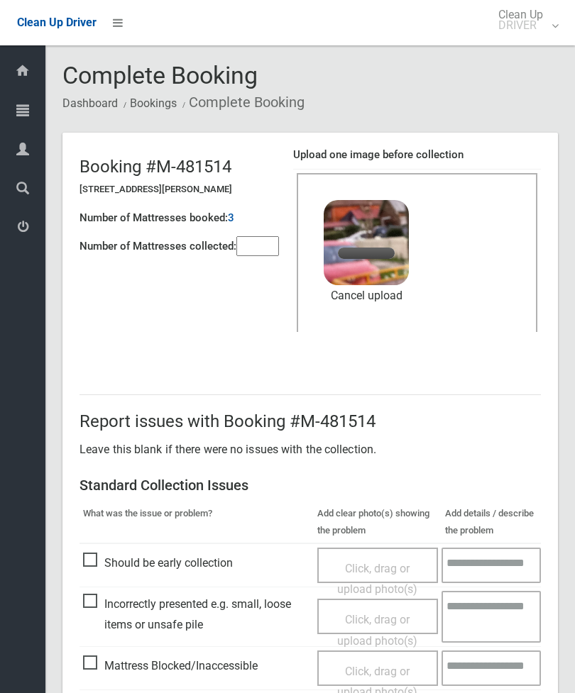
click at [263, 248] on input"] "number" at bounding box center [257, 246] width 43 height 20
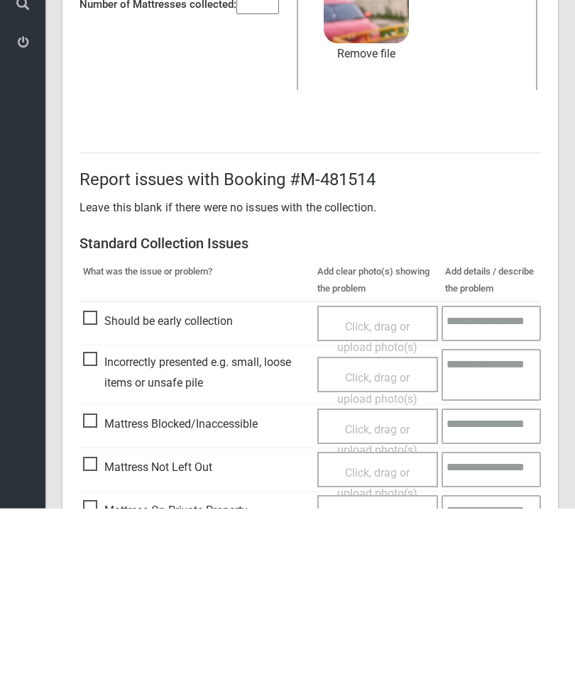
scroll to position [194, 0]
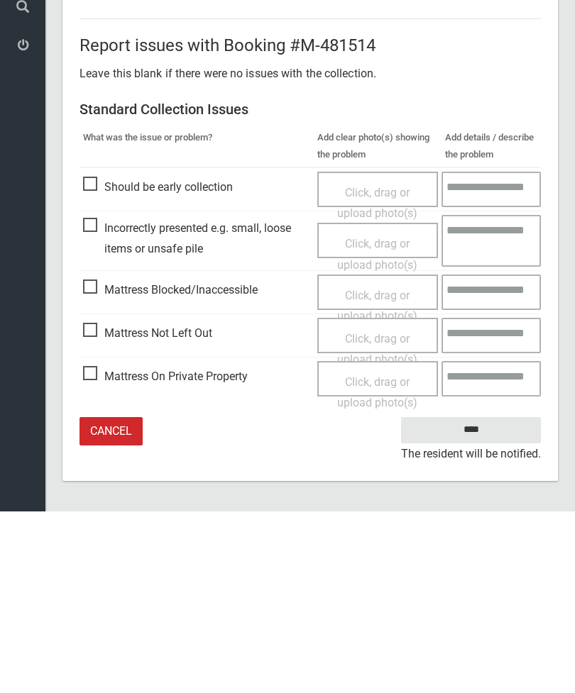
type input"] "*"
click at [485, 599] on input "****" at bounding box center [471, 612] width 140 height 26
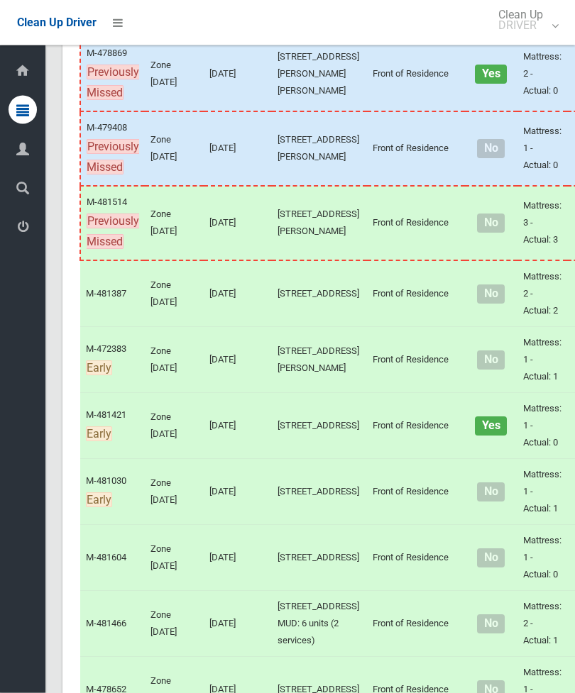
scroll to position [1344, 0]
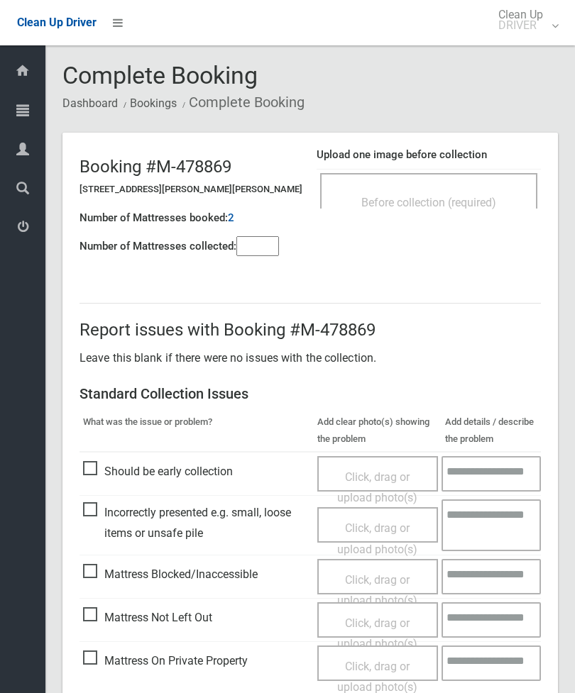
click at [257, 254] on input"] "number" at bounding box center [257, 246] width 43 height 20
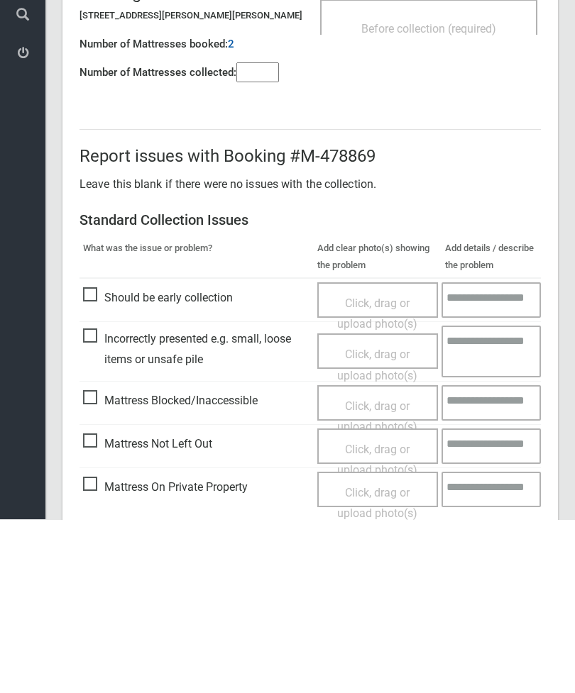
scroll to position [102, 0]
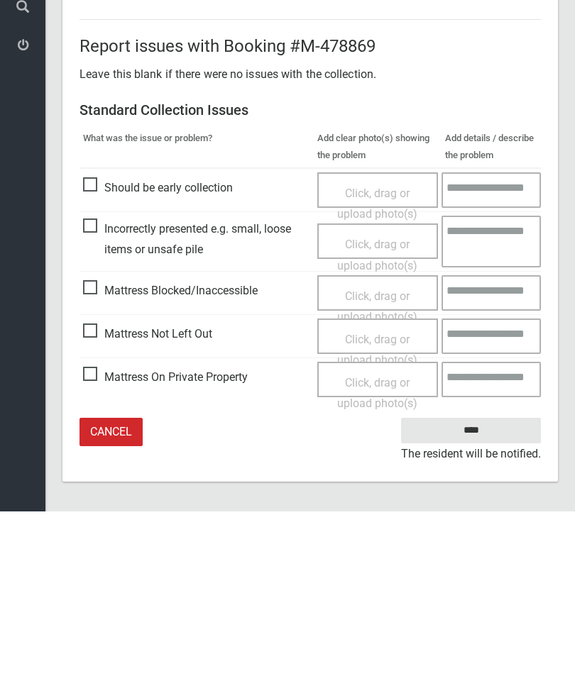
type input"] "*"
click at [97, 505] on span "Mattress Not Left Out" at bounding box center [147, 515] width 129 height 21
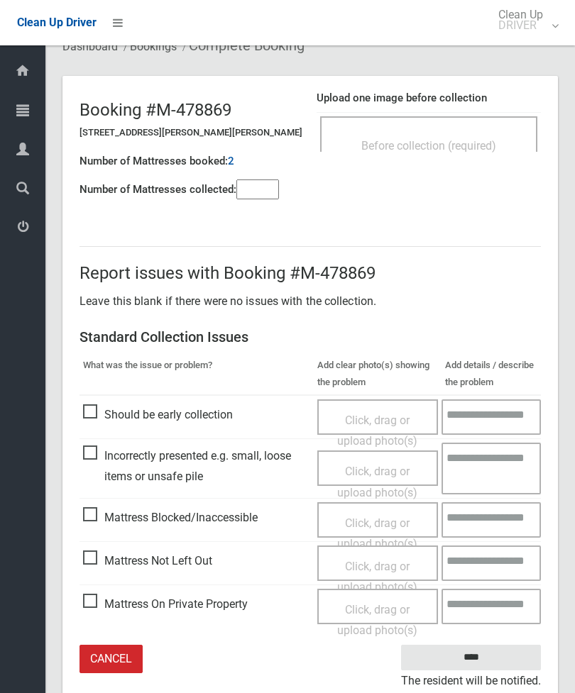
click at [401, 568] on span "Click, drag or upload photo(s)" at bounding box center [377, 577] width 80 height 35
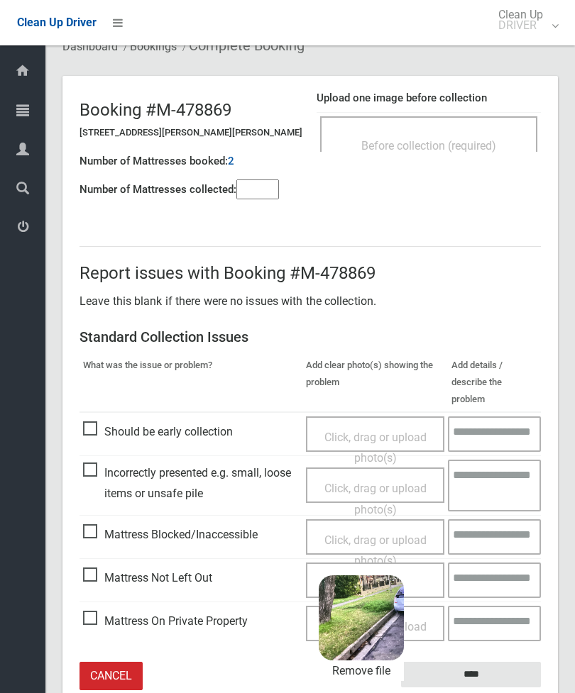
click at [512, 662] on input "****" at bounding box center [471, 675] width 140 height 26
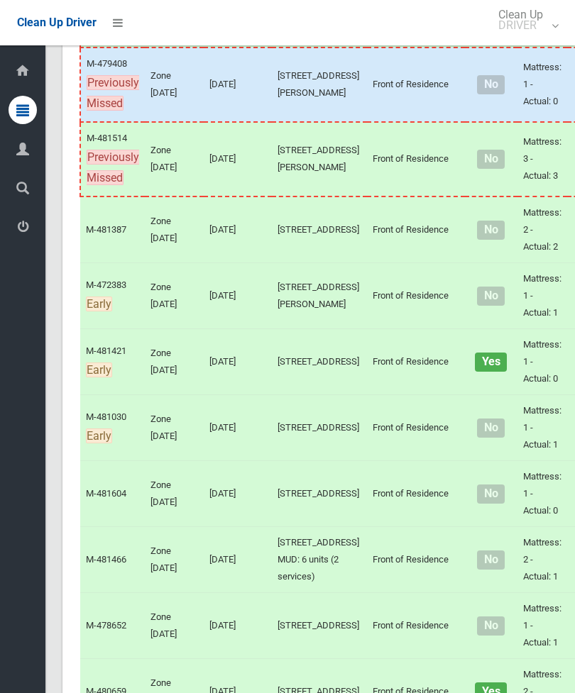
scroll to position [1369, 0]
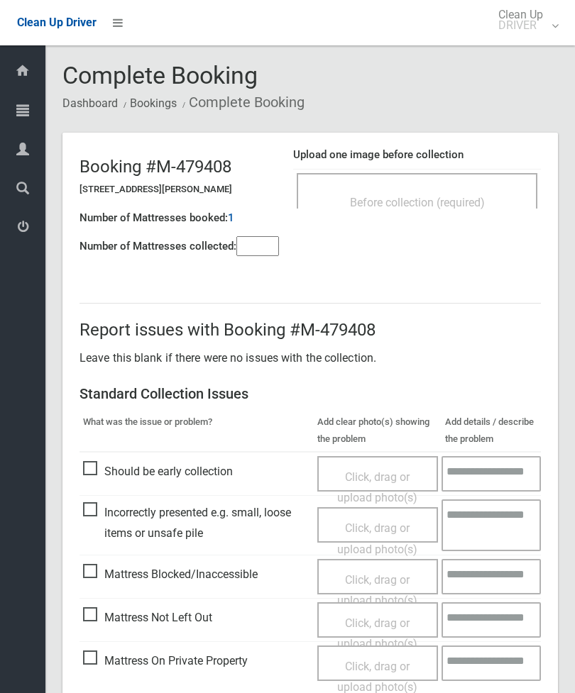
click at [460, 197] on span "Before collection (required)" at bounding box center [417, 202] width 135 height 13
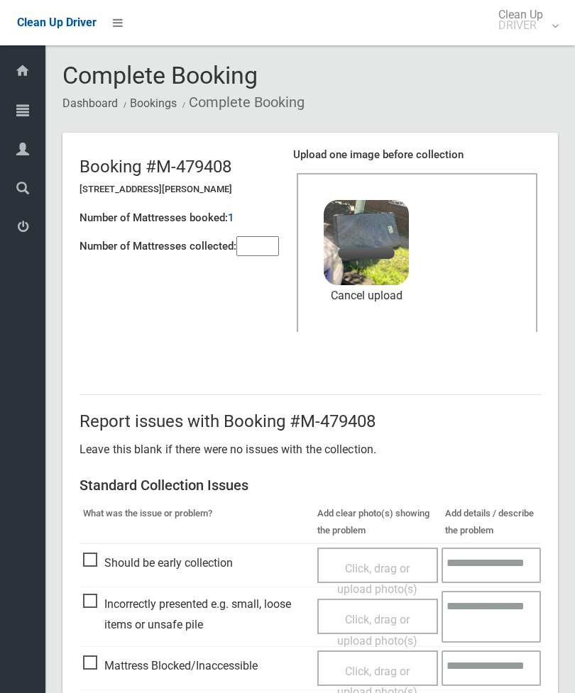
click at [242, 256] on input"] "number" at bounding box center [257, 246] width 43 height 20
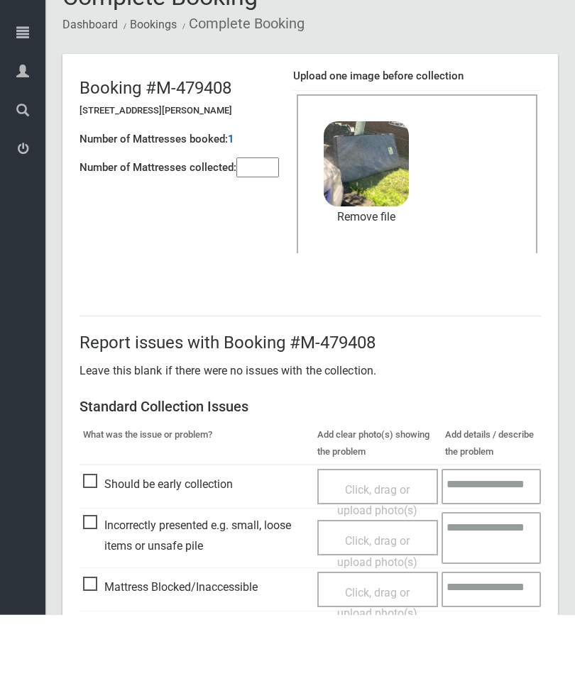
scroll to position [194, 0]
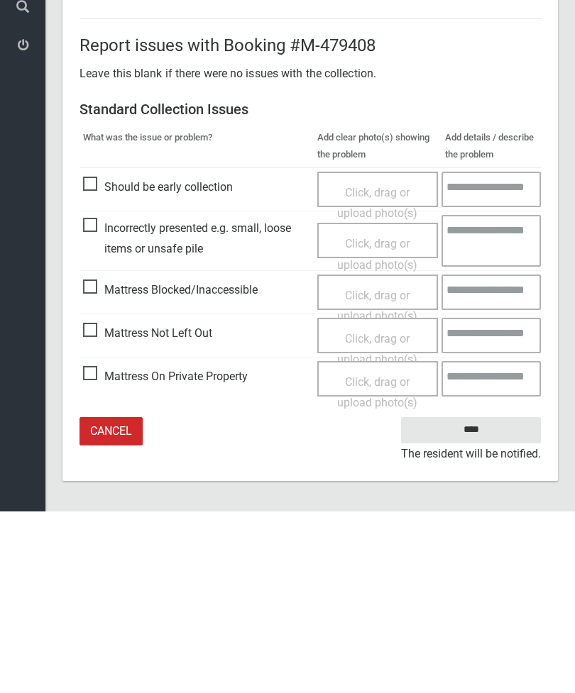
type input"] "*"
click at [482, 599] on input "****" at bounding box center [471, 612] width 140 height 26
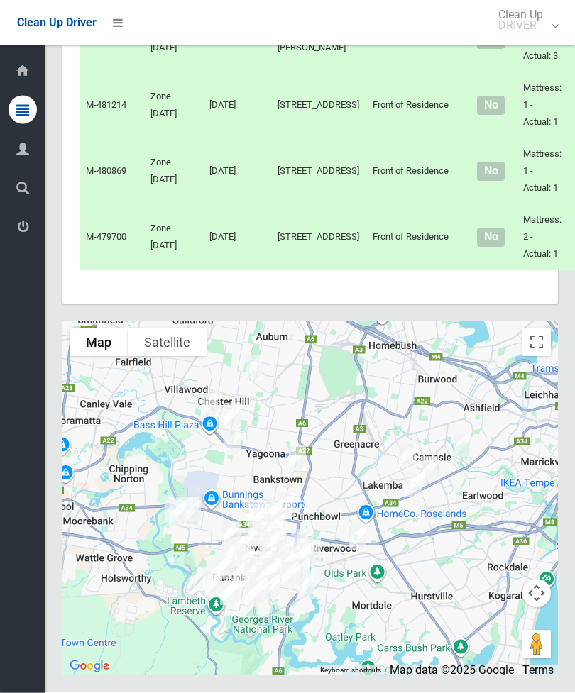
scroll to position [6807, 0]
